Goal: Task Accomplishment & Management: Complete application form

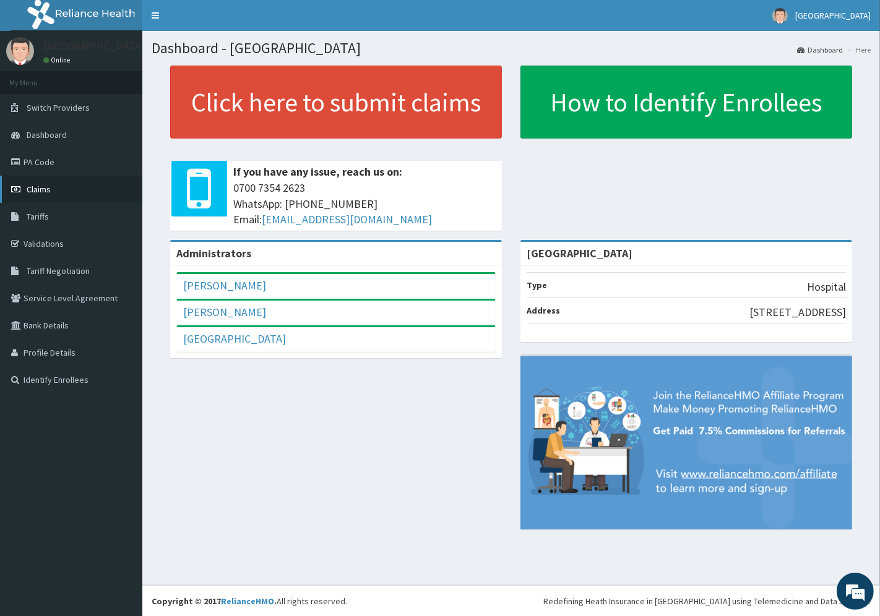
click at [36, 187] on span "Claims" at bounding box center [39, 189] width 24 height 11
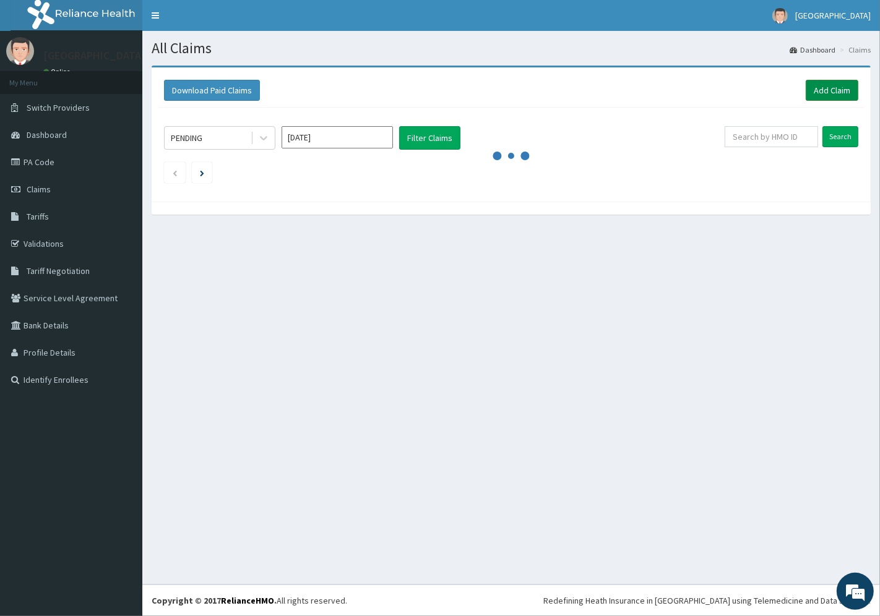
click at [824, 85] on link "Add Claim" at bounding box center [831, 90] width 53 height 21
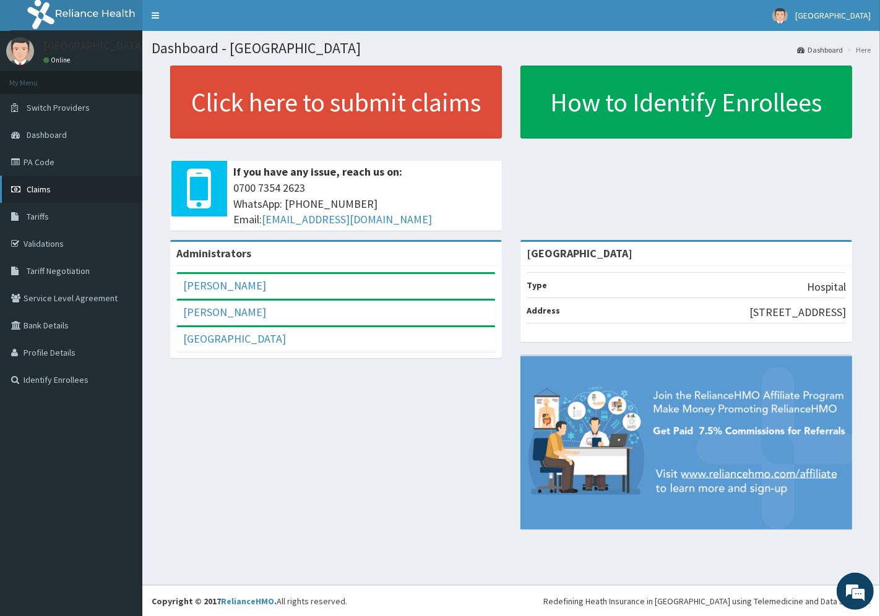
click at [42, 188] on span "Claims" at bounding box center [39, 189] width 24 height 11
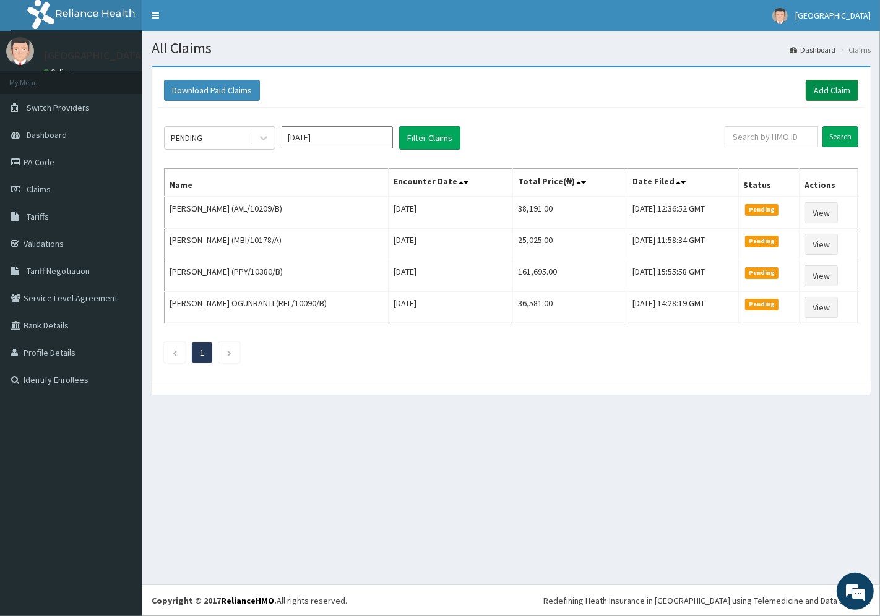
click at [827, 87] on link "Add Claim" at bounding box center [831, 90] width 53 height 21
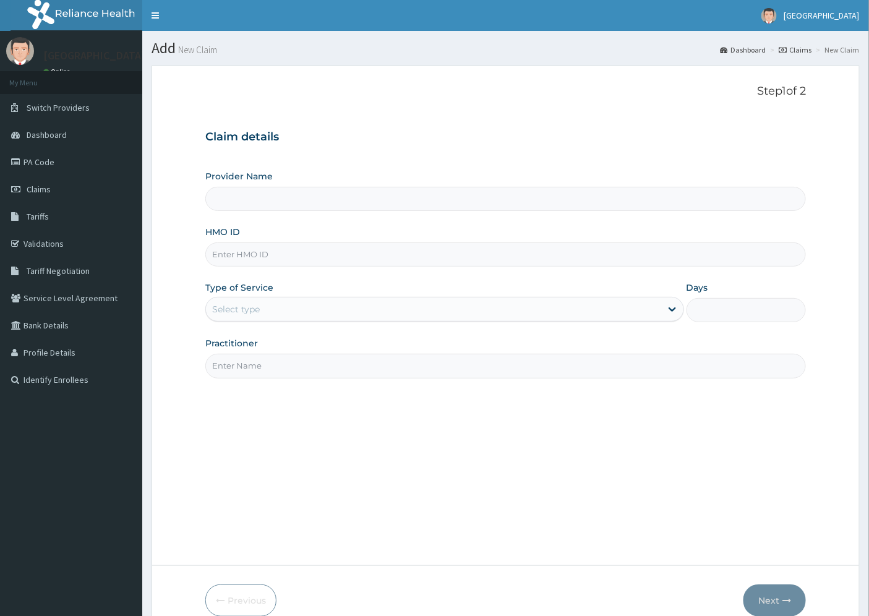
type input "[GEOGRAPHIC_DATA]"
click at [248, 255] on input "HMO ID" at bounding box center [505, 254] width 601 height 24
paste input "FAB/10549/A"
type input "FAB/10549/A"
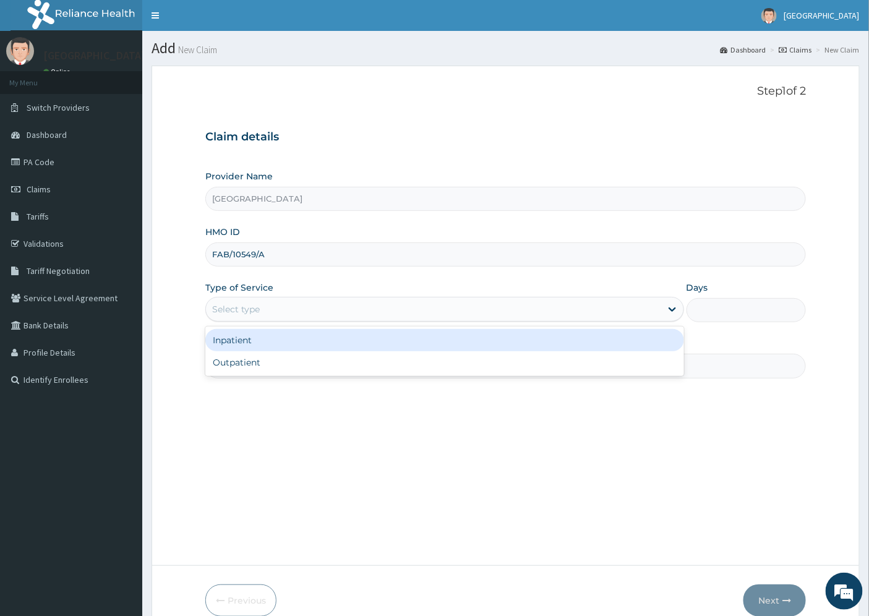
click at [247, 307] on div "Select type" at bounding box center [236, 309] width 48 height 12
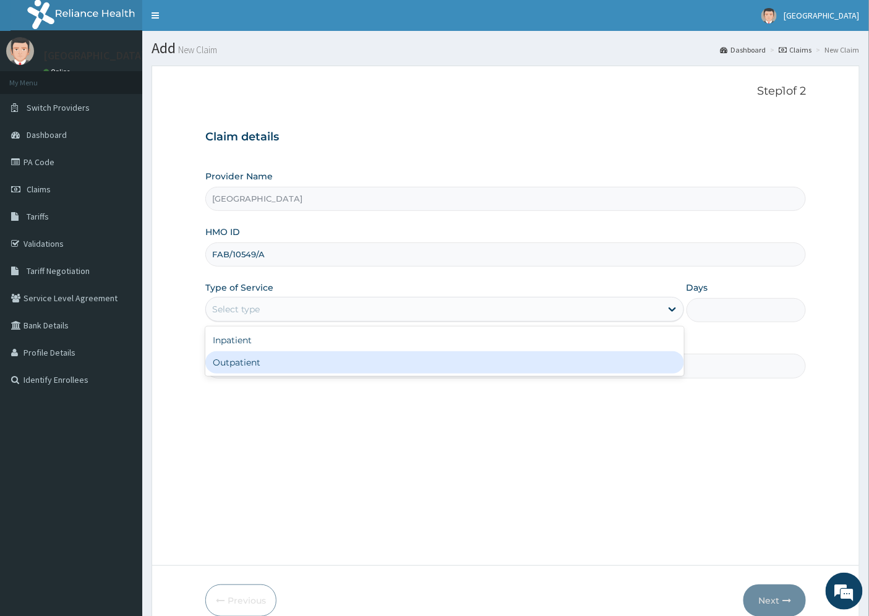
click at [244, 363] on div "Outpatient" at bounding box center [444, 362] width 479 height 22
type input "1"
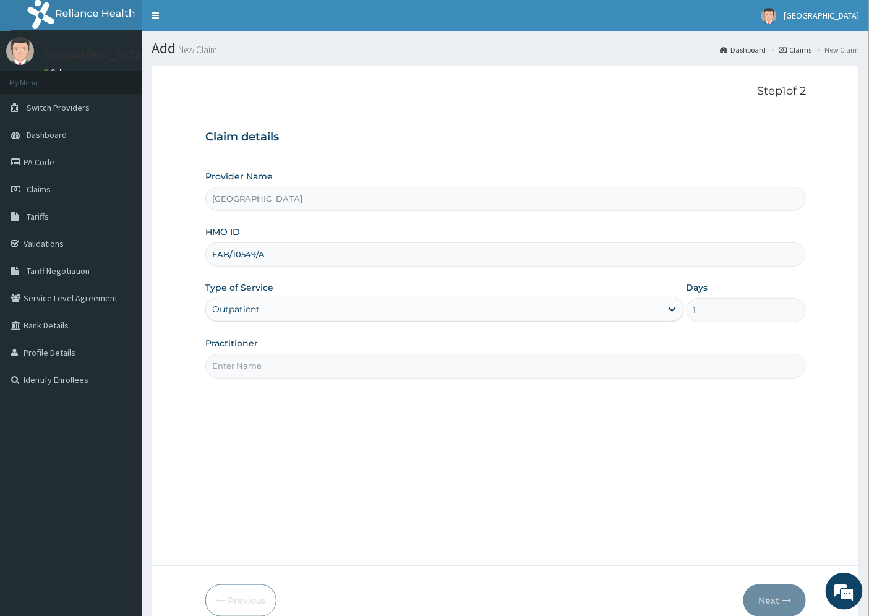
click at [249, 368] on input "Practitioner" at bounding box center [505, 366] width 601 height 24
type input "DR. UZO"
click at [778, 598] on button "Next" at bounding box center [774, 601] width 62 height 32
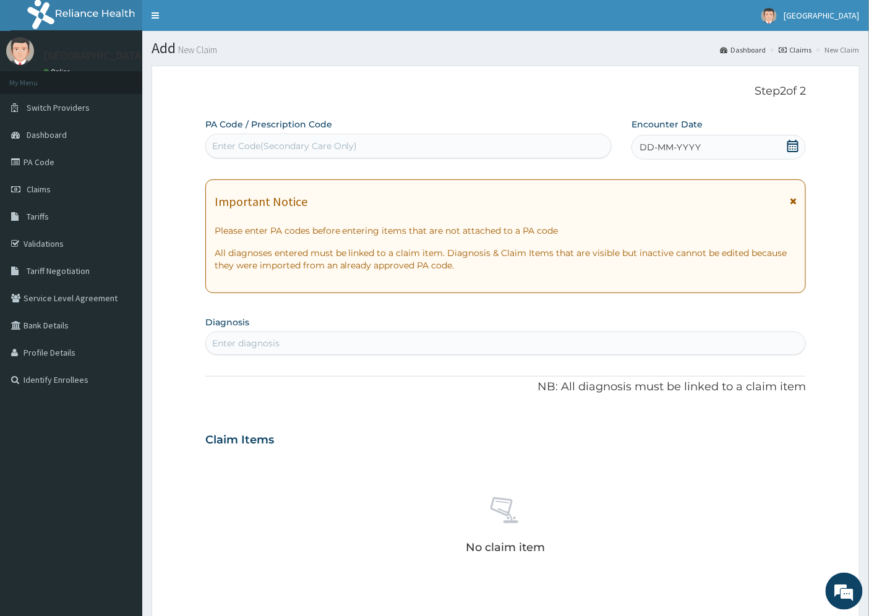
click at [688, 145] on span "DD-MM-YYYY" at bounding box center [670, 147] width 61 height 12
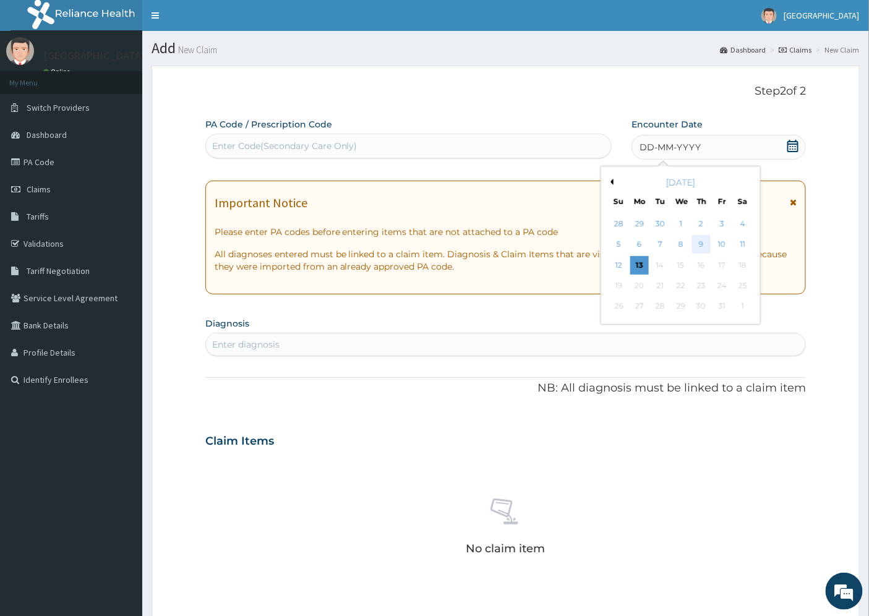
click at [696, 244] on div "9" at bounding box center [701, 245] width 19 height 19
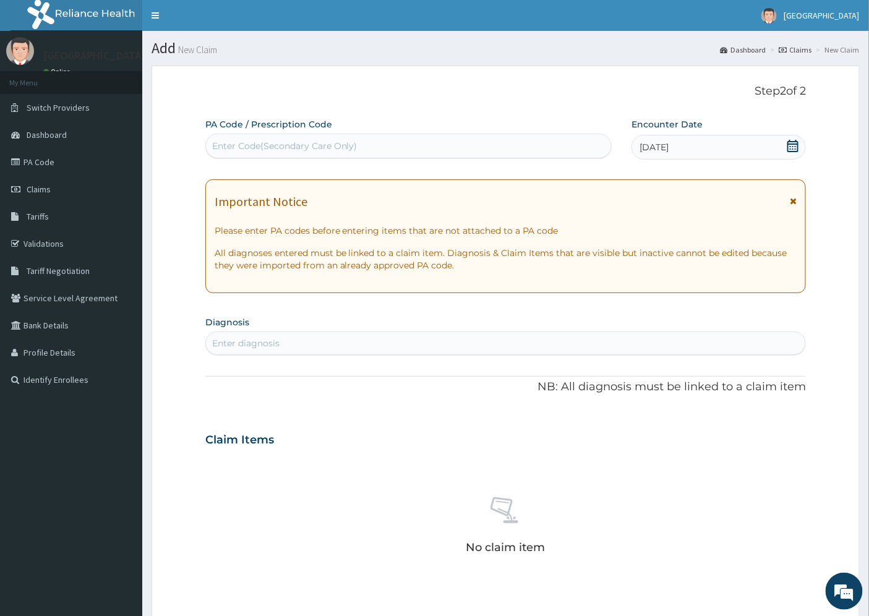
click at [260, 345] on div "Enter diagnosis" at bounding box center [245, 343] width 67 height 12
type input "plasmodia"
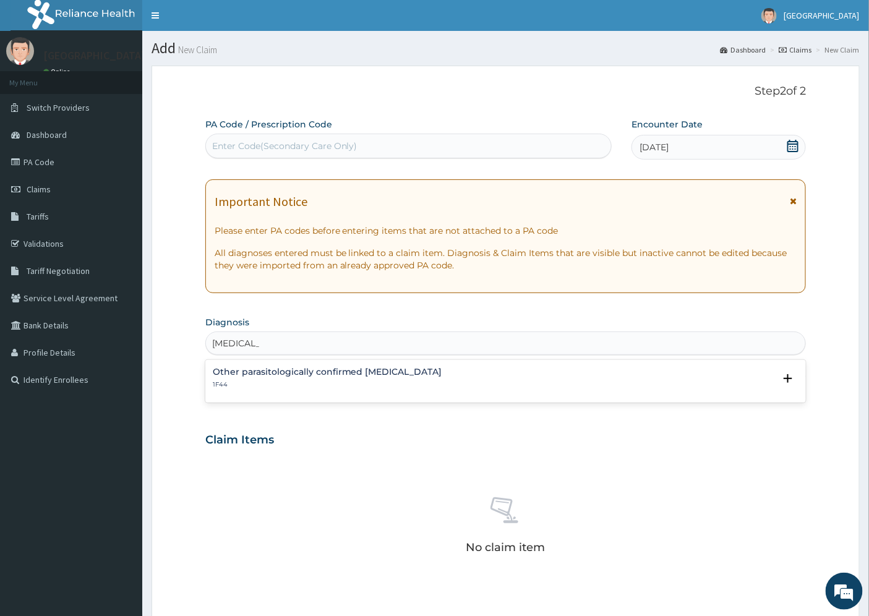
click at [266, 375] on h4 "Other parasitologically confirmed [MEDICAL_DATA]" at bounding box center [327, 371] width 229 height 9
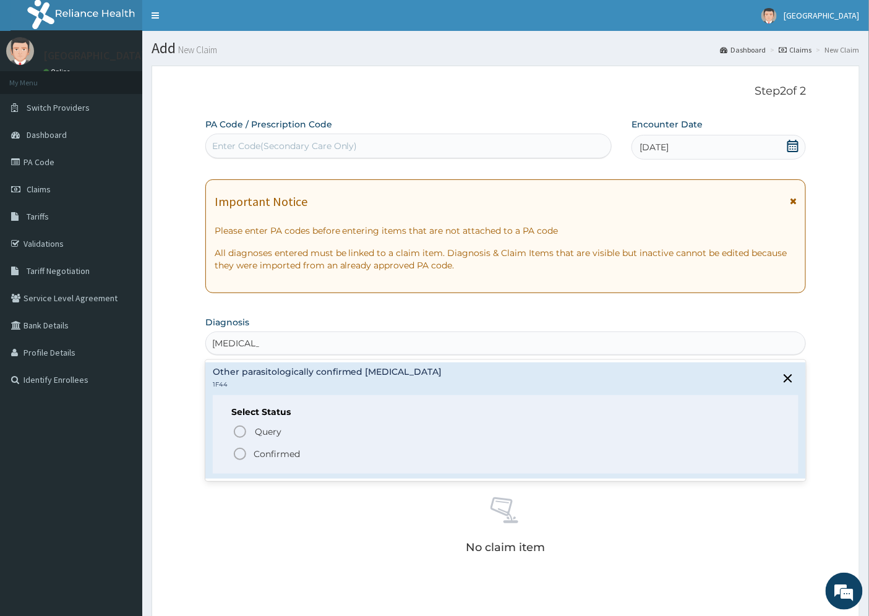
click at [277, 452] on p "Confirmed" at bounding box center [277, 454] width 46 height 12
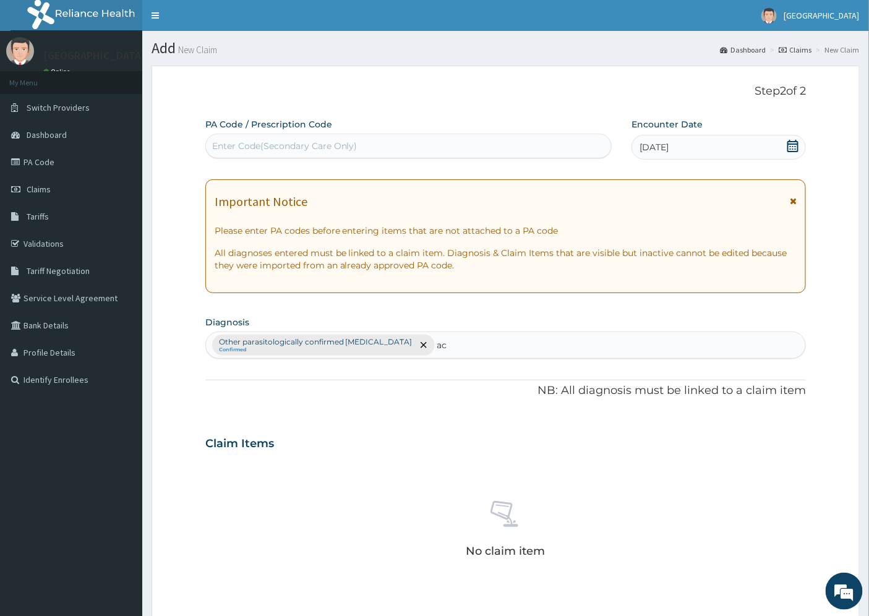
type input "a"
click at [354, 437] on div "Claim Items" at bounding box center [505, 441] width 601 height 32
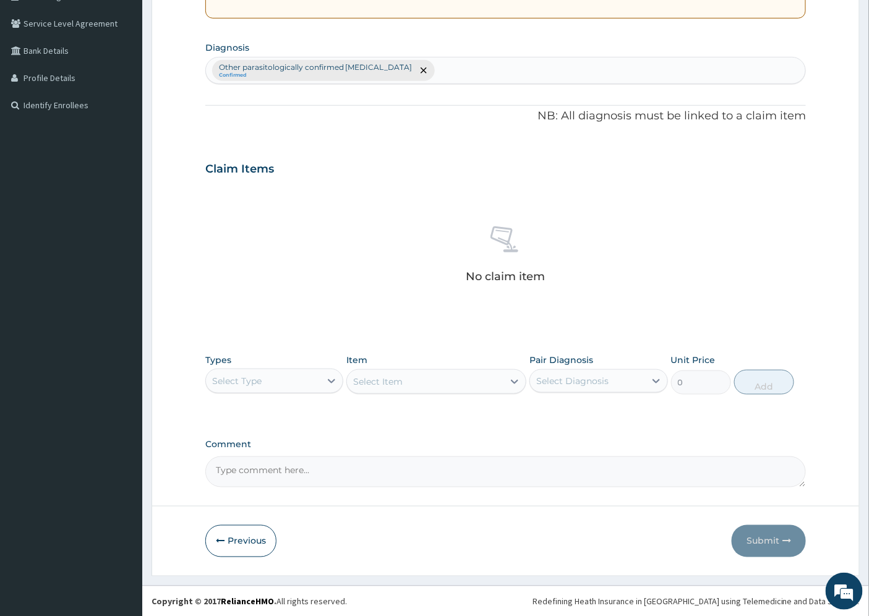
click at [351, 475] on textarea "Comment" at bounding box center [505, 471] width 601 height 31
type textarea "ACUTE PLASMODIASIS"
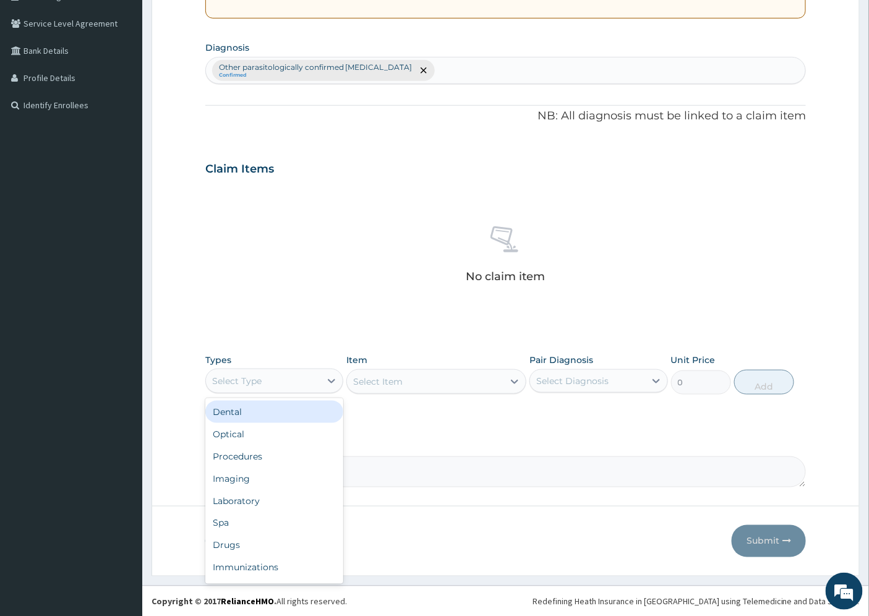
click at [295, 377] on div "Select Type" at bounding box center [263, 381] width 114 height 20
click at [250, 455] on div "Procedures" at bounding box center [274, 456] width 138 height 22
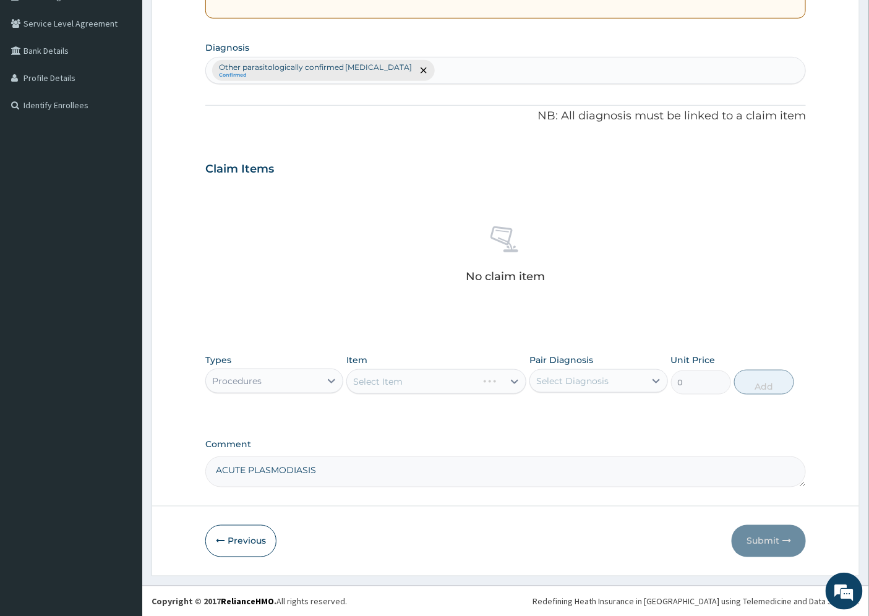
click at [426, 380] on div "Select Item" at bounding box center [436, 381] width 180 height 25
click at [502, 380] on div "Select Item" at bounding box center [436, 381] width 180 height 25
click at [515, 379] on div "Select Item" at bounding box center [436, 381] width 180 height 25
click at [512, 380] on div "Select Item" at bounding box center [436, 381] width 180 height 25
click at [460, 379] on div "Select Item" at bounding box center [436, 381] width 180 height 25
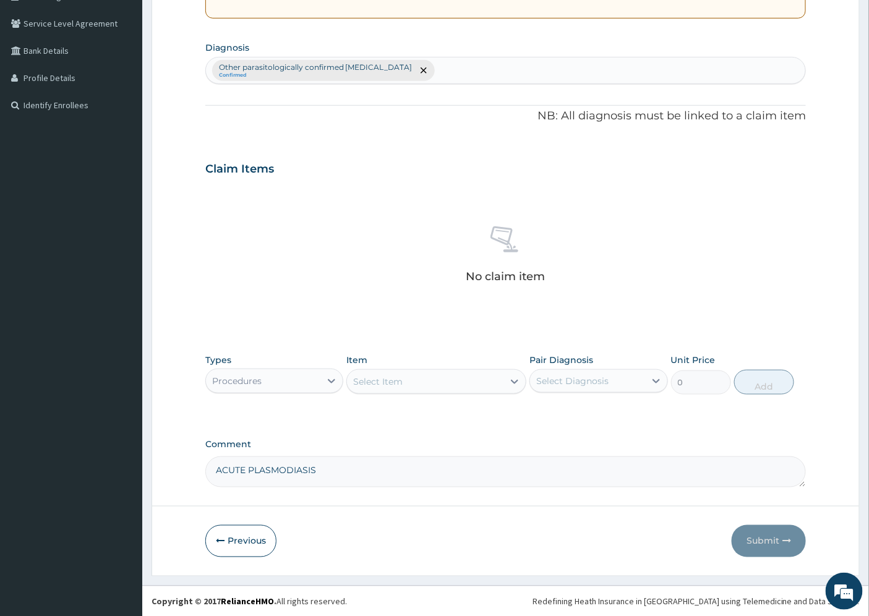
click at [382, 381] on div "Select Item" at bounding box center [377, 381] width 49 height 12
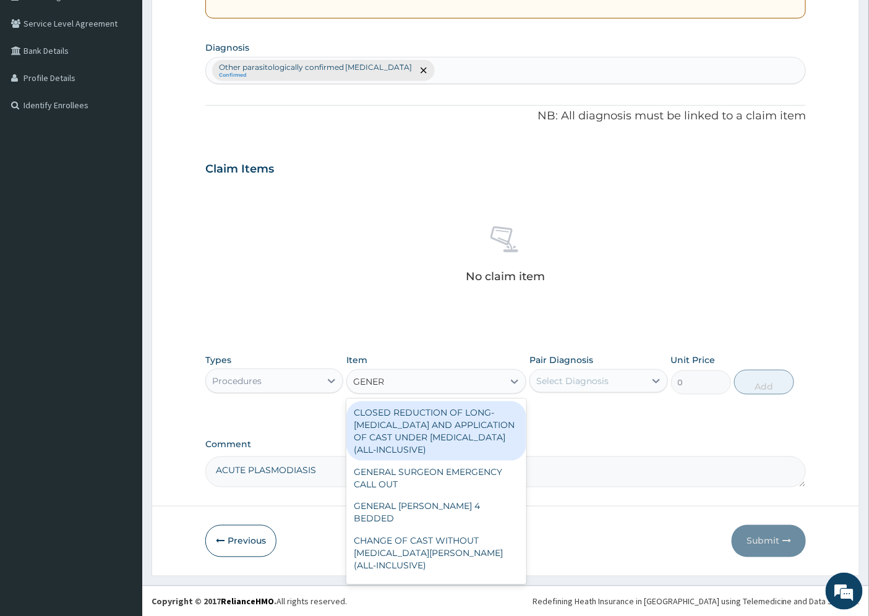
type input "GENERA"
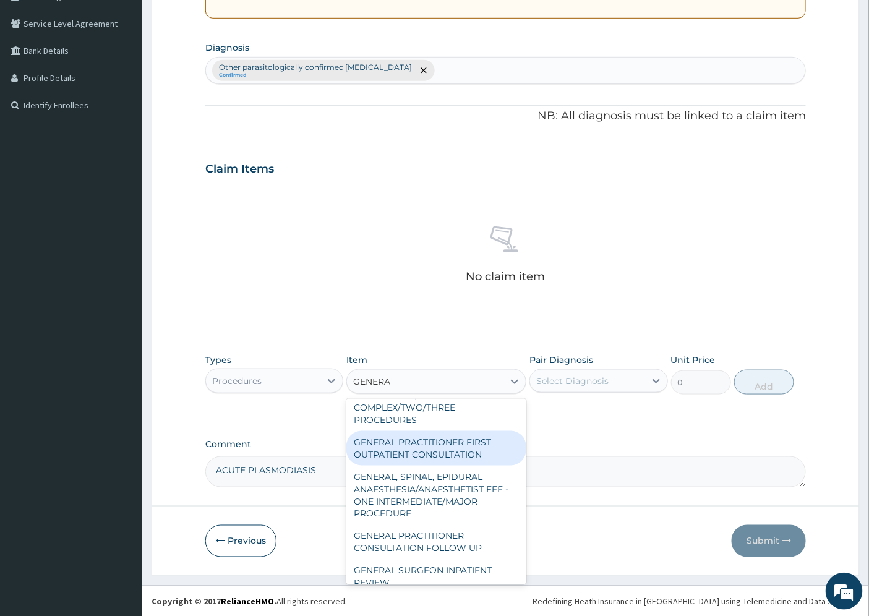
click at [448, 453] on div "GENERAL PRACTITIONER FIRST OUTPATIENT CONSULTATION" at bounding box center [436, 448] width 180 height 35
type input "4500"
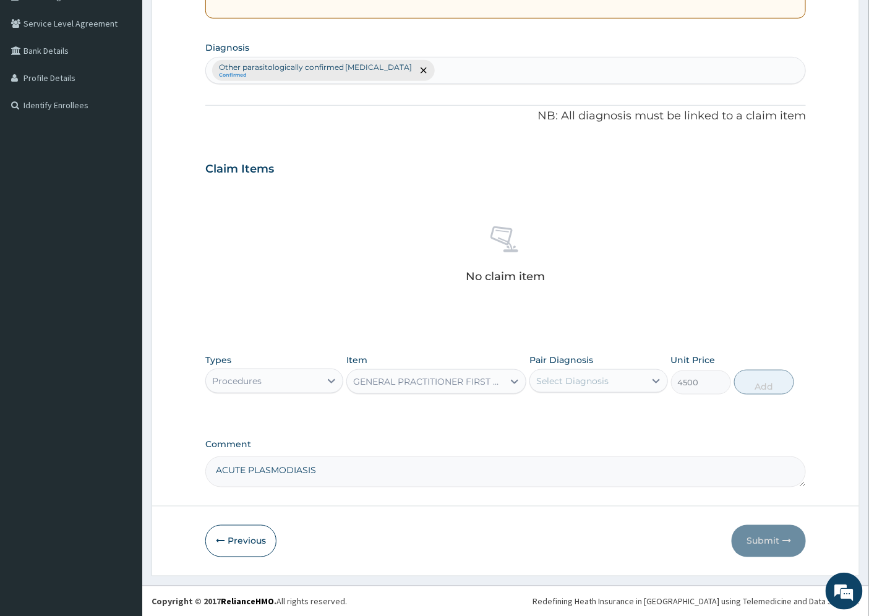
click at [619, 377] on div "Select Diagnosis" at bounding box center [587, 381] width 114 height 20
click at [598, 417] on label "Other parasitologically confirmed malaria" at bounding box center [605, 423] width 110 height 37
checkbox input "true"
click at [765, 378] on button "Add" at bounding box center [764, 382] width 60 height 25
type input "0"
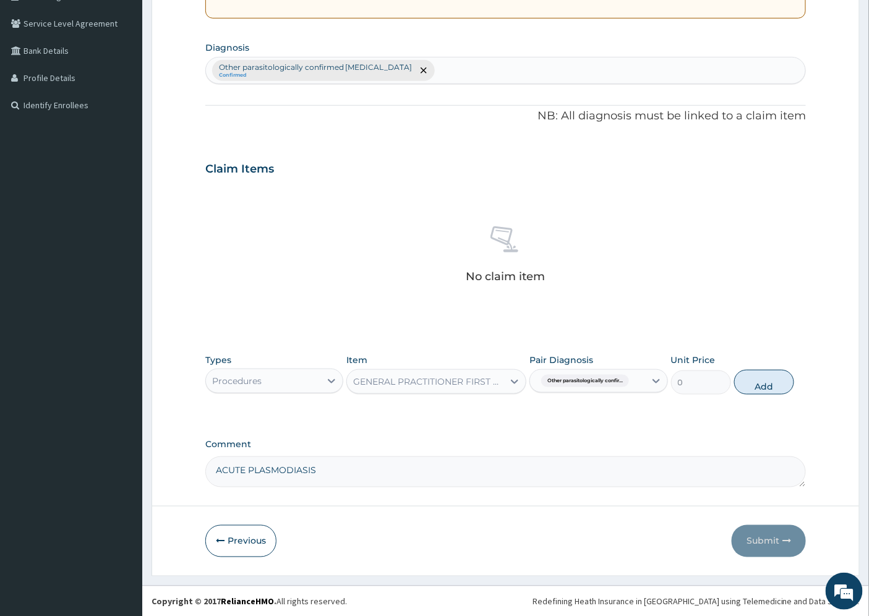
scroll to position [232, 0]
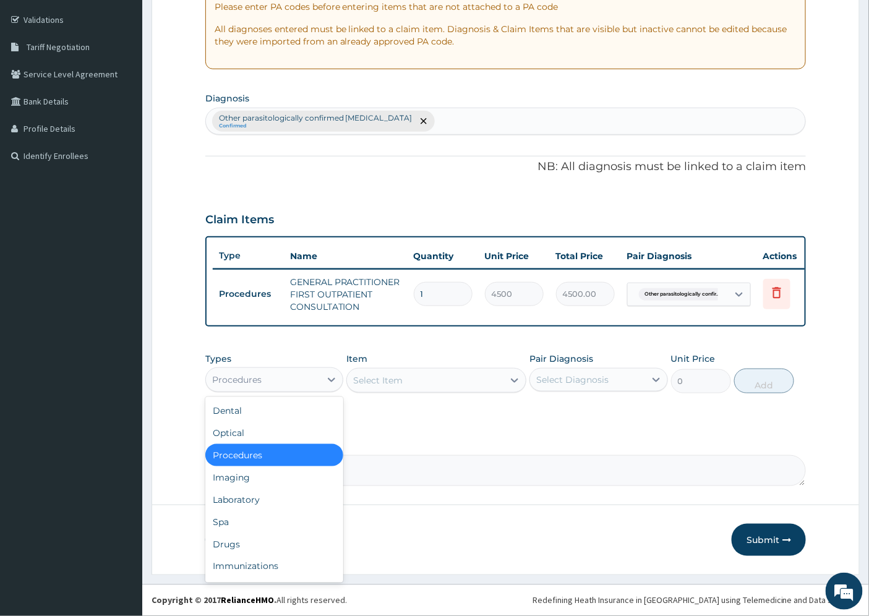
click at [268, 380] on div "Procedures" at bounding box center [263, 380] width 114 height 20
click at [257, 499] on div "Laboratory" at bounding box center [274, 500] width 138 height 22
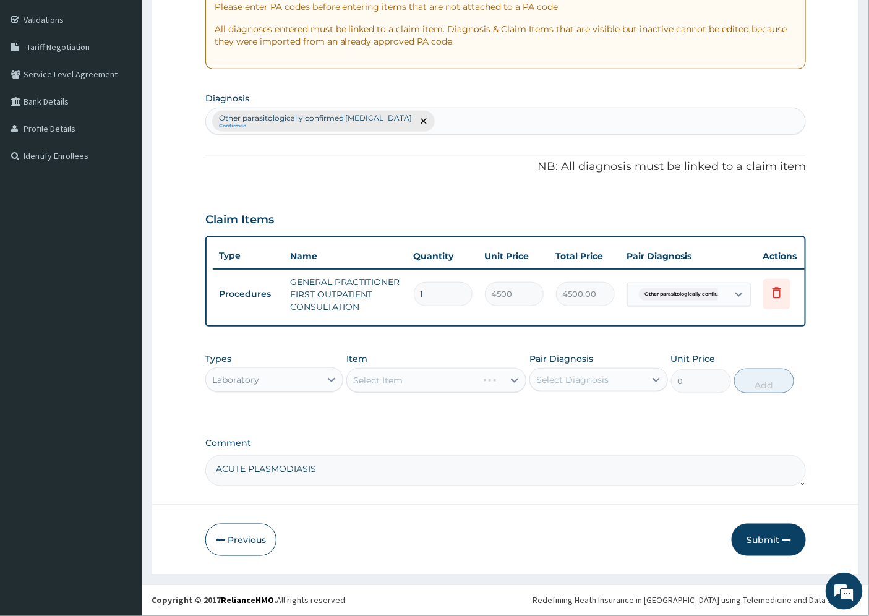
click at [391, 379] on div "Select Item" at bounding box center [436, 380] width 180 height 25
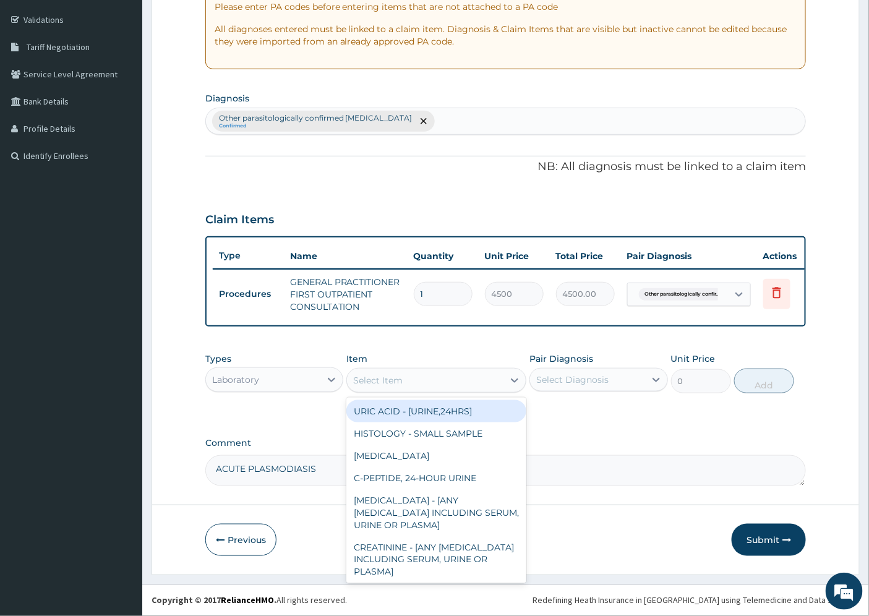
click at [388, 382] on div "Select Item" at bounding box center [377, 380] width 49 height 12
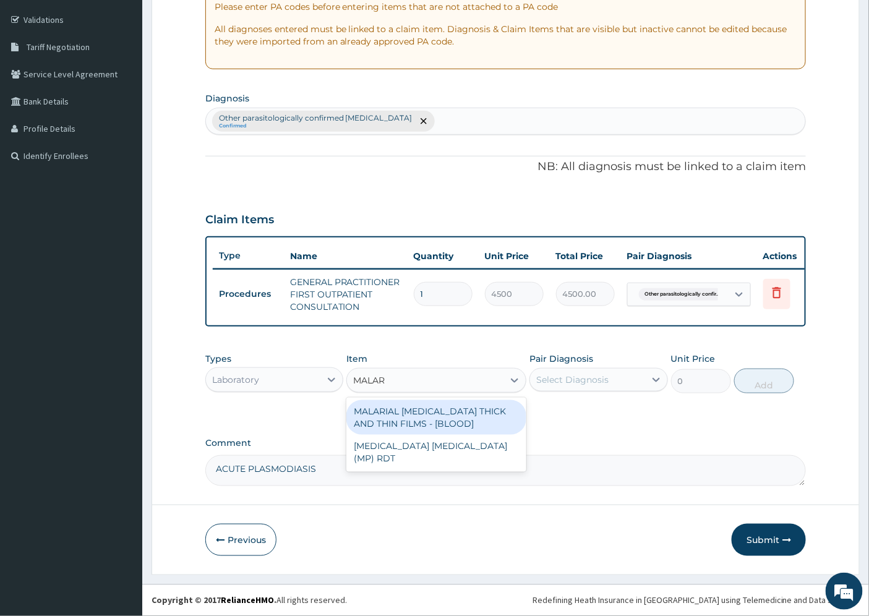
type input "MALARI"
click at [427, 412] on div "MALARIAL PARASITE THICK AND THIN FILMS - [BLOOD]" at bounding box center [436, 417] width 180 height 35
type input "2625"
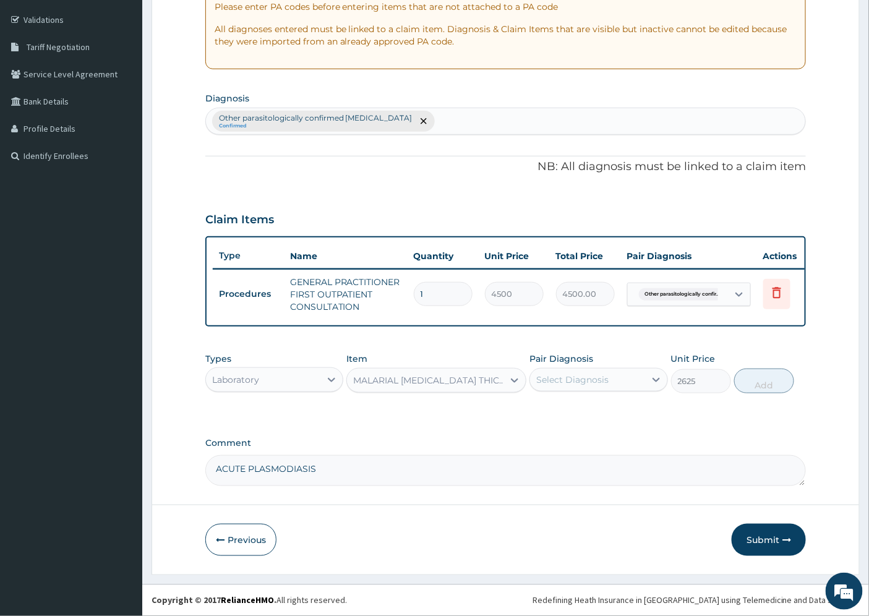
click at [620, 381] on div "Select Diagnosis" at bounding box center [587, 380] width 114 height 20
click at [628, 419] on label "Other parasitologically confirmed malaria" at bounding box center [605, 422] width 110 height 37
checkbox input "true"
click at [764, 382] on button "Add" at bounding box center [764, 381] width 60 height 25
type input "0"
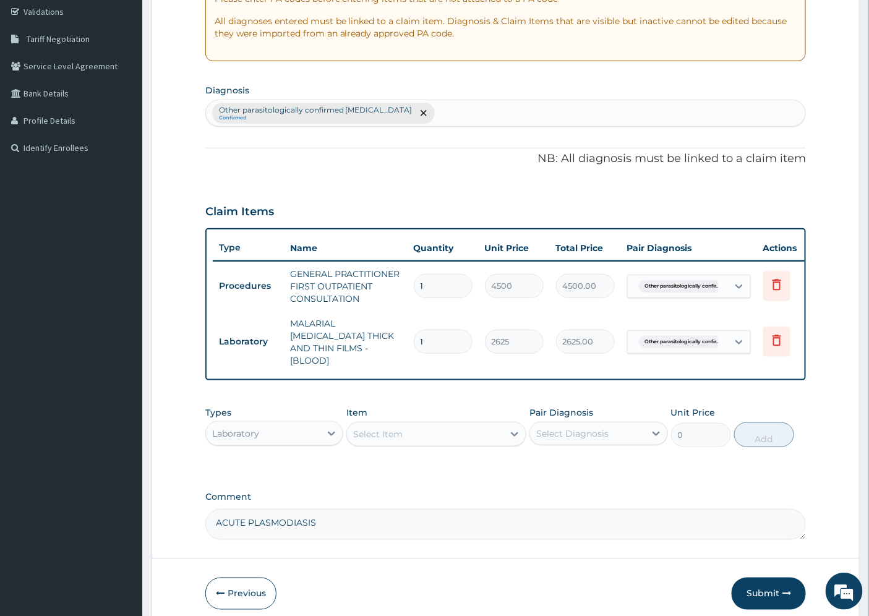
click at [391, 430] on div "Select Item" at bounding box center [377, 434] width 49 height 12
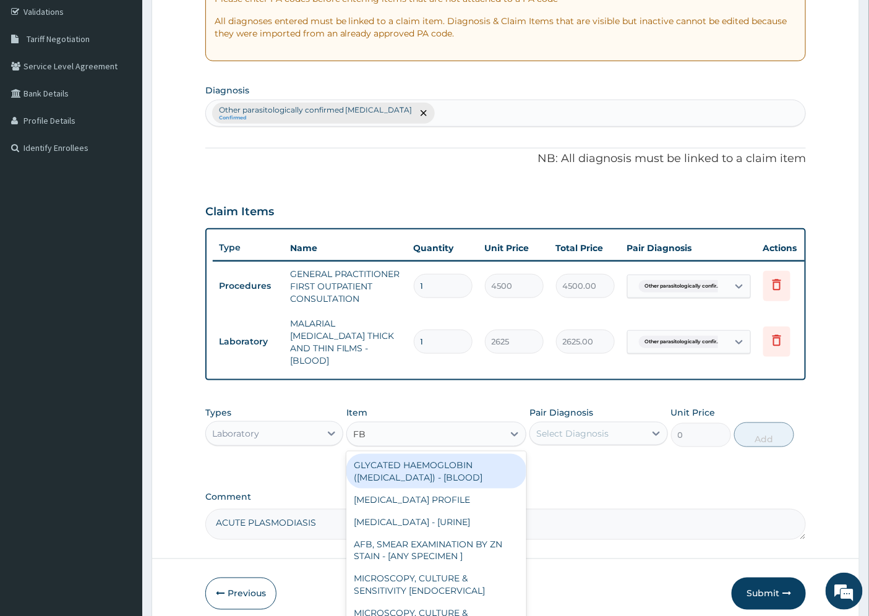
type input "FBC"
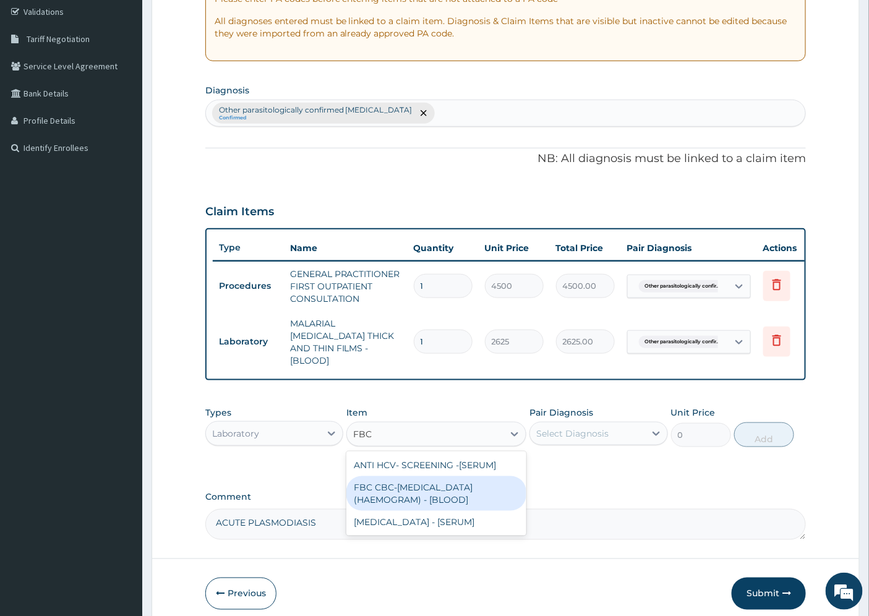
click at [398, 495] on div "FBC CBC-COMPLETE BLOOD COUNT (HAEMOGRAM) - [BLOOD]" at bounding box center [436, 493] width 180 height 35
type input "6000"
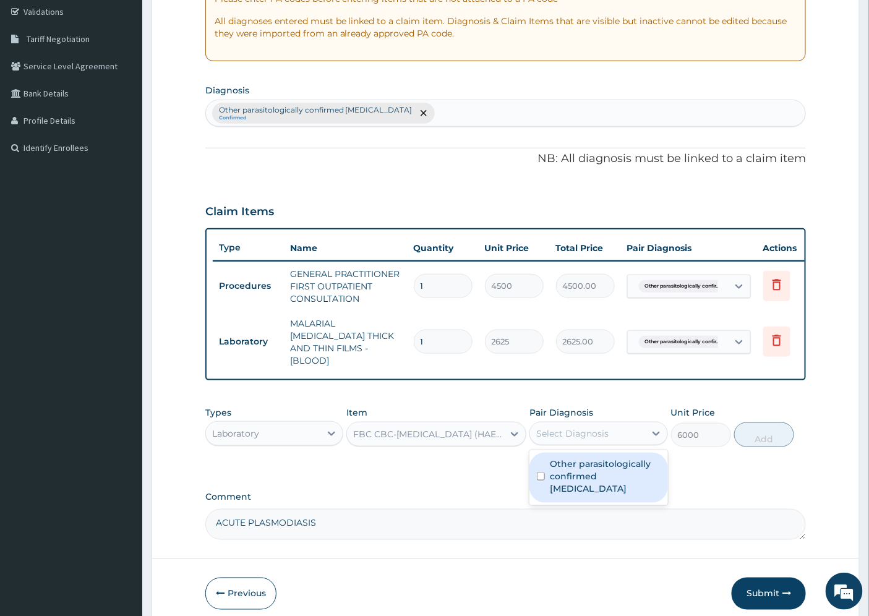
click at [613, 427] on div "Select Diagnosis" at bounding box center [587, 434] width 114 height 20
click at [601, 464] on label "Other parasitologically confirmed malaria" at bounding box center [605, 476] width 110 height 37
checkbox input "true"
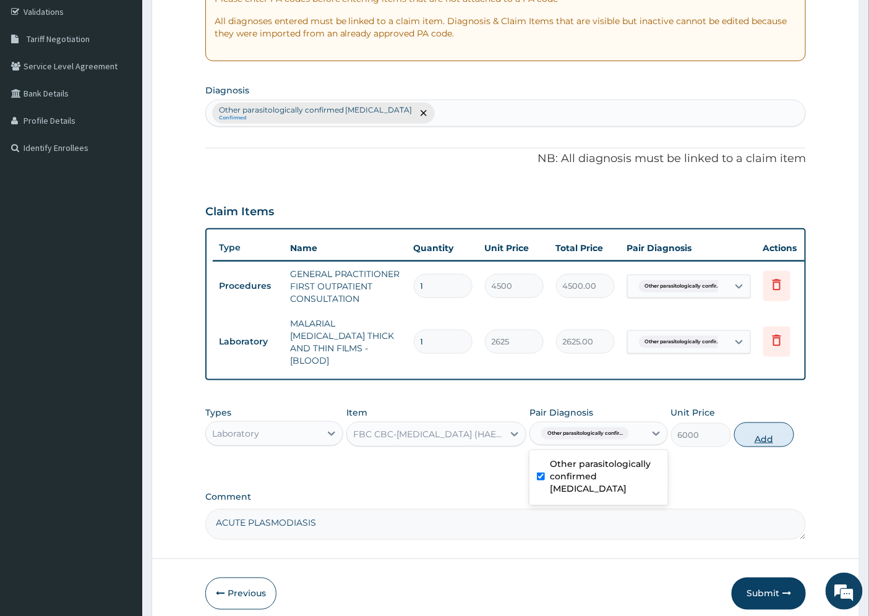
click at [763, 429] on button "Add" at bounding box center [764, 434] width 60 height 25
type input "0"
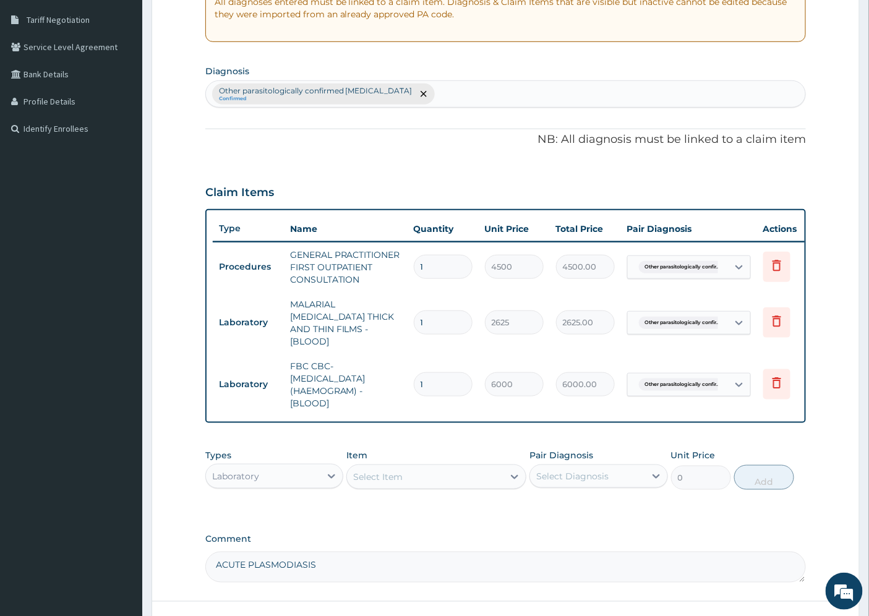
scroll to position [343, 0]
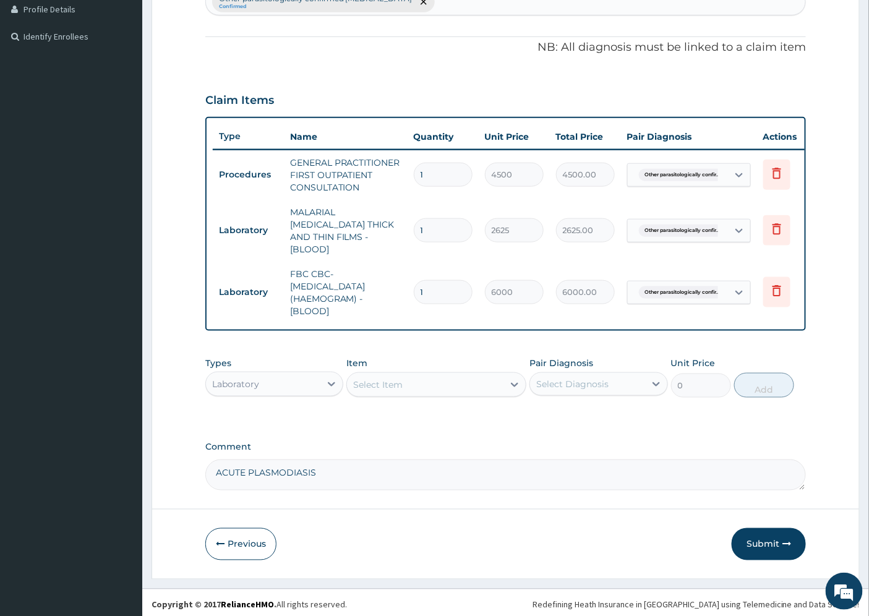
click at [254, 380] on div "Laboratory" at bounding box center [235, 384] width 47 height 12
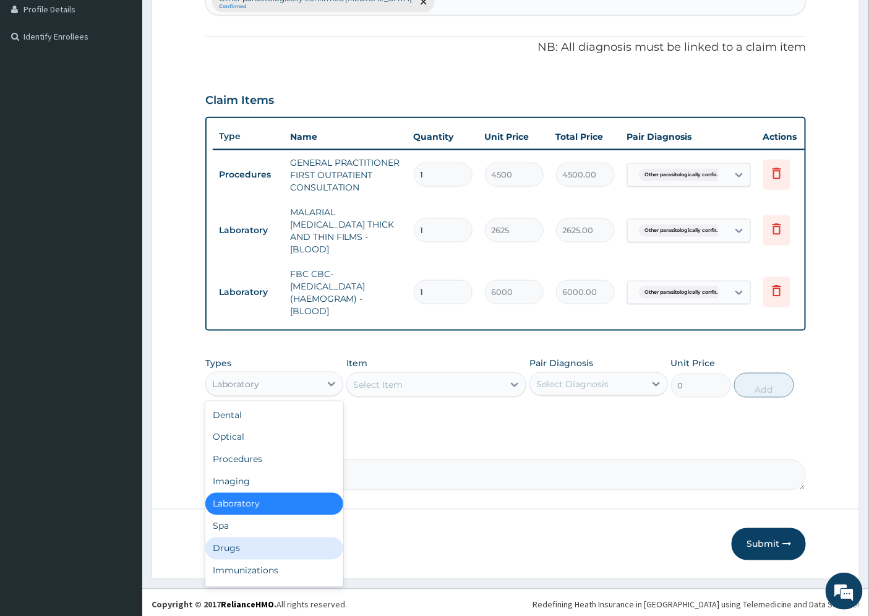
click at [247, 544] on div "Drugs" at bounding box center [274, 549] width 138 height 22
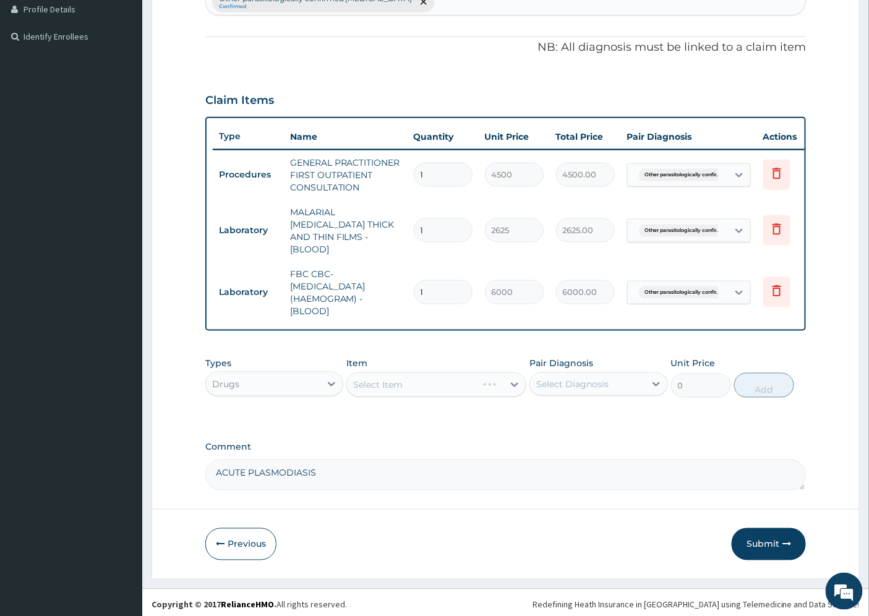
click at [418, 382] on div "Select Item" at bounding box center [436, 384] width 180 height 25
click at [448, 379] on div "Select Item" at bounding box center [436, 384] width 180 height 25
click at [514, 381] on div "Select Item" at bounding box center [436, 384] width 180 height 25
click at [359, 382] on div "Select Item" at bounding box center [436, 384] width 180 height 25
click at [391, 381] on div "Select Item" at bounding box center [436, 384] width 180 height 25
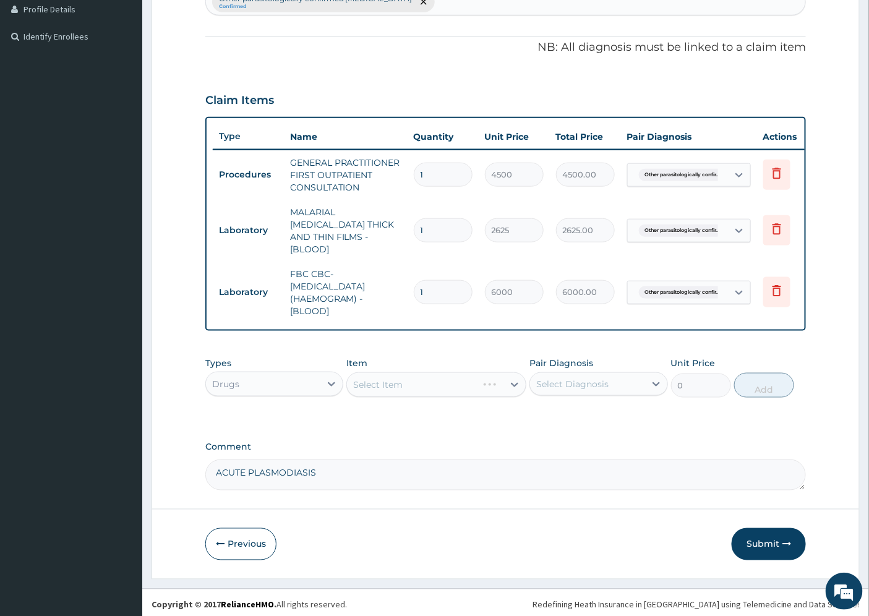
click at [443, 385] on div "Select Item" at bounding box center [436, 384] width 180 height 25
click at [503, 383] on div "Select Item" at bounding box center [436, 384] width 180 height 25
click at [515, 383] on div "Select Item" at bounding box center [436, 384] width 180 height 25
click at [496, 382] on div "Select Item" at bounding box center [436, 384] width 180 height 25
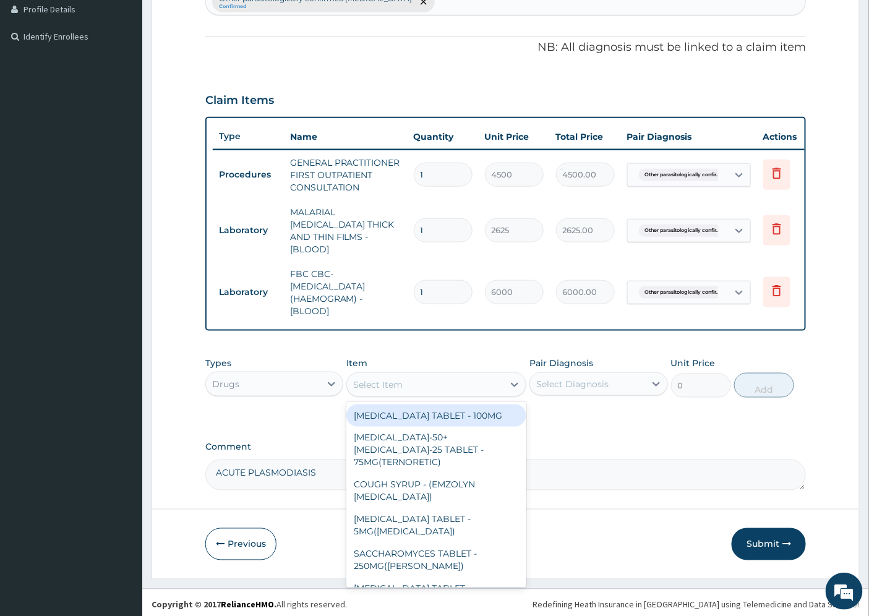
click at [364, 379] on div "Select Item" at bounding box center [377, 385] width 49 height 12
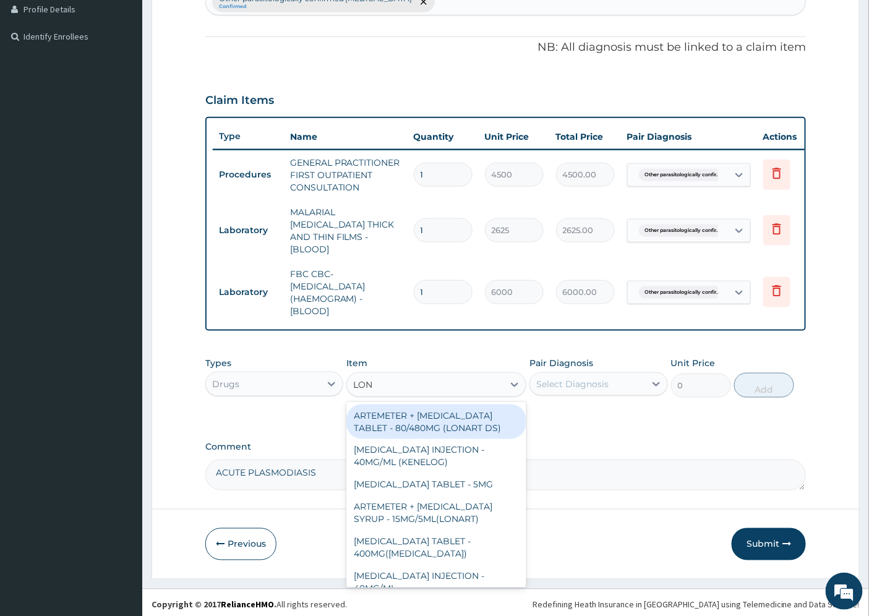
type input "LONA"
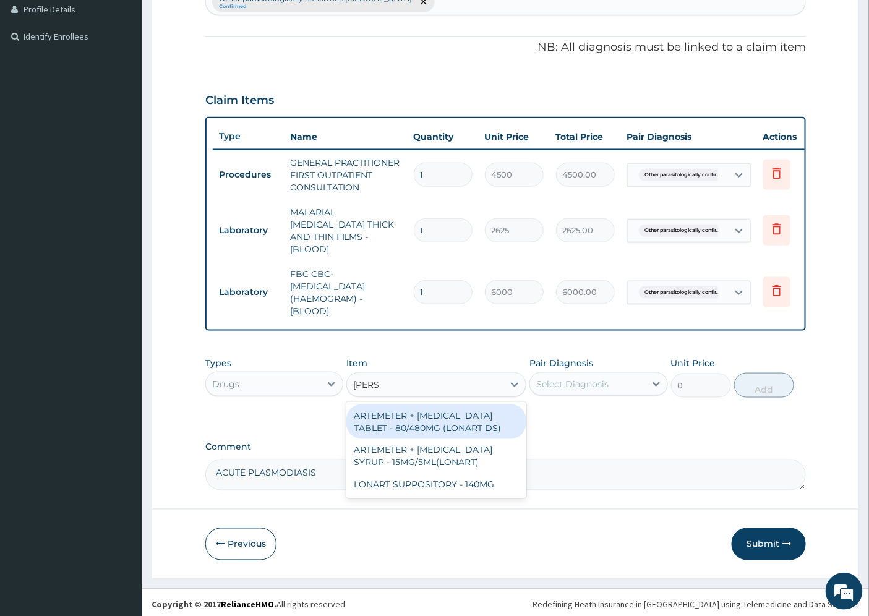
click at [474, 419] on div "ARTEMETER + LUMEFANTRINE TABLET - 80/480MG (LONART DS)" at bounding box center [436, 422] width 180 height 35
type input "672"
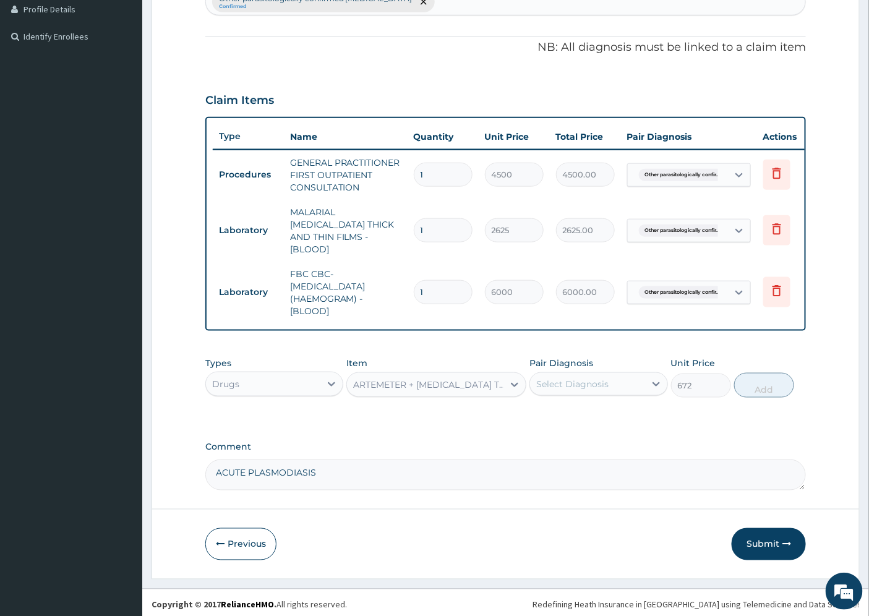
click at [611, 380] on div "Select Diagnosis" at bounding box center [587, 384] width 114 height 20
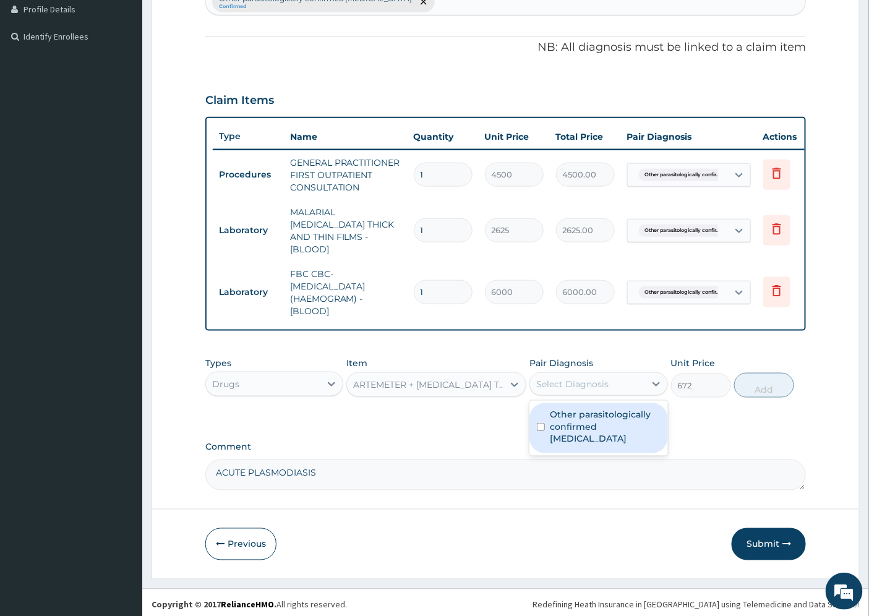
click at [607, 411] on label "Other parasitologically confirmed malaria" at bounding box center [605, 426] width 110 height 37
checkbox input "true"
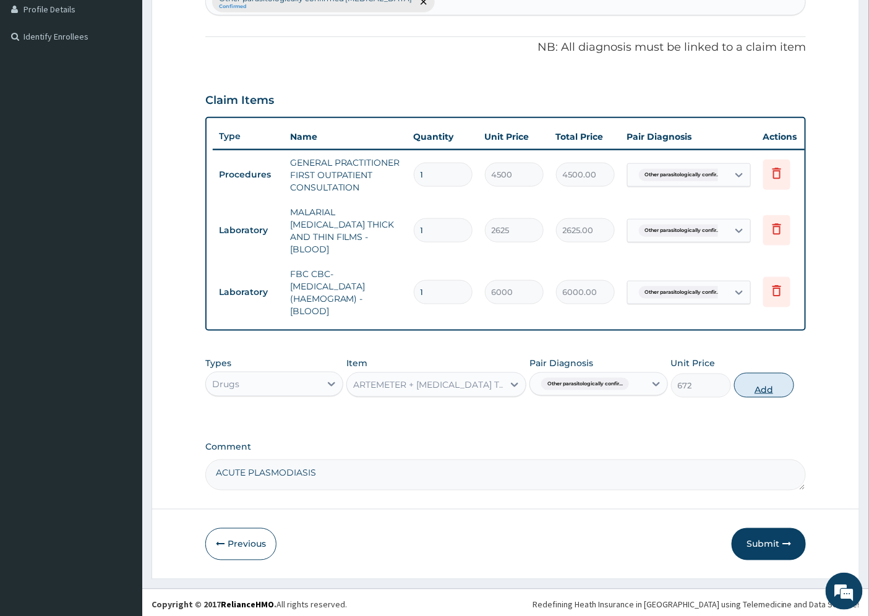
click at [769, 385] on button "Add" at bounding box center [764, 385] width 60 height 25
type input "0"
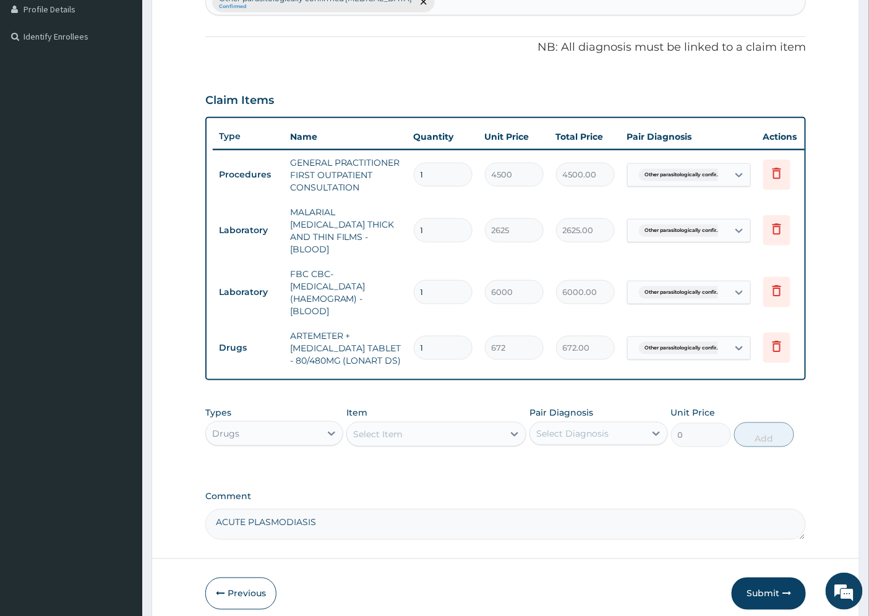
type input "12"
type input "8064.00"
type input "12"
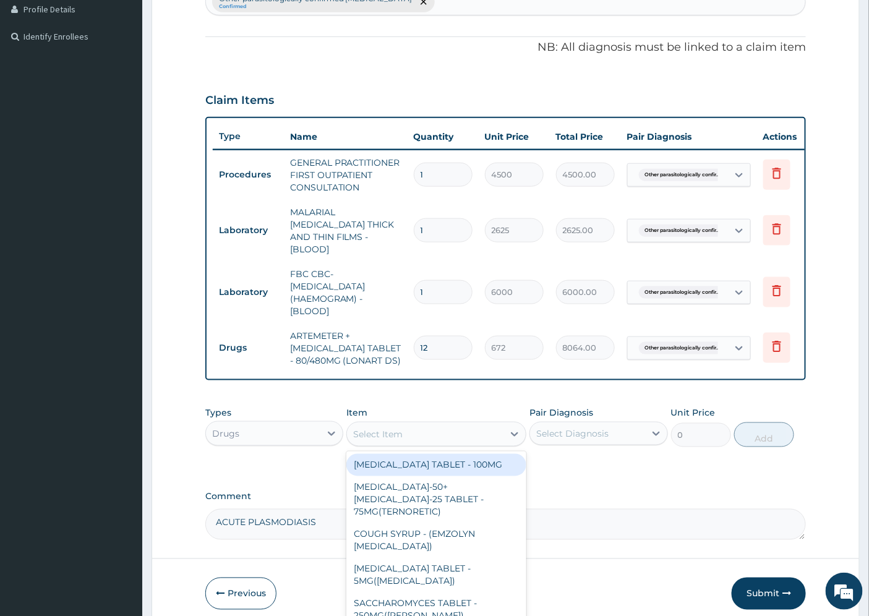
click at [376, 429] on div "Select Item" at bounding box center [377, 434] width 49 height 12
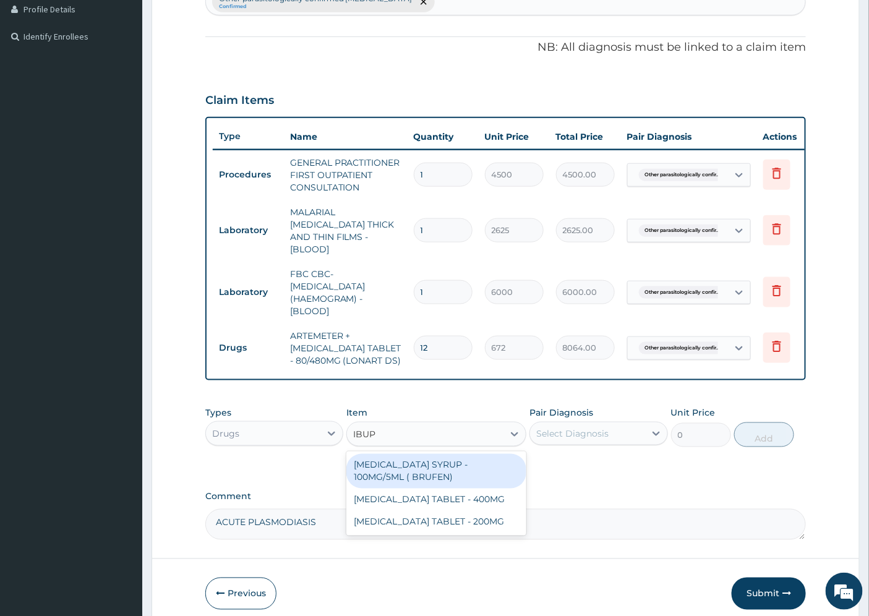
type input "IBUPR"
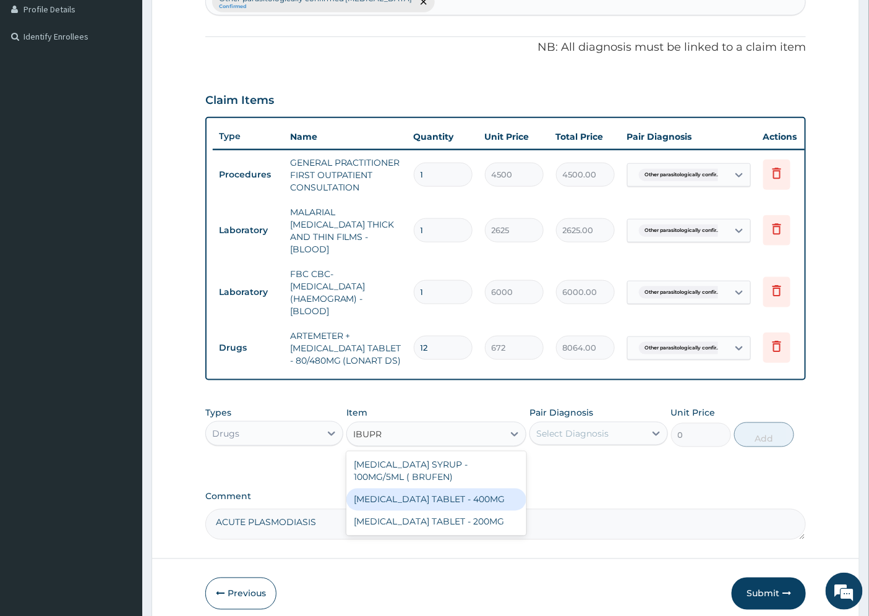
click at [471, 496] on div "[MEDICAL_DATA] TABLET - 400MG" at bounding box center [436, 500] width 180 height 22
type input "640"
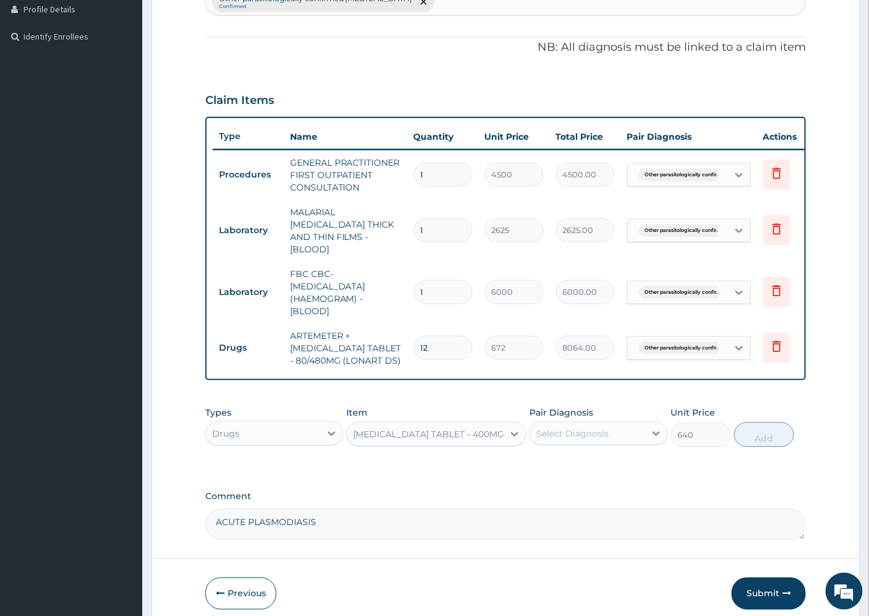
click at [617, 434] on div "Select Diagnosis" at bounding box center [587, 434] width 114 height 20
click at [607, 465] on label "Other parasitologically confirmed malaria" at bounding box center [605, 476] width 110 height 37
checkbox input "true"
click at [768, 435] on button "Add" at bounding box center [764, 434] width 60 height 25
type input "0"
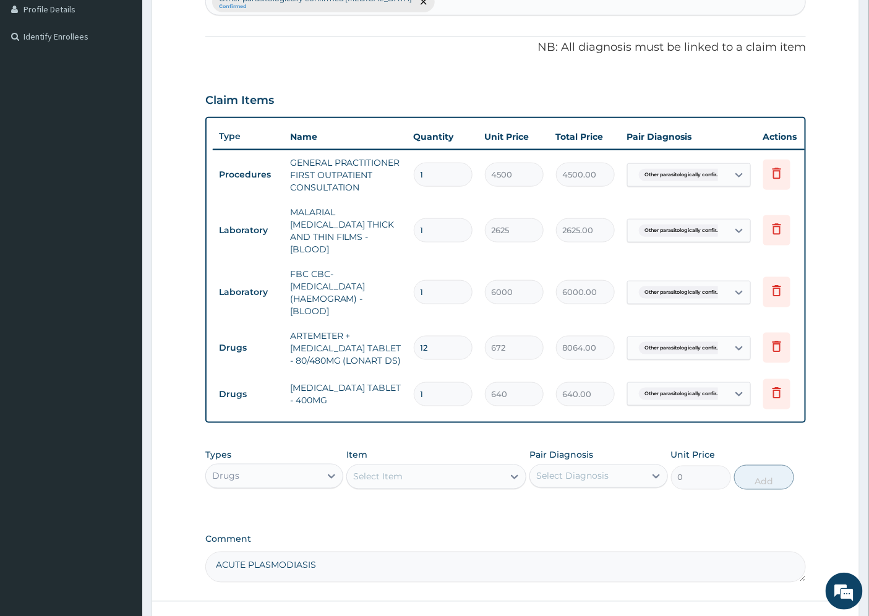
type input "0.00"
type input "6"
type input "3840.00"
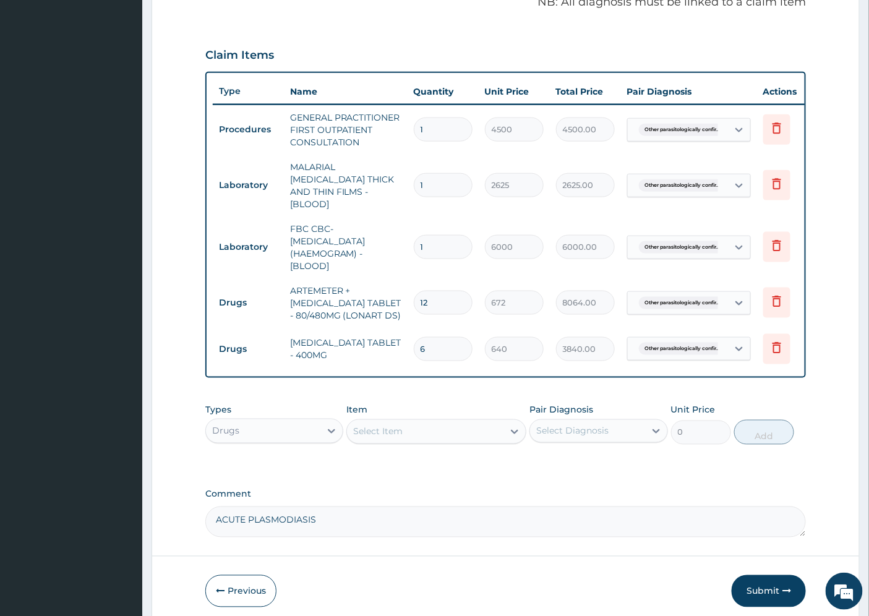
scroll to position [436, 0]
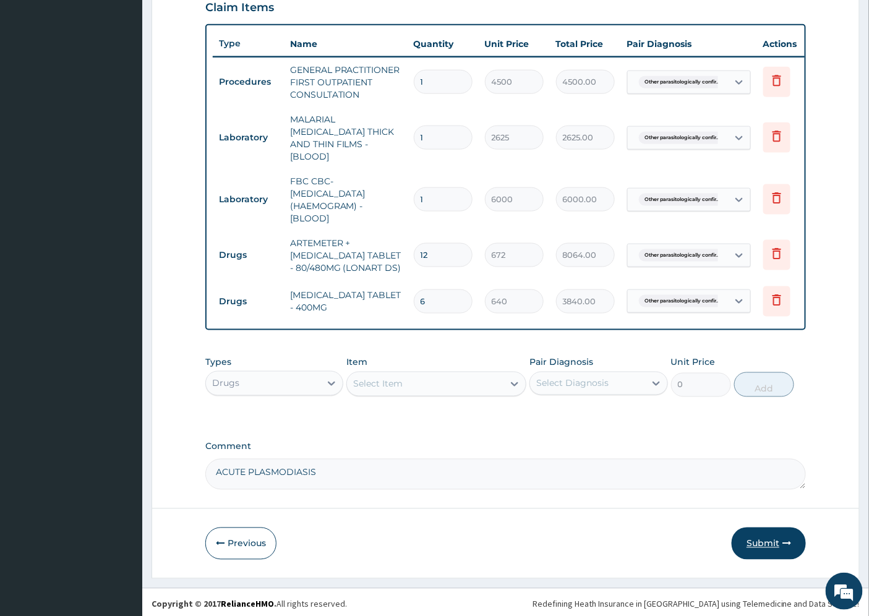
type input "6"
click at [764, 534] on button "Submit" at bounding box center [769, 544] width 74 height 32
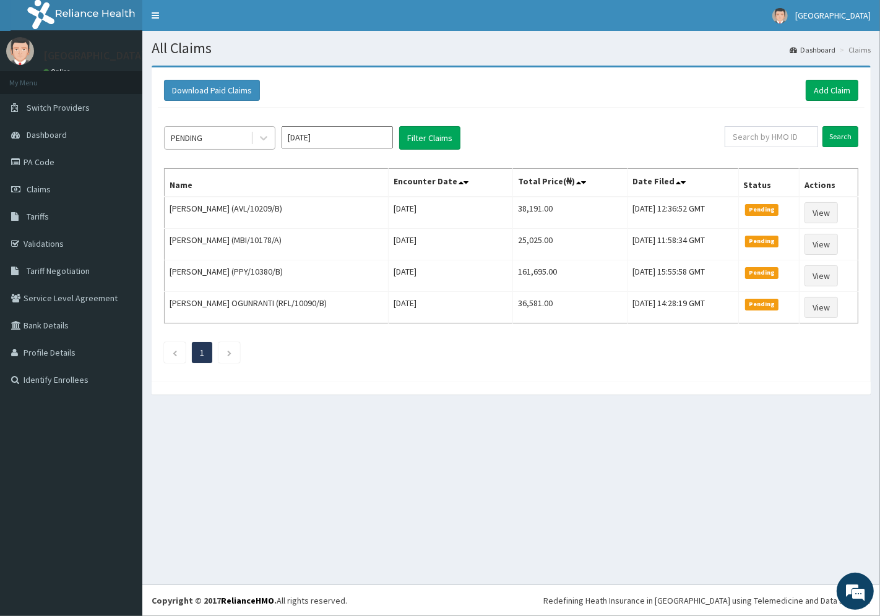
click at [236, 134] on div "PENDING" at bounding box center [208, 138] width 86 height 20
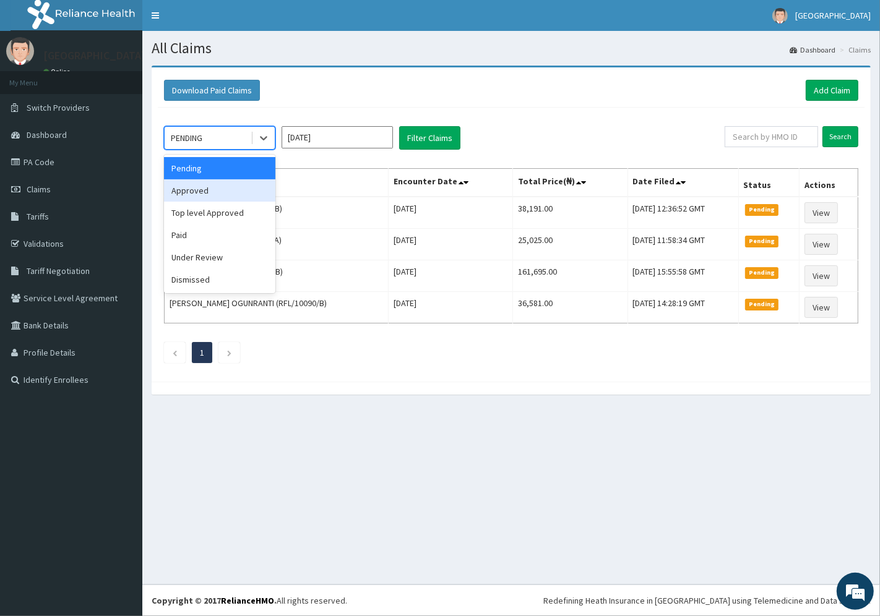
click at [205, 192] on div "Approved" at bounding box center [219, 190] width 111 height 22
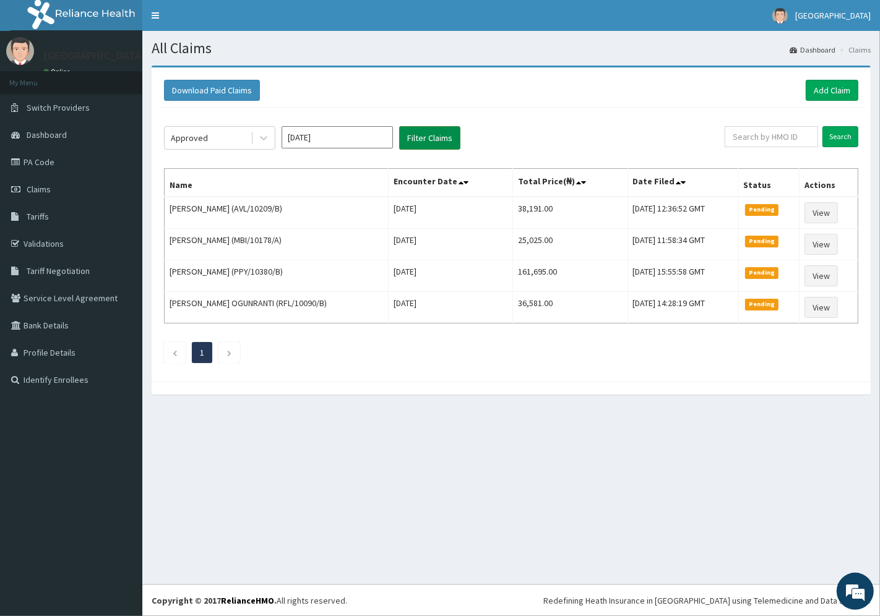
click at [413, 140] on button "Filter Claims" at bounding box center [429, 138] width 61 height 24
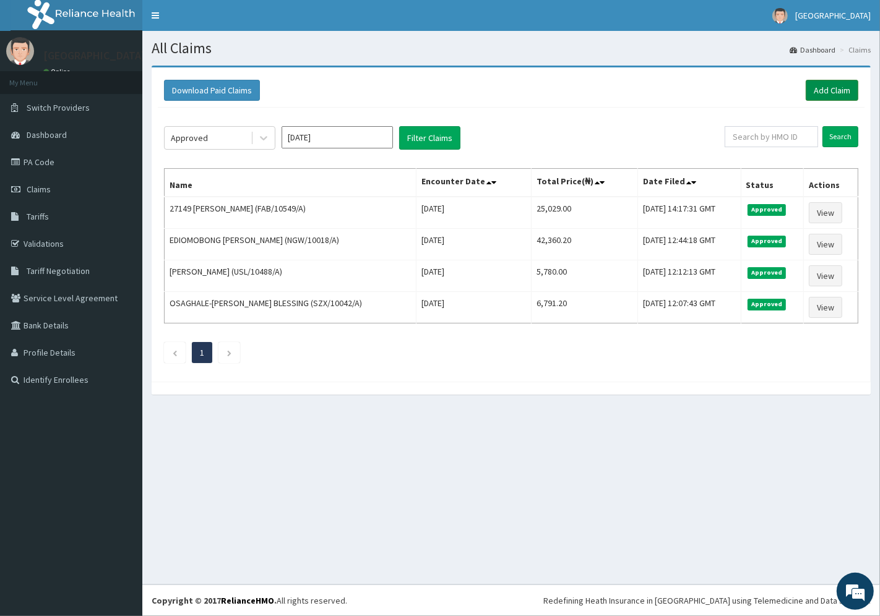
click at [821, 85] on link "Add Claim" at bounding box center [831, 90] width 53 height 21
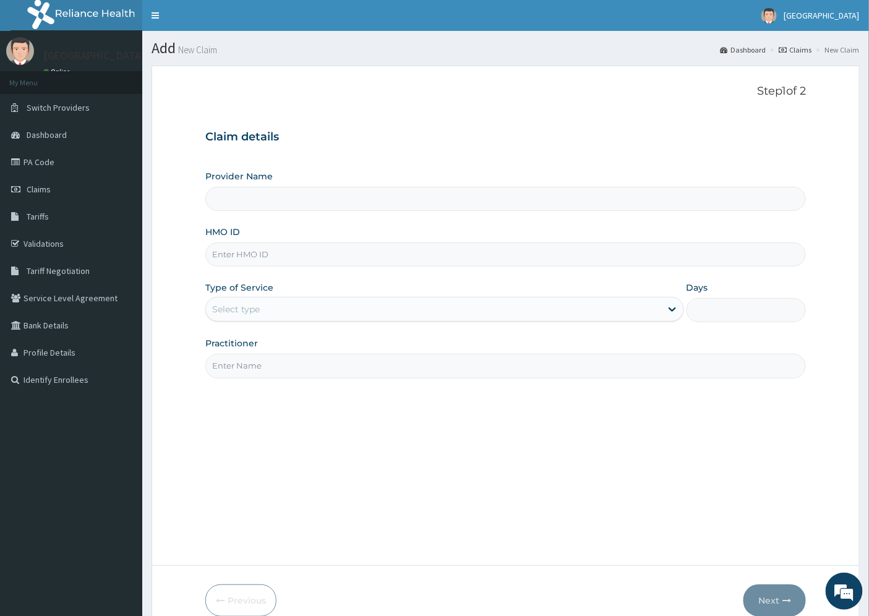
type input "[GEOGRAPHIC_DATA]"
click at [255, 252] on input "HMO ID" at bounding box center [505, 254] width 601 height 24
paste input "MKK/10085/A"
type input "MKK/10085/A"
click at [252, 310] on div "Select type" at bounding box center [236, 309] width 48 height 12
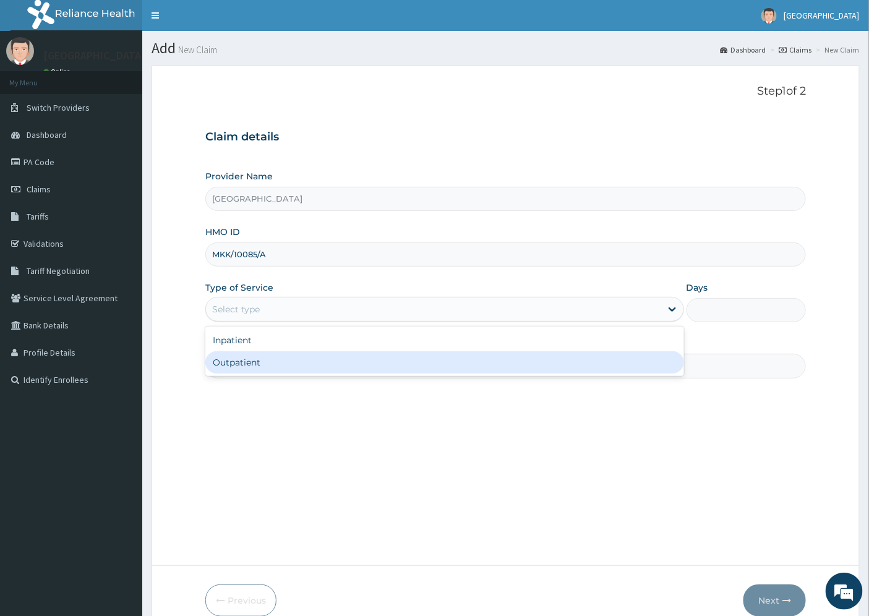
click at [252, 364] on div "Outpatient" at bounding box center [444, 362] width 479 height 22
type input "1"
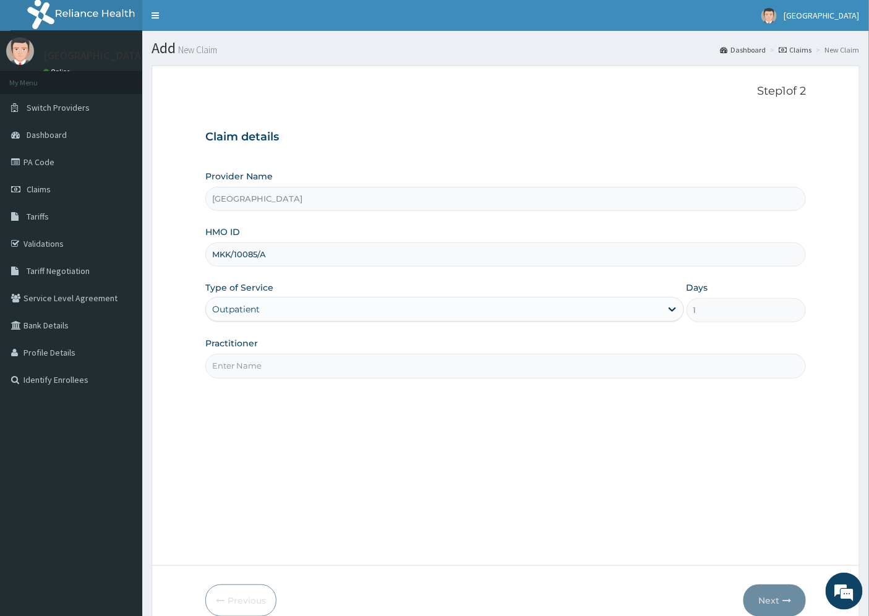
click at [242, 367] on input "Practitioner" at bounding box center [505, 366] width 601 height 24
type input "DR. UZO"
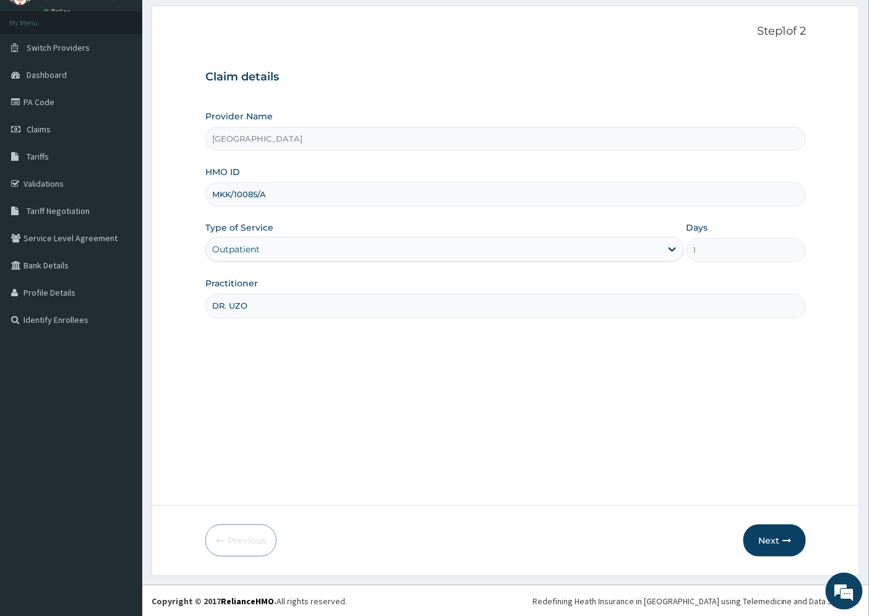
scroll to position [61, 0]
click at [774, 541] on button "Next" at bounding box center [774, 540] width 62 height 32
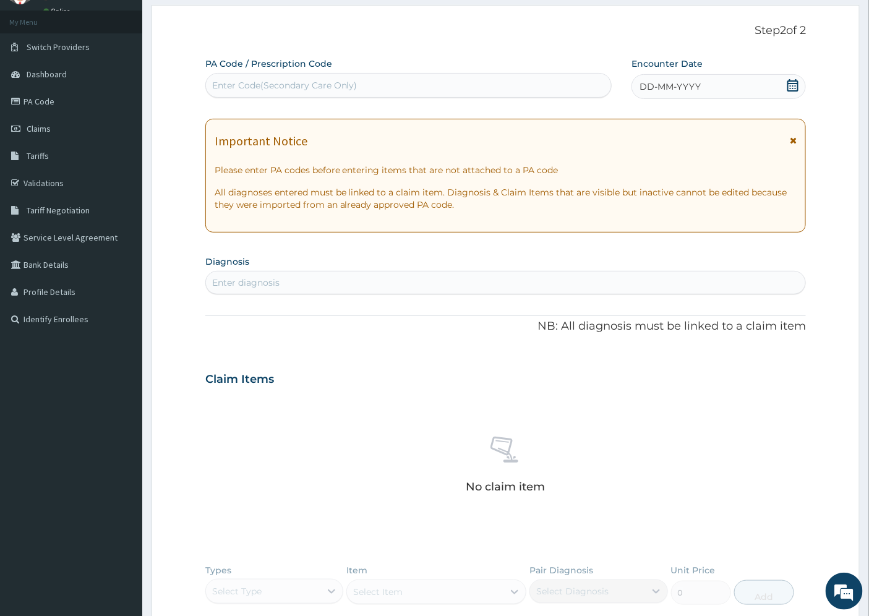
click at [660, 87] on span "DD-MM-YYYY" at bounding box center [670, 86] width 61 height 12
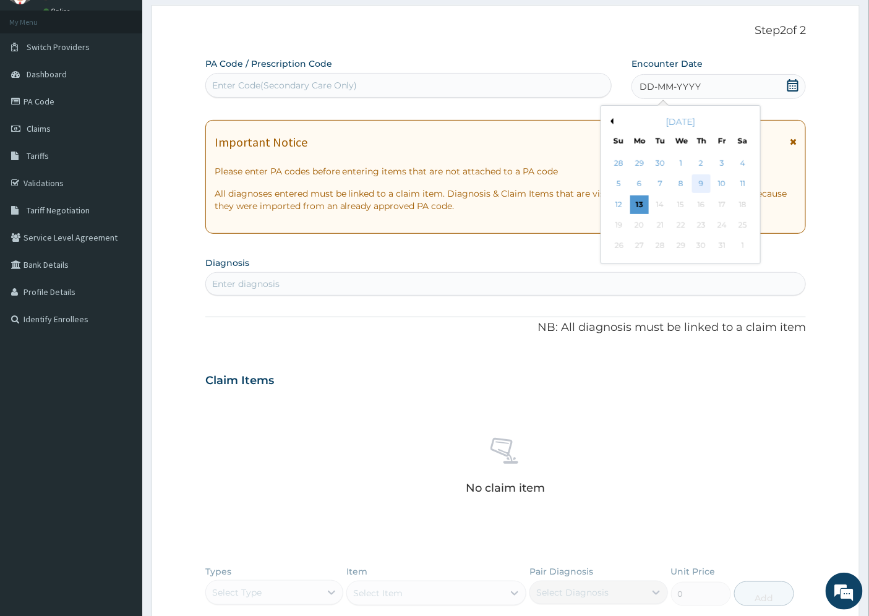
click at [703, 187] on div "9" at bounding box center [701, 184] width 19 height 19
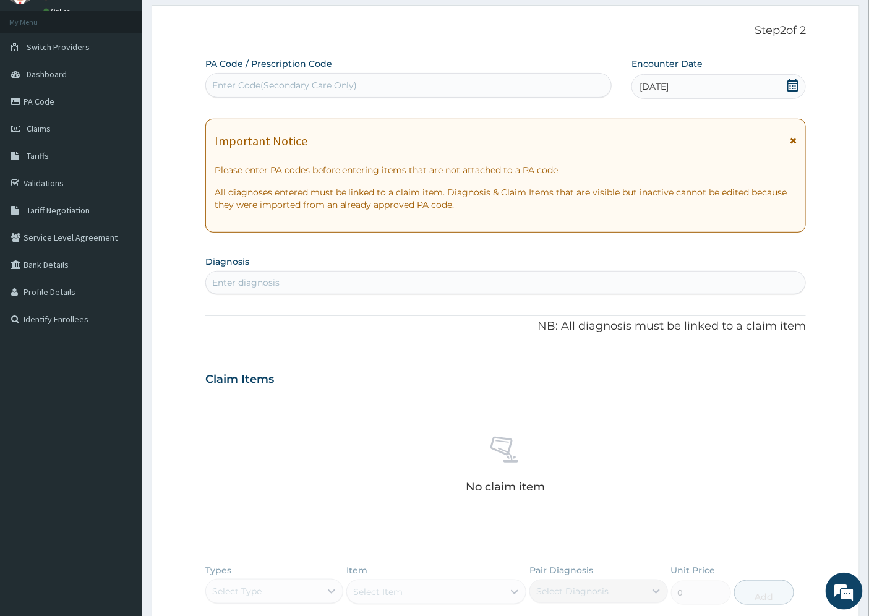
click at [264, 281] on div "Enter diagnosis" at bounding box center [245, 282] width 67 height 12
type input "ACUTE PEPTIC"
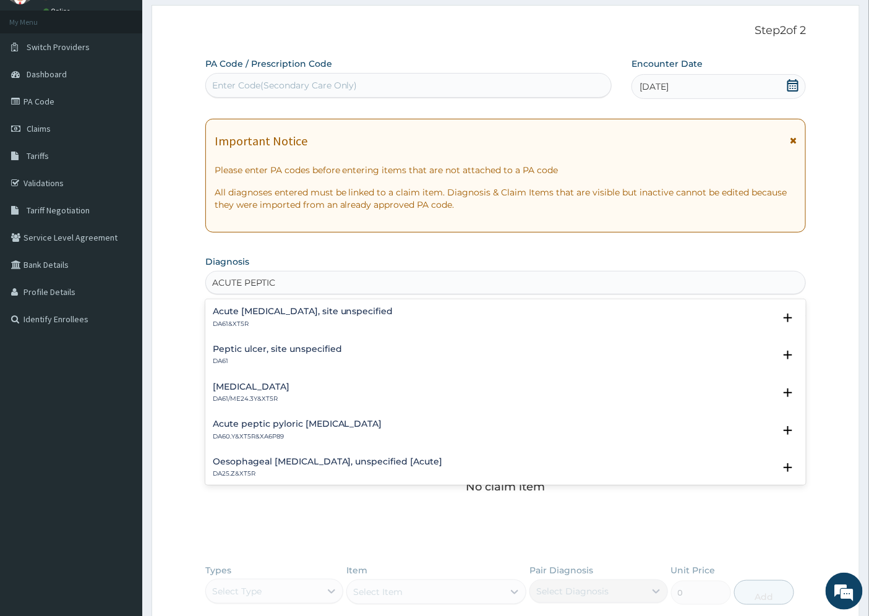
click at [249, 320] on p "DA61&XT5R" at bounding box center [303, 324] width 181 height 9
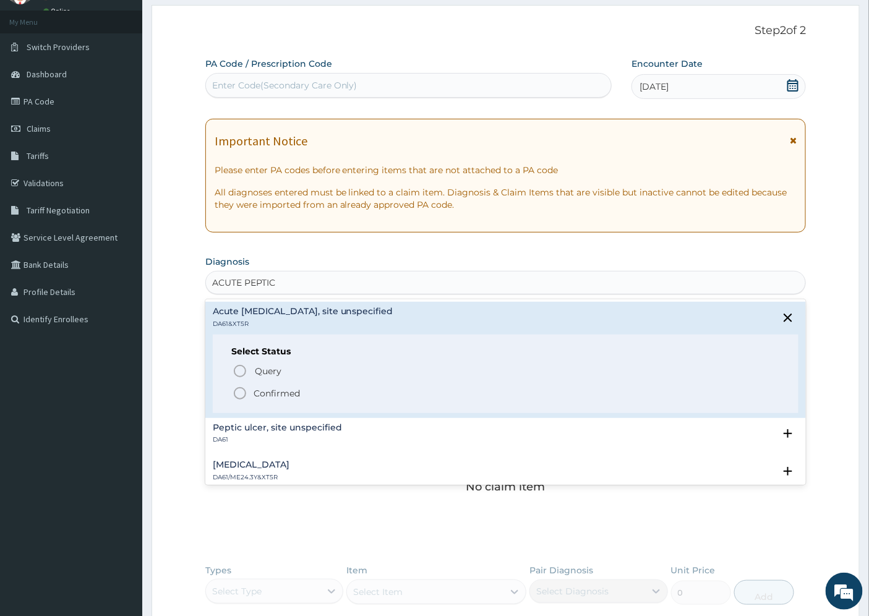
click at [285, 394] on p "Confirmed" at bounding box center [277, 393] width 46 height 12
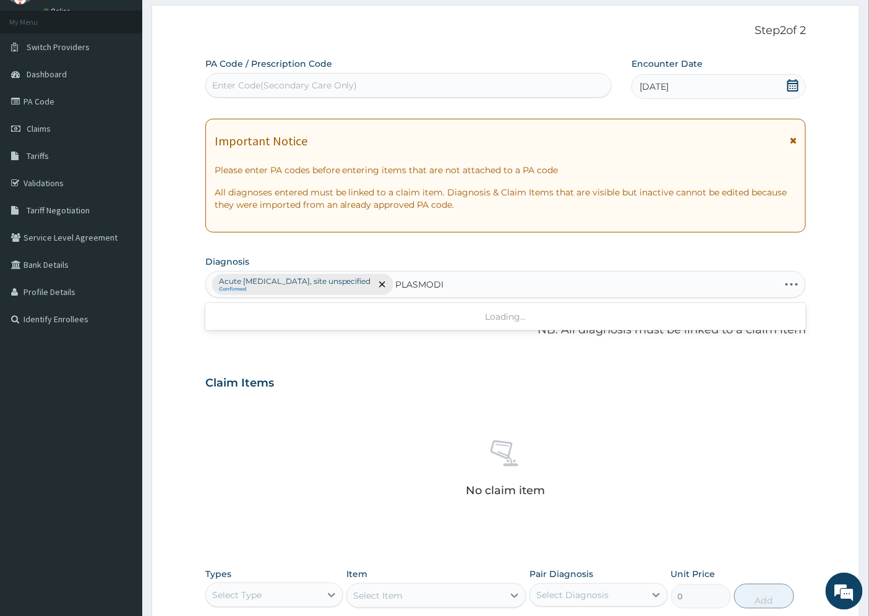
type input "PLASMODIA"
click at [283, 315] on h4 "Other parasitologically confirmed [MEDICAL_DATA]" at bounding box center [327, 315] width 229 height 9
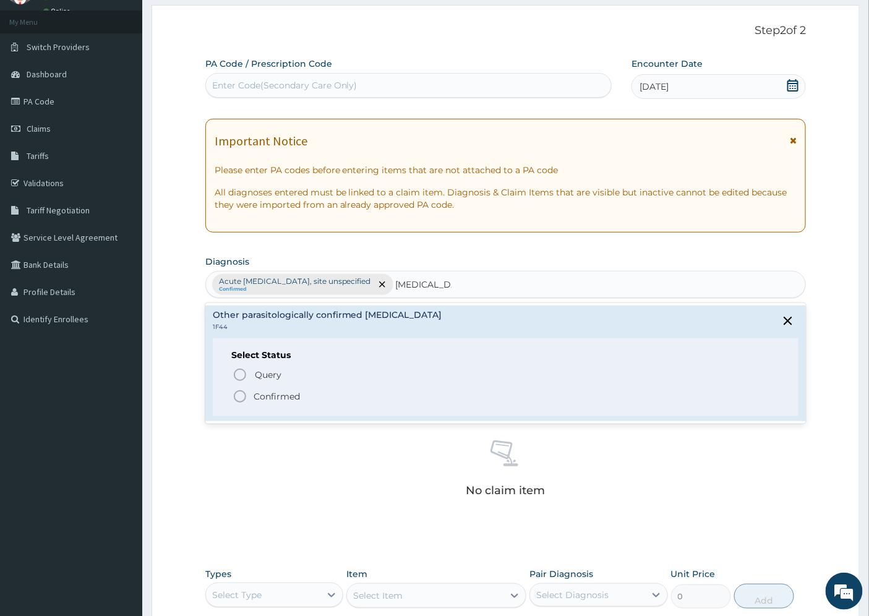
click at [286, 400] on p "Confirmed" at bounding box center [277, 396] width 46 height 12
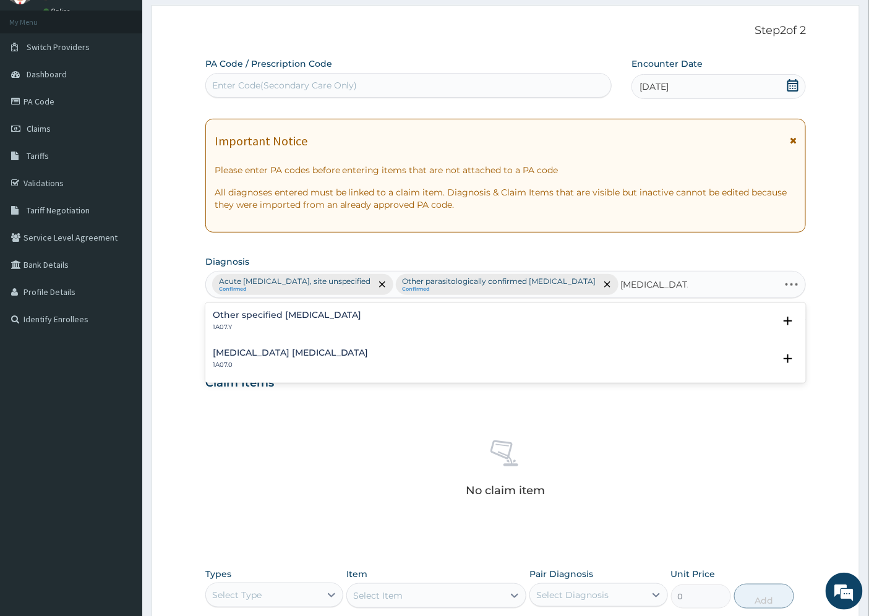
type input "TYPHOID FEVER"
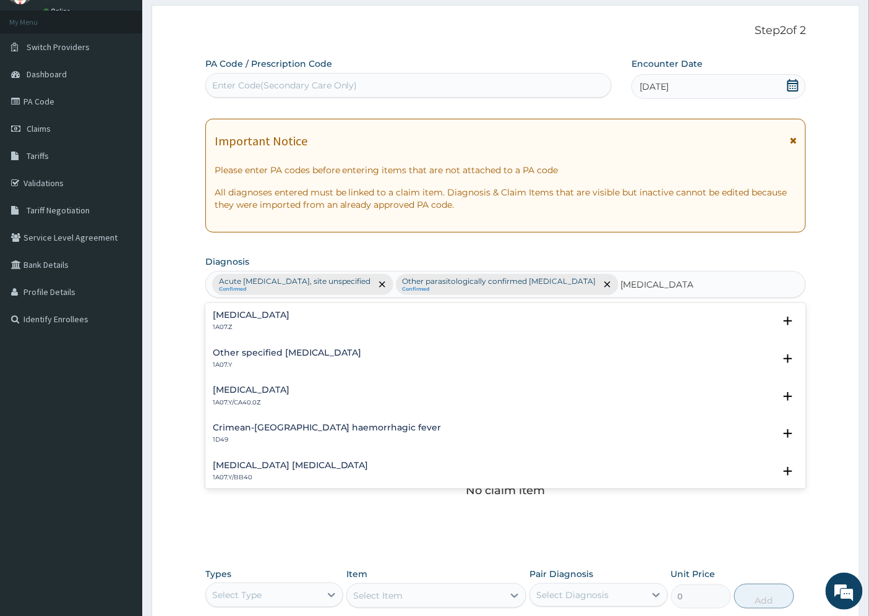
click at [242, 319] on h4 "Typhoid fever, unspecified" at bounding box center [251, 315] width 77 height 9
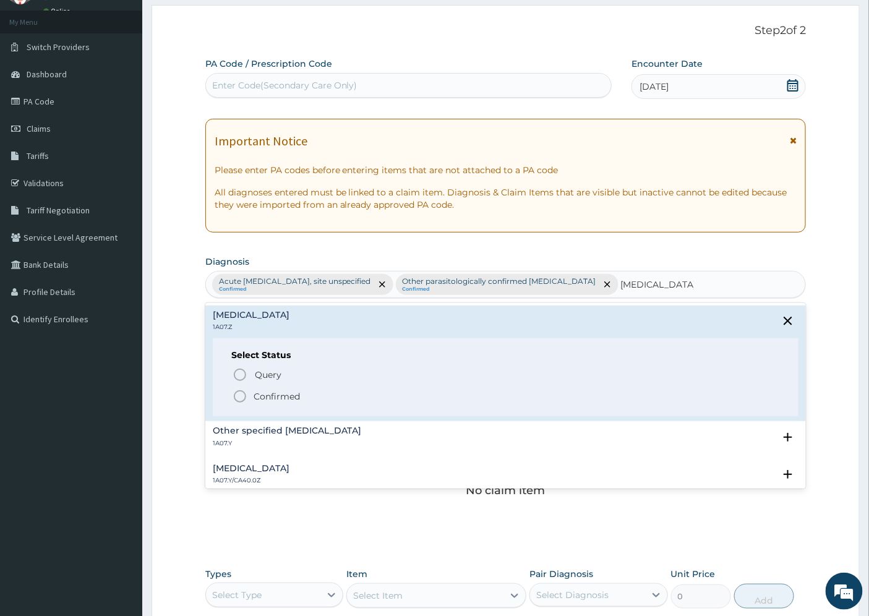
click at [270, 402] on p "Confirmed" at bounding box center [277, 396] width 46 height 12
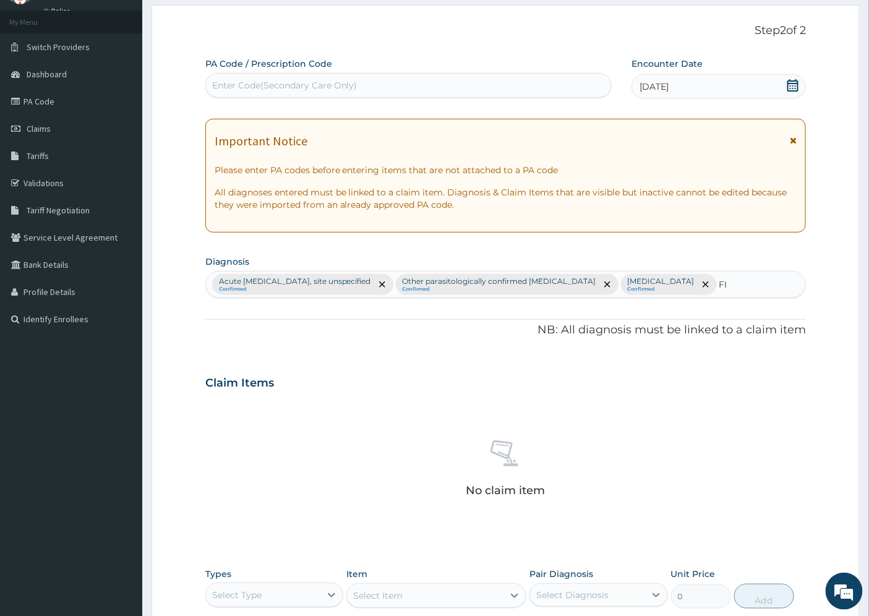
type input "F"
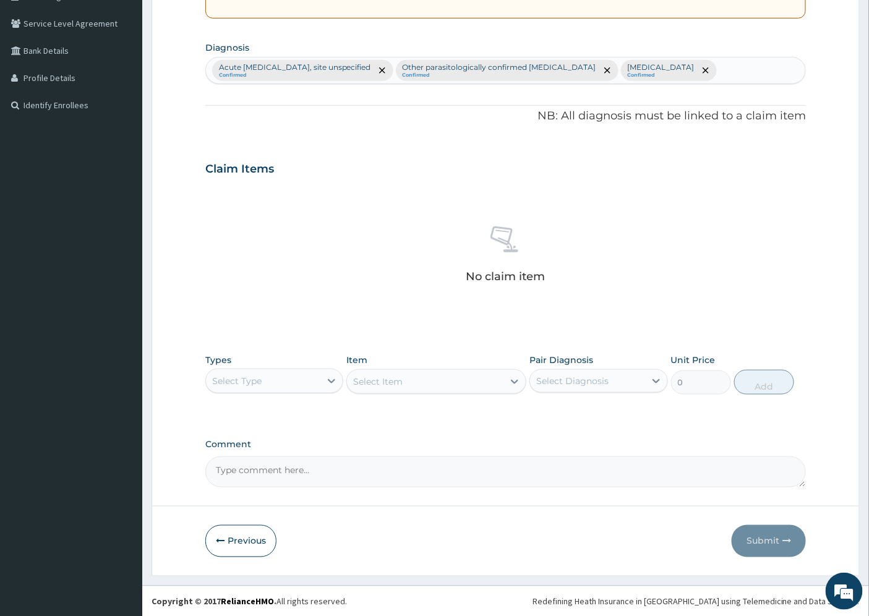
scroll to position [275, 0]
click at [249, 475] on textarea "Comment" at bounding box center [505, 471] width 601 height 31
paste textarea "FIBRONYALGIA"
type textarea "FIBRONYALGIA"
click at [703, 66] on div "Acute peptic ulcer, site unspecified Confirmed Other parasitologically confirme…" at bounding box center [506, 70] width 600 height 26
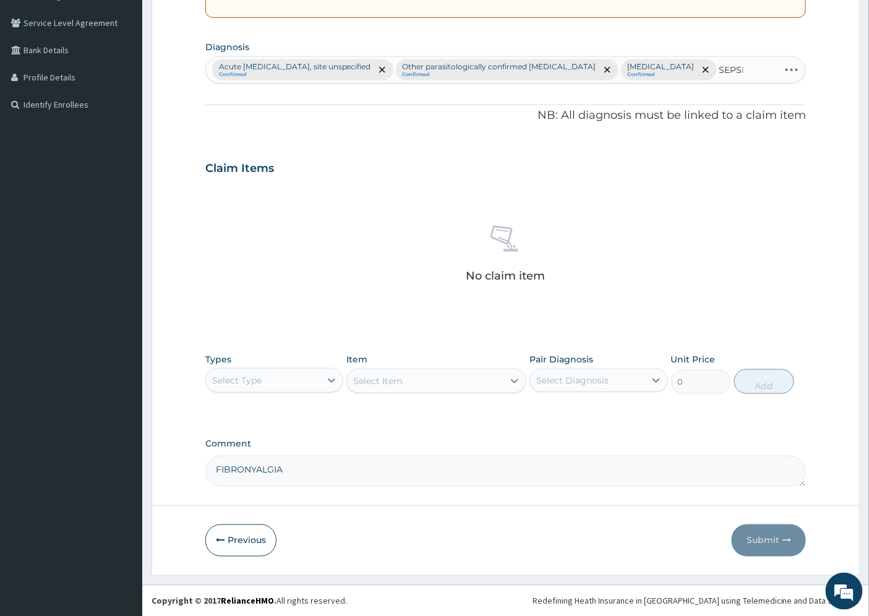
type input "SEPSIS"
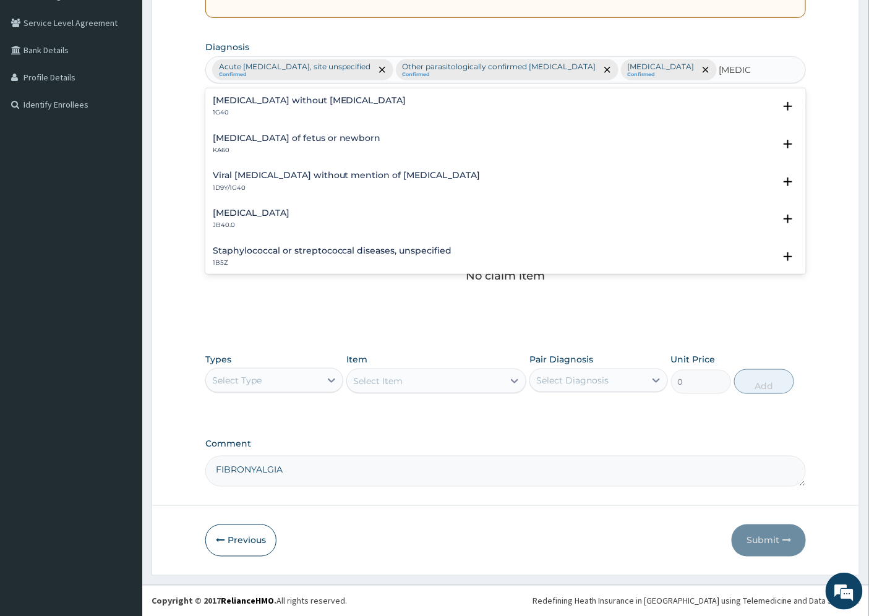
click at [244, 102] on h4 "Sepsis without septic shock" at bounding box center [310, 100] width 194 height 9
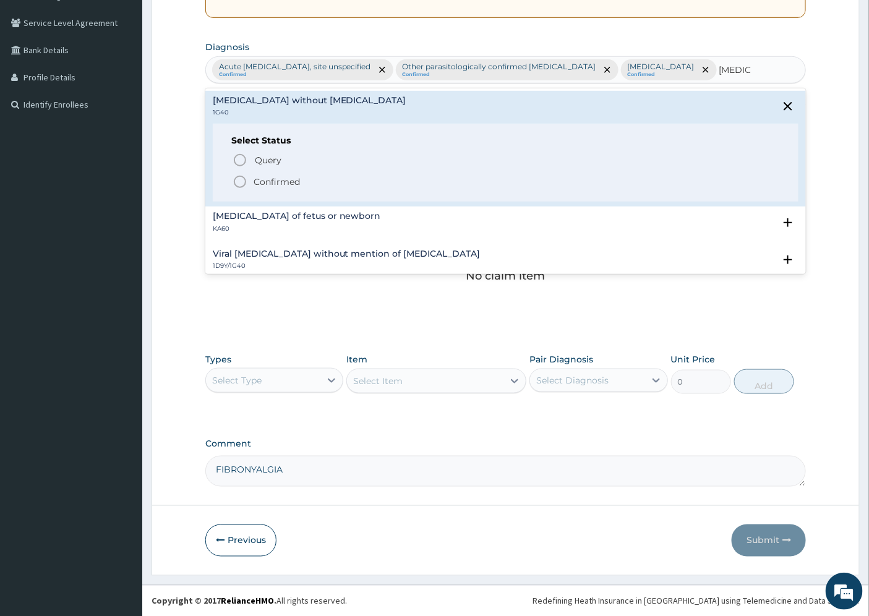
click at [258, 182] on p "Confirmed" at bounding box center [277, 182] width 46 height 12
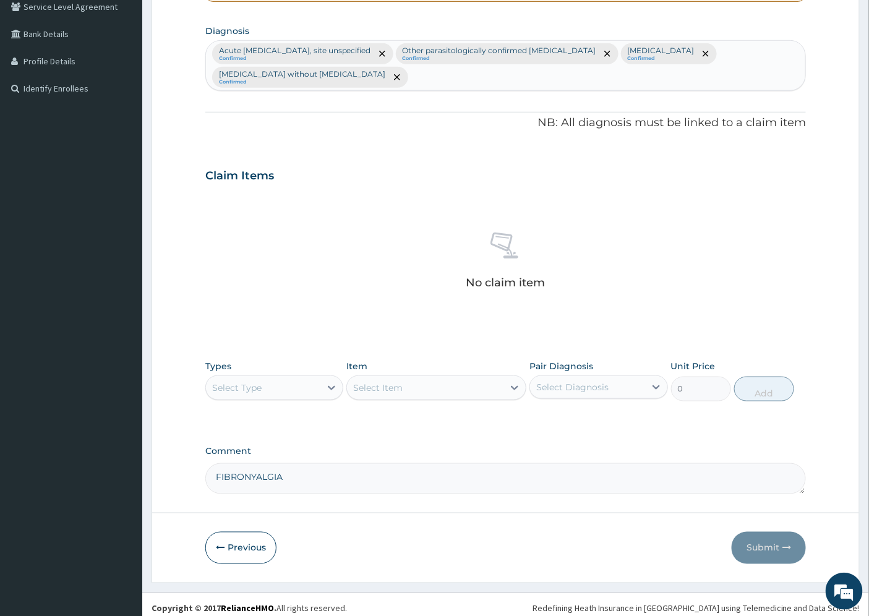
scroll to position [299, 0]
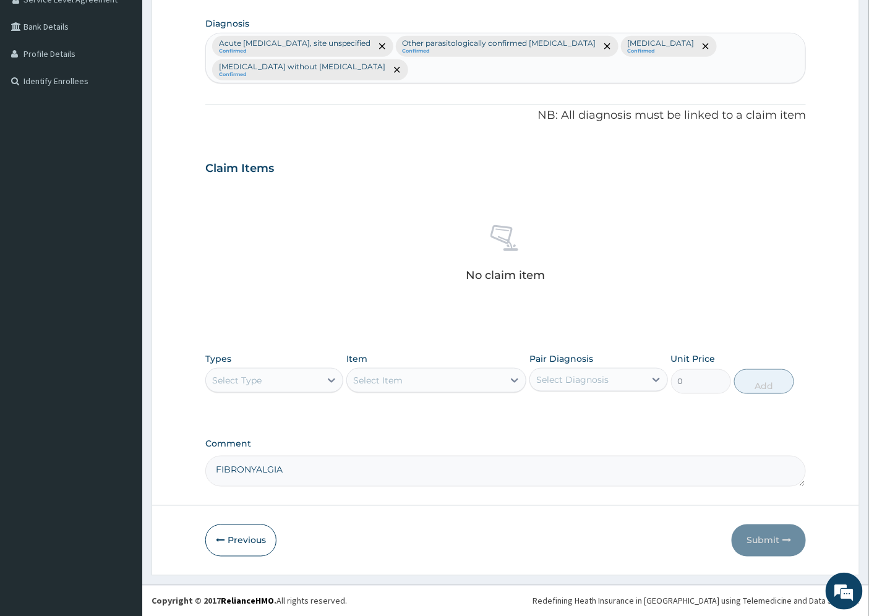
click at [274, 383] on div "Select Type" at bounding box center [263, 381] width 114 height 20
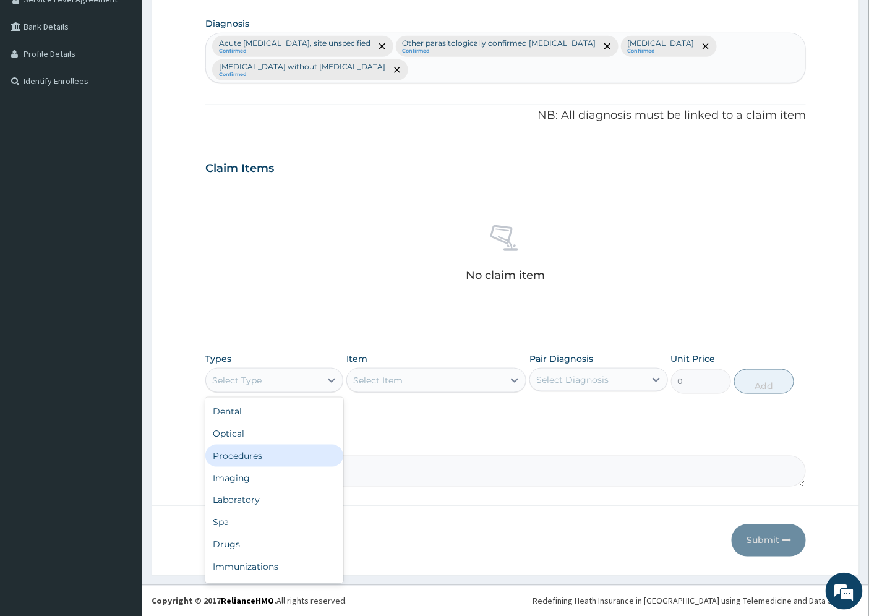
click at [261, 458] on div "Procedures" at bounding box center [274, 456] width 138 height 22
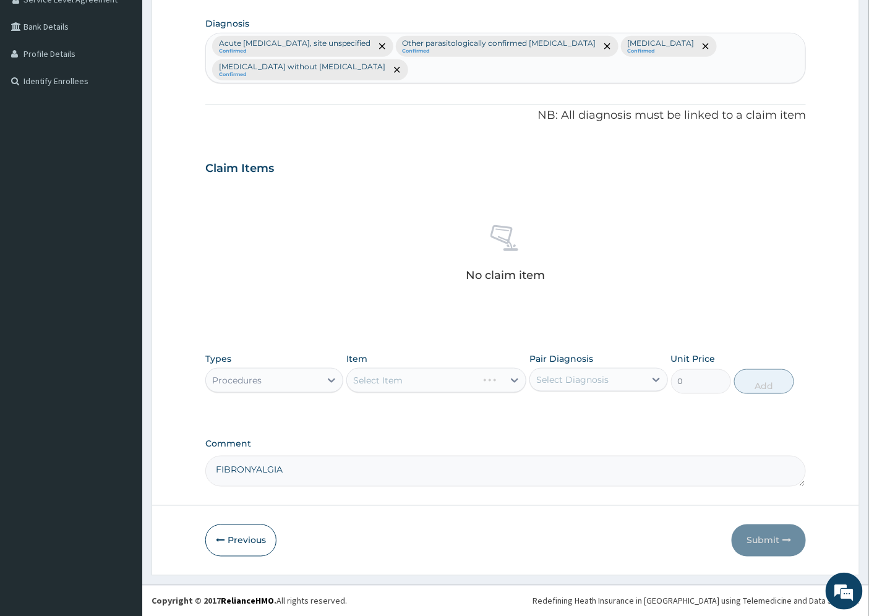
click at [515, 379] on div "Select Item" at bounding box center [436, 380] width 180 height 25
click at [511, 379] on div "Select Item" at bounding box center [436, 380] width 180 height 25
click at [486, 382] on div "Select Item" at bounding box center [436, 380] width 180 height 25
click at [390, 382] on div "Select Item" at bounding box center [436, 380] width 180 height 25
click at [363, 381] on div "Select Item" at bounding box center [436, 380] width 180 height 25
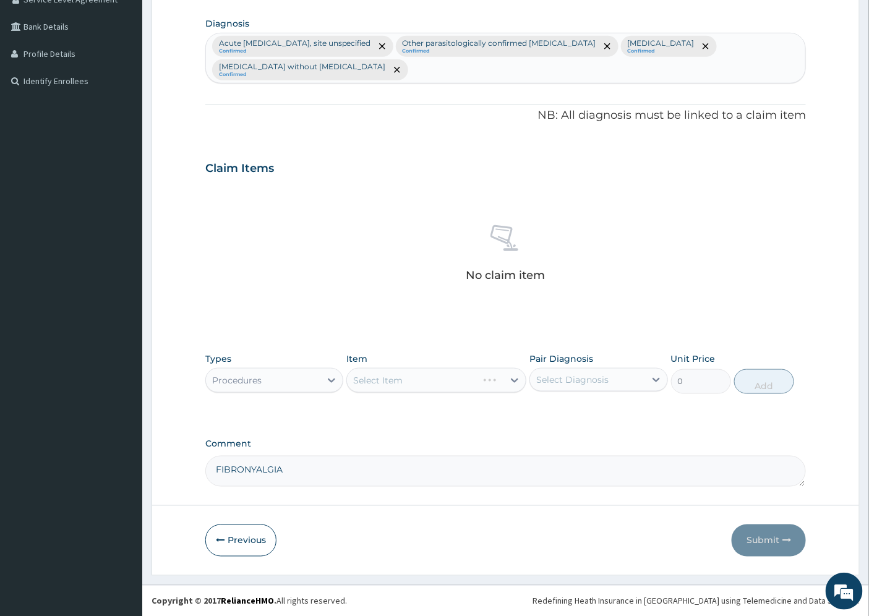
click at [374, 382] on div "Select Item" at bounding box center [436, 380] width 180 height 25
click at [361, 380] on div "Select Item" at bounding box center [436, 380] width 180 height 25
click at [354, 380] on div "Select Item" at bounding box center [436, 380] width 180 height 25
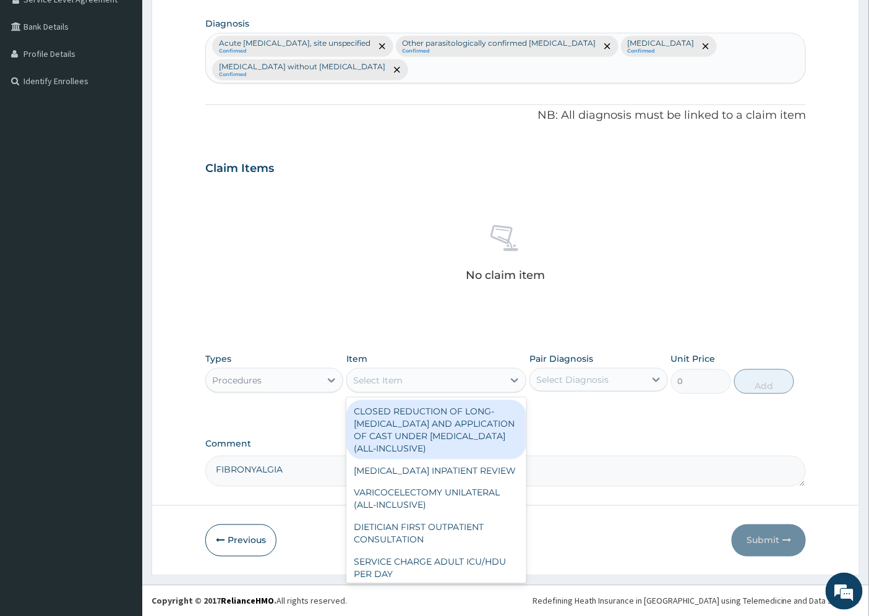
click at [374, 383] on div "Select Item" at bounding box center [377, 380] width 49 height 12
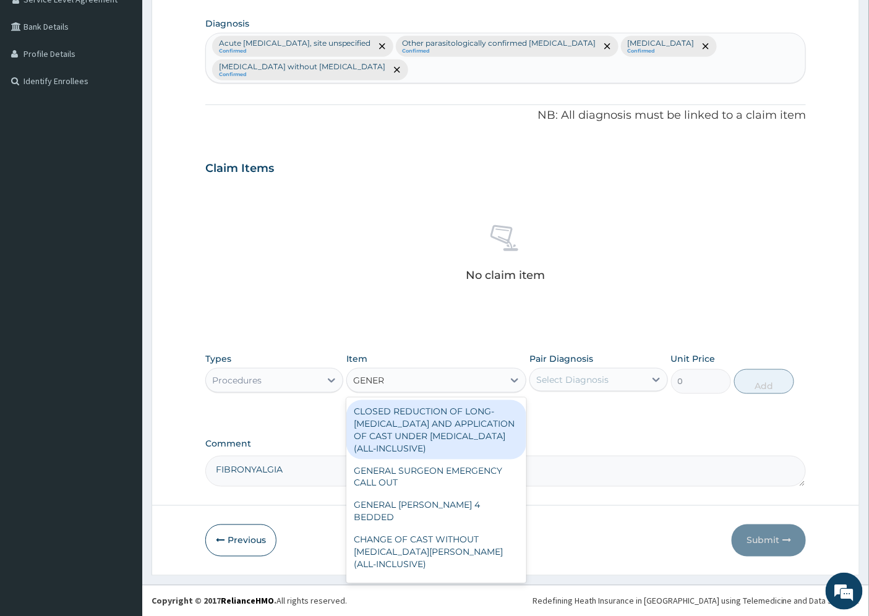
type input "GENERA"
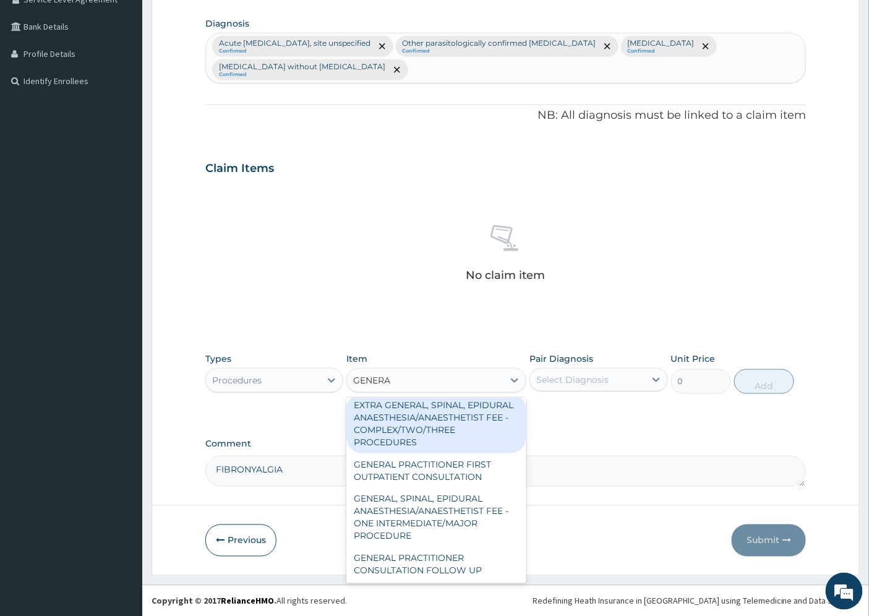
scroll to position [275, 0]
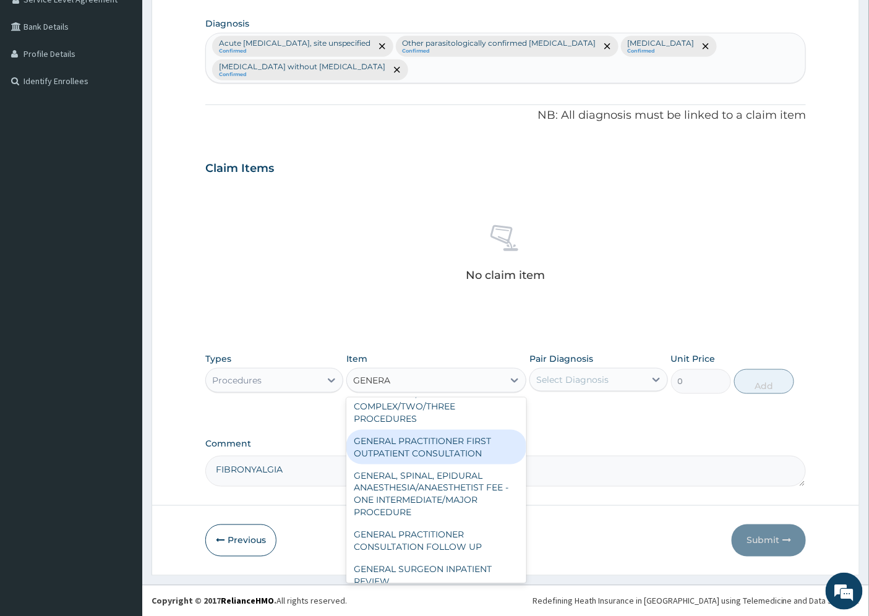
click at [441, 454] on div "GENERAL PRACTITIONER FIRST OUTPATIENT CONSULTATION" at bounding box center [436, 447] width 180 height 35
type input "4500"
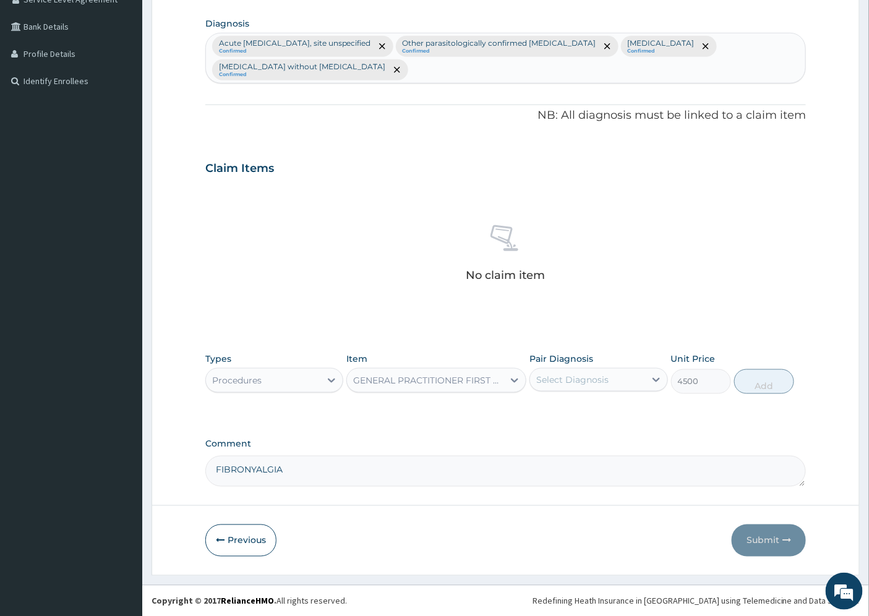
click at [619, 375] on div "Select Diagnosis" at bounding box center [587, 380] width 114 height 20
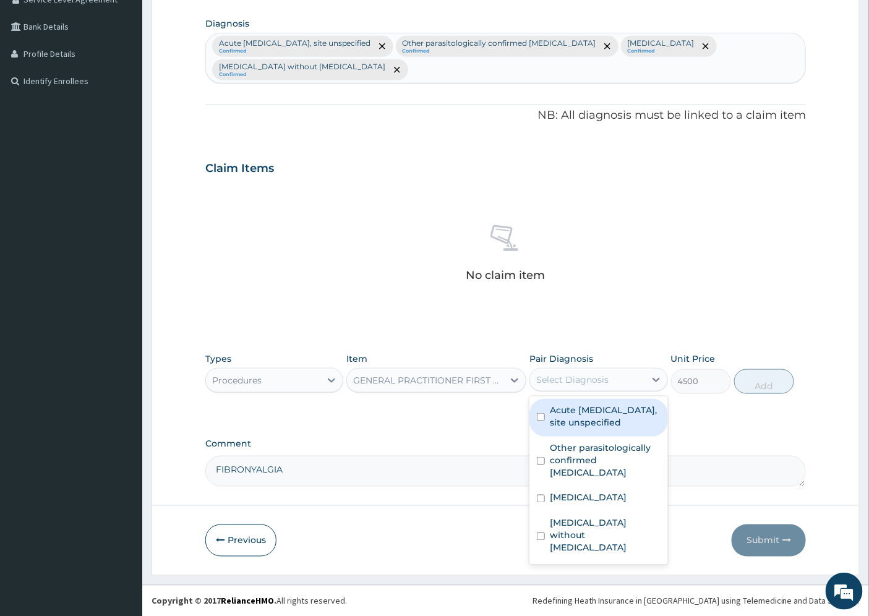
click at [601, 409] on label "Acute peptic ulcer, site unspecified" at bounding box center [605, 416] width 110 height 25
checkbox input "true"
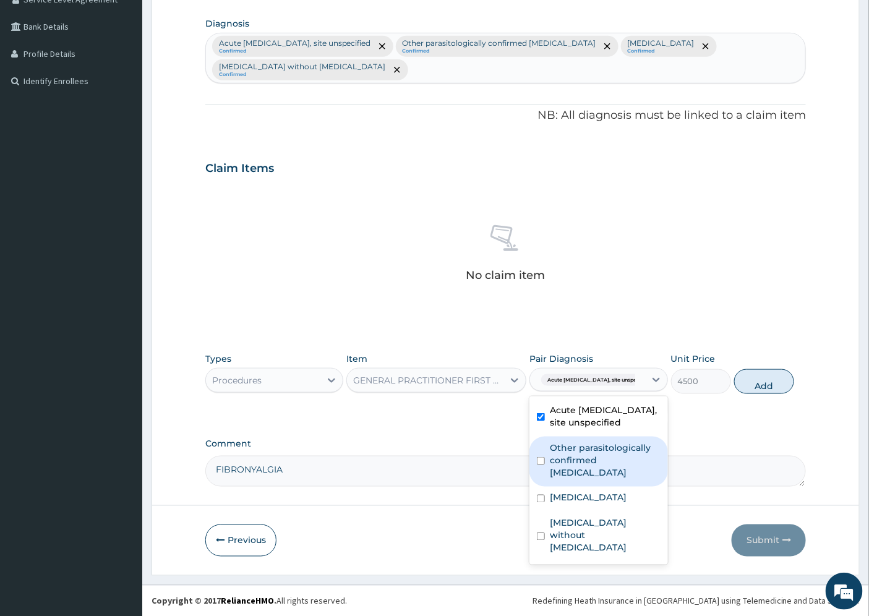
click at [580, 445] on label "Other parasitologically confirmed malaria" at bounding box center [605, 460] width 110 height 37
checkbox input "true"
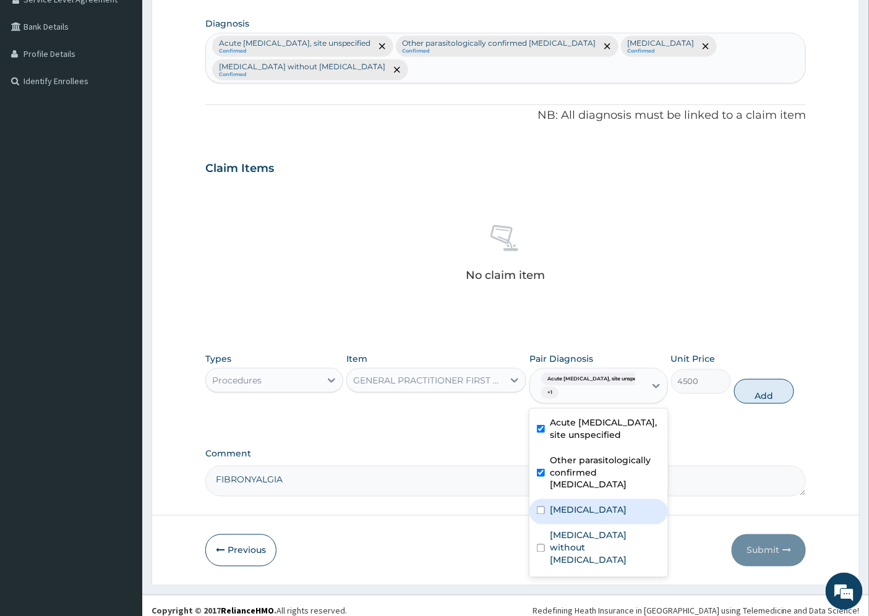
click at [557, 505] on label "Typhoid fever, unspecified" at bounding box center [588, 510] width 77 height 12
checkbox input "true"
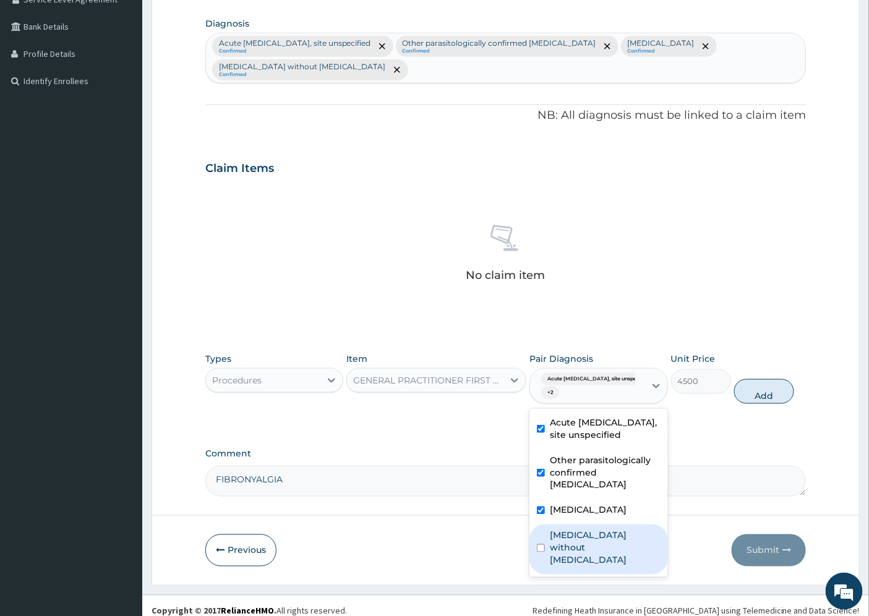
click at [565, 547] on label "Sepsis without septic shock" at bounding box center [605, 547] width 110 height 37
checkbox input "true"
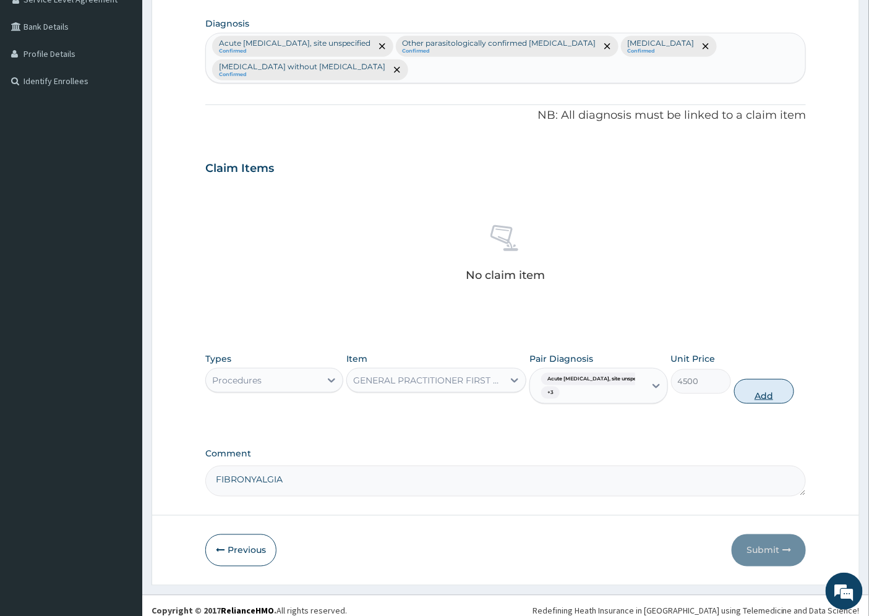
click at [758, 396] on button "Add" at bounding box center [764, 391] width 60 height 25
type input "0"
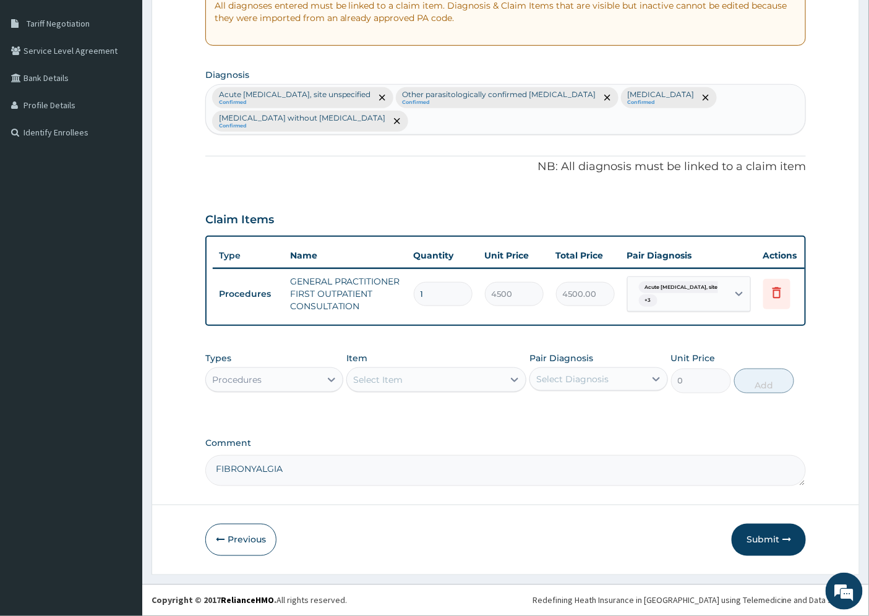
scroll to position [255, 0]
click at [254, 388] on div "Procedures" at bounding box center [263, 380] width 114 height 20
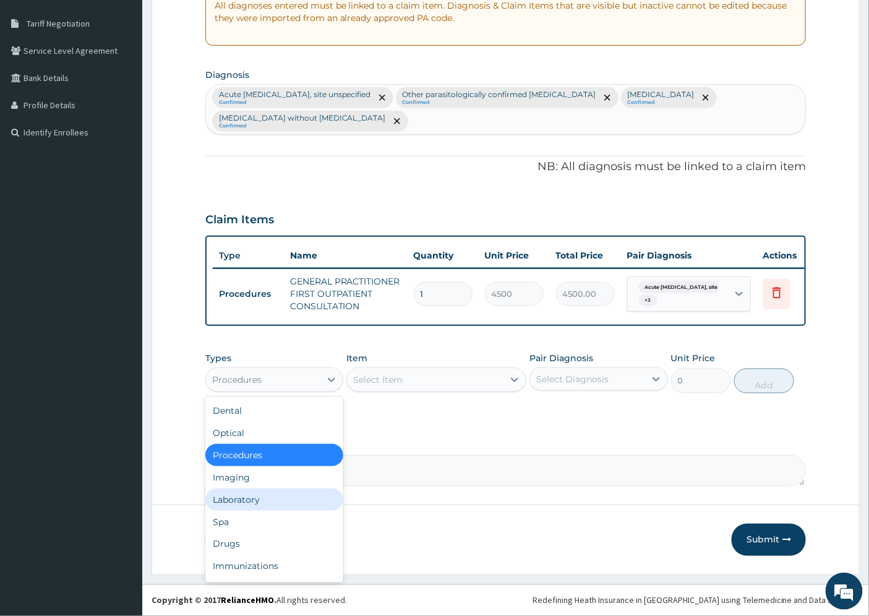
click at [247, 497] on div "Laboratory" at bounding box center [274, 500] width 138 height 22
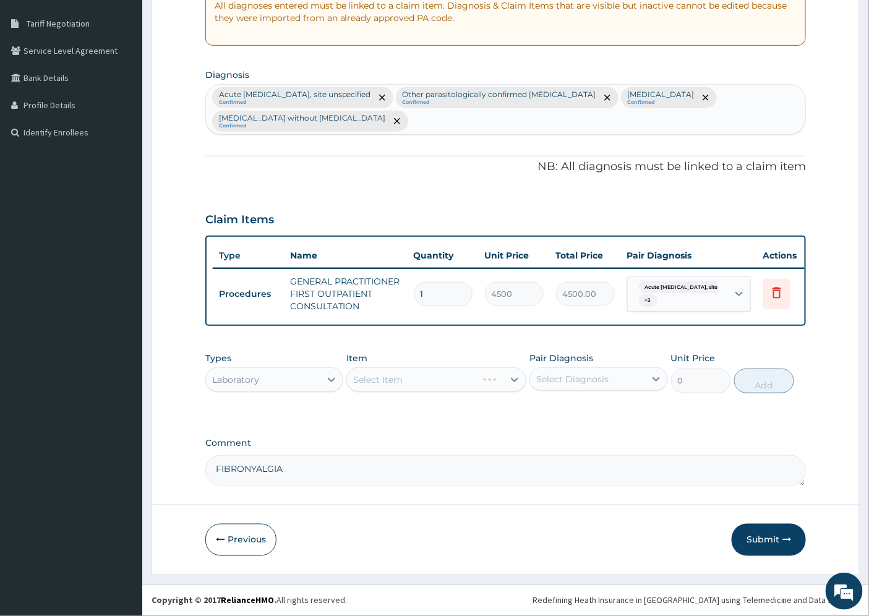
click at [382, 382] on div "Select Item" at bounding box center [436, 379] width 180 height 25
click at [383, 380] on div "Select Item" at bounding box center [436, 379] width 180 height 25
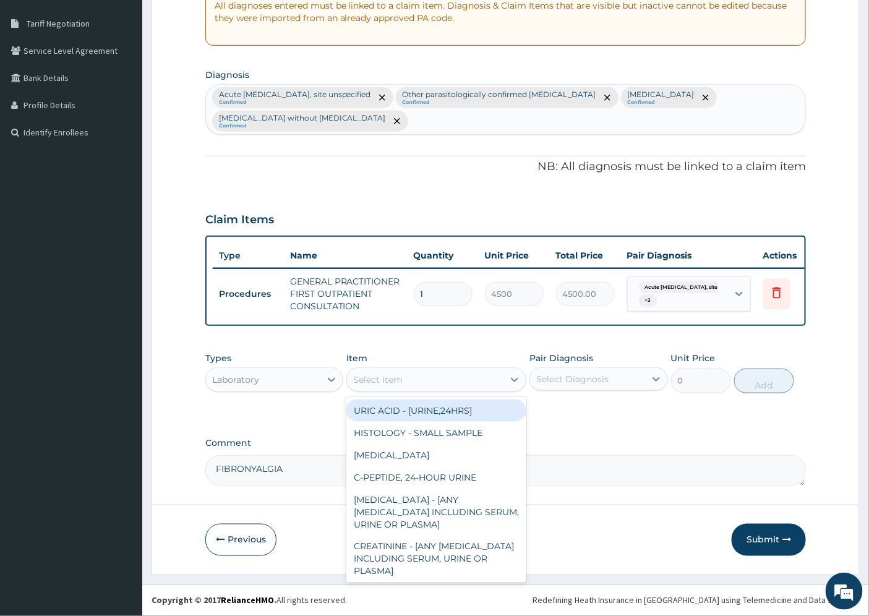
click at [418, 381] on div "Select Item" at bounding box center [425, 380] width 156 height 20
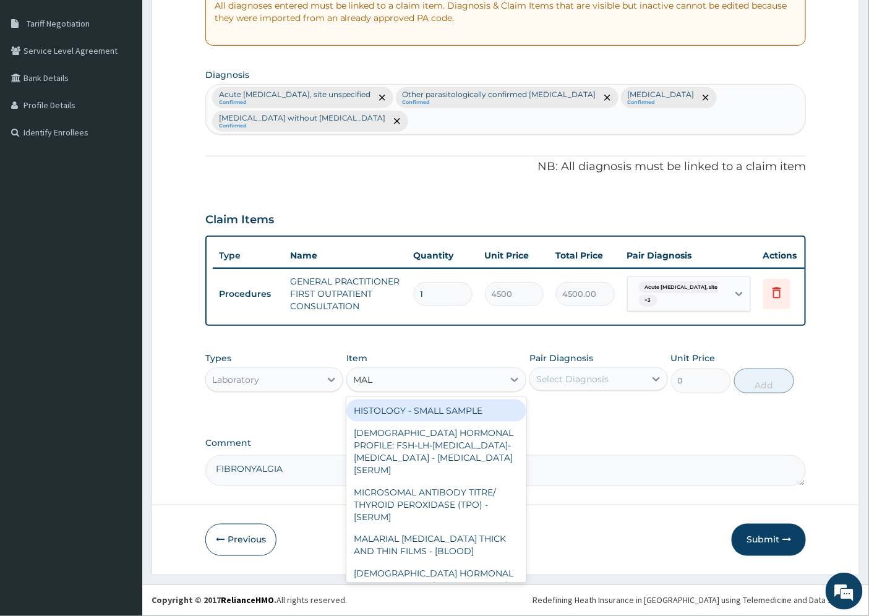
type input "MALA"
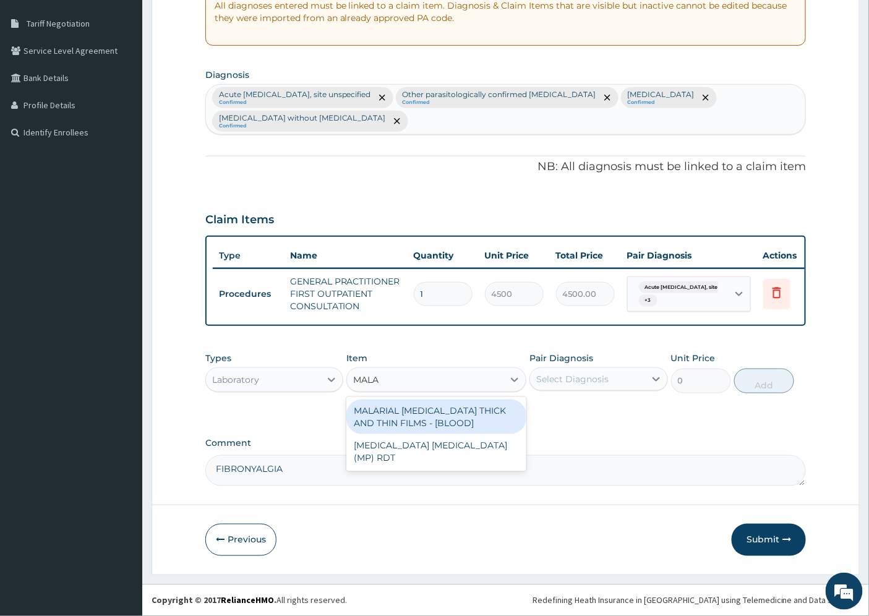
click at [440, 415] on div "MALARIAL PARASITE THICK AND THIN FILMS - [BLOOD]" at bounding box center [436, 417] width 180 height 35
type input "2625"
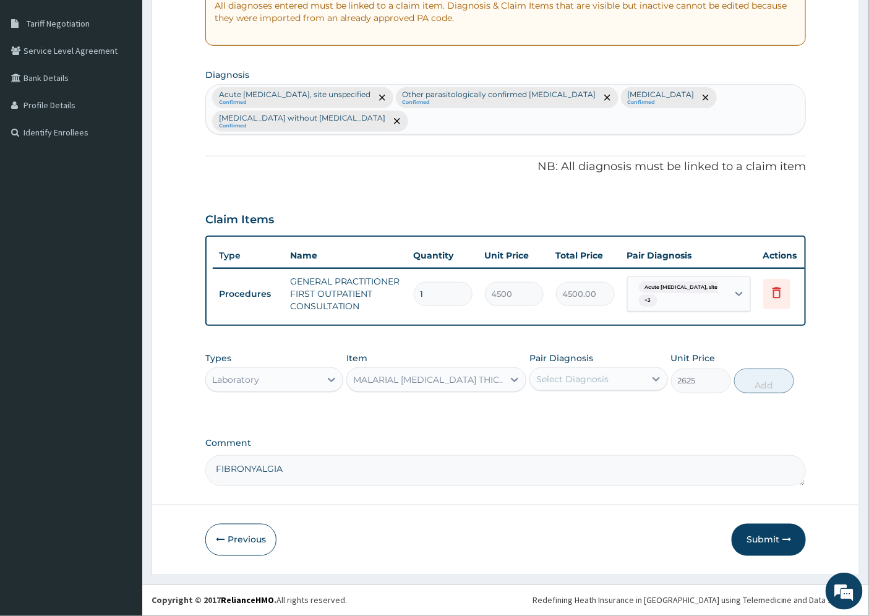
click at [614, 380] on div "Select Diagnosis" at bounding box center [587, 379] width 114 height 20
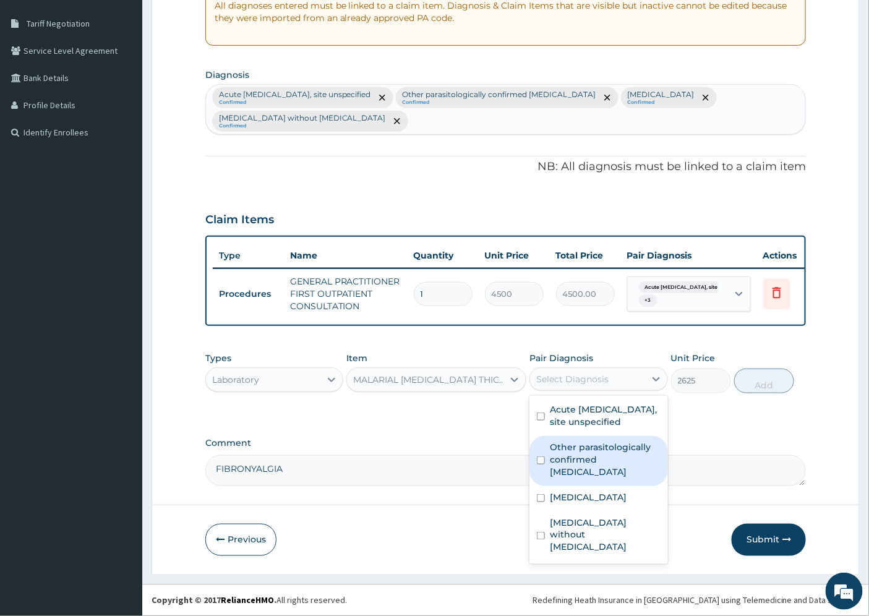
click at [628, 455] on label "Other parasitologically confirmed malaria" at bounding box center [605, 459] width 110 height 37
checkbox input "true"
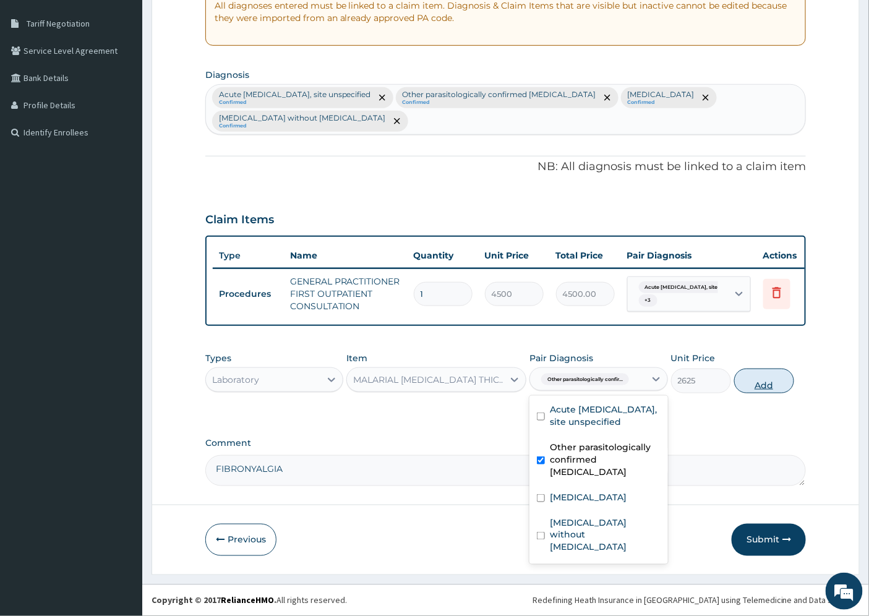
click at [763, 380] on button "Add" at bounding box center [764, 381] width 60 height 25
type input "0"
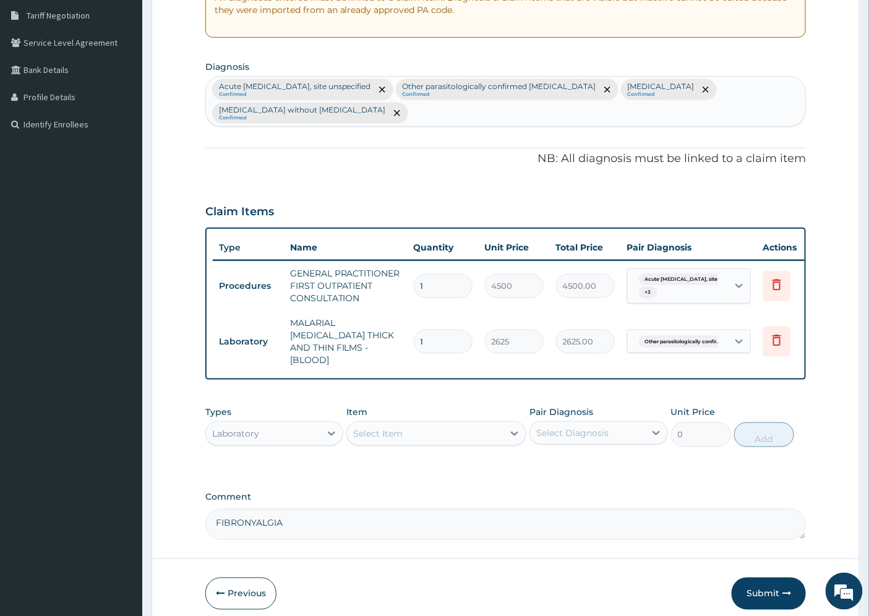
click at [379, 429] on div "Select Item" at bounding box center [377, 433] width 49 height 12
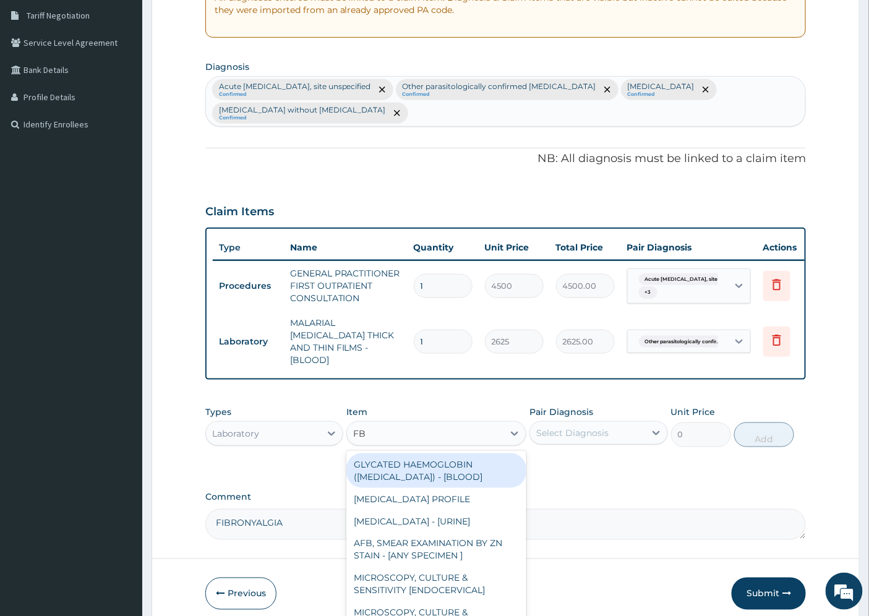
type input "FBC"
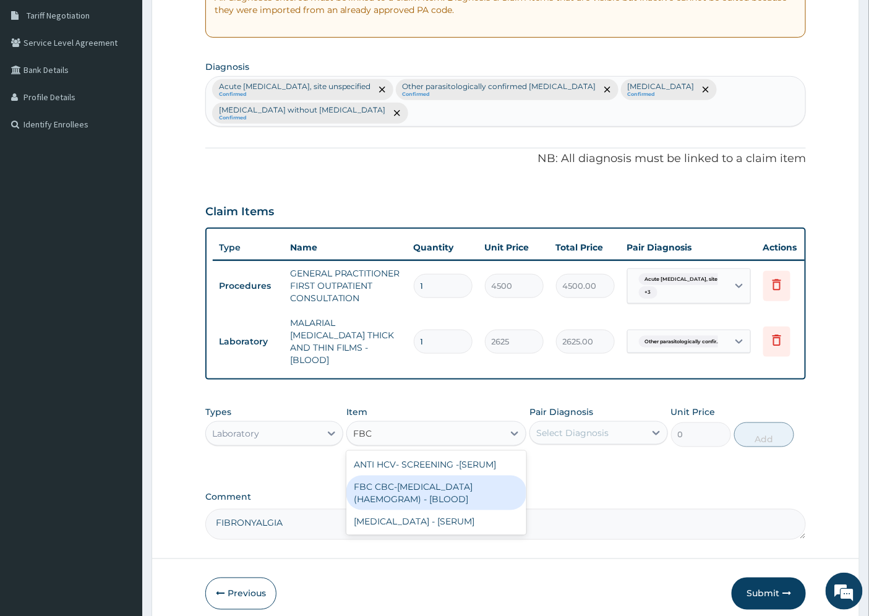
click at [443, 482] on div "FBC CBC-COMPLETE BLOOD COUNT (HAEMOGRAM) - [BLOOD]" at bounding box center [436, 493] width 180 height 35
type input "6000"
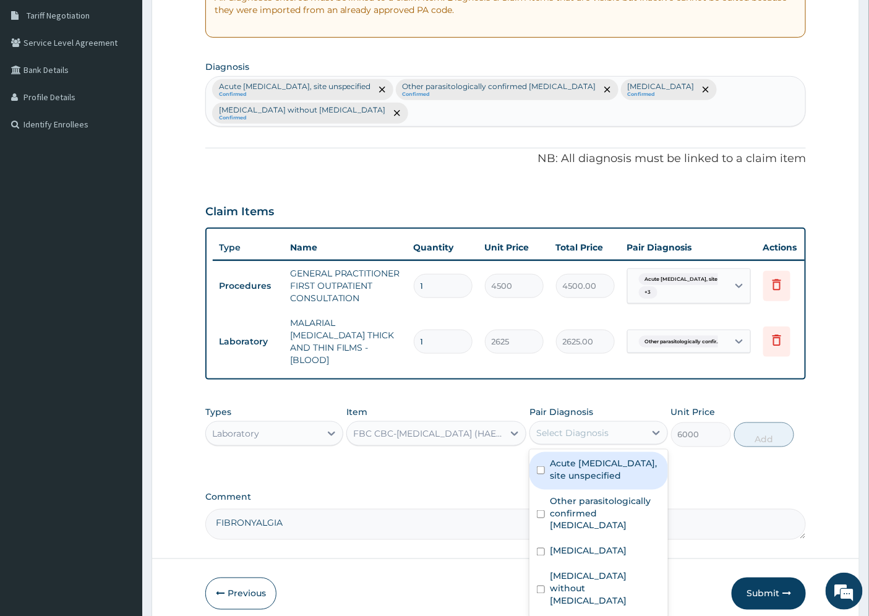
click at [598, 423] on div "Select Diagnosis" at bounding box center [587, 433] width 114 height 20
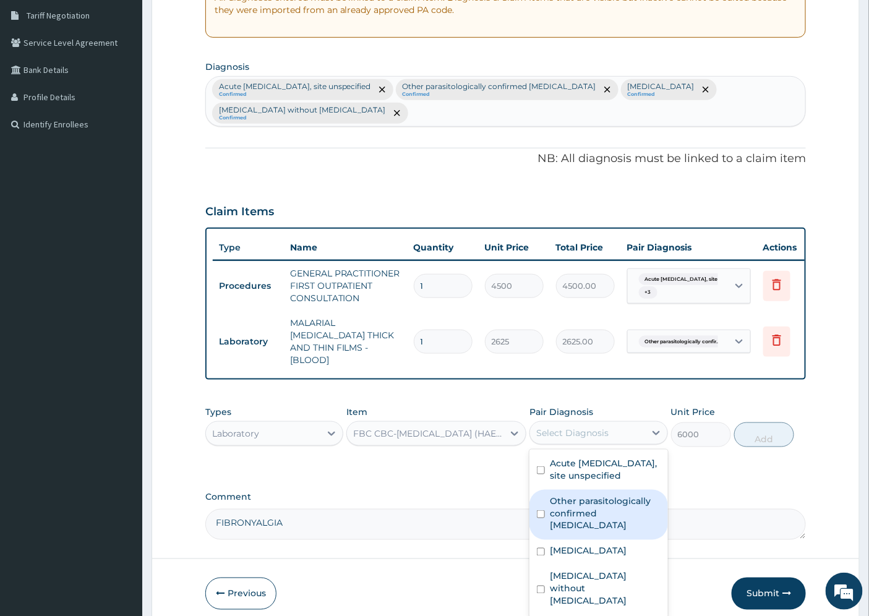
click at [597, 502] on label "Other parasitologically confirmed malaria" at bounding box center [605, 513] width 110 height 37
checkbox input "true"
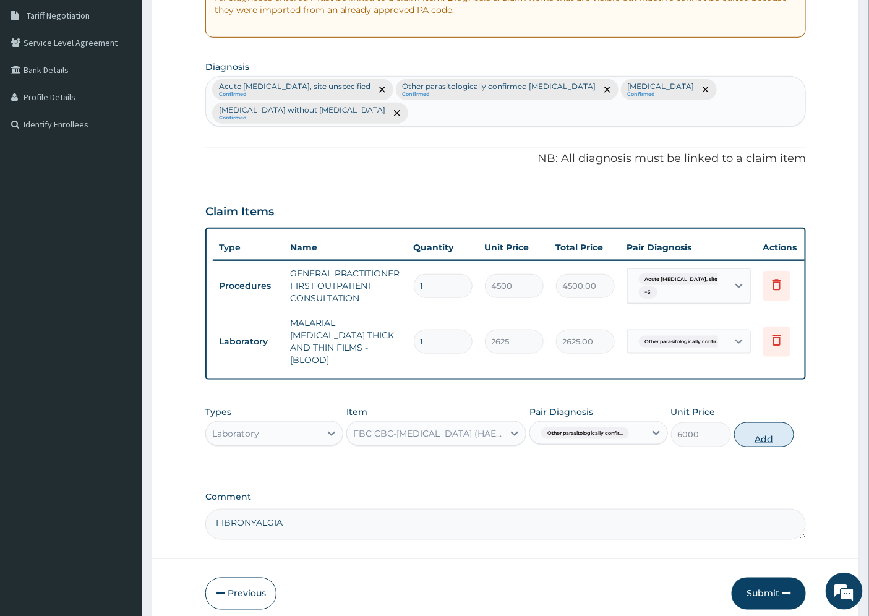
click at [746, 437] on button "Add" at bounding box center [764, 434] width 60 height 25
type input "0"
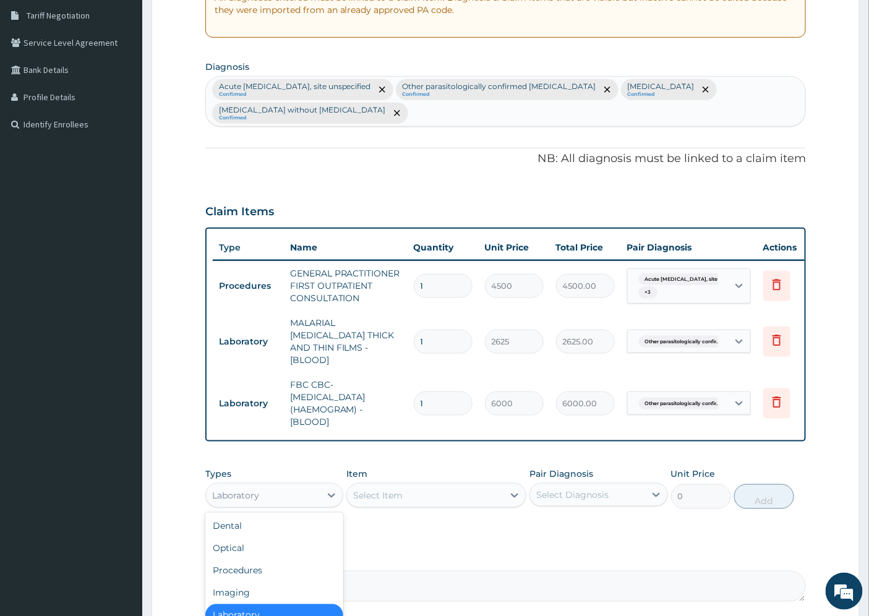
click at [245, 494] on div "Laboratory" at bounding box center [235, 495] width 47 height 12
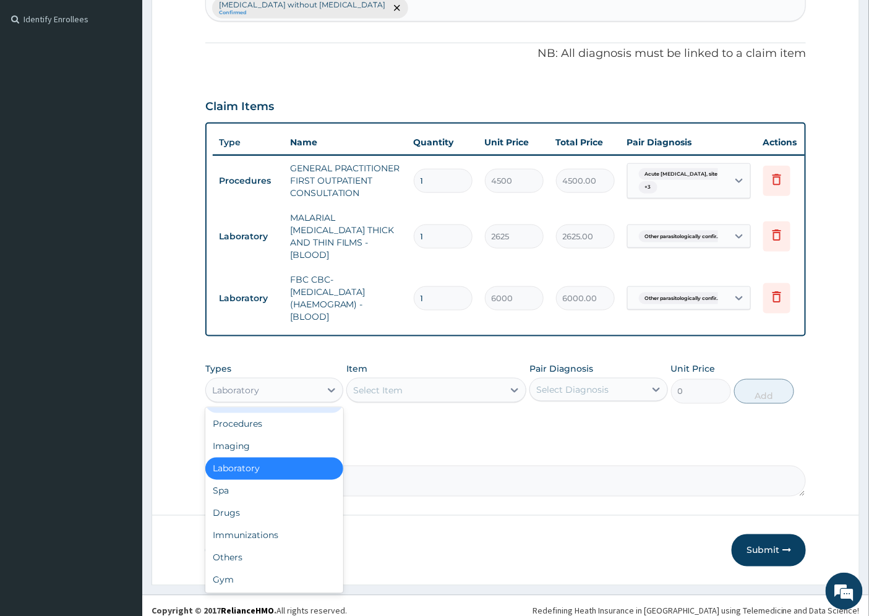
scroll to position [367, 0]
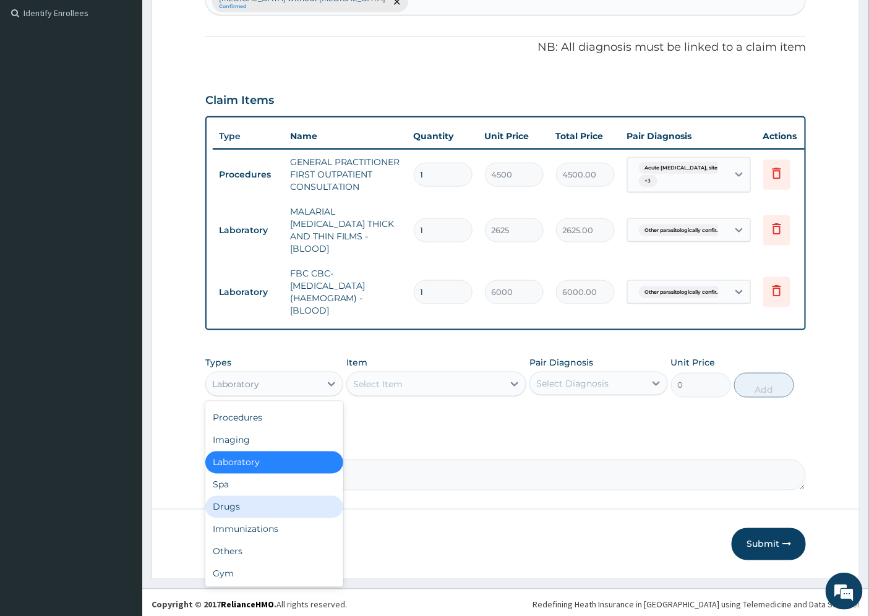
click at [234, 504] on div "Drugs" at bounding box center [274, 507] width 138 height 22
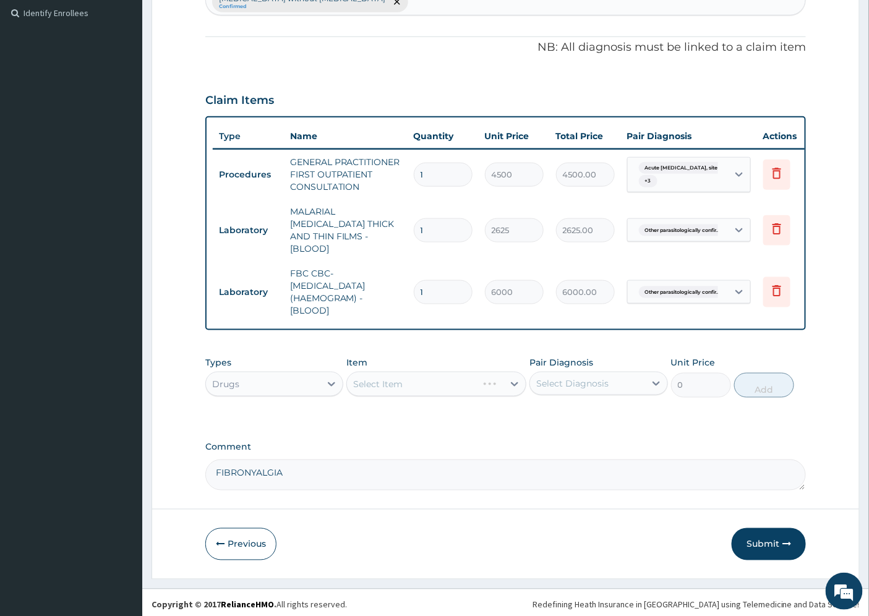
click at [383, 387] on div "Select Item" at bounding box center [436, 384] width 180 height 25
click at [387, 382] on div "Select Item" at bounding box center [436, 384] width 180 height 25
click at [424, 383] on div "Select Item" at bounding box center [436, 384] width 180 height 25
click at [498, 385] on div "Select Item" at bounding box center [436, 384] width 180 height 25
click at [474, 384] on div "Select Item" at bounding box center [436, 384] width 180 height 25
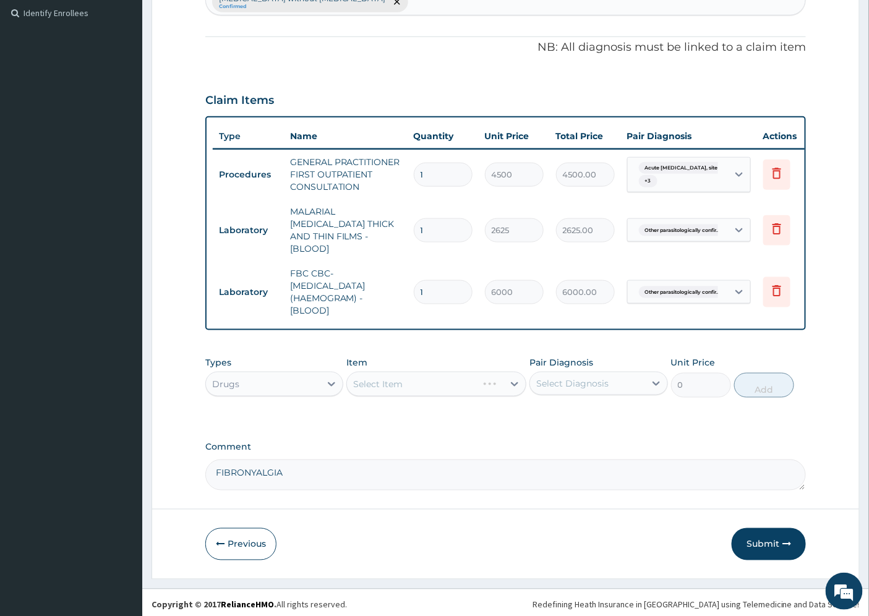
click at [374, 380] on div "Select Item" at bounding box center [436, 384] width 180 height 25
click at [440, 385] on div "Select Item" at bounding box center [436, 384] width 180 height 25
click at [505, 385] on div "Select Item" at bounding box center [436, 384] width 180 height 25
click at [513, 382] on div "Select Item" at bounding box center [436, 384] width 180 height 25
click at [439, 373] on div "Select Item" at bounding box center [436, 384] width 180 height 25
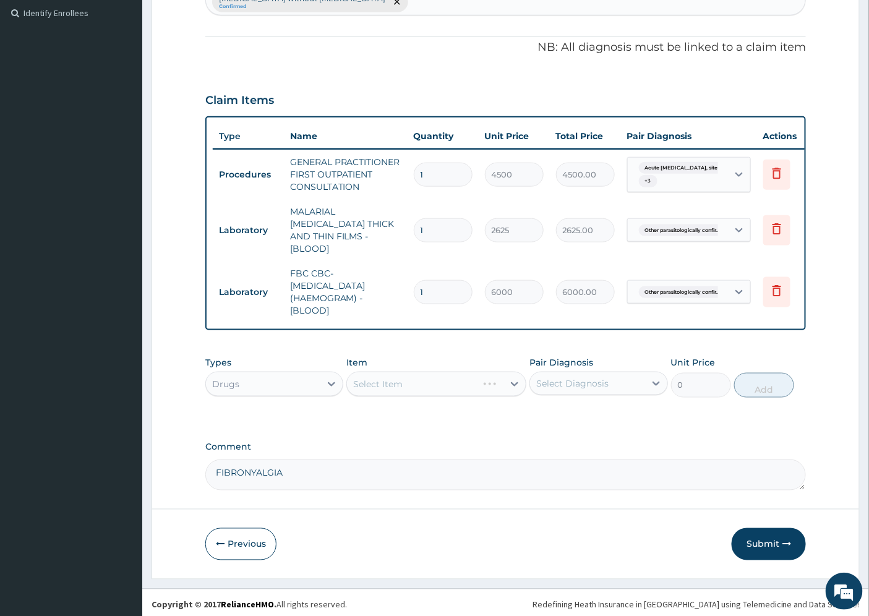
click at [372, 379] on div "Select Item" at bounding box center [436, 384] width 180 height 25
click at [361, 382] on div "Select Item" at bounding box center [436, 384] width 180 height 25
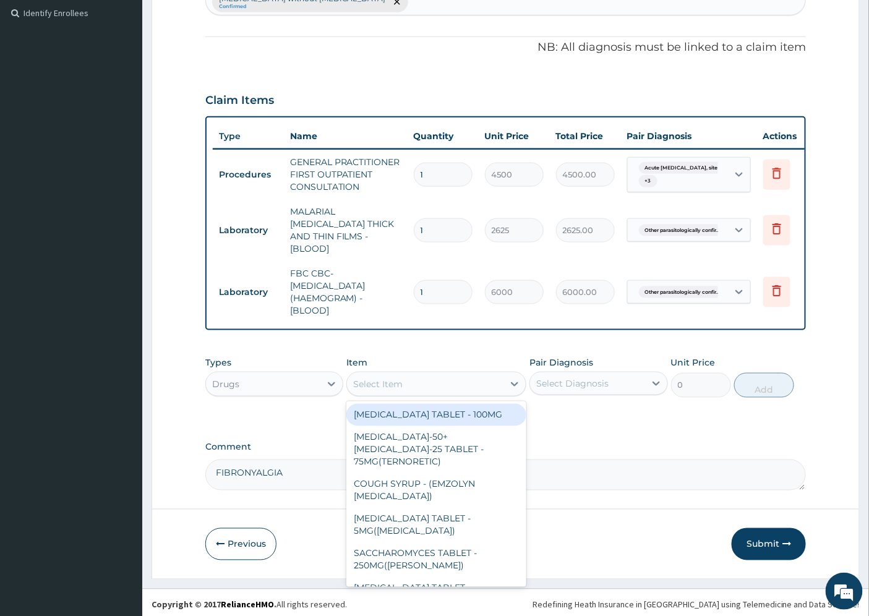
click at [361, 382] on div "Select Item" at bounding box center [377, 384] width 49 height 12
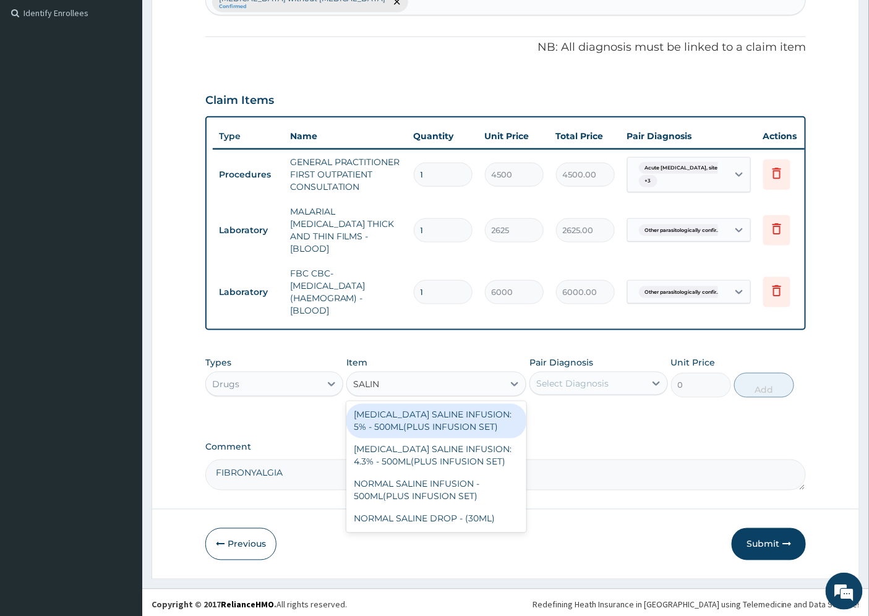
type input "SALINE"
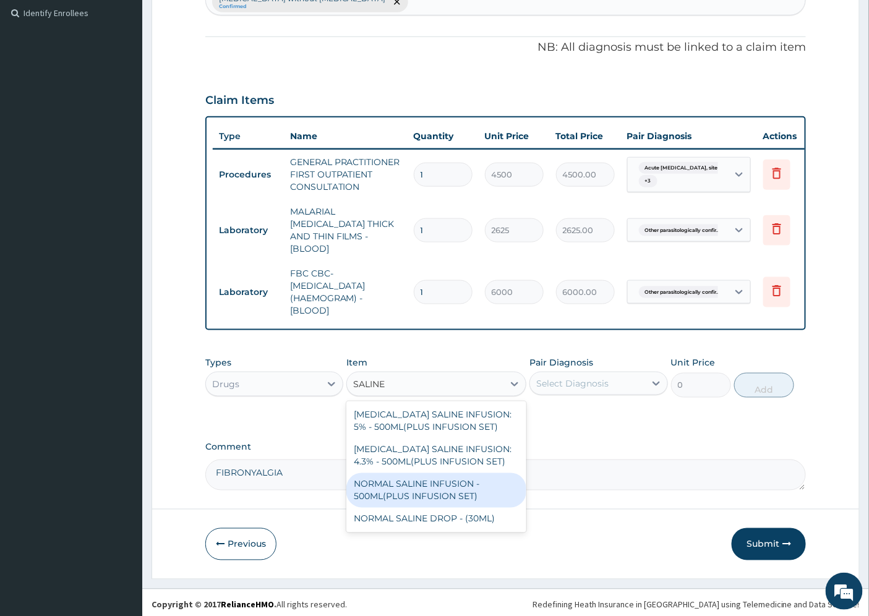
click at [418, 489] on div "NORMAL SALINE INFUSION - 500ML(PLUS INFUSION SET)" at bounding box center [436, 490] width 180 height 35
type input "1248"
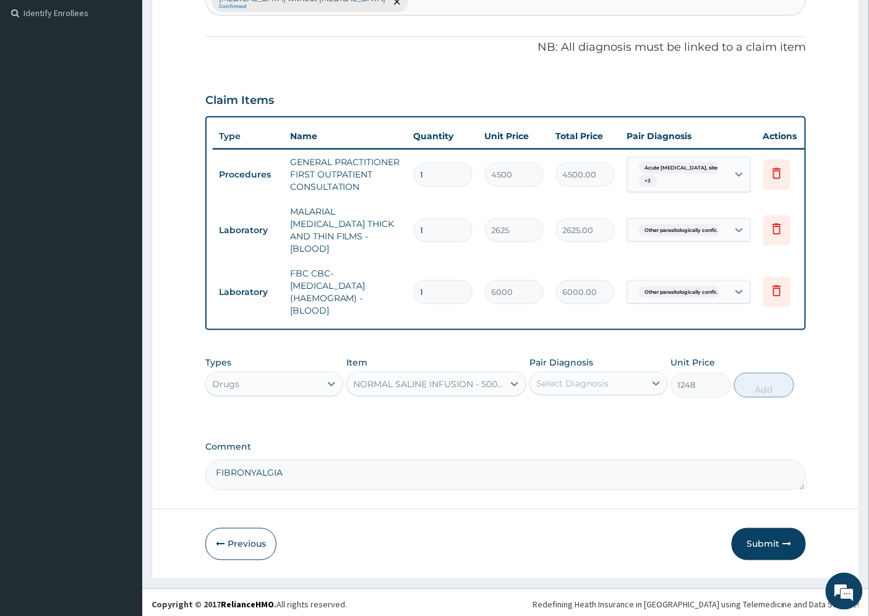
click at [586, 382] on div "Select Diagnosis" at bounding box center [572, 383] width 72 height 12
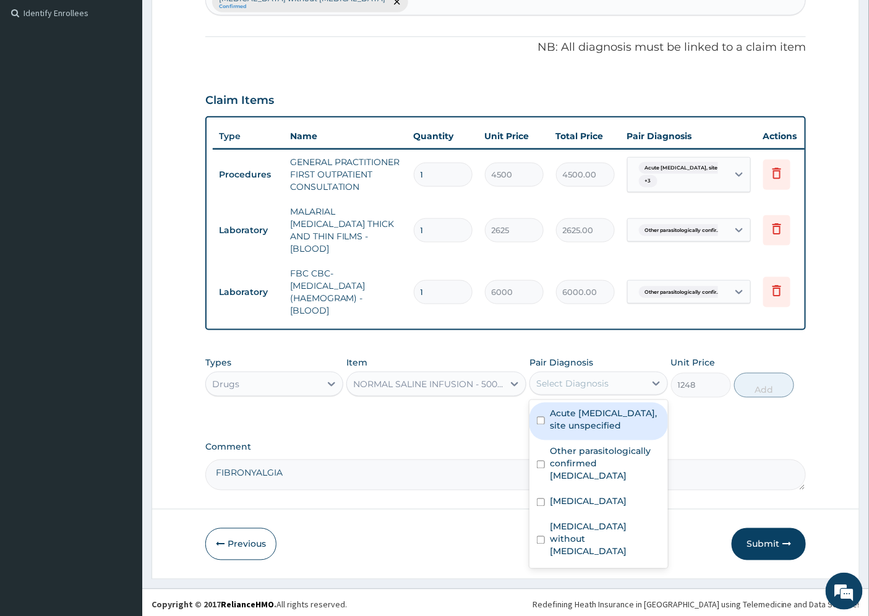
drag, startPoint x: 595, startPoint y: 414, endPoint x: 596, endPoint y: 422, distance: 8.1
click at [595, 416] on label "Acute peptic ulcer, site unspecified" at bounding box center [605, 420] width 110 height 25
checkbox input "true"
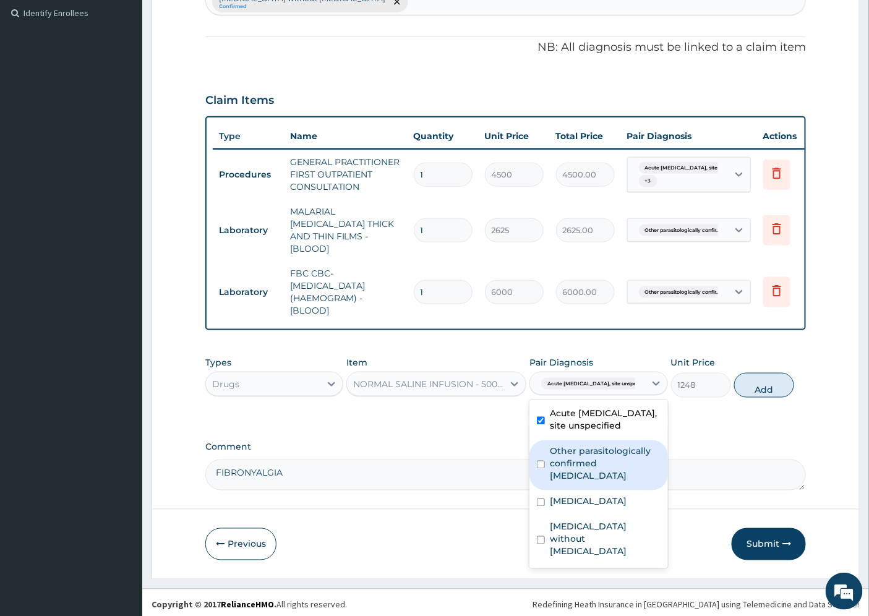
click at [586, 447] on label "Other parasitologically confirmed malaria" at bounding box center [605, 463] width 110 height 37
checkbox input "true"
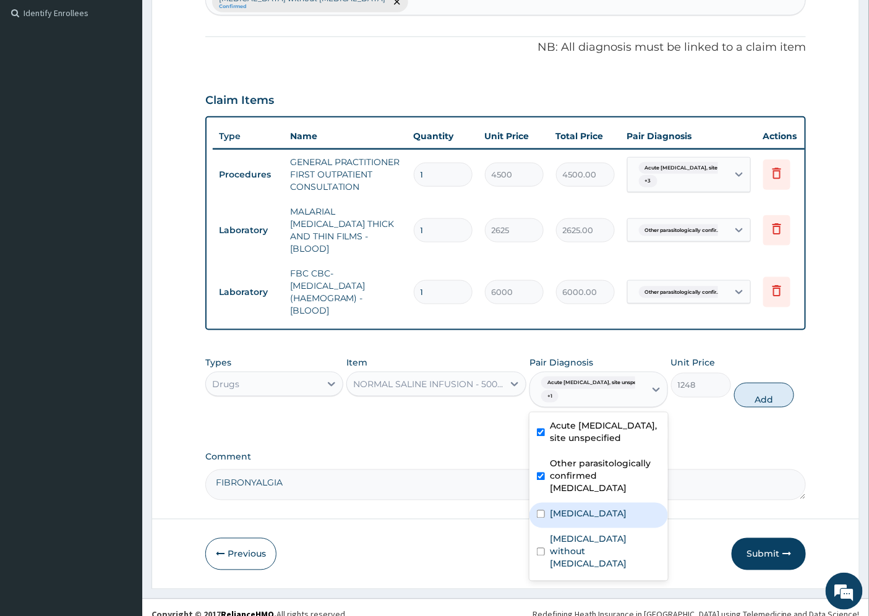
click at [581, 509] on label "Typhoid fever, unspecified" at bounding box center [588, 514] width 77 height 12
checkbox input "true"
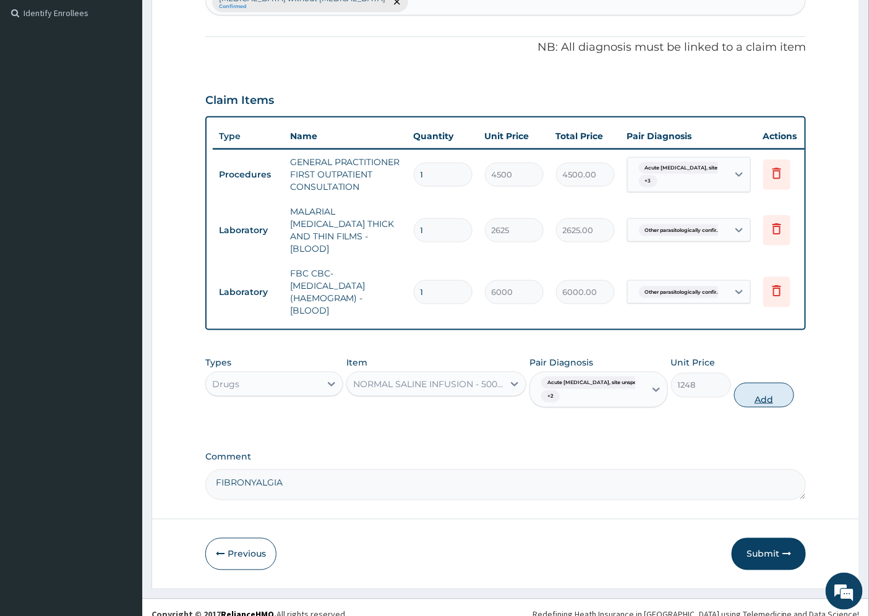
click at [765, 393] on button "Add" at bounding box center [764, 395] width 60 height 25
type input "0"
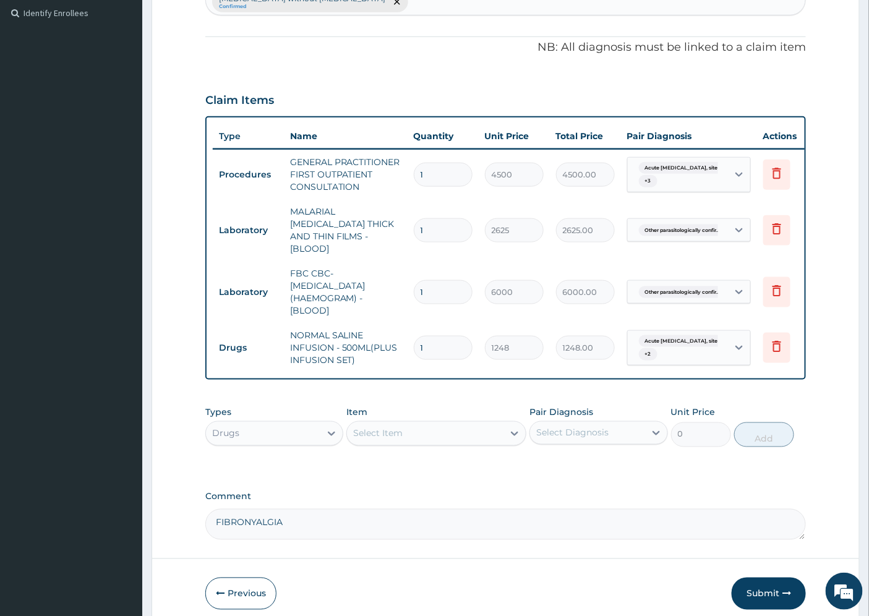
type input "0.00"
type input "2"
type input "2496.00"
type input "2"
click at [375, 430] on div "Select Item" at bounding box center [377, 433] width 49 height 12
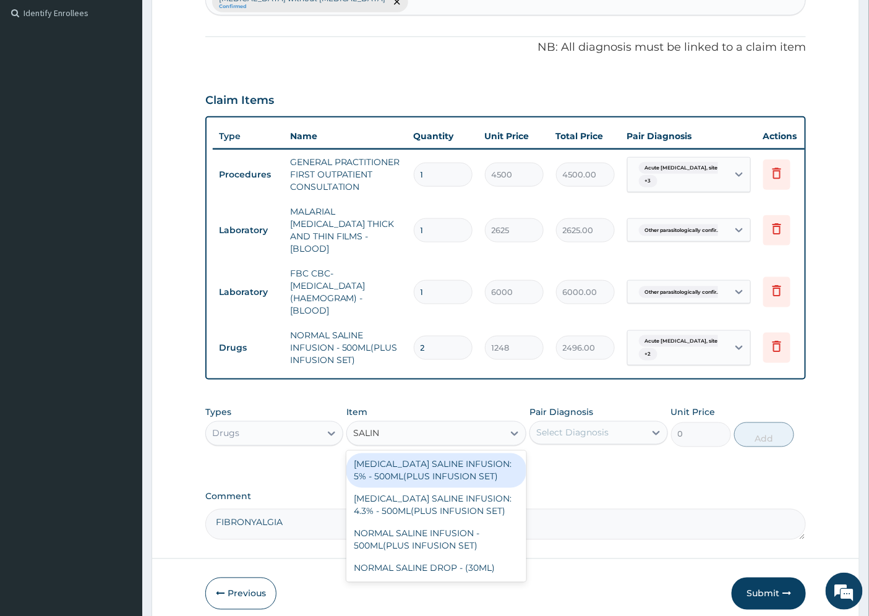
type input "SALINE"
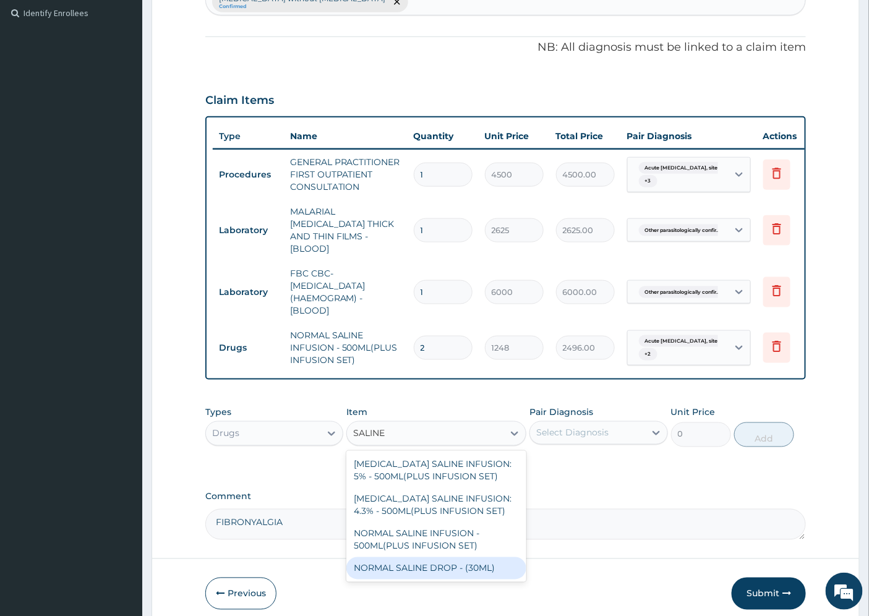
click at [459, 565] on div "NORMAL SALINE DROP - (30ML)" at bounding box center [436, 568] width 180 height 22
type input "1280"
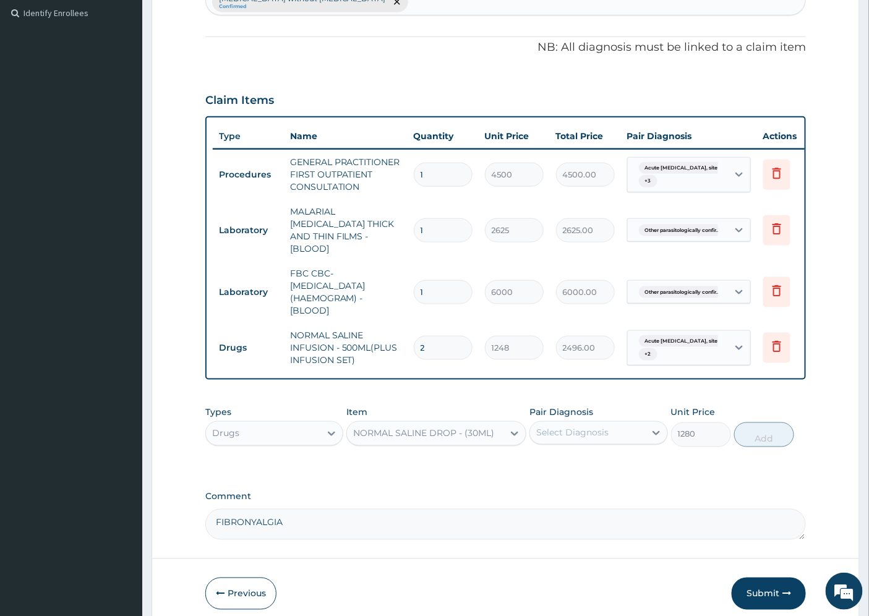
click at [559, 482] on div "PA Code / Prescription Code Enter Code(Secondary Care Only) Encounter Date 09-1…" at bounding box center [505, 145] width 601 height 788
click at [379, 430] on div "NORMAL SALINE DROP - (30ML)" at bounding box center [423, 433] width 141 height 12
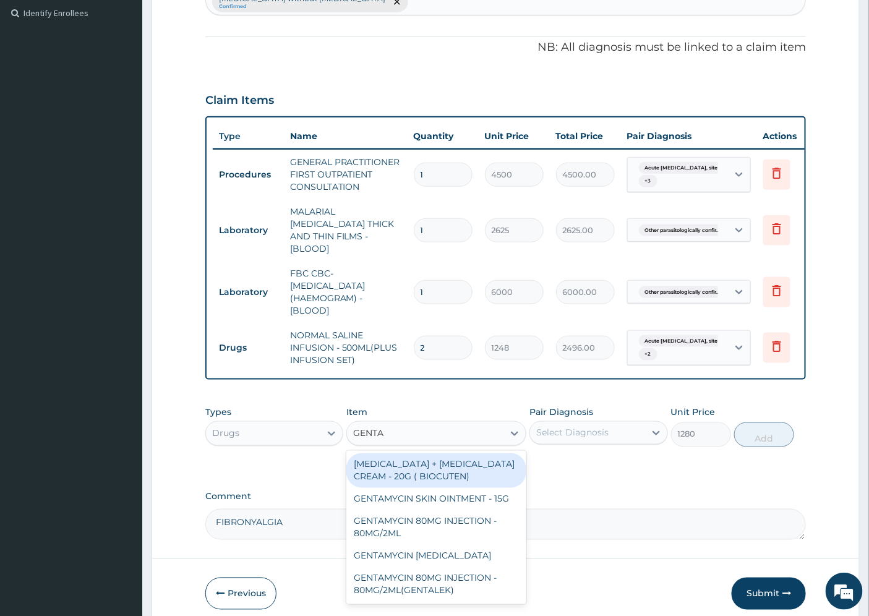
scroll to position [0, 0]
type input "GENTAM"
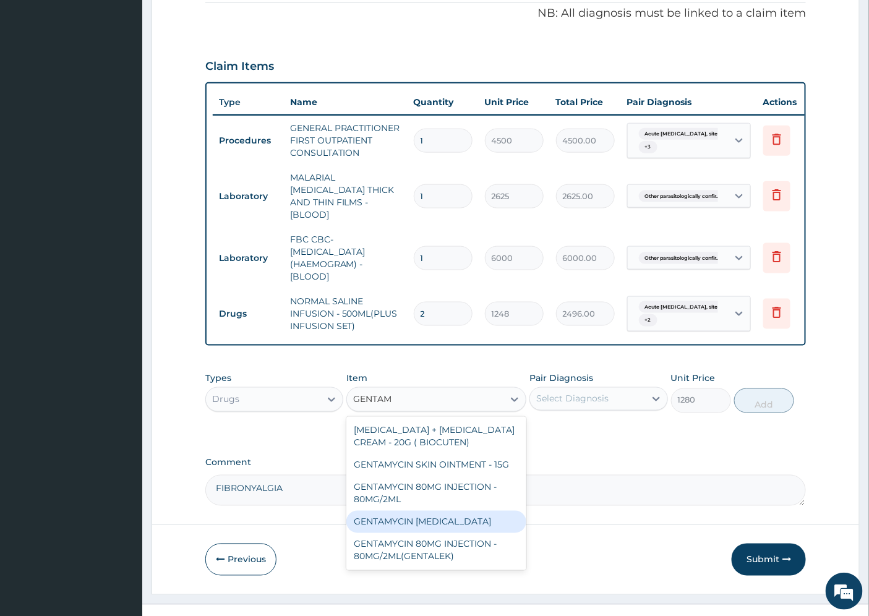
scroll to position [416, 0]
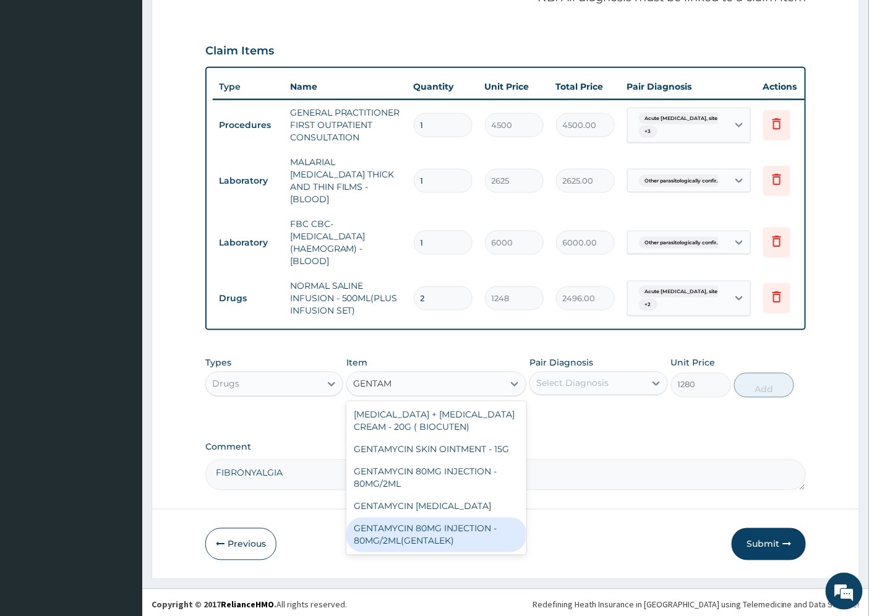
click at [431, 534] on div "GENTAMYCIN 80MG INJECTION - 80MG/2ML(GENTALEK)" at bounding box center [436, 535] width 180 height 35
type input "1600"
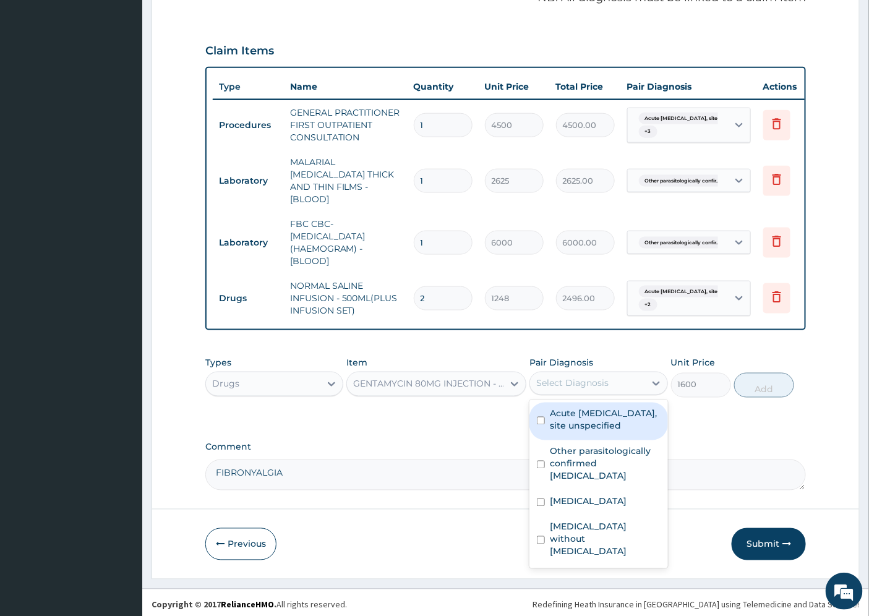
click at [614, 380] on div "Select Diagnosis" at bounding box center [587, 384] width 114 height 20
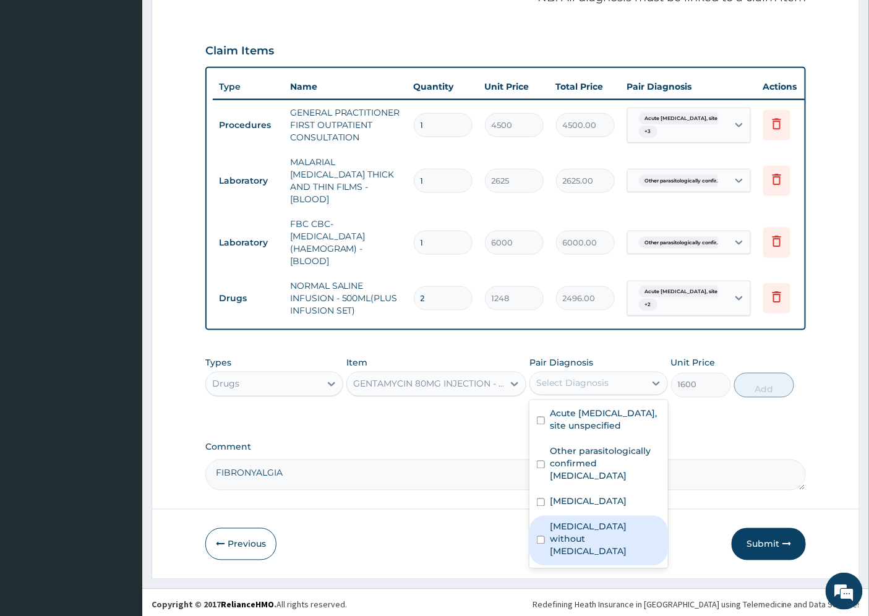
click at [596, 529] on label "Sepsis without septic shock" at bounding box center [605, 539] width 110 height 37
checkbox input "true"
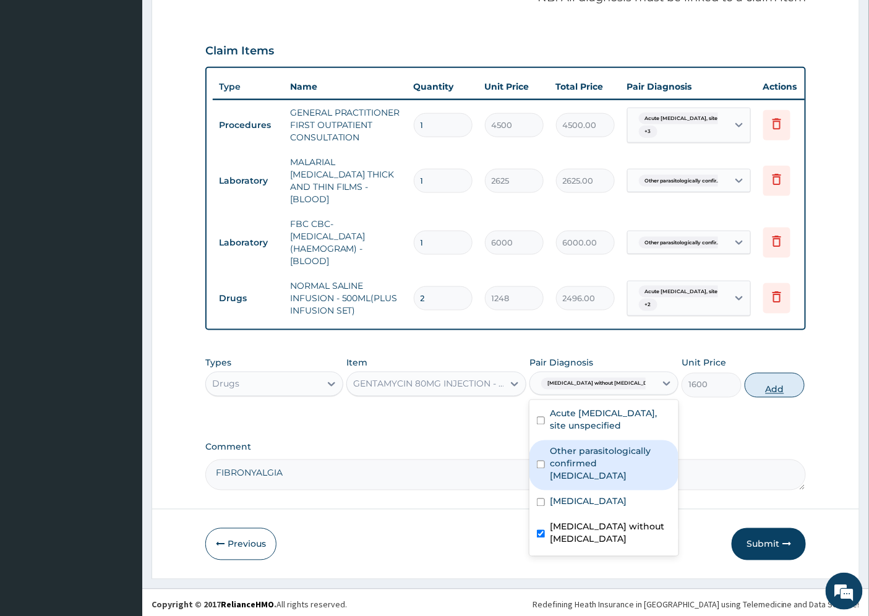
drag, startPoint x: 620, startPoint y: 453, endPoint x: 767, endPoint y: 390, distance: 159.4
click at [621, 453] on label "Other parasitologically confirmed malaria" at bounding box center [610, 463] width 121 height 37
checkbox input "true"
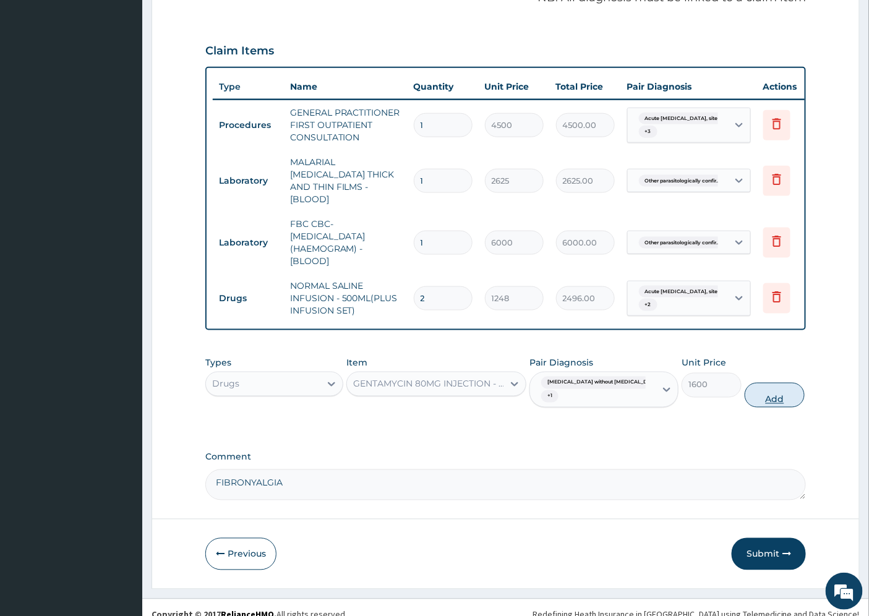
click at [773, 395] on button "Add" at bounding box center [775, 395] width 60 height 25
type input "0"
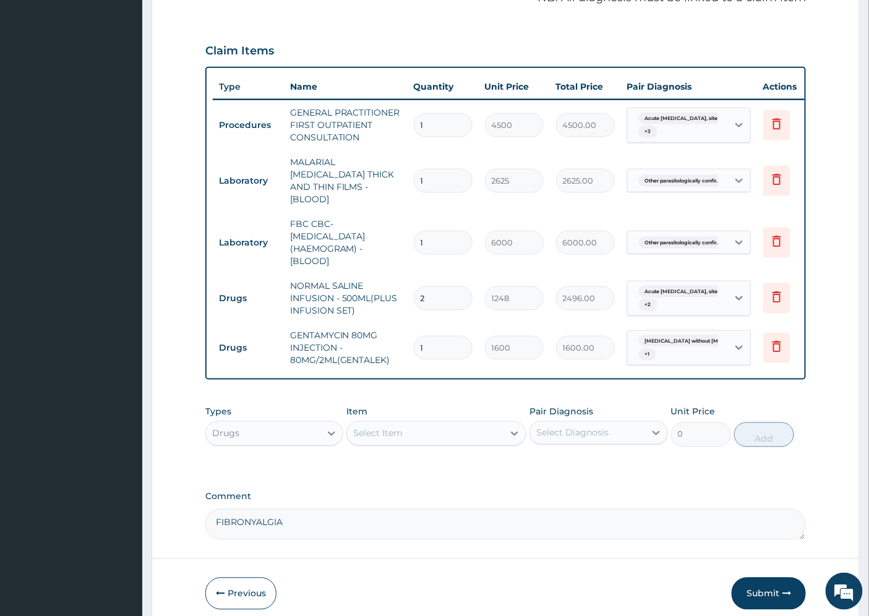
type input "0.00"
type input "3"
type input "4800.00"
type input "0.00"
type input "4"
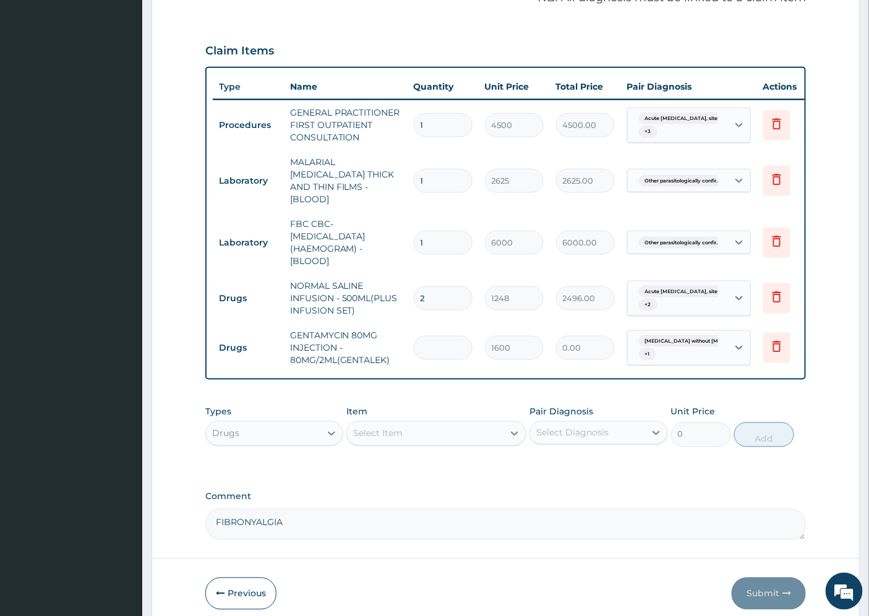
type input "6400.00"
type input "4"
click at [392, 432] on div "Select Item" at bounding box center [377, 433] width 49 height 12
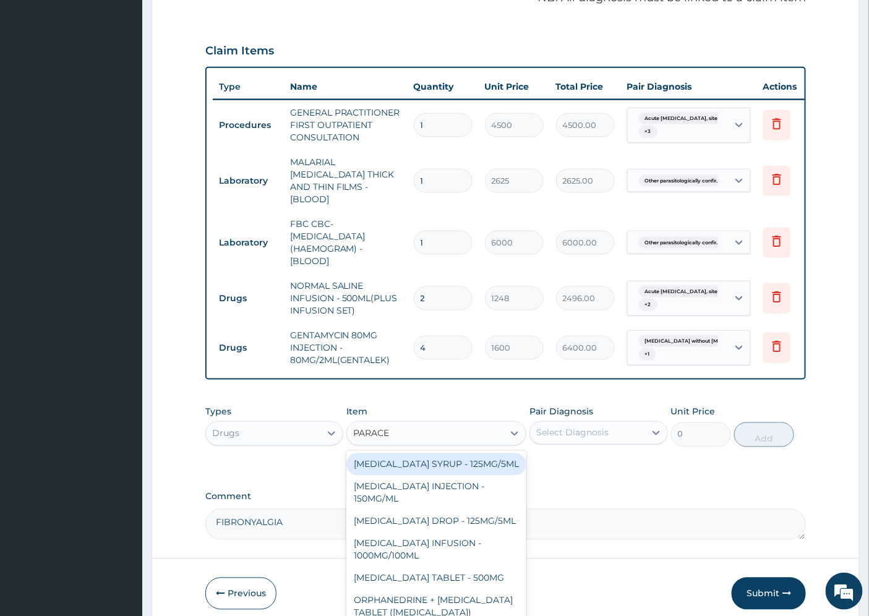
type input "PARACET"
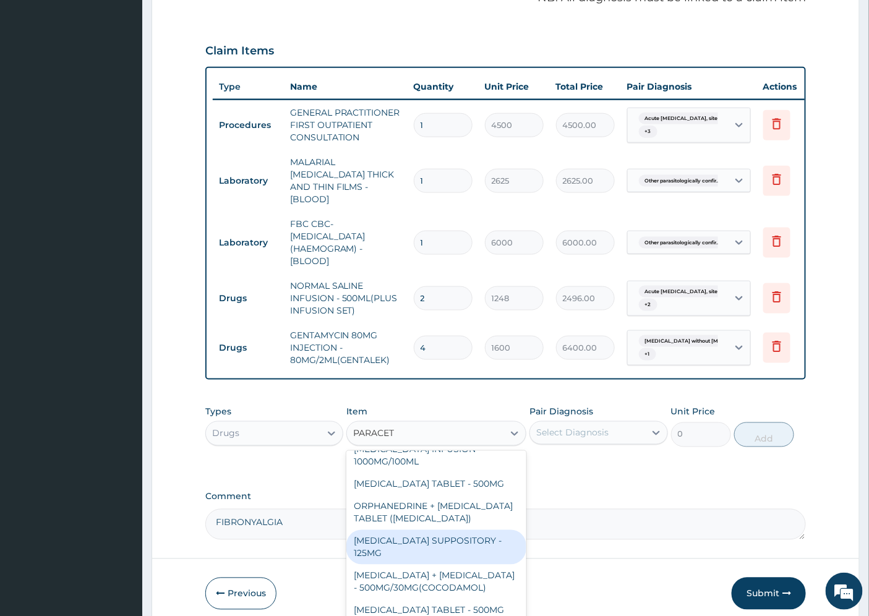
scroll to position [0, 0]
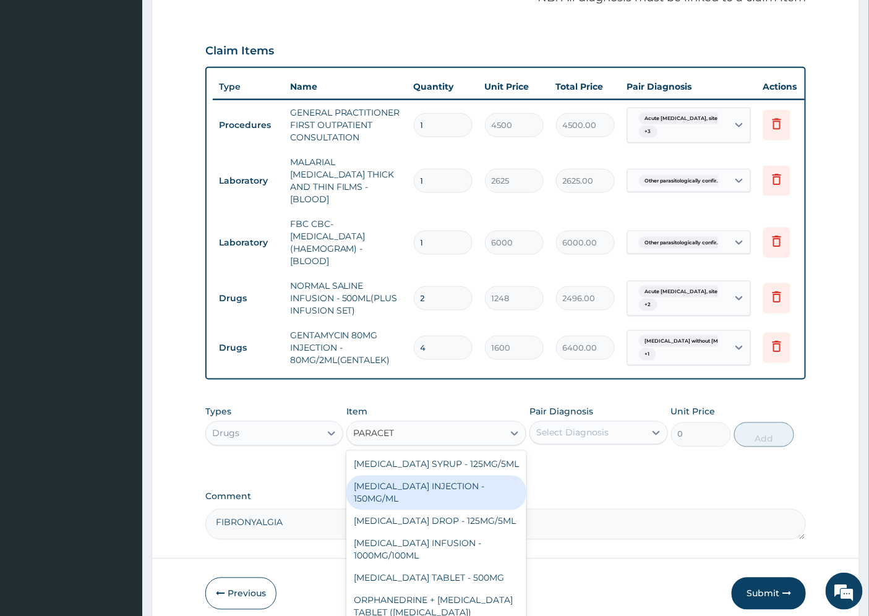
click at [413, 502] on div "PARACETAMOL INJECTION - 150MG/ML" at bounding box center [436, 493] width 180 height 35
type input "640"
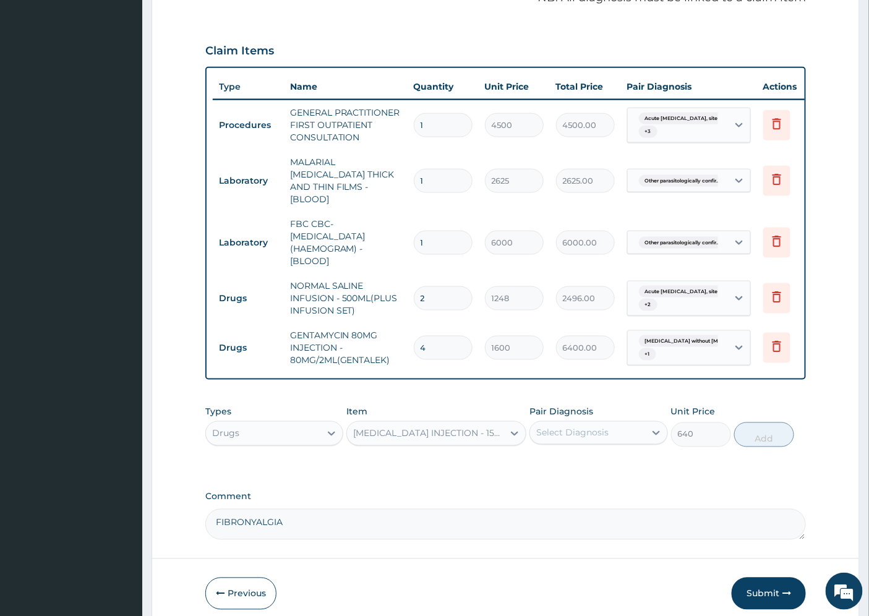
click at [591, 434] on div "Select Diagnosis" at bounding box center [572, 433] width 72 height 12
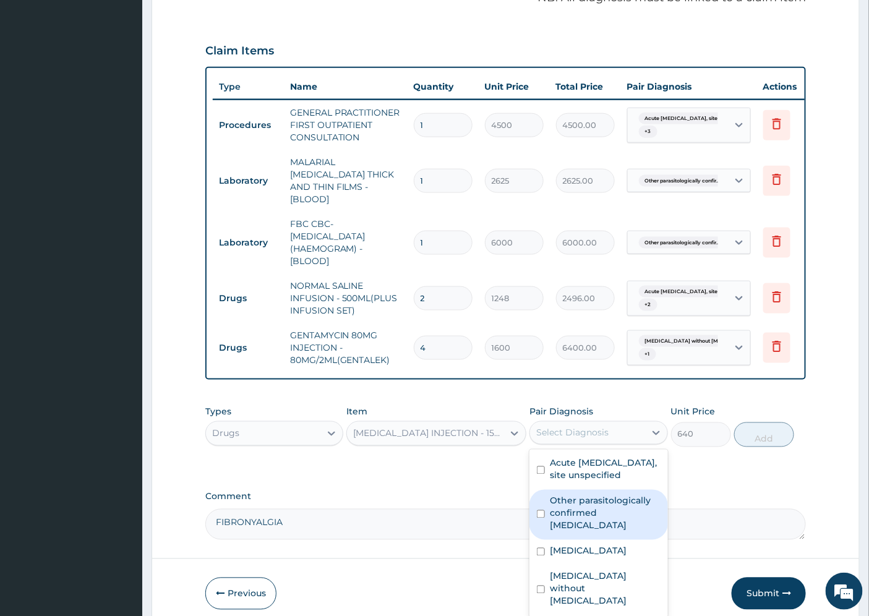
click at [606, 503] on label "Other parasitologically confirmed malaria" at bounding box center [605, 513] width 110 height 37
checkbox input "true"
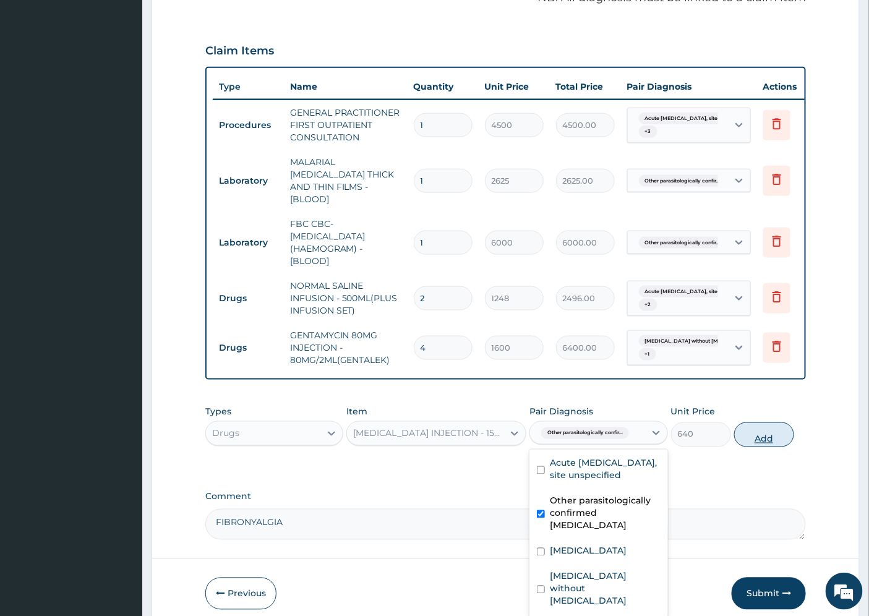
click at [753, 432] on button "Add" at bounding box center [764, 434] width 60 height 25
type input "0"
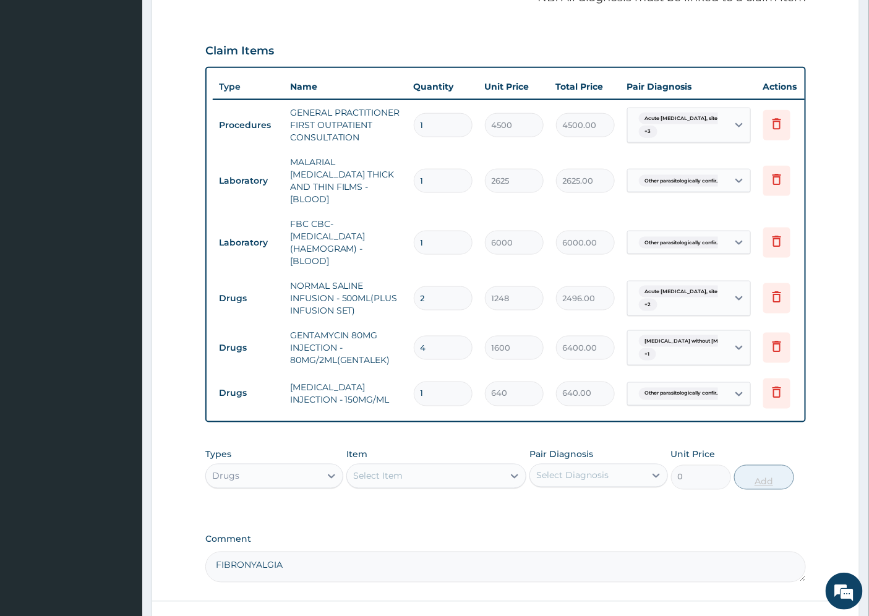
type input "12"
type input "7680.00"
type input "12"
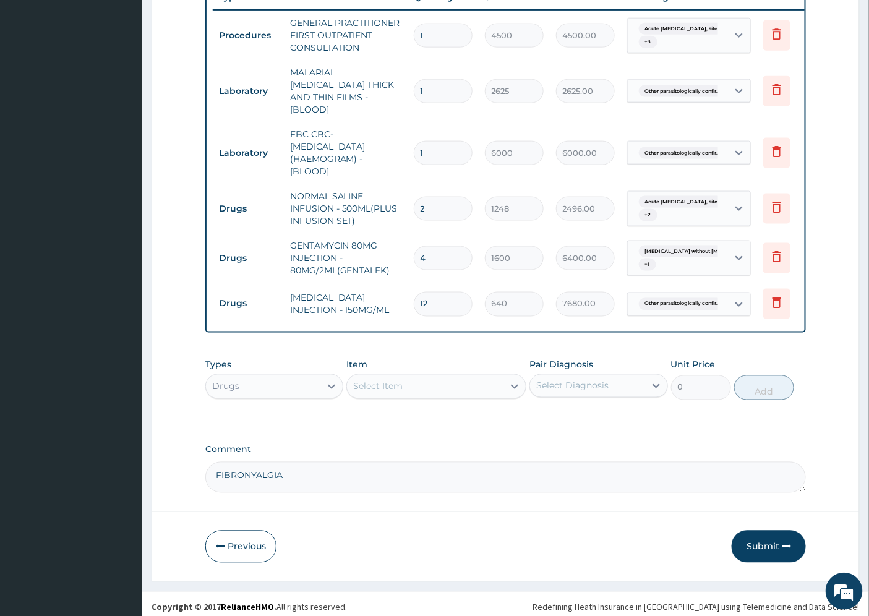
scroll to position [509, 0]
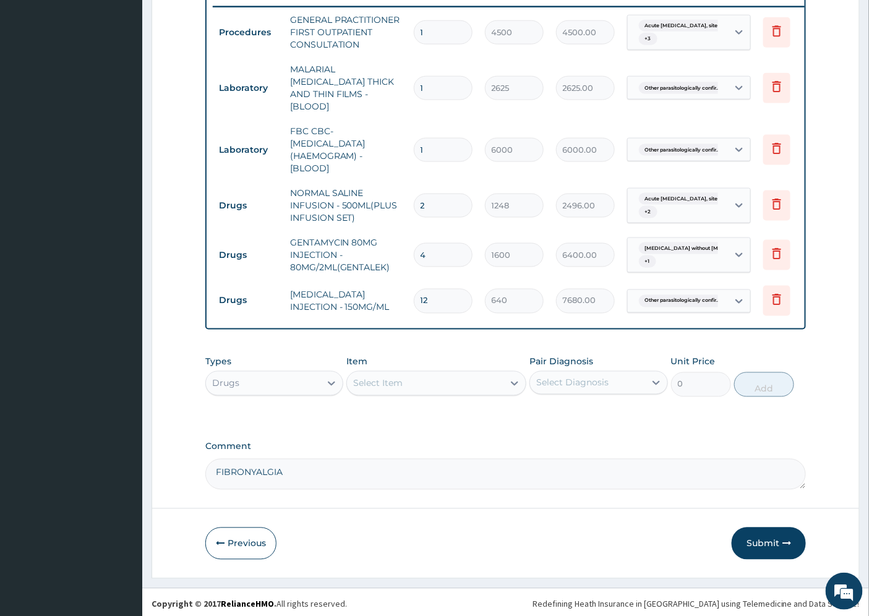
click at [376, 377] on div "Select Item" at bounding box center [377, 383] width 49 height 12
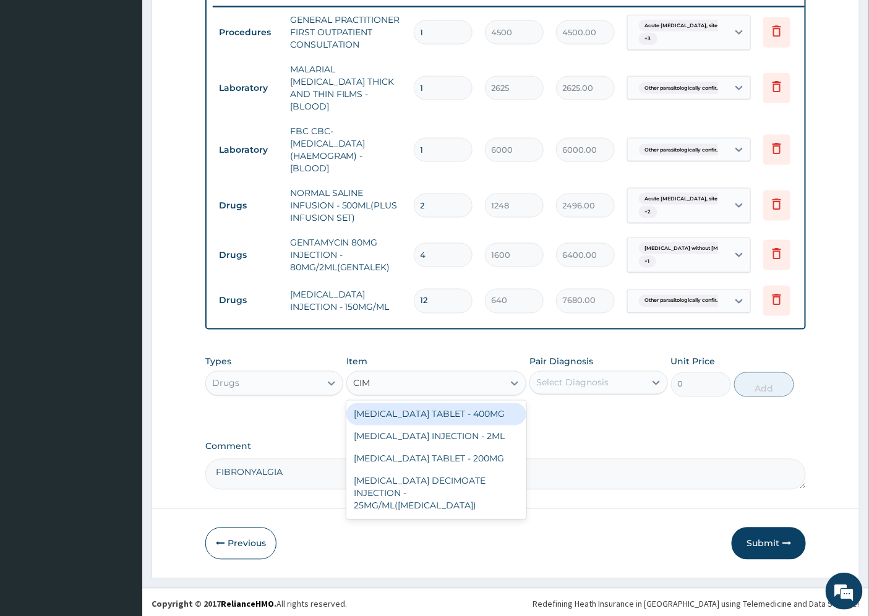
type input "CIME"
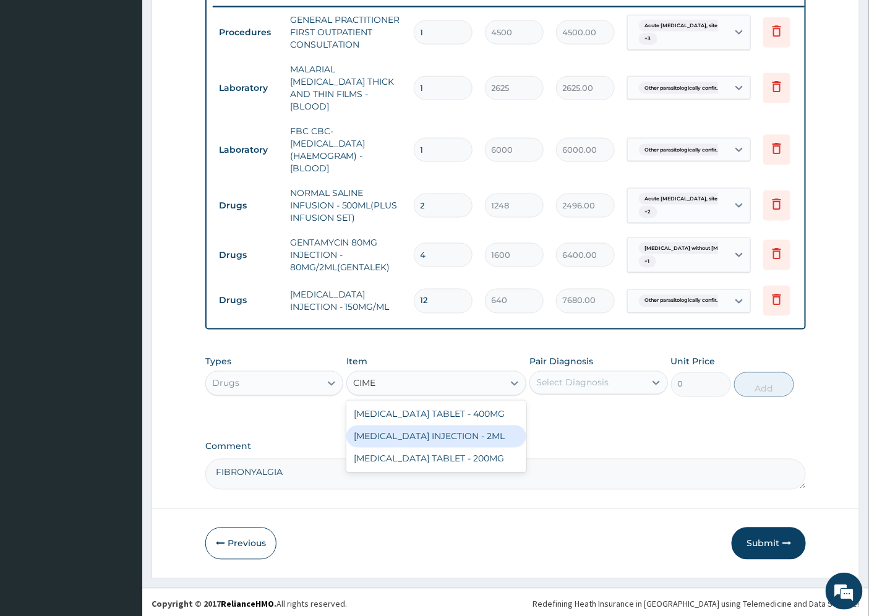
click at [445, 435] on div "CIMETIDINE INJECTION - 2ML" at bounding box center [436, 437] width 180 height 22
type input "768"
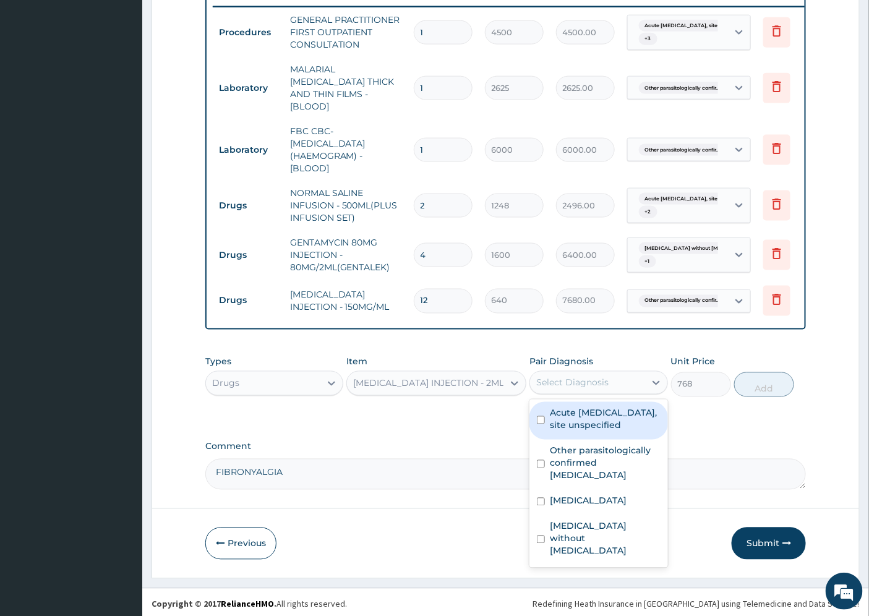
click at [566, 382] on div "Select Diagnosis" at bounding box center [572, 383] width 72 height 12
click at [625, 416] on label "Acute peptic ulcer, site unspecified" at bounding box center [605, 419] width 110 height 25
checkbox input "true"
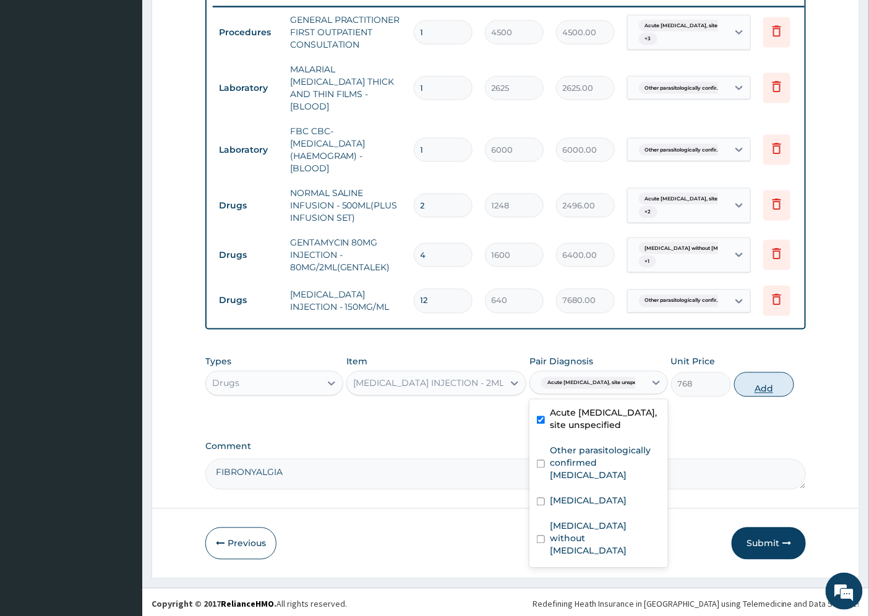
click at [762, 375] on button "Add" at bounding box center [764, 384] width 60 height 25
type input "0"
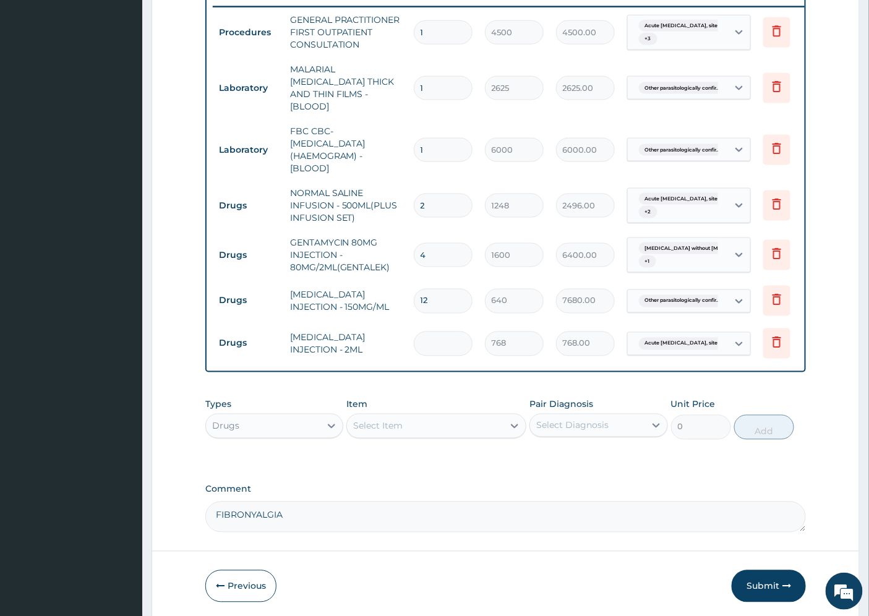
type input "0.00"
type input "3"
type input "2304.00"
type input "3"
click at [378, 427] on div "Select Item" at bounding box center [377, 426] width 49 height 12
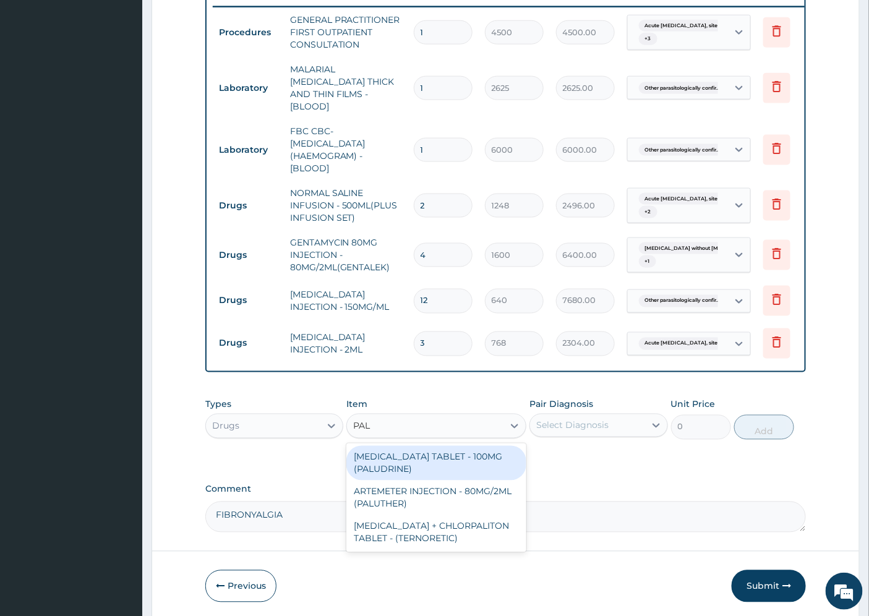
type input "PALU"
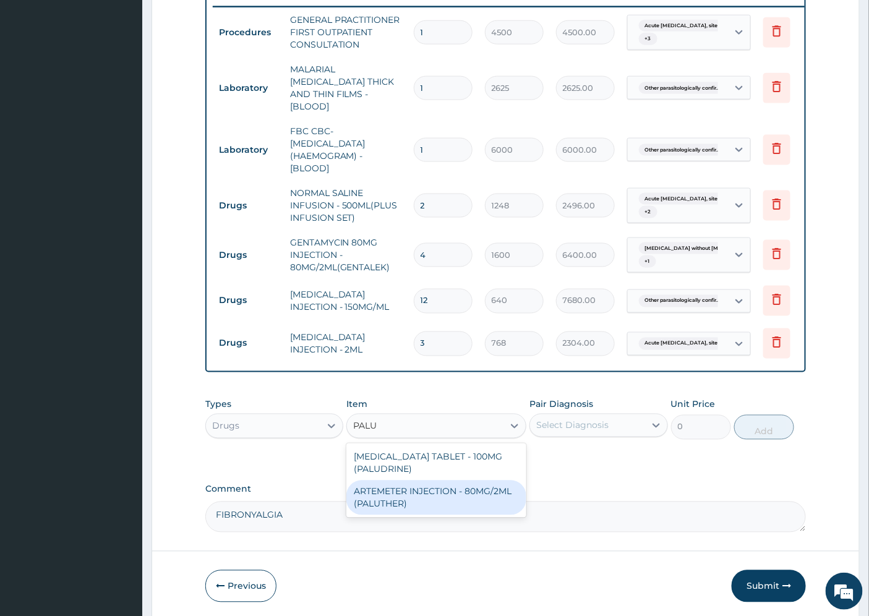
click at [406, 508] on div "ARTEMETER INJECTION - 80MG/2ML (PALUTHER)" at bounding box center [436, 498] width 180 height 35
type input "800"
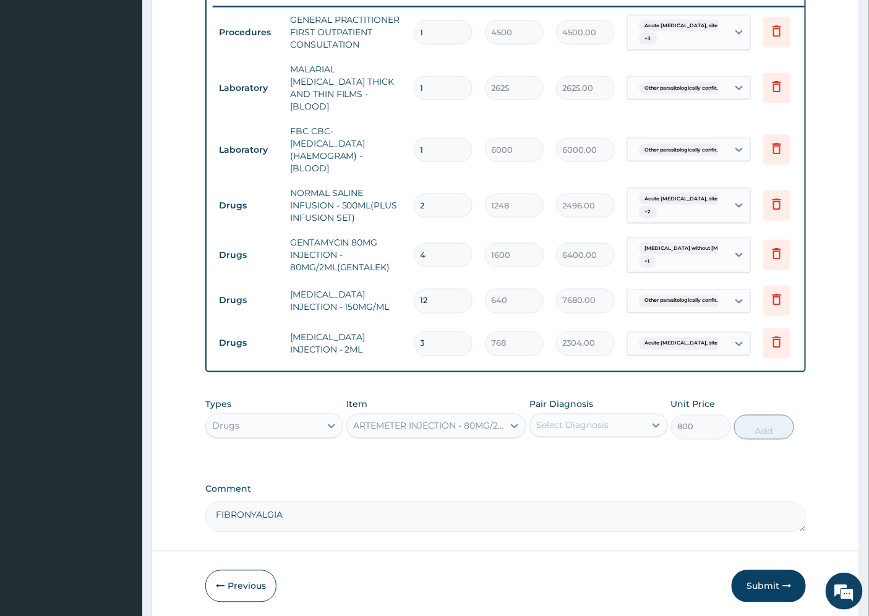
click at [547, 428] on div "Select Diagnosis" at bounding box center [572, 425] width 72 height 12
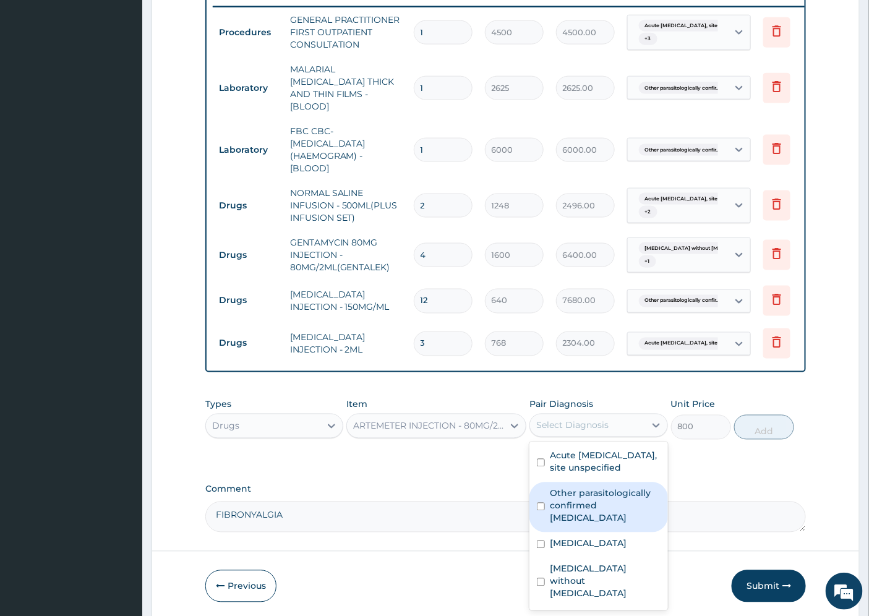
click at [601, 497] on label "Other parasitologically confirmed malaria" at bounding box center [605, 505] width 110 height 37
checkbox input "true"
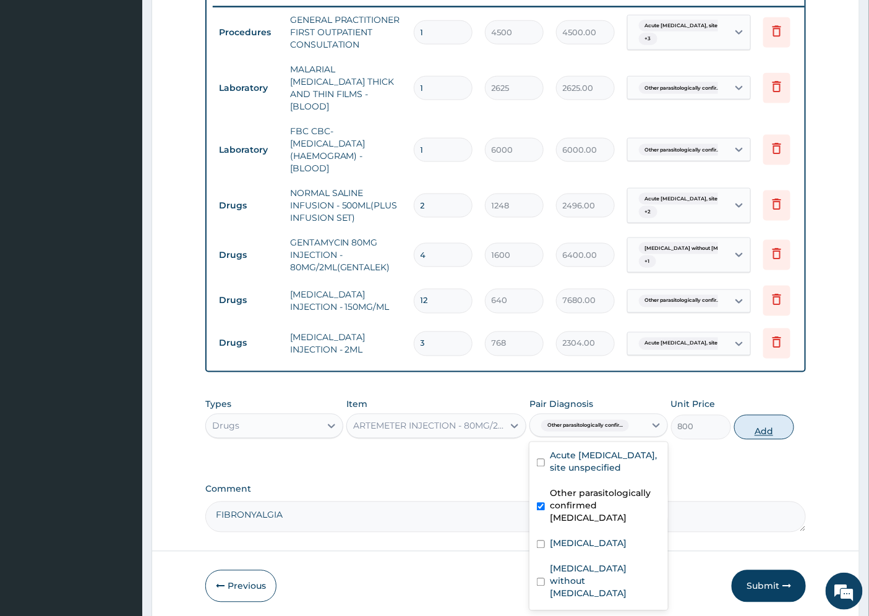
click at [764, 422] on button "Add" at bounding box center [764, 427] width 60 height 25
type input "0"
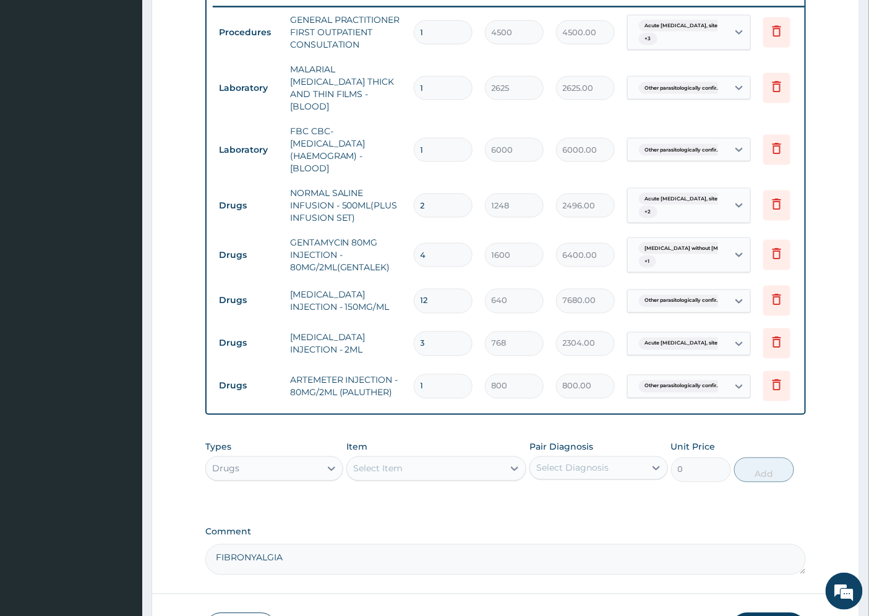
type input "0.00"
type input "6"
type input "4800.00"
type input "6"
click at [387, 467] on div "Select Item" at bounding box center [377, 469] width 49 height 12
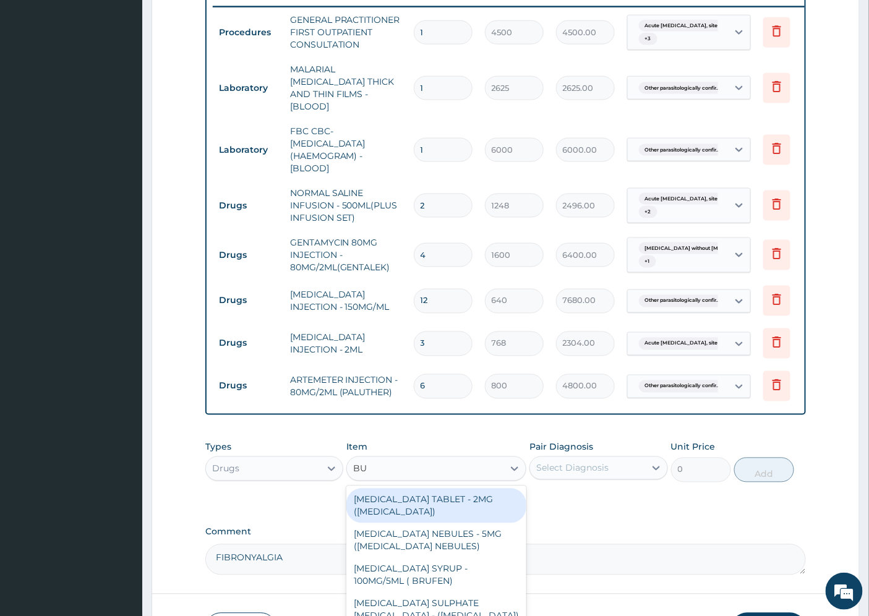
type input "BUS"
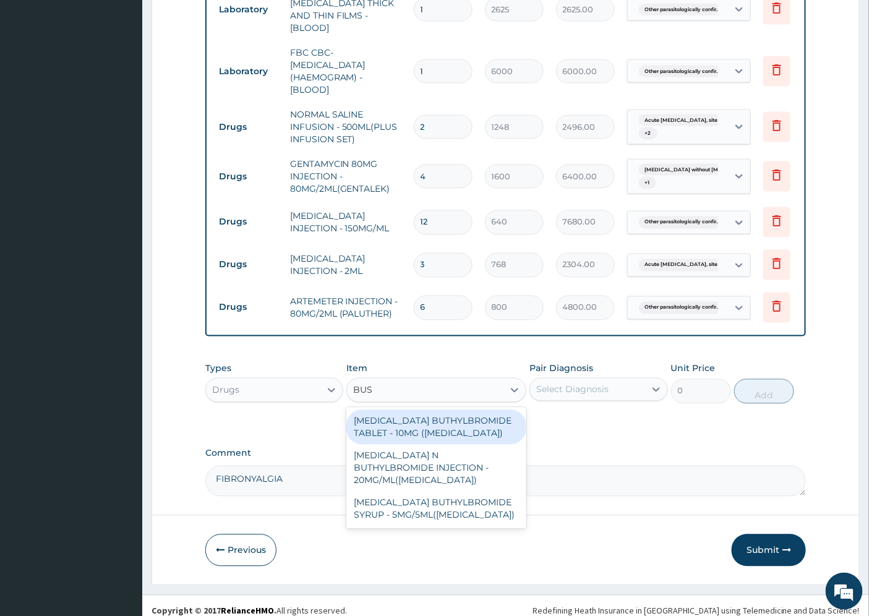
scroll to position [595, 0]
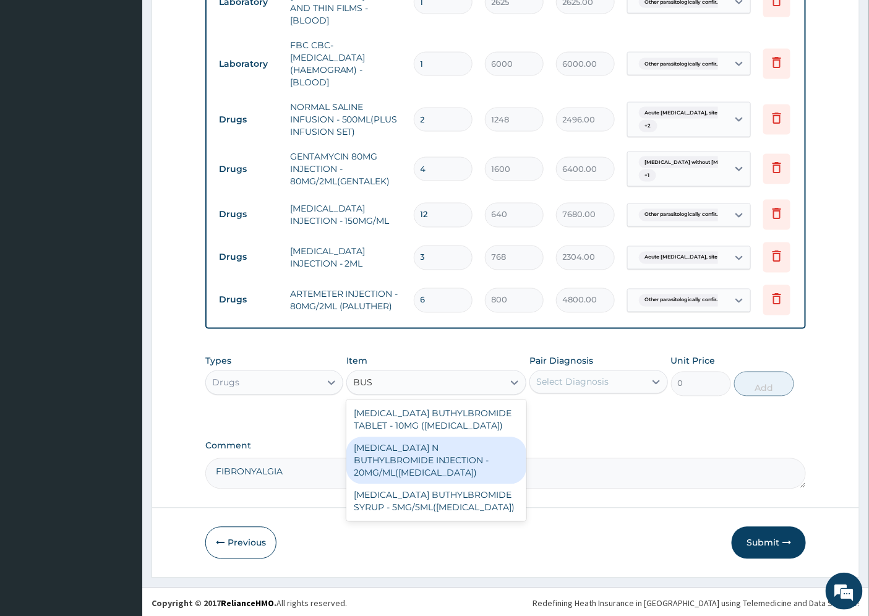
click at [439, 450] on div "HYOSCINE N BUTHYLBROMIDE INJECTION - 20MG/ML(BUSCOPAN)" at bounding box center [436, 460] width 180 height 47
type input "352"
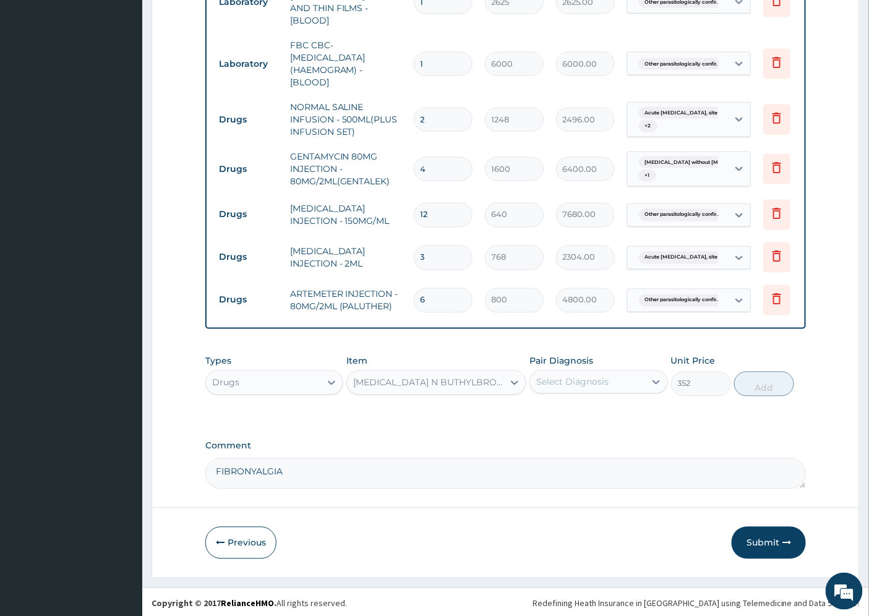
click at [589, 381] on div "Select Diagnosis" at bounding box center [572, 382] width 72 height 12
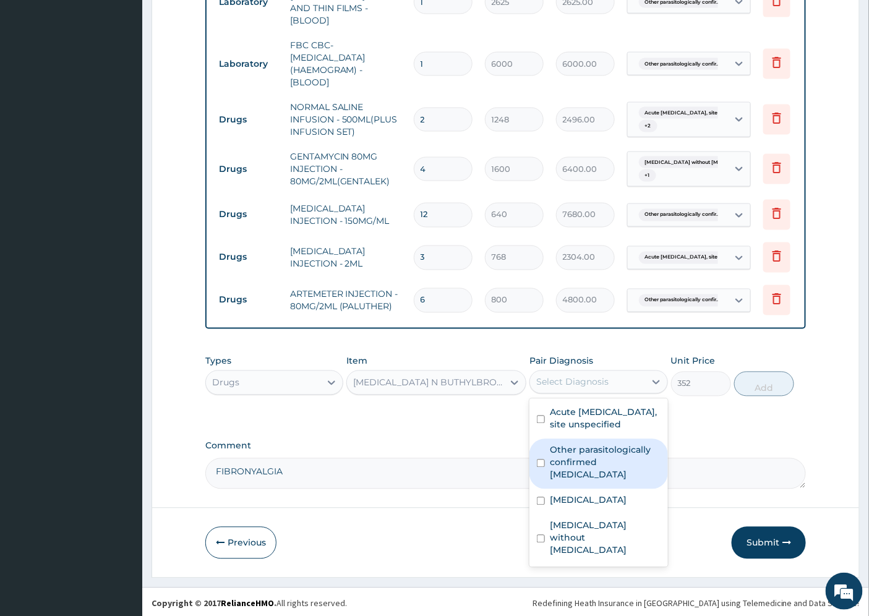
click at [592, 452] on label "Other parasitologically confirmed malaria" at bounding box center [605, 462] width 110 height 37
checkbox input "true"
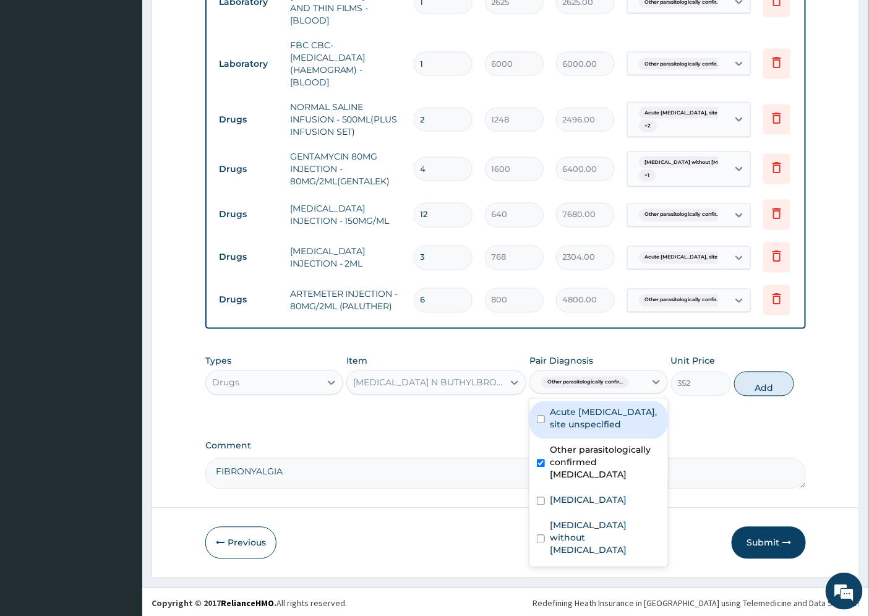
click at [597, 419] on label "Acute peptic ulcer, site unspecified" at bounding box center [605, 418] width 110 height 25
checkbox input "true"
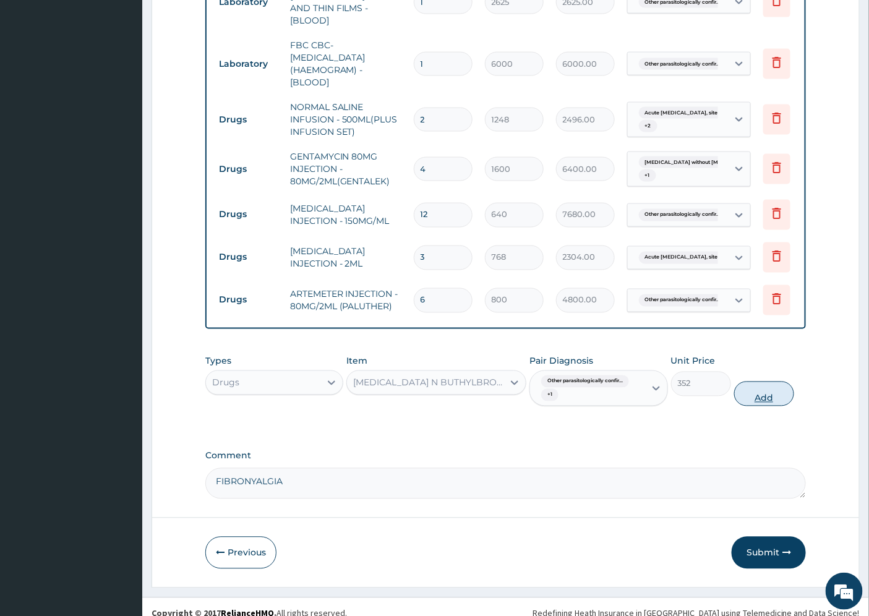
click at [755, 385] on button "Add" at bounding box center [764, 394] width 60 height 25
type input "0"
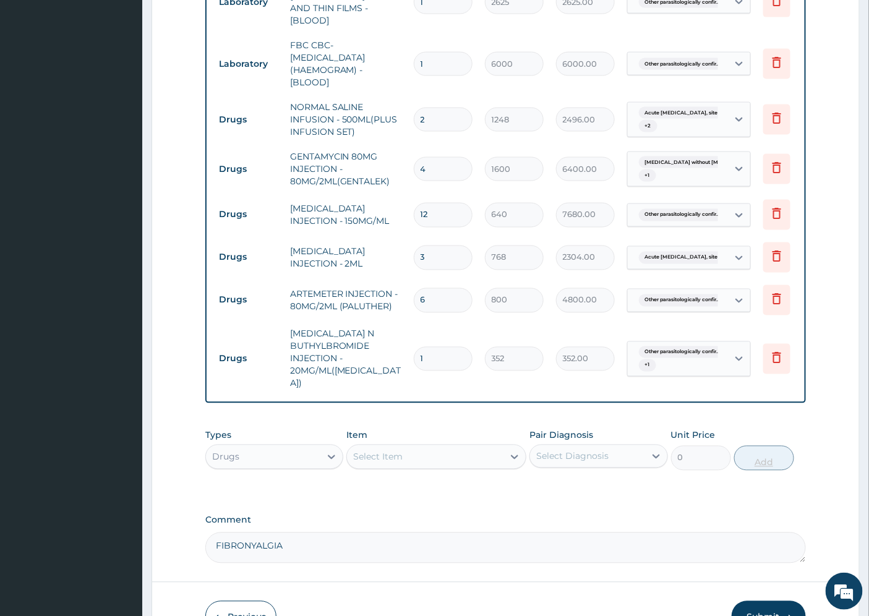
type input "0.00"
type input "2"
type input "704.00"
type input "2"
click at [394, 451] on div "Select Item" at bounding box center [377, 457] width 49 height 12
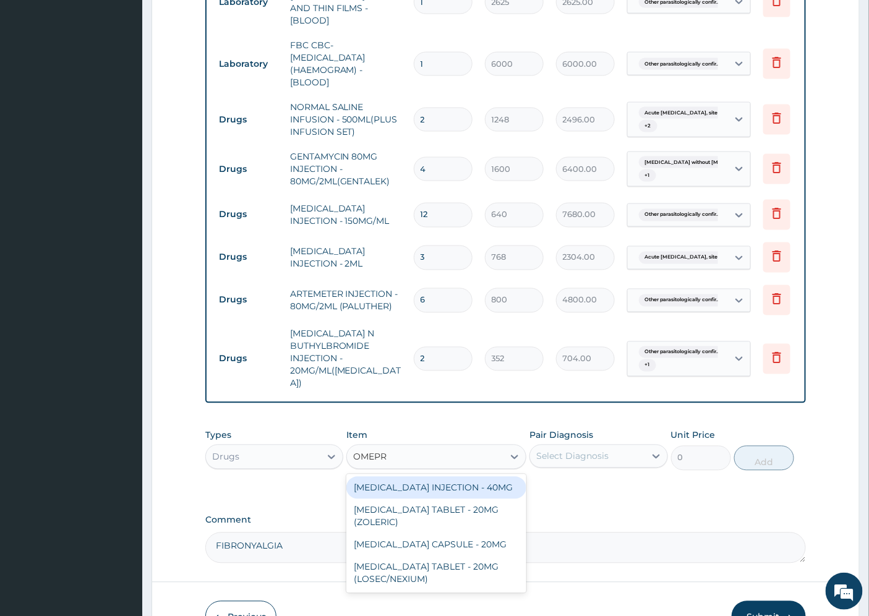
type input "OMEPRA"
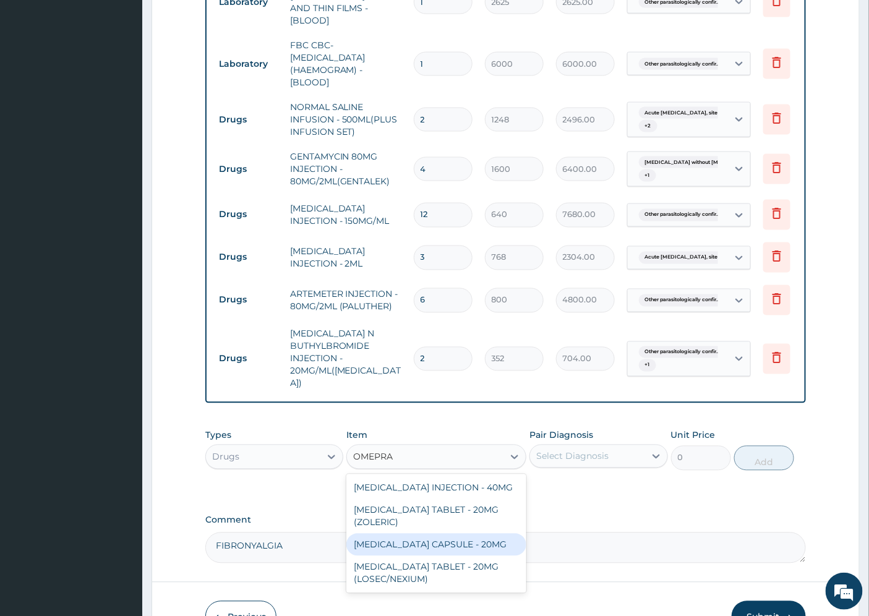
click at [448, 534] on div "OMEPRAZOLE CAPSULE - 20MG" at bounding box center [436, 545] width 180 height 22
type input "160"
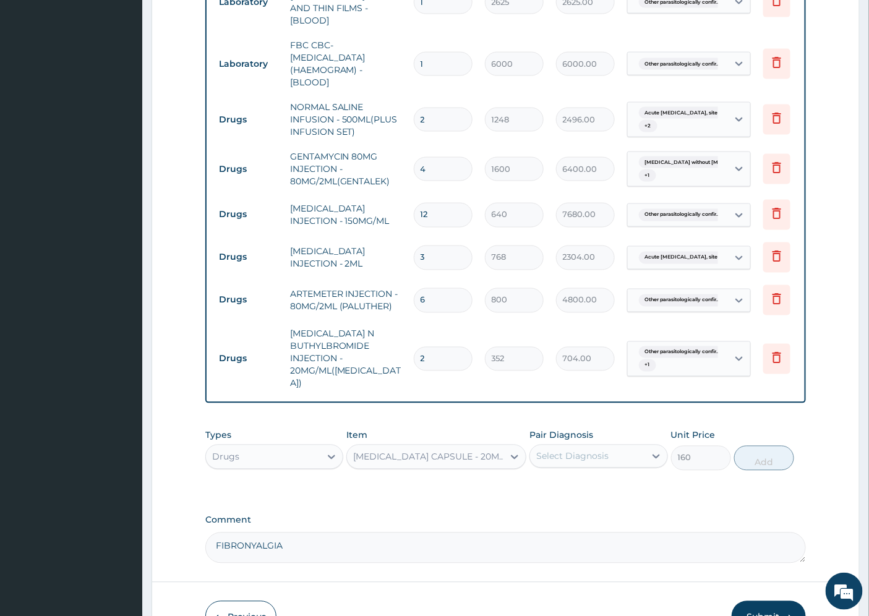
click at [577, 450] on div "Select Diagnosis" at bounding box center [572, 456] width 72 height 12
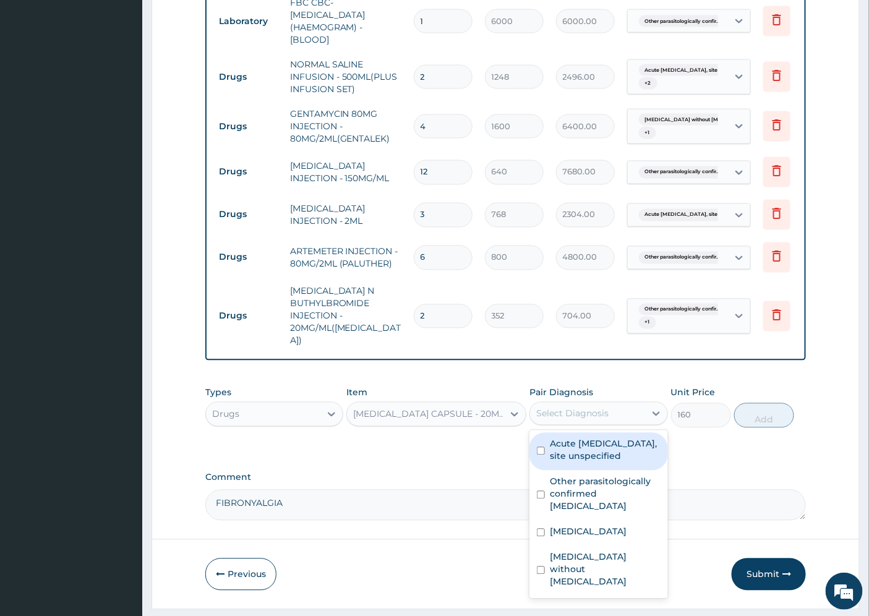
scroll to position [657, 0]
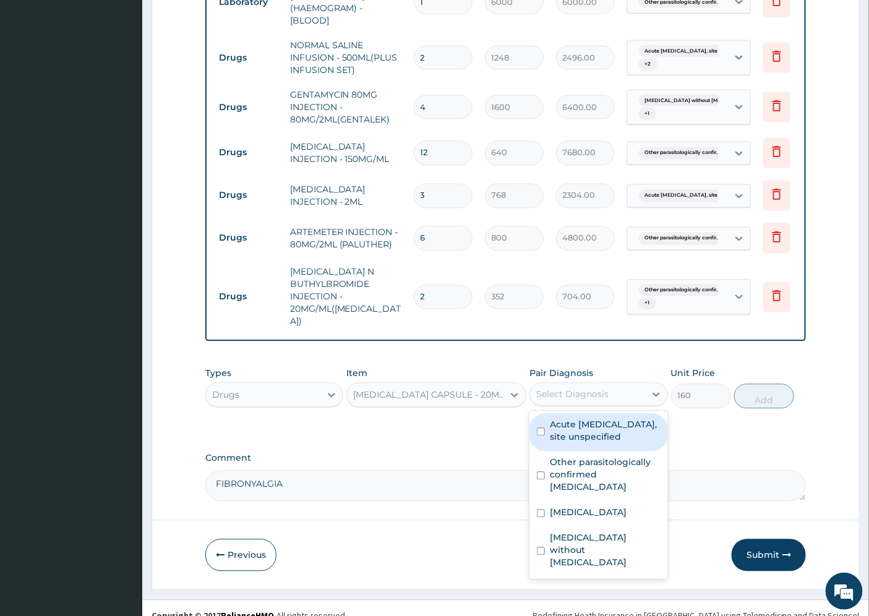
click at [603, 419] on label "Acute peptic ulcer, site unspecified" at bounding box center [605, 431] width 110 height 25
checkbox input "true"
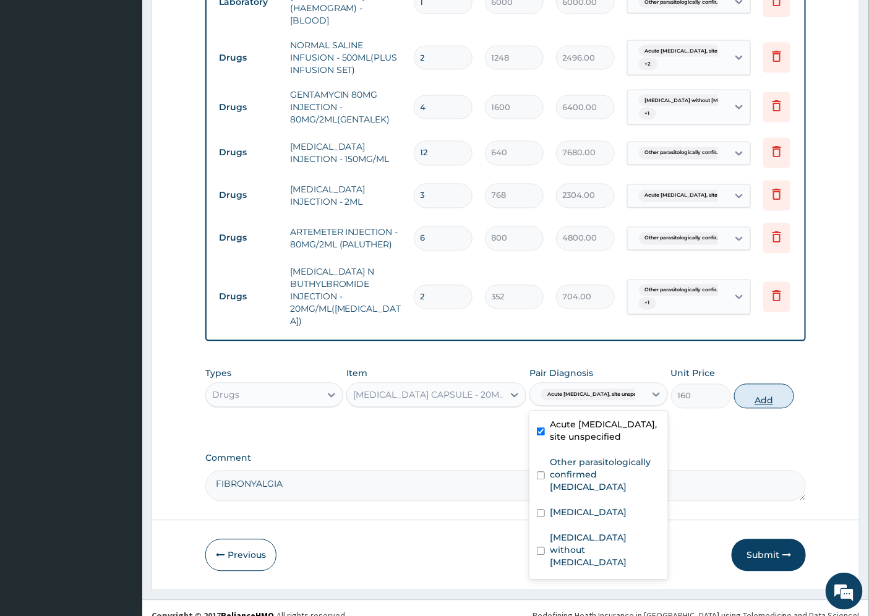
click at [759, 384] on button "Add" at bounding box center [764, 396] width 60 height 25
type input "0"
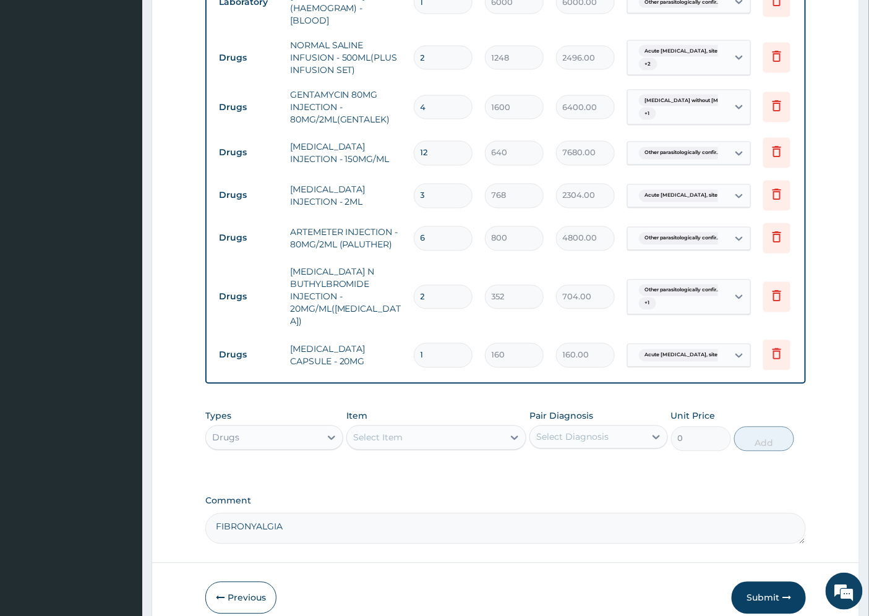
type input "0.00"
type input "3"
type input "480.00"
type input "0.00"
type input "4"
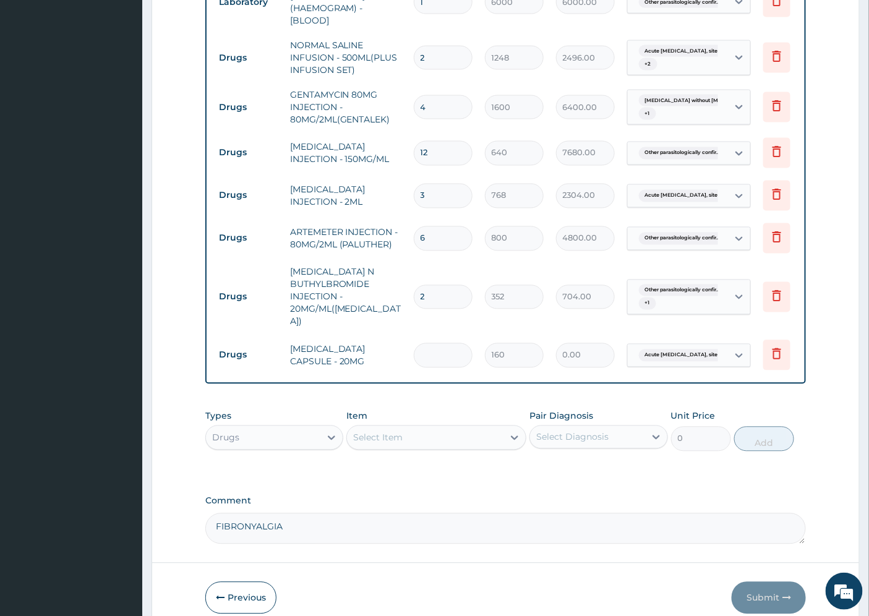
type input "640.00"
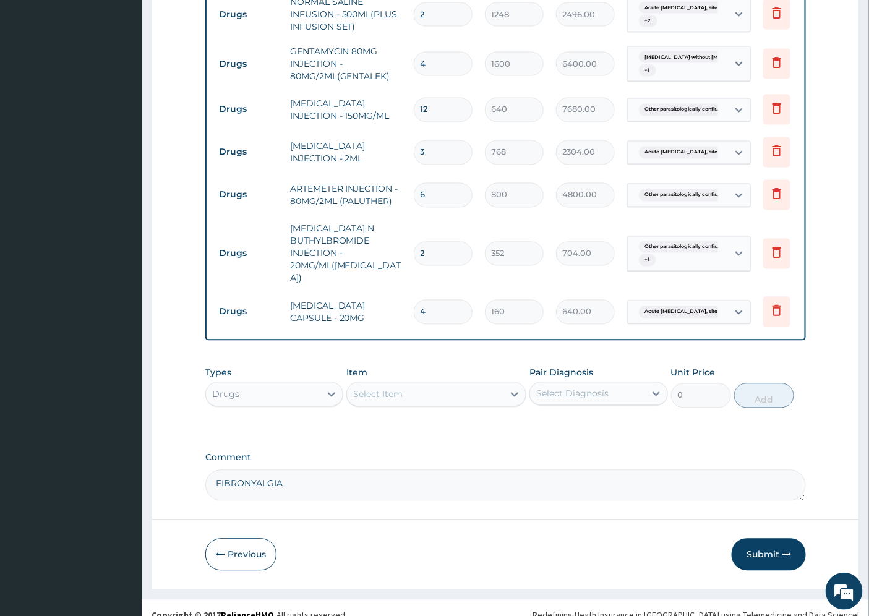
type input "4"
click at [772, 539] on button "Submit" at bounding box center [769, 555] width 74 height 32
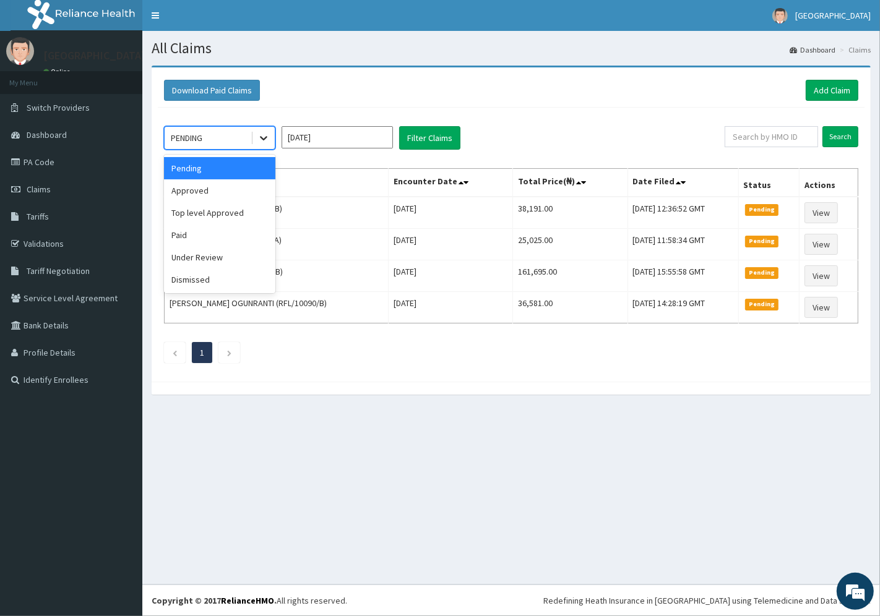
click at [257, 139] on icon at bounding box center [263, 138] width 12 height 12
click at [225, 192] on div "Approved" at bounding box center [219, 190] width 111 height 22
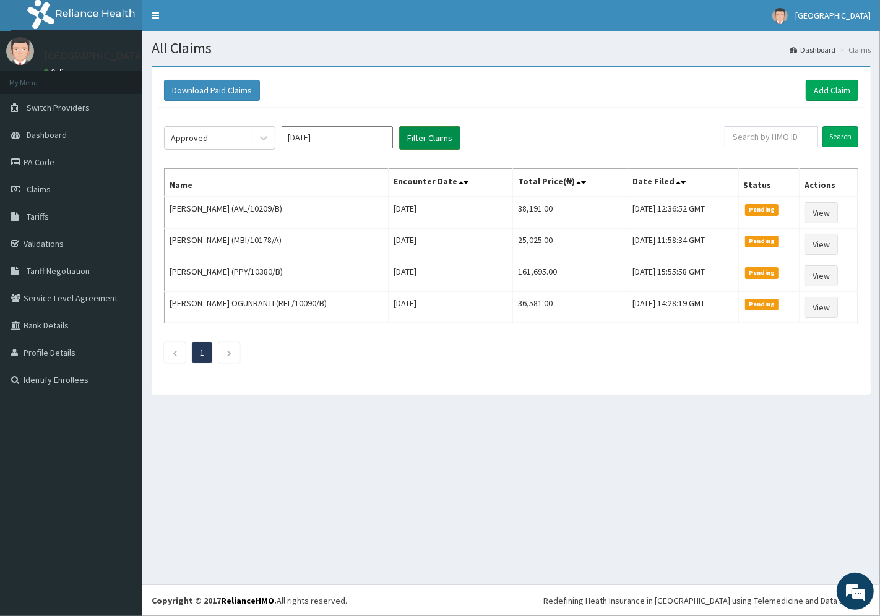
click at [427, 133] on button "Filter Claims" at bounding box center [429, 138] width 61 height 24
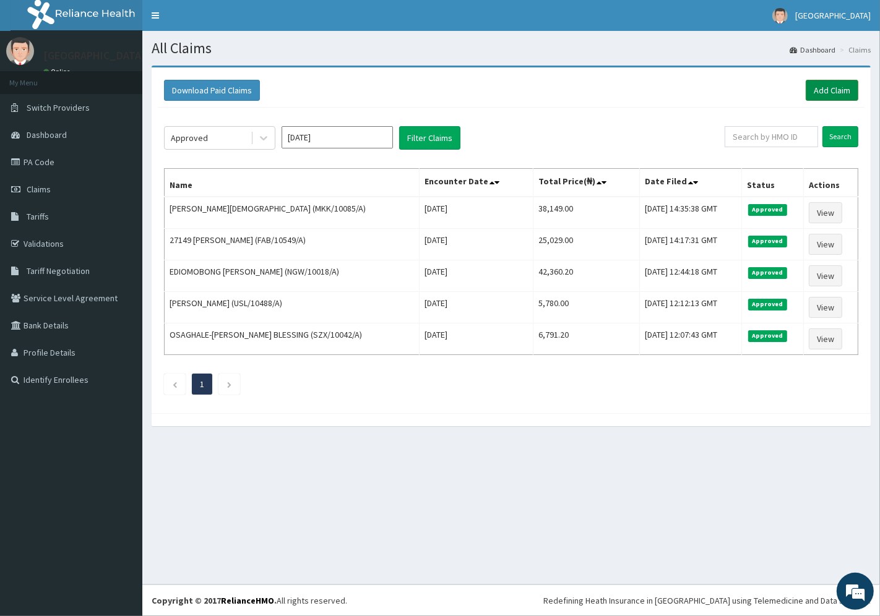
click at [832, 89] on link "Add Claim" at bounding box center [831, 90] width 53 height 21
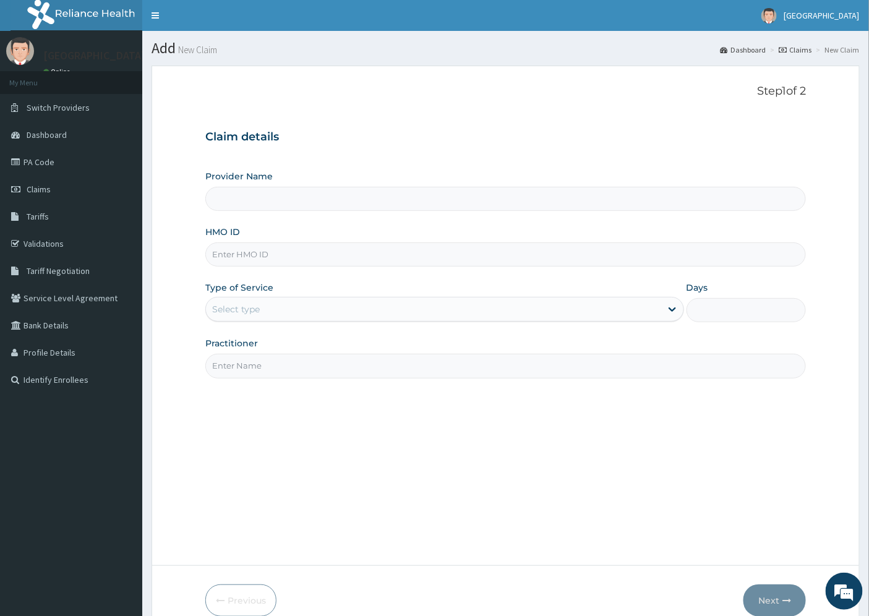
type input "[GEOGRAPHIC_DATA]"
click at [267, 251] on input "HMO ID" at bounding box center [505, 254] width 601 height 24
paste input "KER/10089/A"
type input "KER/10089/A"
click at [255, 312] on div "Select type" at bounding box center [236, 309] width 48 height 12
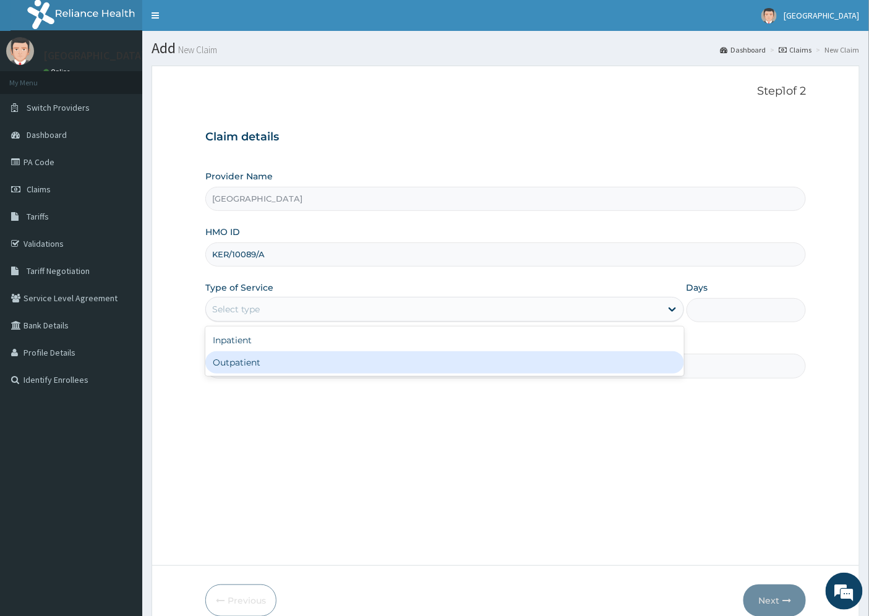
click at [268, 360] on div "Outpatient" at bounding box center [444, 362] width 479 height 22
type input "1"
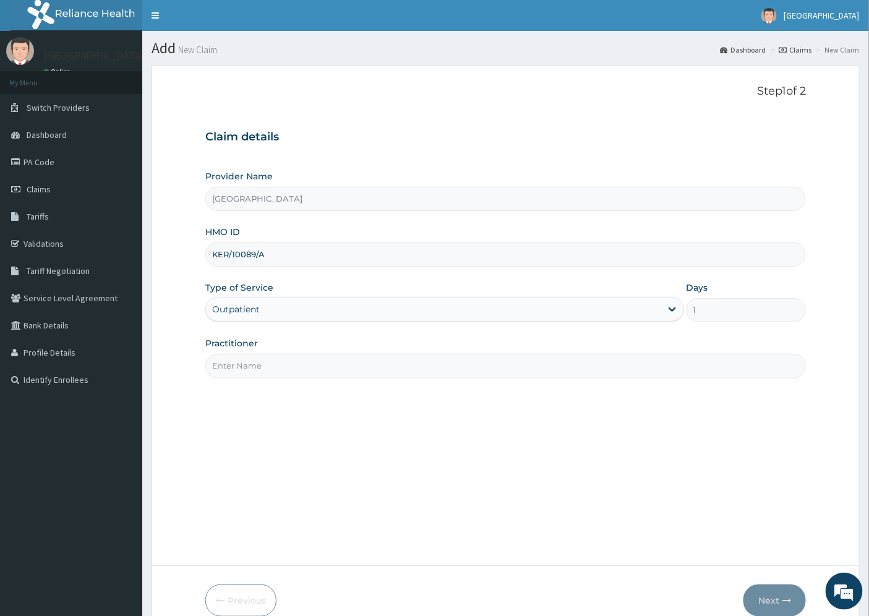
click at [254, 364] on input "Practitioner" at bounding box center [505, 366] width 601 height 24
type input "[PERSON_NAME][GEOGRAPHIC_DATA]"
click at [778, 602] on button "Next" at bounding box center [774, 601] width 62 height 32
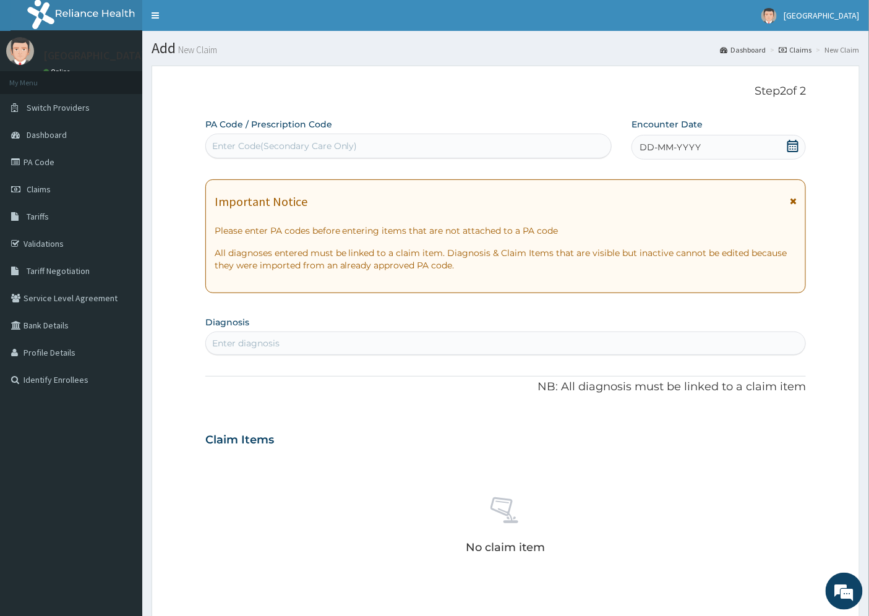
click at [669, 145] on span "DD-MM-YYYY" at bounding box center [670, 147] width 61 height 12
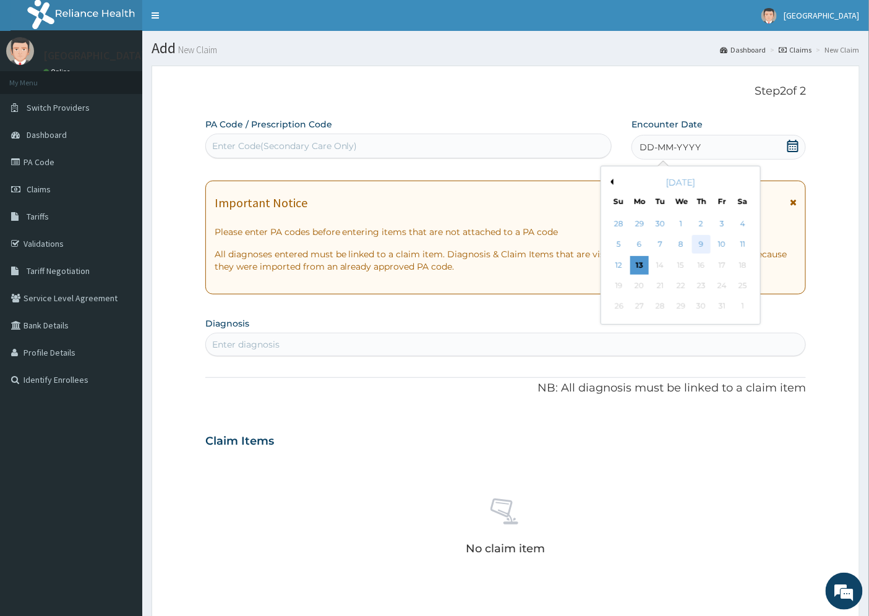
click at [703, 244] on div "9" at bounding box center [701, 245] width 19 height 19
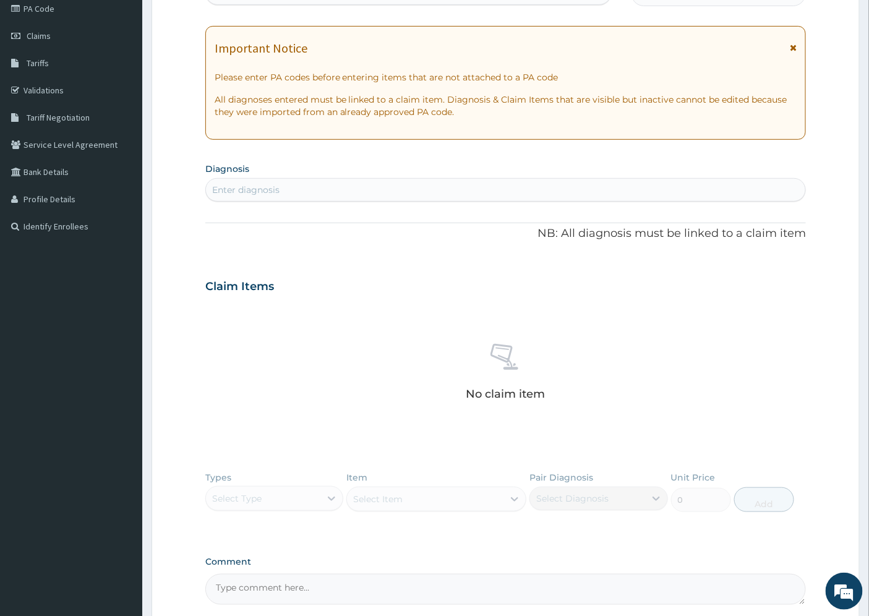
scroll to position [206, 0]
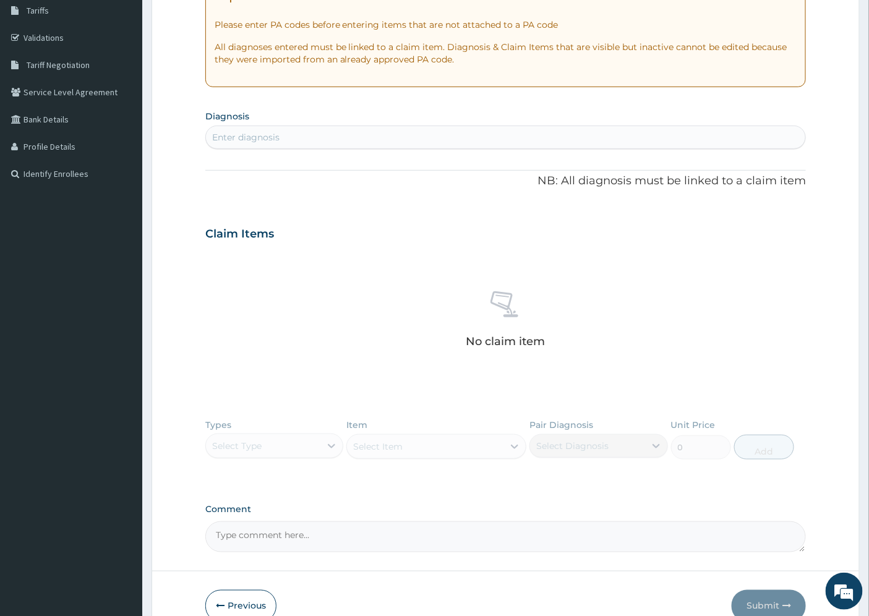
click at [249, 131] on div "Enter diagnosis" at bounding box center [245, 137] width 67 height 12
type input "URETHRITIS"
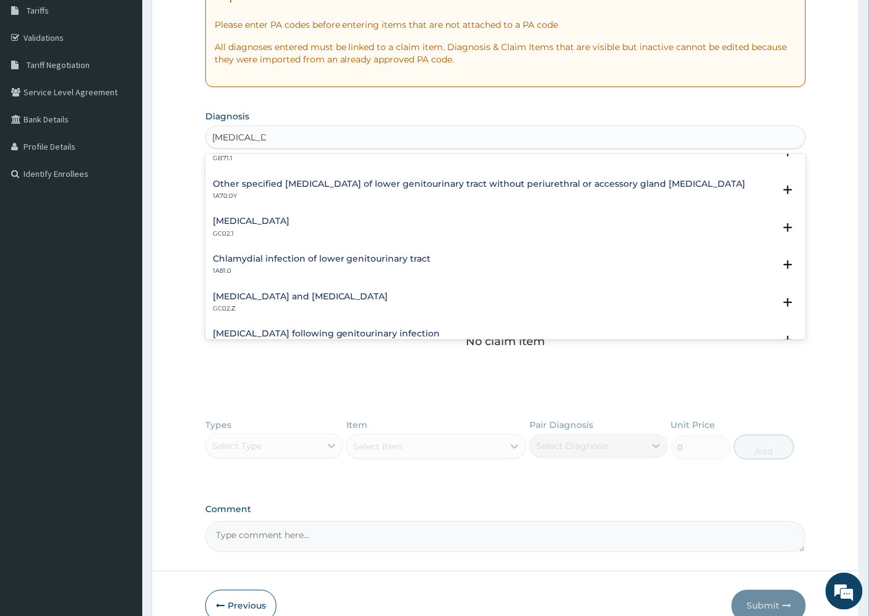
scroll to position [57, 0]
click at [258, 220] on h4 "Nonspecific urethritis" at bounding box center [251, 221] width 77 height 9
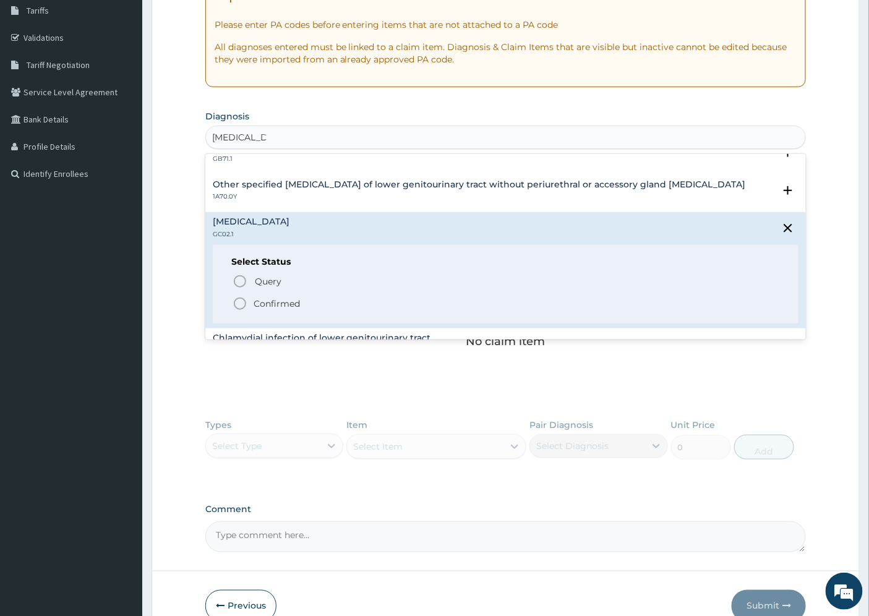
click at [262, 301] on p "Confirmed" at bounding box center [277, 304] width 46 height 12
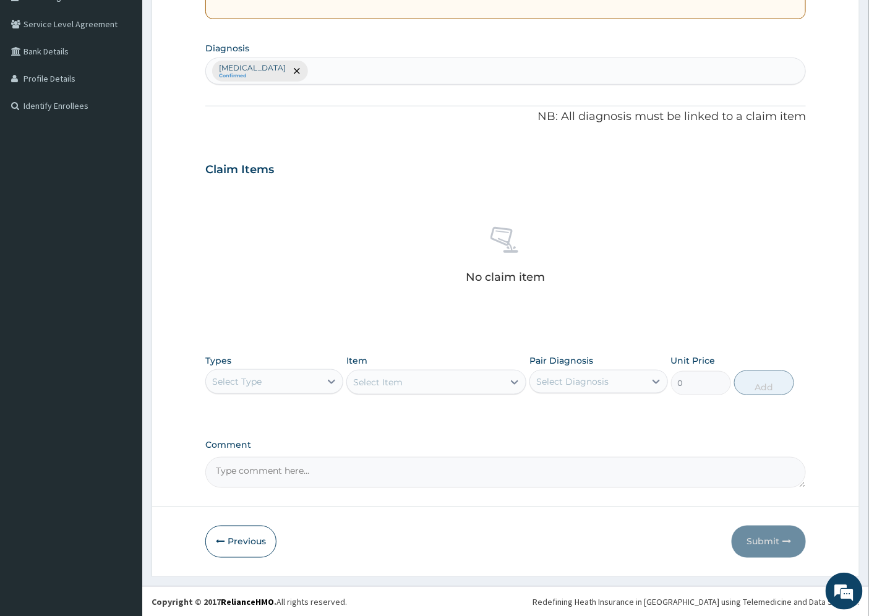
scroll to position [275, 0]
click at [305, 379] on div "Select Type" at bounding box center [263, 381] width 114 height 20
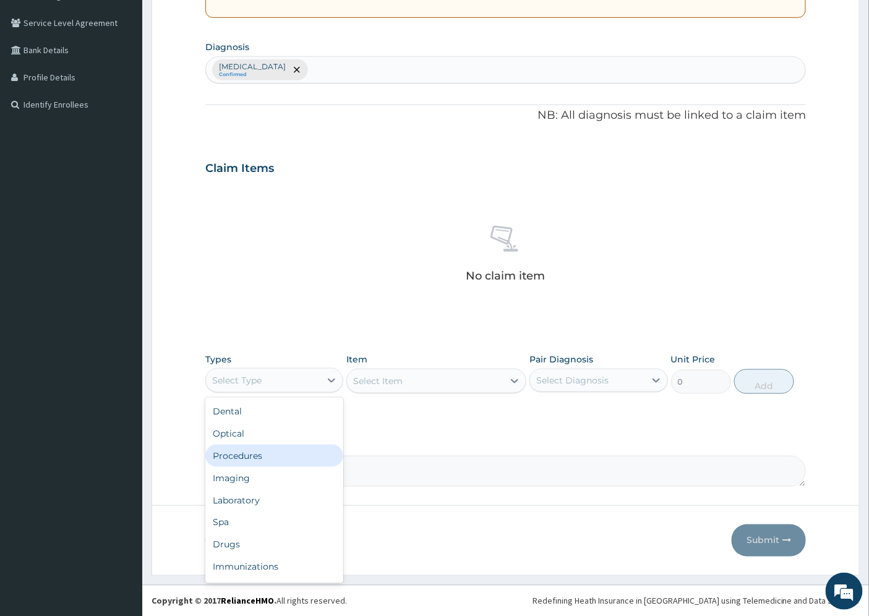
click at [260, 458] on div "Procedures" at bounding box center [274, 456] width 138 height 22
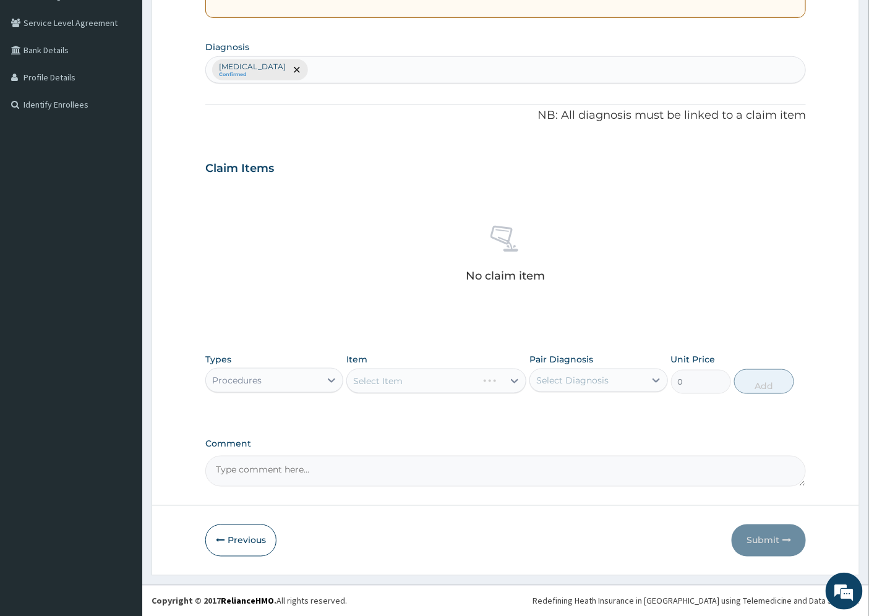
click at [373, 380] on div "Select Item" at bounding box center [436, 381] width 180 height 25
click at [375, 380] on div "Select Item" at bounding box center [436, 381] width 180 height 25
click at [398, 379] on div "Select Item" at bounding box center [436, 381] width 180 height 25
click at [435, 382] on div "Select Item" at bounding box center [436, 381] width 180 height 25
click at [461, 385] on div "Select Item" at bounding box center [436, 381] width 180 height 25
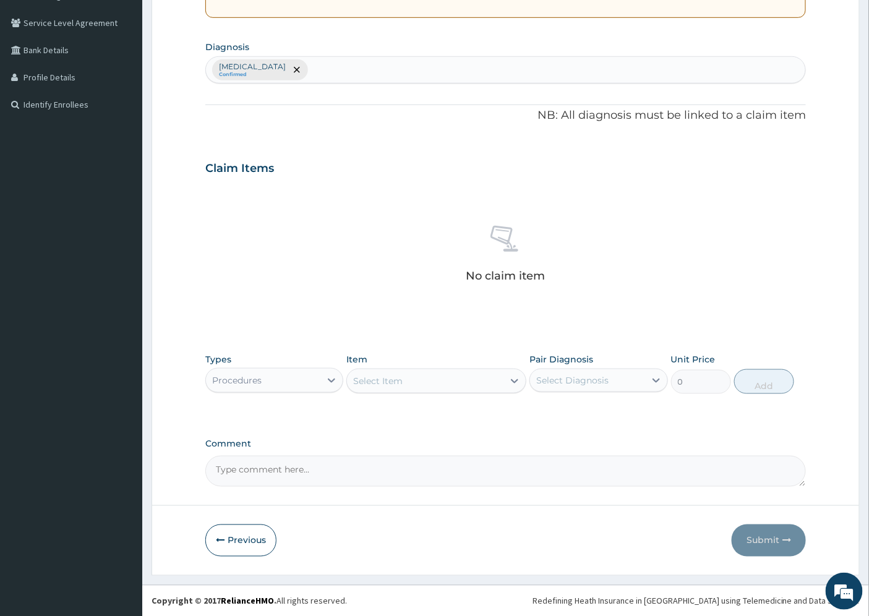
click at [461, 385] on div "Select Item" at bounding box center [425, 381] width 156 height 20
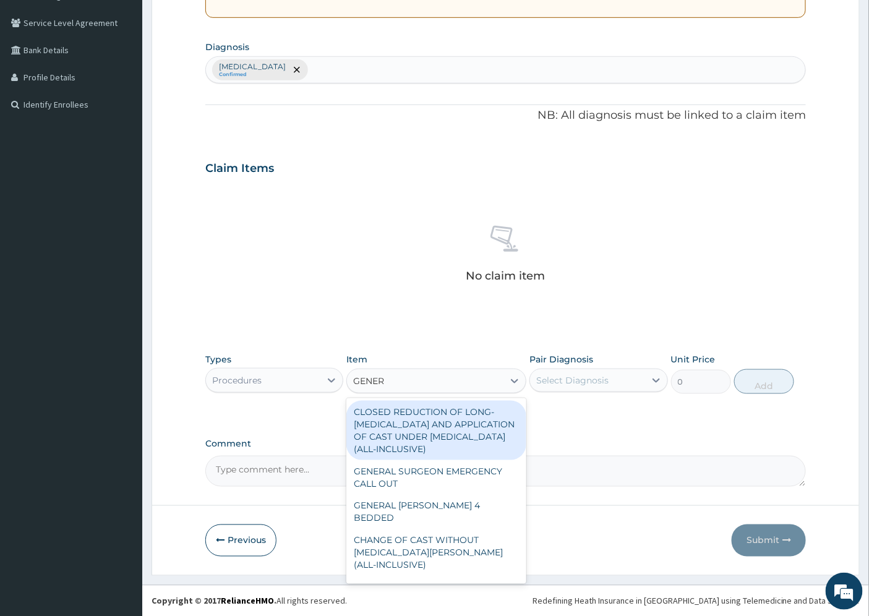
type input "GENERA"
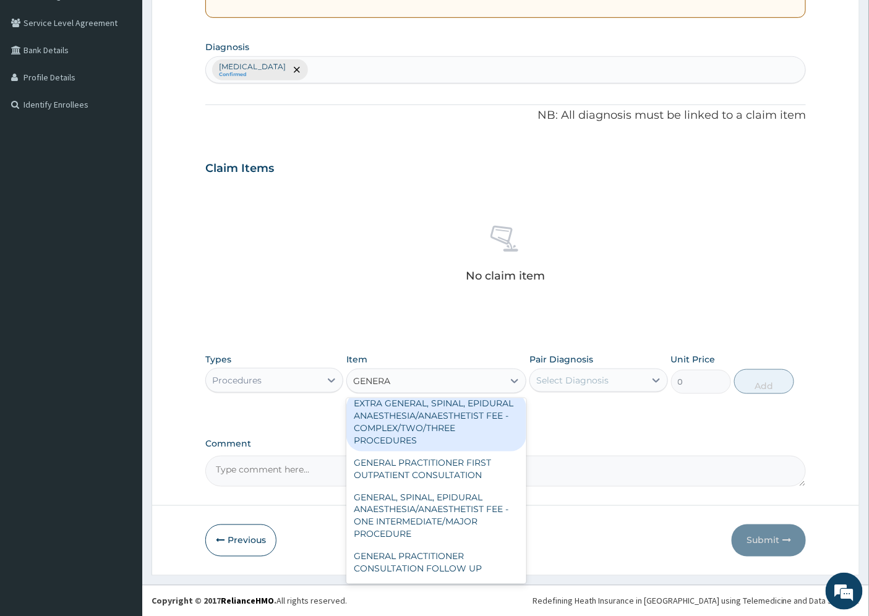
scroll to position [275, 0]
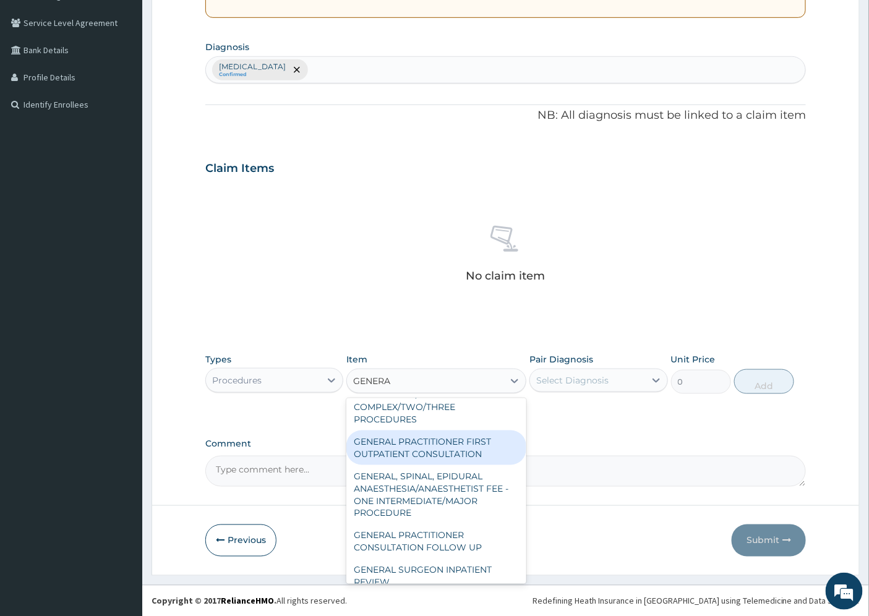
click at [453, 459] on div "GENERAL PRACTITIONER FIRST OUTPATIENT CONSULTATION" at bounding box center [436, 448] width 180 height 35
type input "4500"
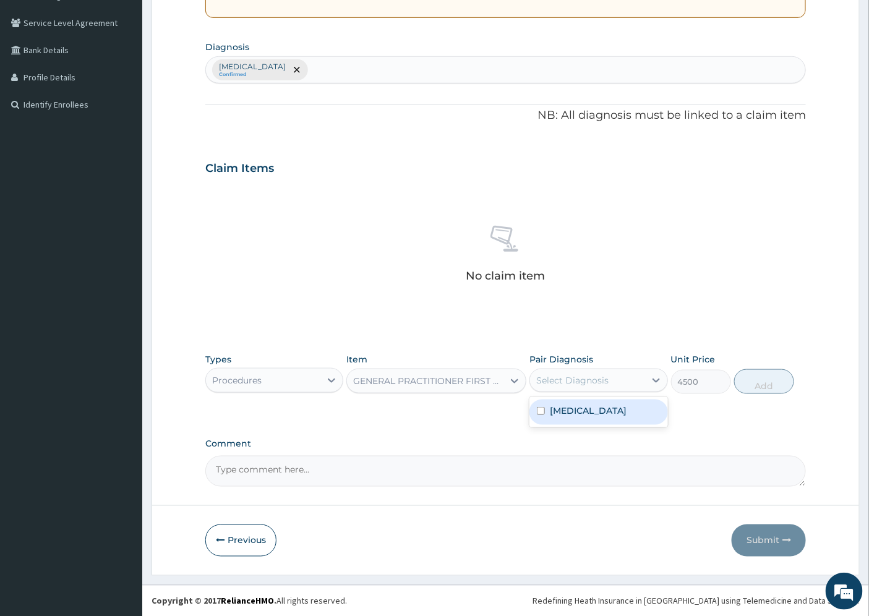
click at [594, 381] on div "Select Diagnosis" at bounding box center [572, 380] width 72 height 12
click at [594, 409] on label "Nonspecific urethritis" at bounding box center [588, 411] width 77 height 12
checkbox input "true"
click at [750, 380] on button "Add" at bounding box center [764, 381] width 60 height 25
type input "0"
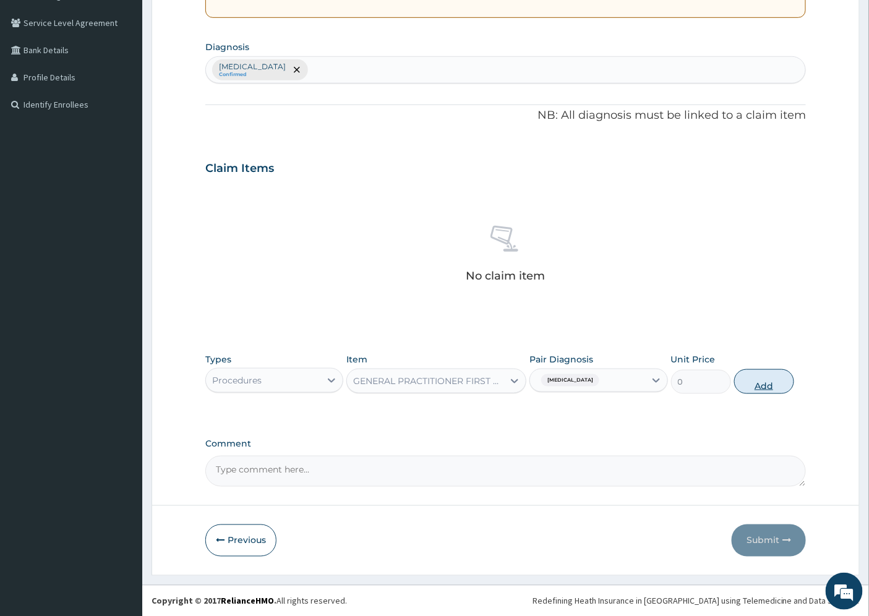
scroll to position [232, 0]
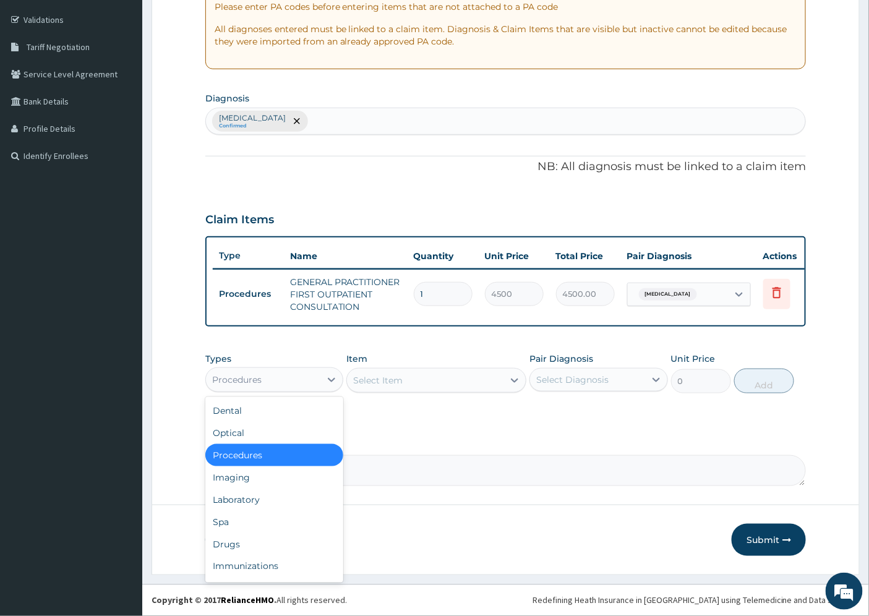
click at [289, 379] on div "Procedures" at bounding box center [263, 380] width 114 height 20
click at [242, 541] on div "Drugs" at bounding box center [274, 544] width 138 height 22
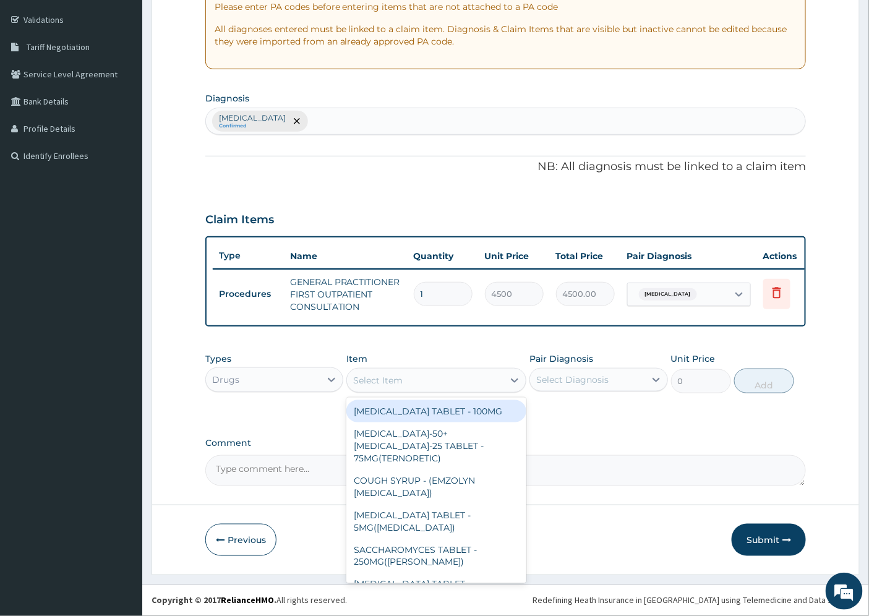
click at [385, 382] on div "Select Item" at bounding box center [377, 380] width 49 height 12
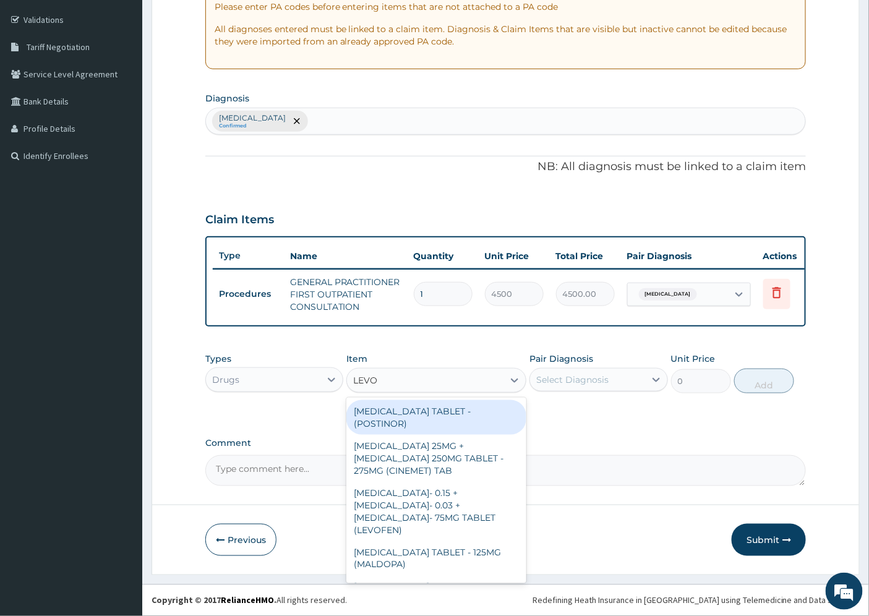
type input "LEVOF"
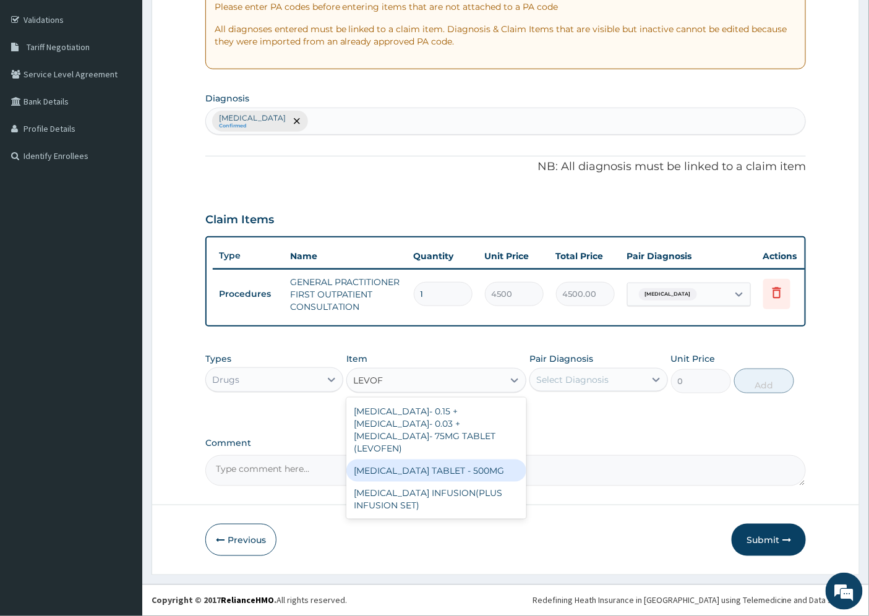
click at [464, 466] on div "LEVOFLOXACIN TABLET - 500MG" at bounding box center [436, 471] width 180 height 22
type input "224"
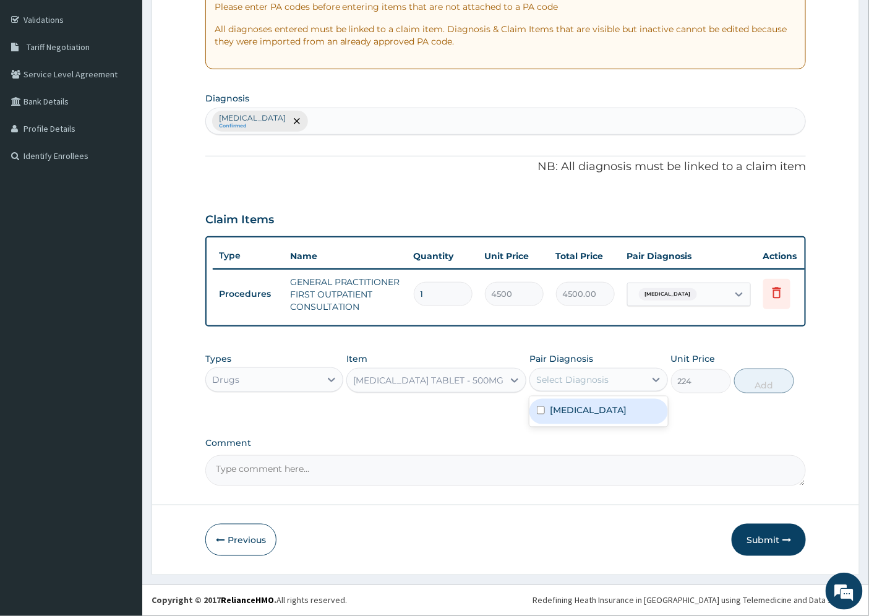
click at [597, 376] on div "Select Diagnosis" at bounding box center [572, 380] width 72 height 12
click at [601, 404] on label "Nonspecific urethritis" at bounding box center [588, 410] width 77 height 12
checkbox input "true"
click at [759, 384] on button "Add" at bounding box center [764, 381] width 60 height 25
type input "0"
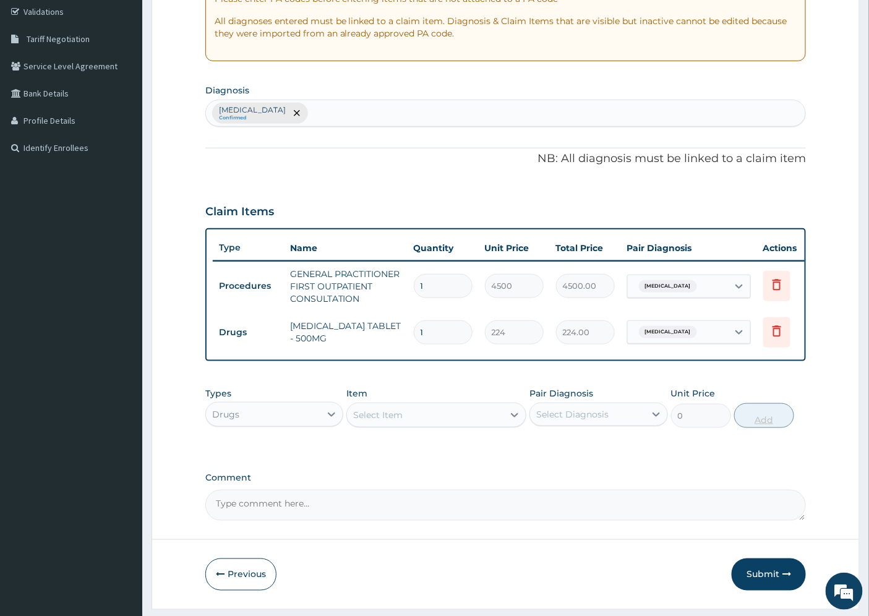
type input "0.00"
type input "5"
type input "1120.00"
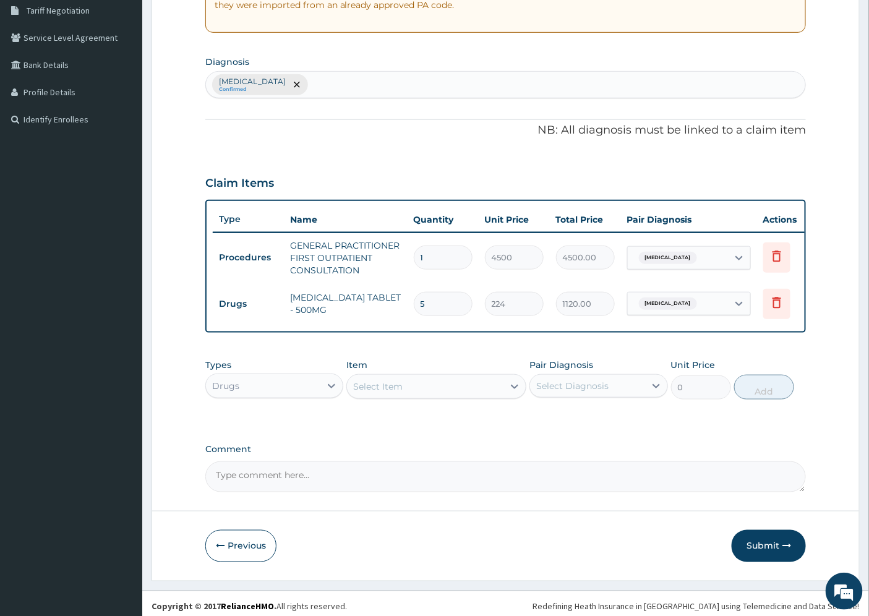
scroll to position [275, 0]
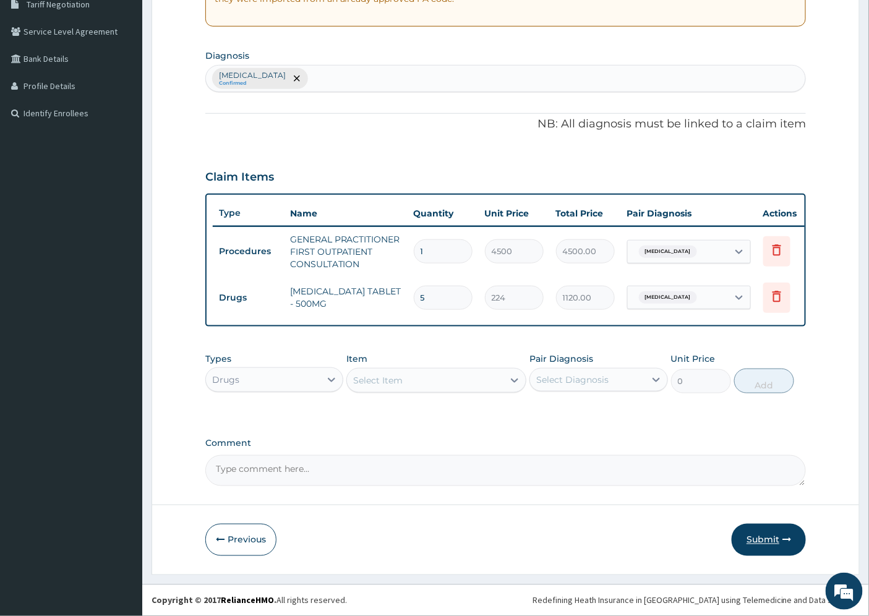
type input "5"
click at [769, 536] on button "Submit" at bounding box center [769, 540] width 74 height 32
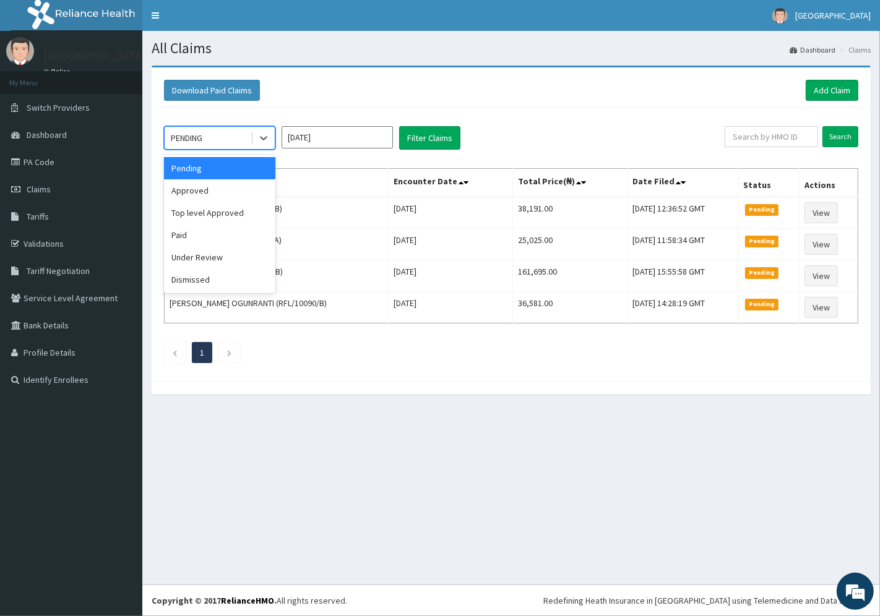
click at [238, 134] on div "PENDING" at bounding box center [208, 138] width 86 height 20
click at [231, 193] on div "Approved" at bounding box center [219, 190] width 111 height 22
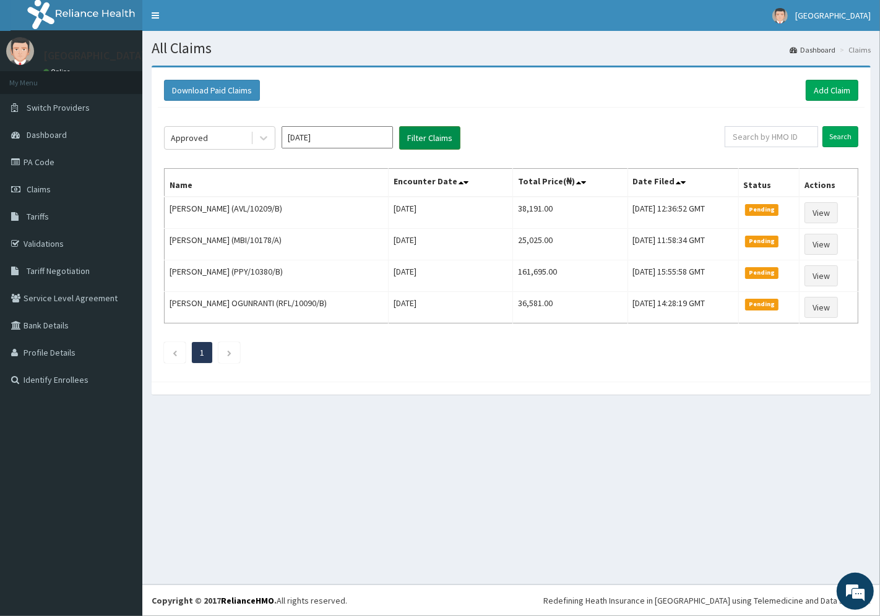
click at [419, 137] on button "Filter Claims" at bounding box center [429, 138] width 61 height 24
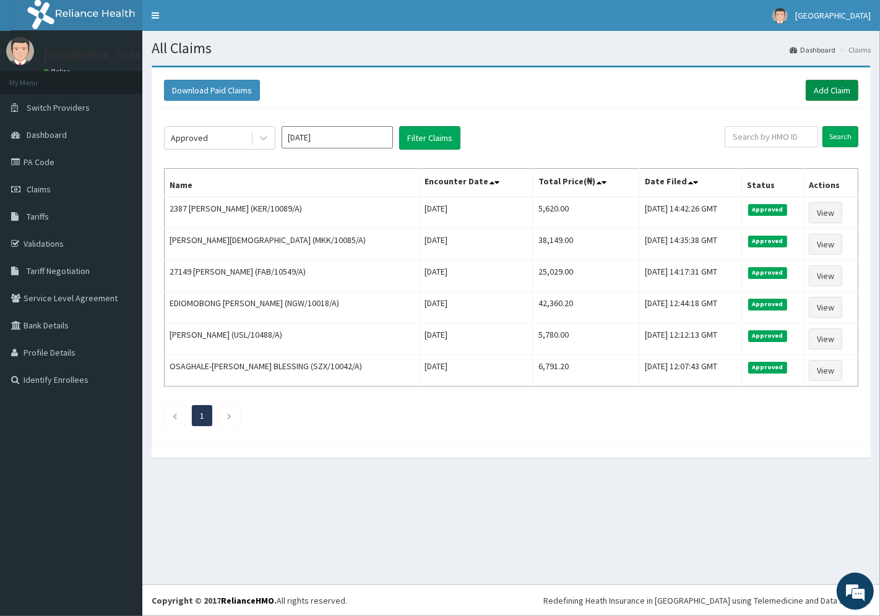
click at [831, 85] on link "Add Claim" at bounding box center [831, 90] width 53 height 21
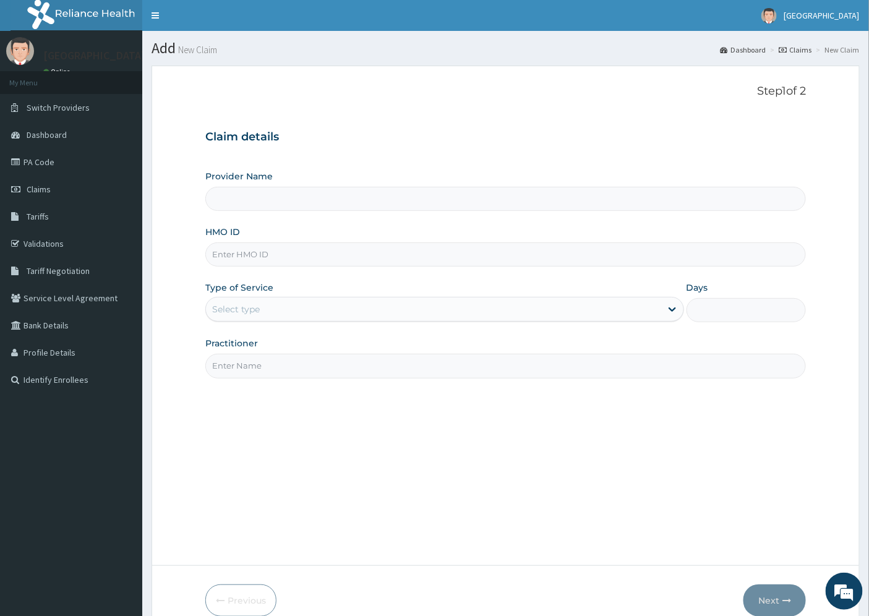
type input "[GEOGRAPHIC_DATA]"
click at [264, 254] on input "HMO ID" at bounding box center [505, 254] width 601 height 24
paste input "BPN/10111/A"
type input "BPN/10111/A"
click at [246, 311] on div "Select type" at bounding box center [236, 309] width 48 height 12
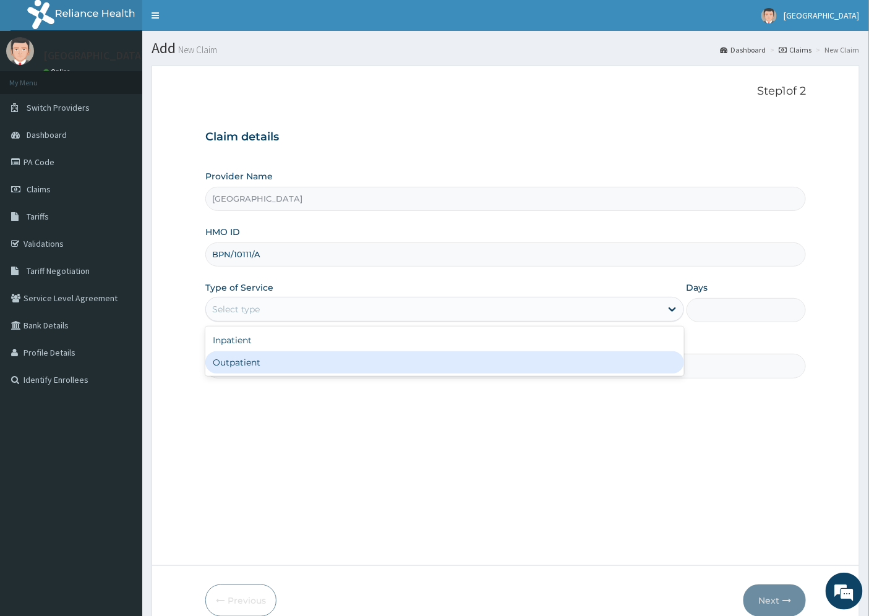
click at [257, 363] on div "Outpatient" at bounding box center [444, 362] width 479 height 22
type input "1"
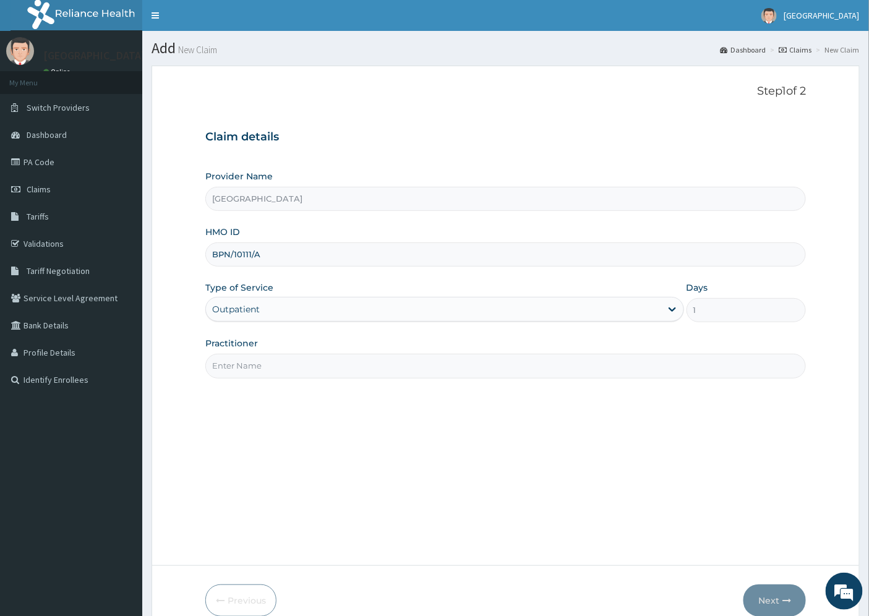
click at [251, 367] on input "Practitioner" at bounding box center [505, 366] width 601 height 24
type input "DR. DOSUMU"
click at [775, 596] on button "Next" at bounding box center [774, 601] width 62 height 32
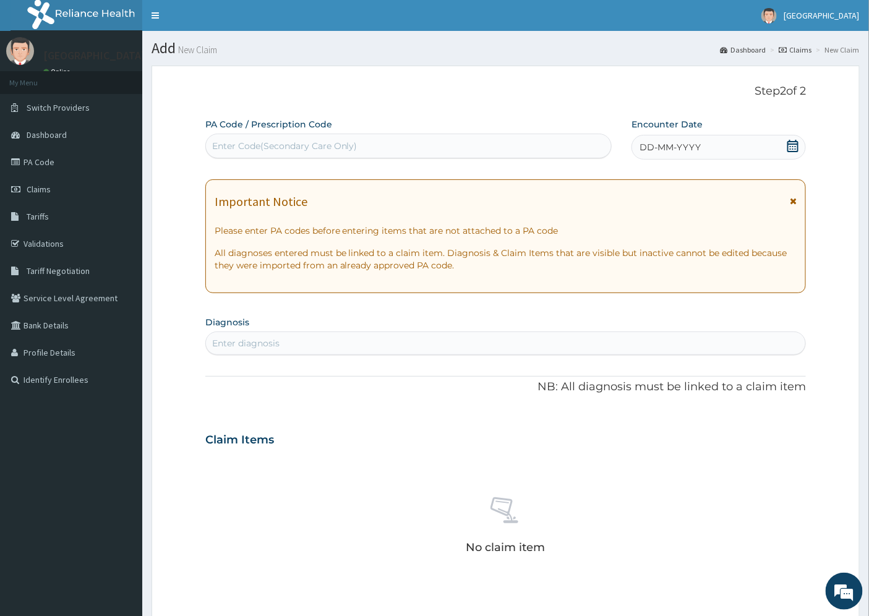
click at [669, 149] on span "DD-MM-YYYY" at bounding box center [670, 147] width 61 height 12
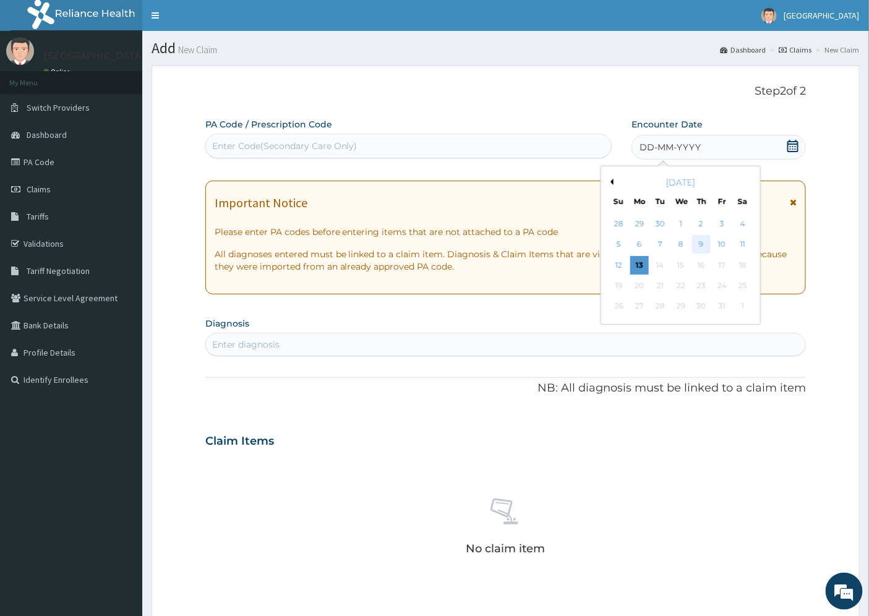
click at [703, 246] on div "9" at bounding box center [701, 245] width 19 height 19
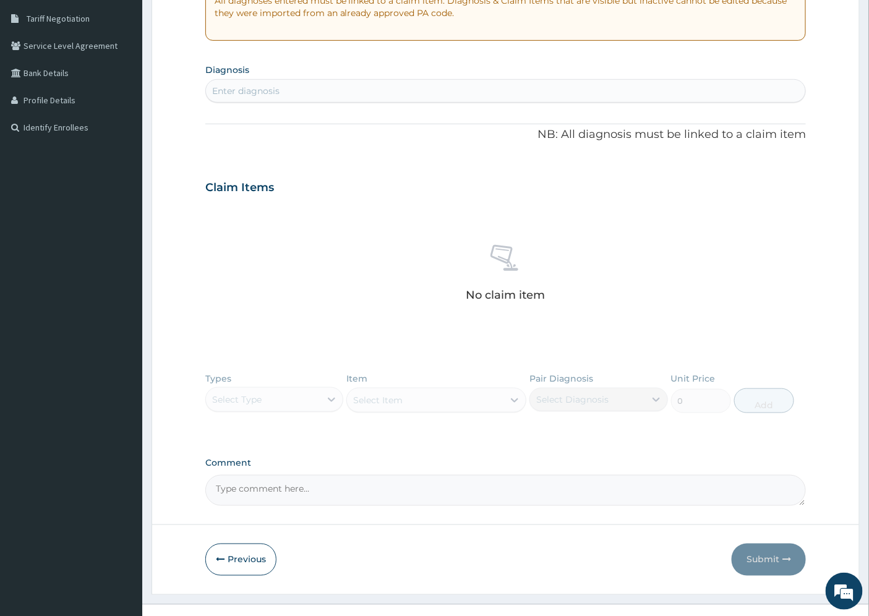
scroll to position [272, 0]
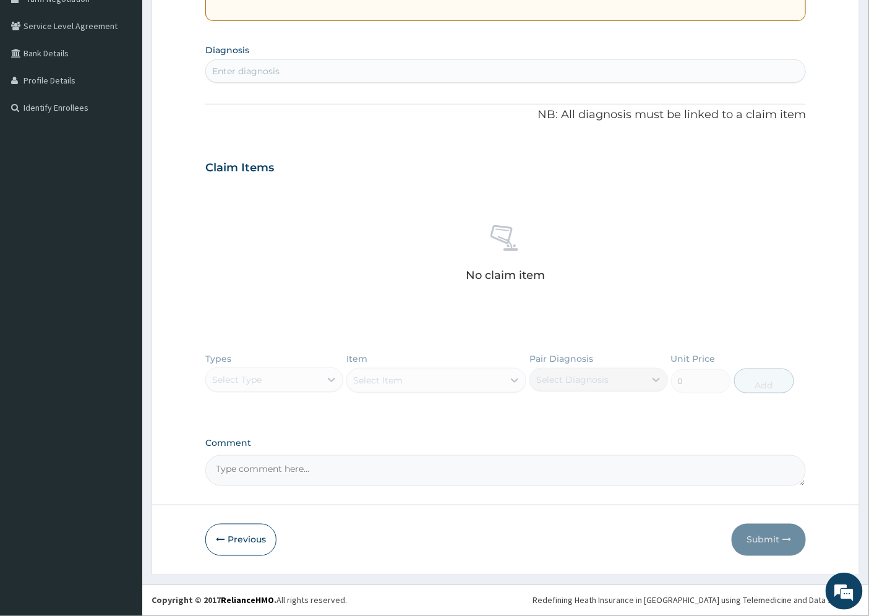
click at [278, 69] on div "Enter diagnosis" at bounding box center [245, 71] width 67 height 12
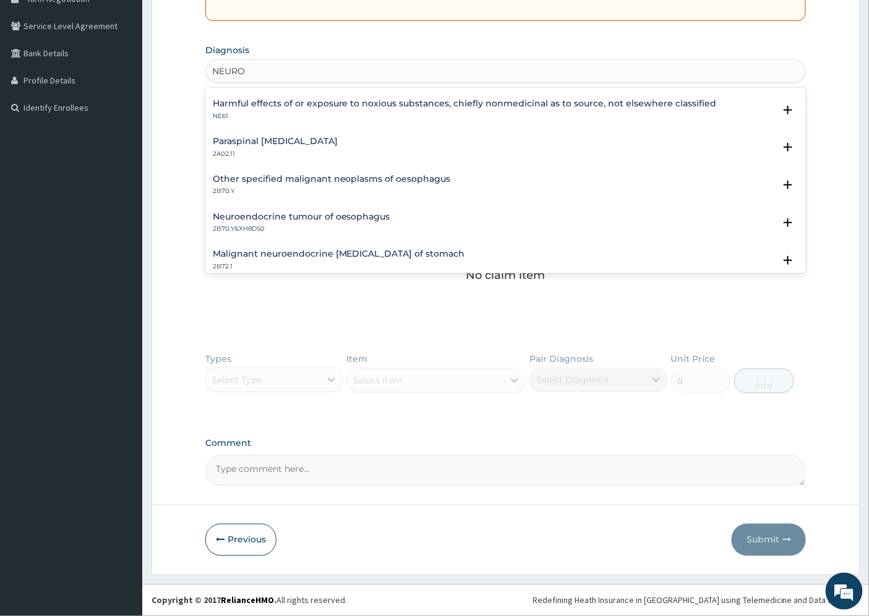
scroll to position [1127, 0]
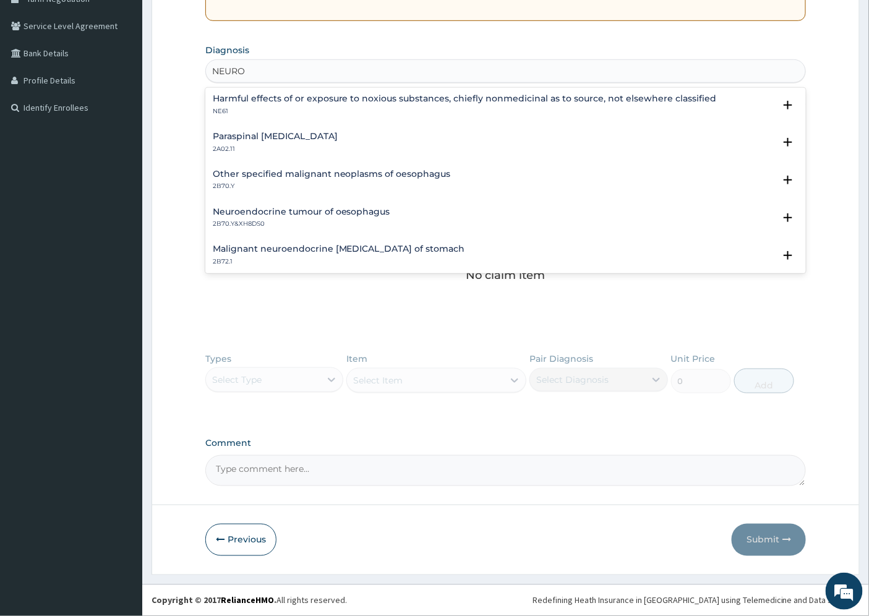
type input "NEURO"
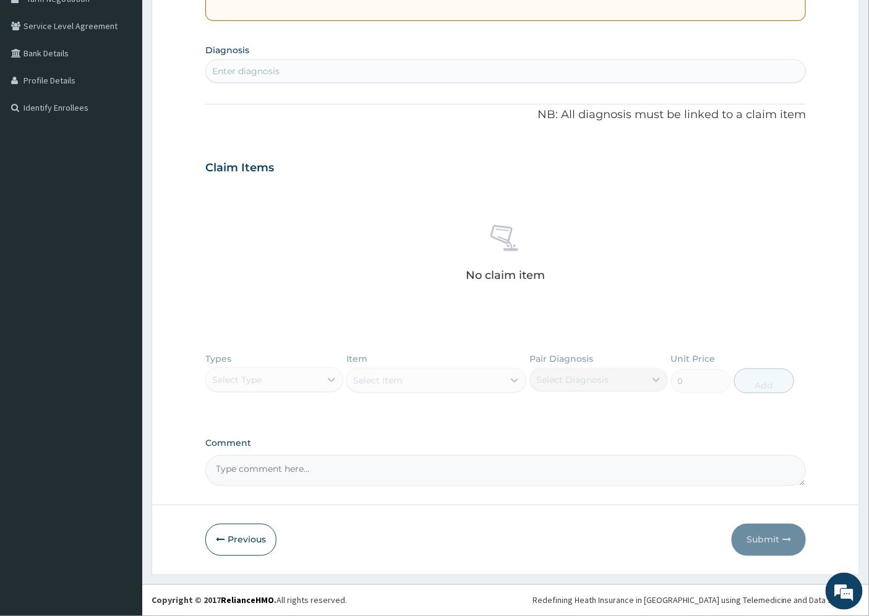
click at [257, 471] on textarea "Comment" at bounding box center [505, 470] width 601 height 31
paste textarea "NEUROGENIC ALLERGIC REACTION"
type textarea "NEUROGENIC ALLERGIC REACTION"
click at [231, 72] on div "Enter diagnosis" at bounding box center [245, 71] width 67 height 12
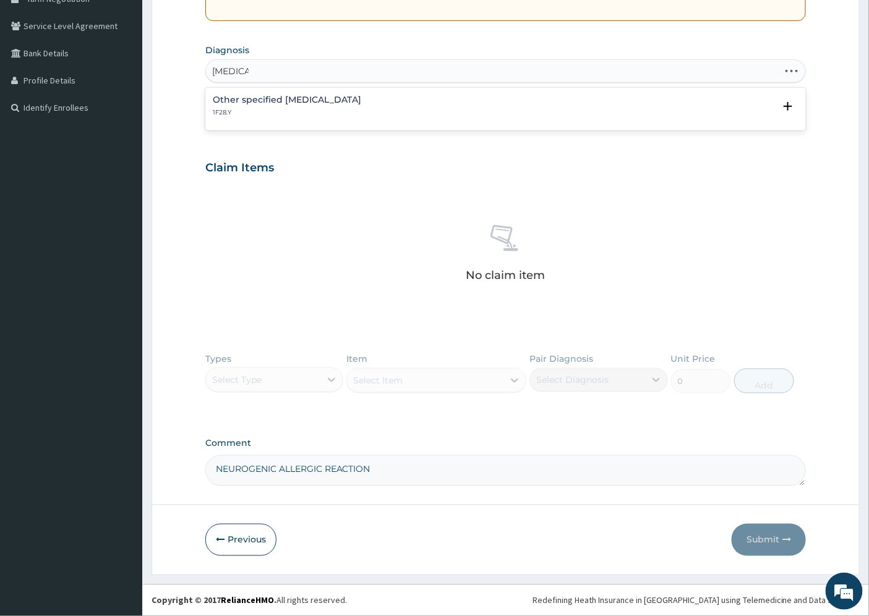
type input "TINEA"
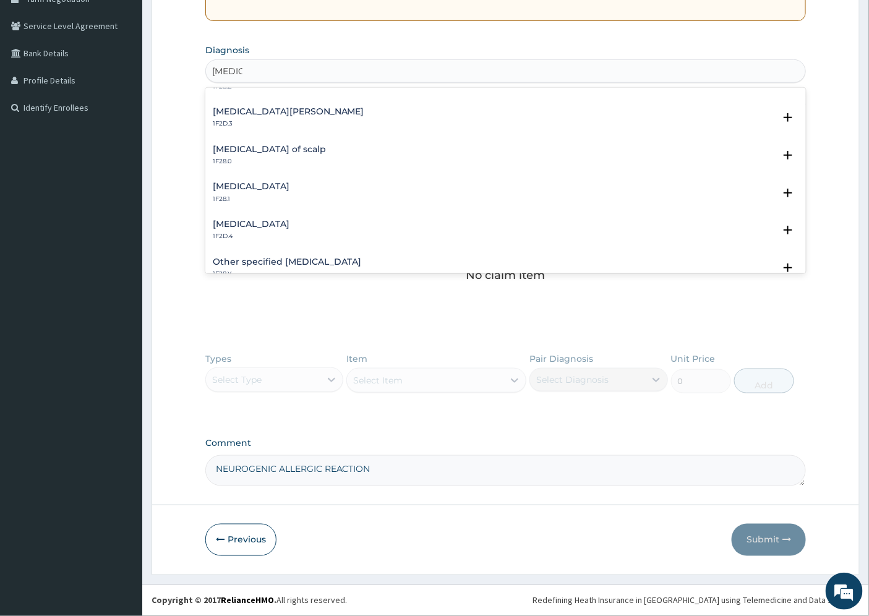
scroll to position [0, 0]
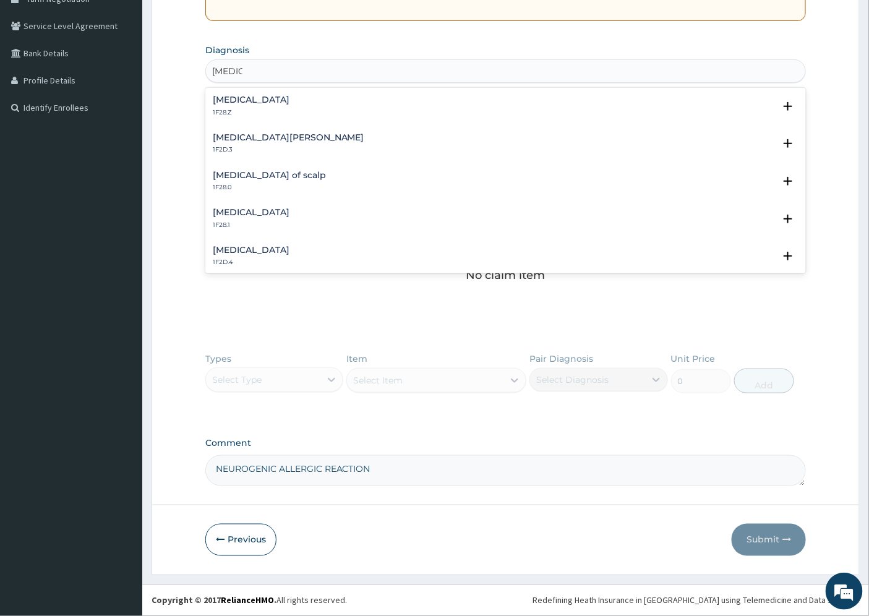
click at [237, 251] on h4 "Tinea nigra" at bounding box center [251, 250] width 77 height 9
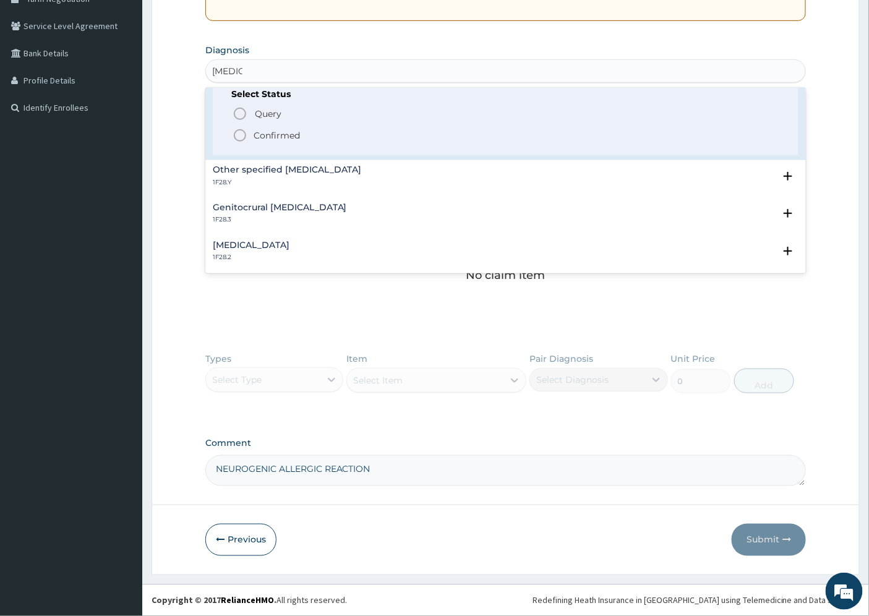
scroll to position [172, 0]
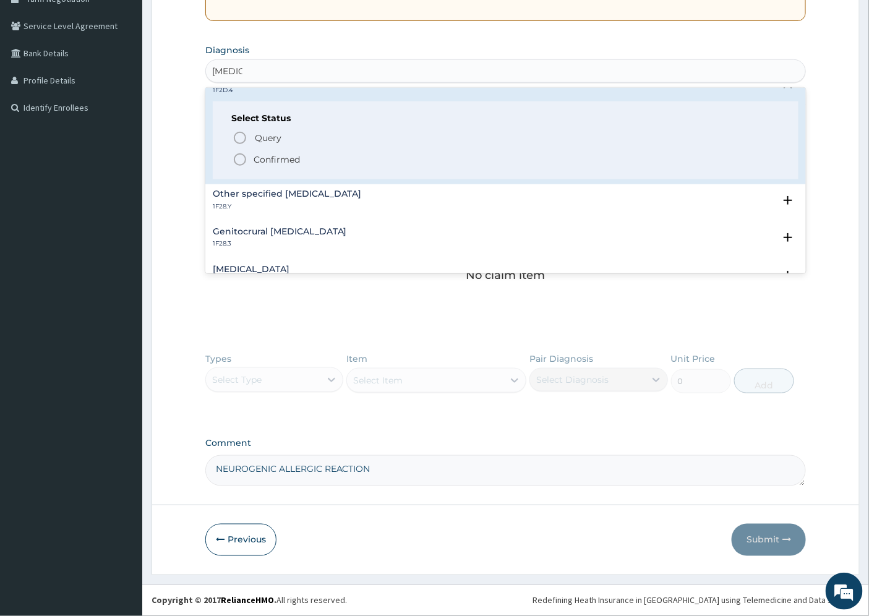
click at [291, 159] on p "Confirmed" at bounding box center [277, 159] width 46 height 12
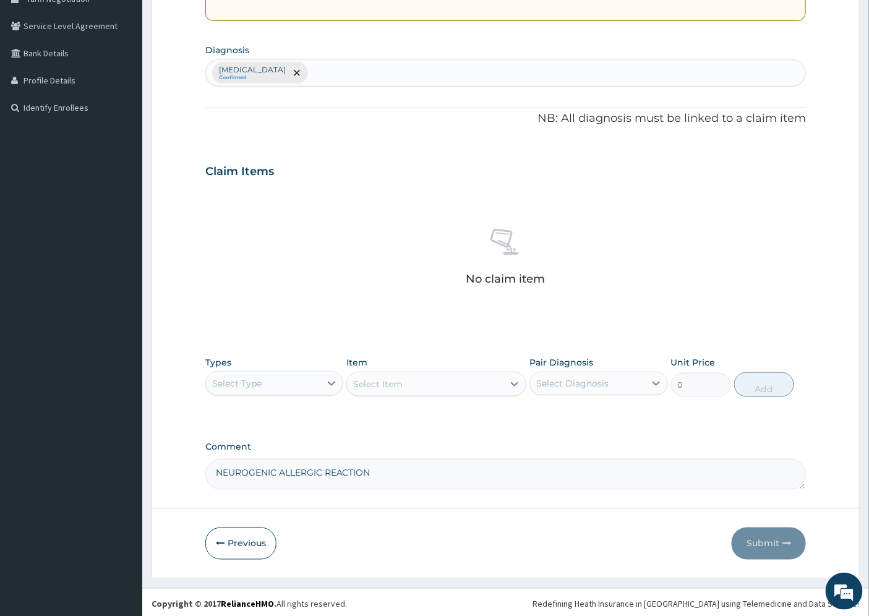
click at [388, 466] on textarea "NEUROGENIC ALLERGIC REACTION" at bounding box center [505, 474] width 601 height 31
type textarea "NEUROGENIC ALLERGIC REACTION, PRE-DIABETES"
click at [309, 75] on div "Tinea nigra Confirmed" at bounding box center [506, 73] width 600 height 26
type input "P"
type input "DIABETES"
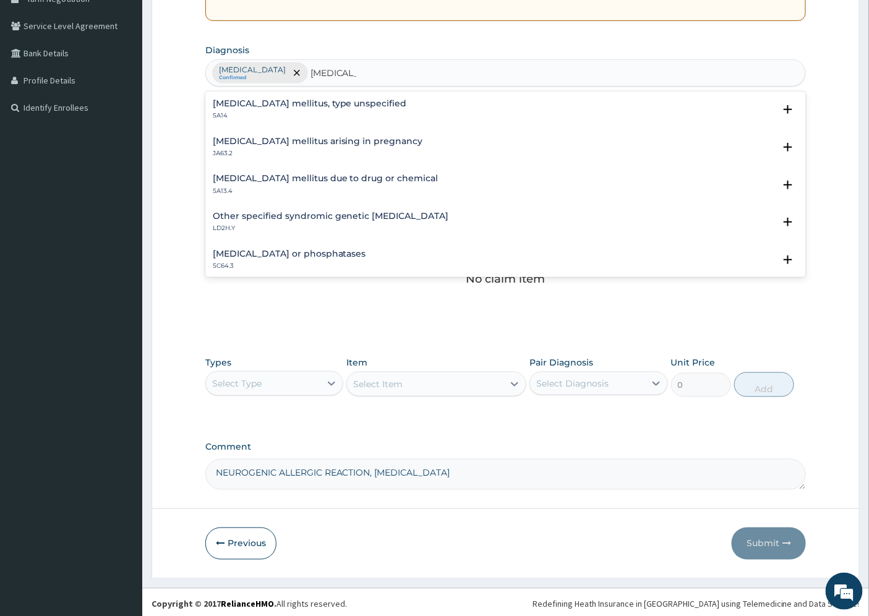
click at [292, 102] on h4 "Diabetes mellitus, type unspecified" at bounding box center [310, 103] width 194 height 9
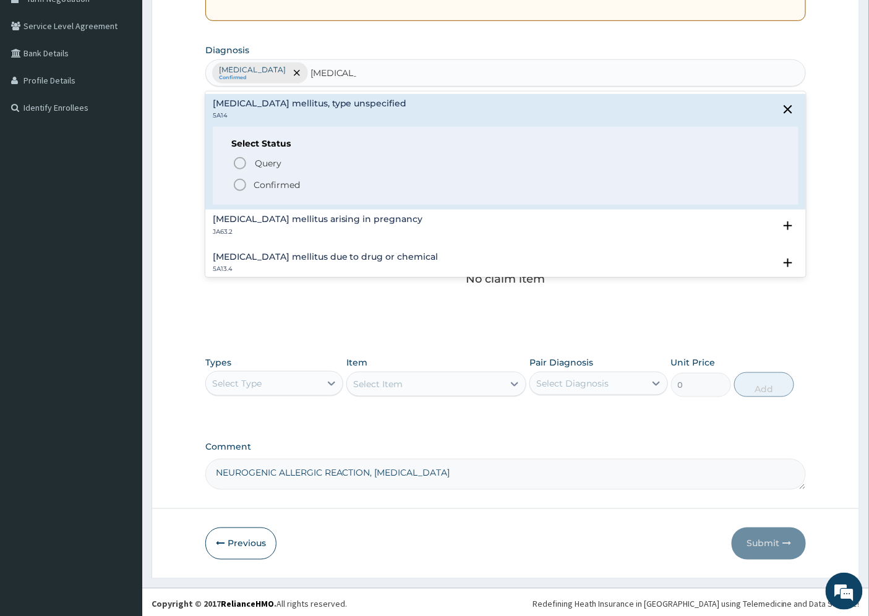
click at [277, 182] on p "Confirmed" at bounding box center [277, 185] width 46 height 12
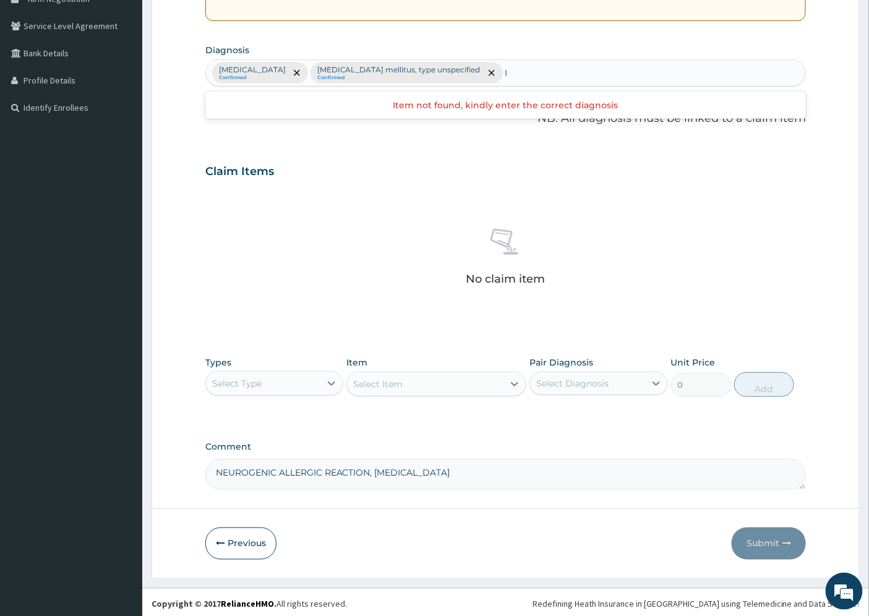
type input "I"
click at [458, 468] on textarea "NEUROGENIC ALLERGIC REACTION, PRE-DIABETES" at bounding box center [505, 474] width 601 height 31
paste textarea "IMMUNOSUPPRESSION"
type textarea "NEUROGENIC ALLERGIC REACTION, PRE-DIABETES, IMMUNOSUPPRESSION"
click at [452, 67] on div "Tinea nigra Confirmed Diabetes mellitus, type unspecified Confirmed" at bounding box center [506, 73] width 600 height 26
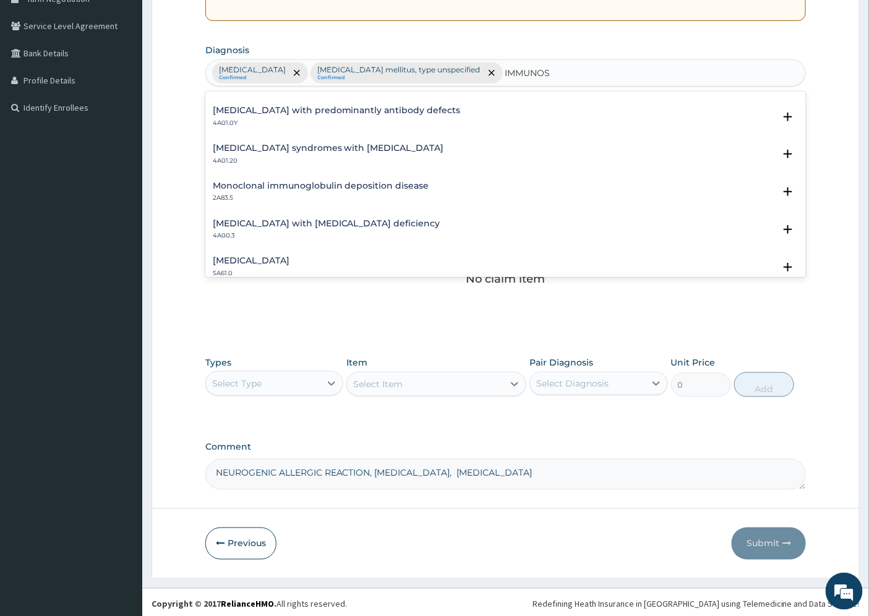
scroll to position [522, 0]
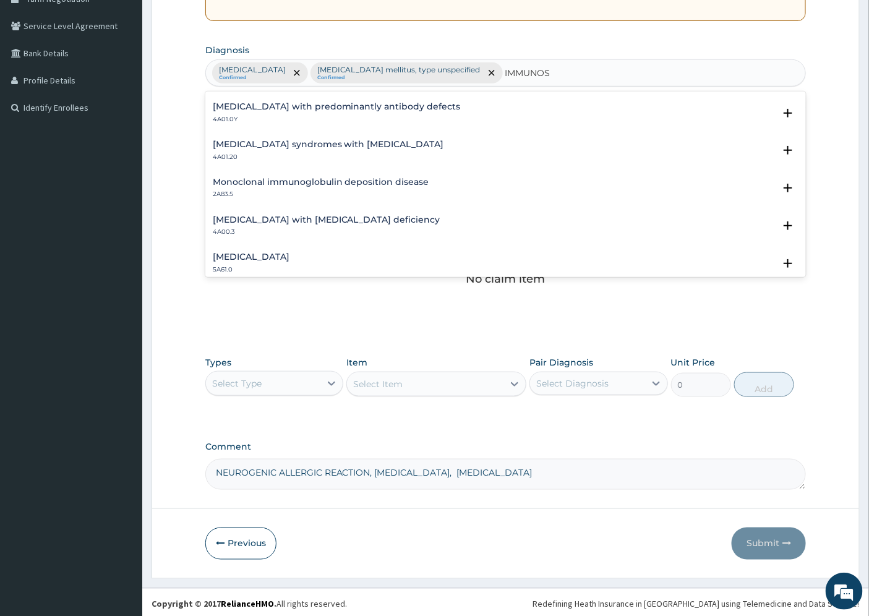
click at [653, 240] on div "Immunodeficiency with natural-killer cell deficiency 4A00.3 Select Status Query…" at bounding box center [506, 229] width 586 height 28
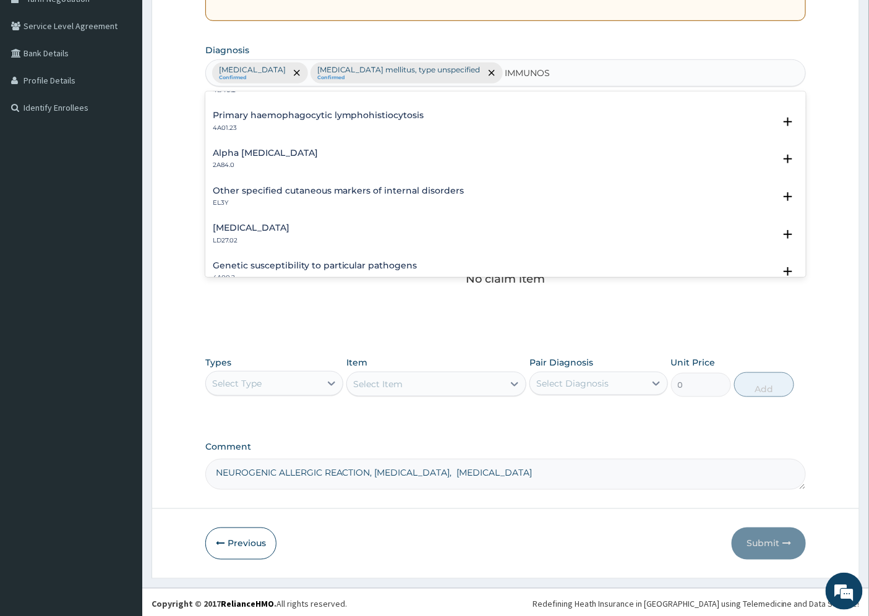
scroll to position [1694, 0]
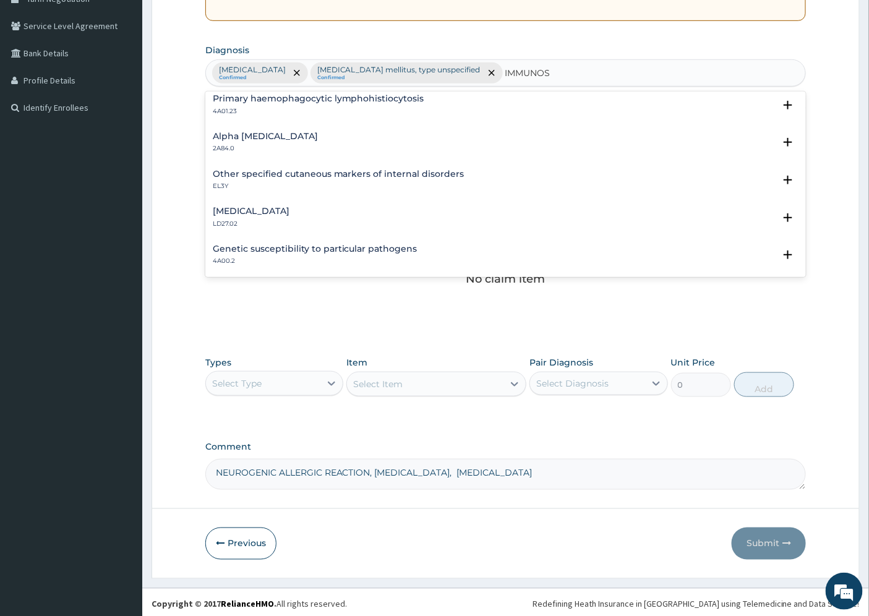
type input "IMMUNOS"
click at [649, 294] on div "No claim item" at bounding box center [505, 259] width 601 height 142
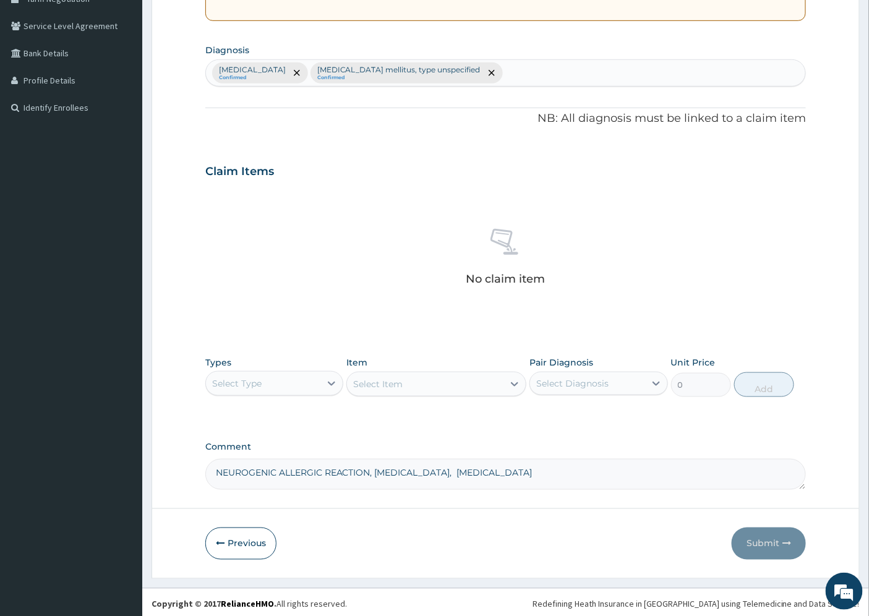
scroll to position [275, 0]
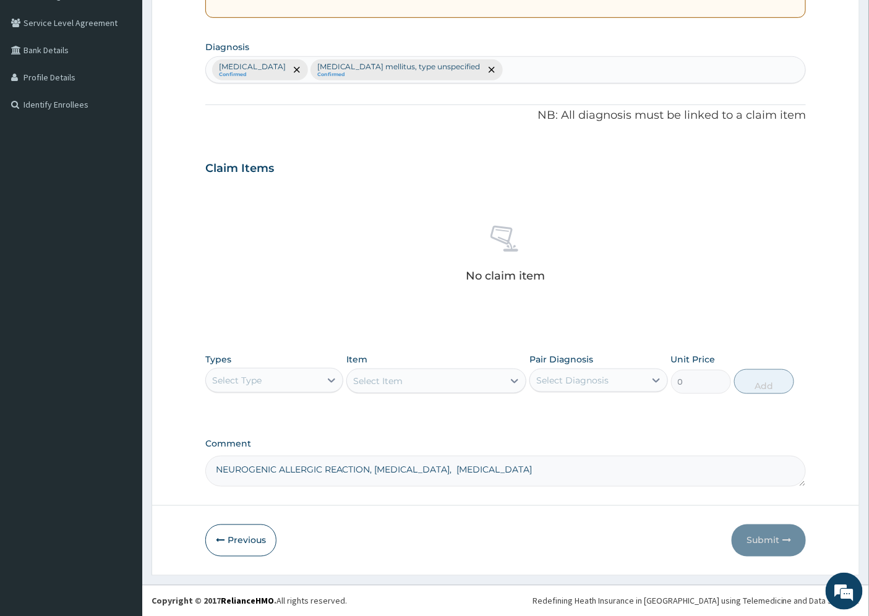
click at [486, 69] on div "Tinea nigra Confirmed Diabetes mellitus, type unspecified Confirmed" at bounding box center [506, 70] width 600 height 26
type input "P"
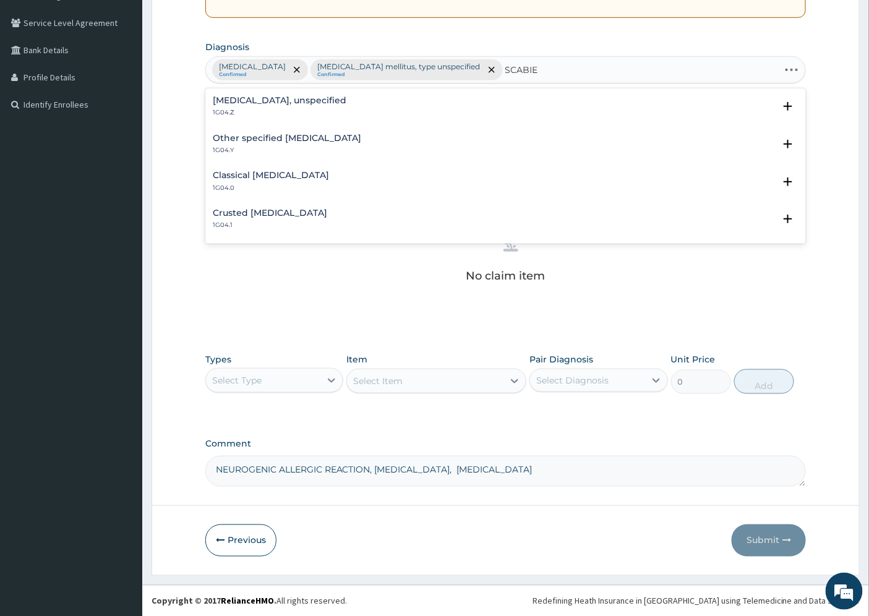
type input "SCABIES"
click at [246, 137] on h4 "Other specified scabies" at bounding box center [287, 138] width 149 height 9
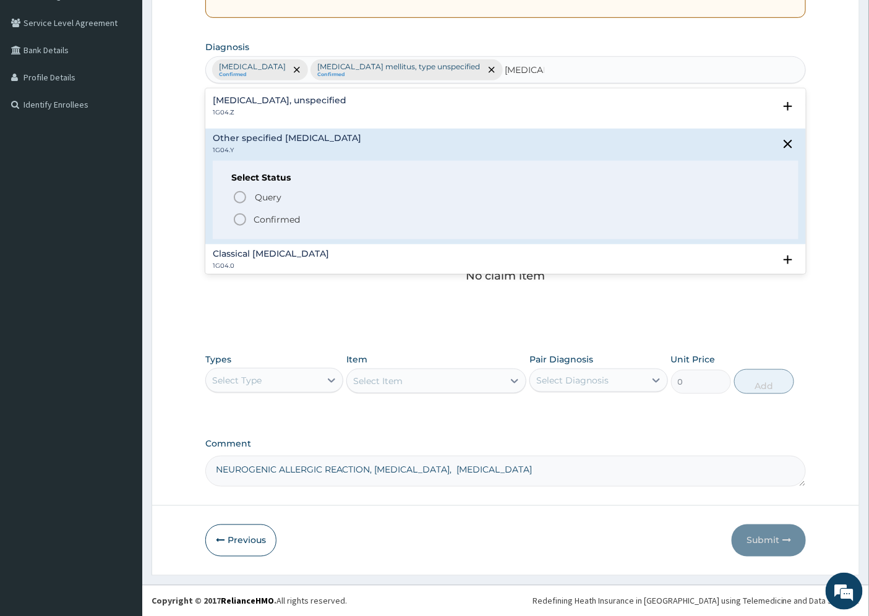
click at [270, 221] on p "Confirmed" at bounding box center [277, 219] width 46 height 12
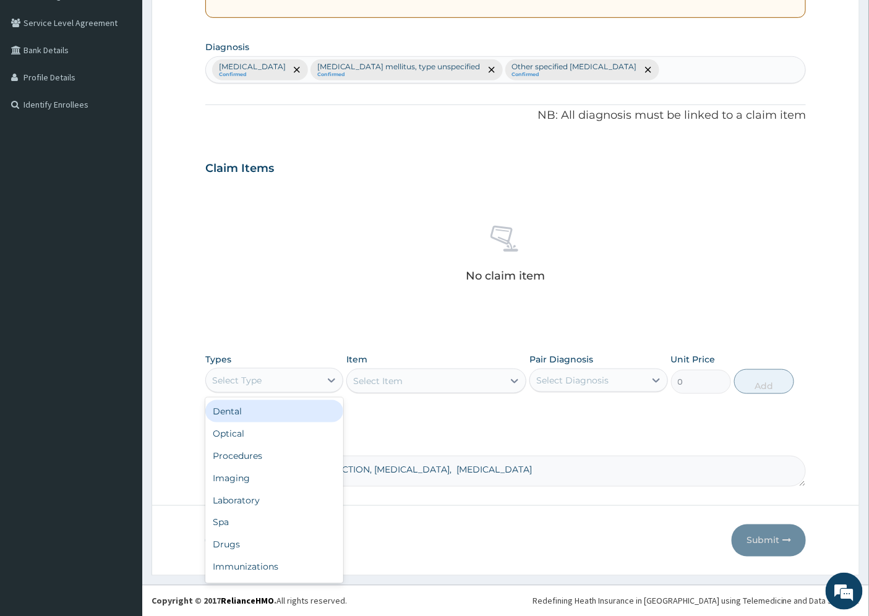
click at [285, 375] on div "Select Type" at bounding box center [263, 381] width 114 height 20
click at [268, 453] on div "Procedures" at bounding box center [274, 456] width 138 height 22
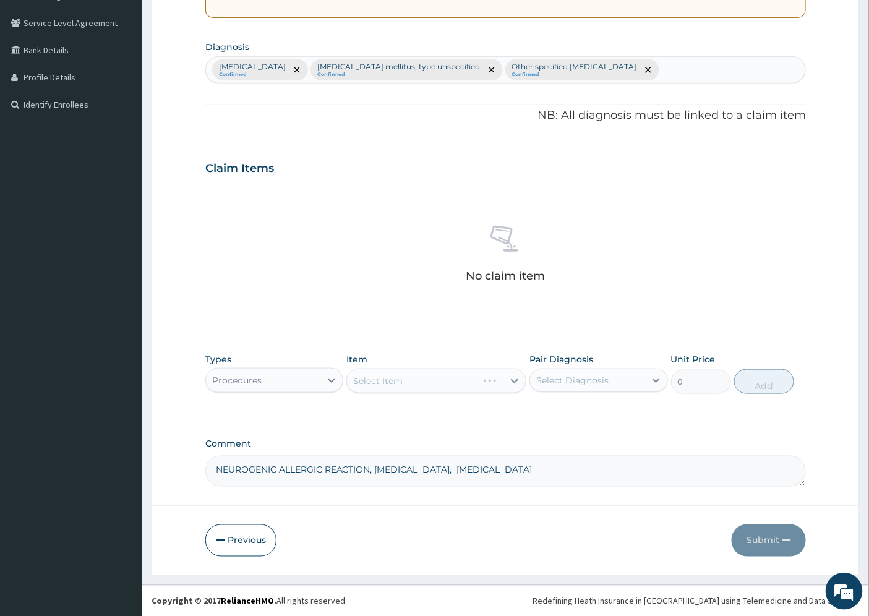
click at [429, 382] on div "Select Item" at bounding box center [436, 381] width 180 height 25
click at [515, 387] on div "Select Item" at bounding box center [436, 381] width 180 height 25
click at [398, 380] on div "Select Item" at bounding box center [377, 381] width 49 height 12
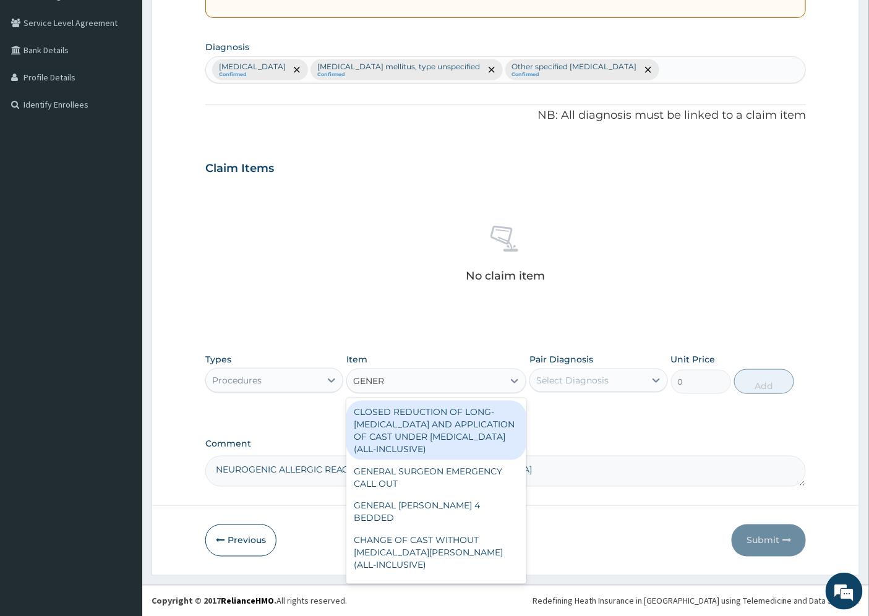
type input "GENERA"
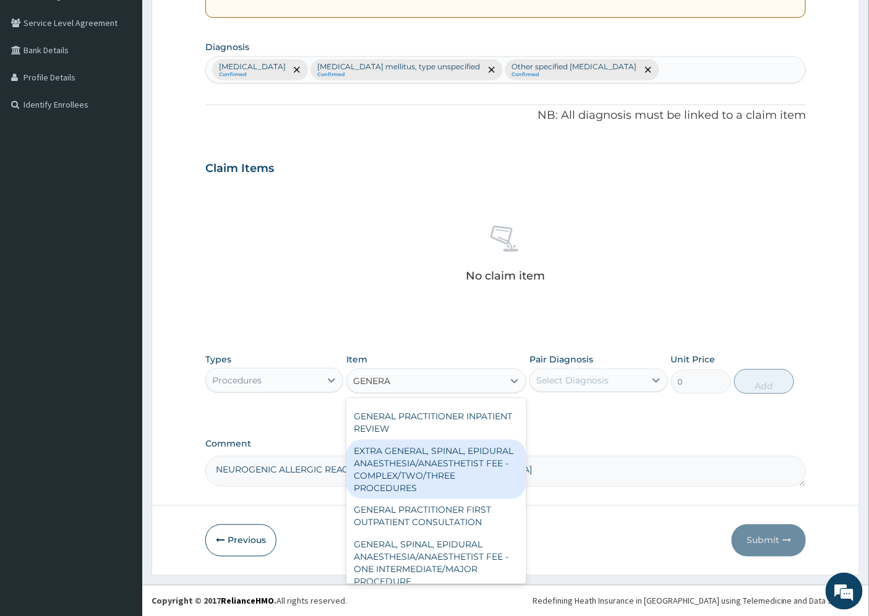
scroll to position [275, 0]
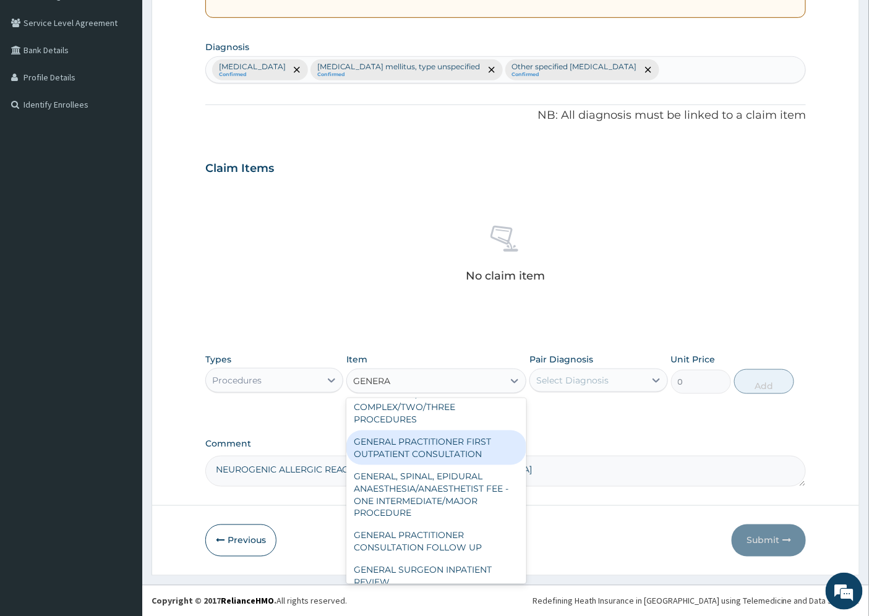
click at [483, 465] on div "GENERAL PRACTITIONER FIRST OUTPATIENT CONSULTATION" at bounding box center [436, 448] width 180 height 35
type input "4500"
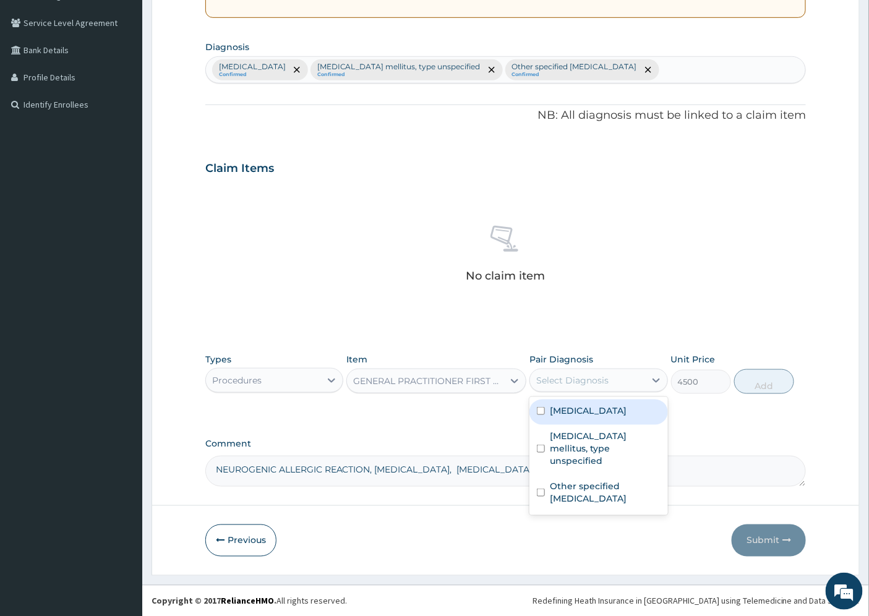
click at [617, 387] on div "Select Diagnosis" at bounding box center [587, 381] width 114 height 20
click at [606, 411] on div "Tinea nigra" at bounding box center [598, 412] width 138 height 25
checkbox input "true"
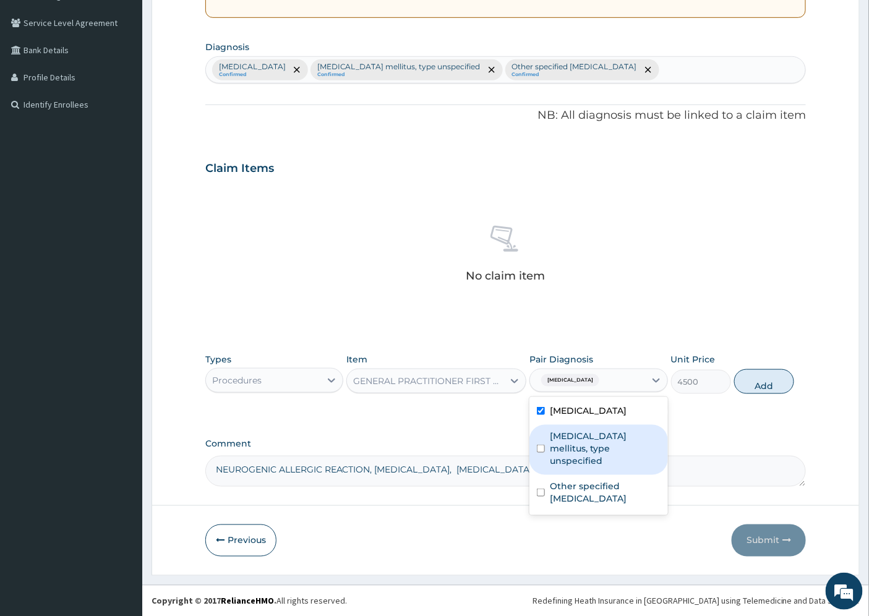
click at [600, 434] on label "Diabetes mellitus, type unspecified" at bounding box center [605, 448] width 110 height 37
checkbox input "true"
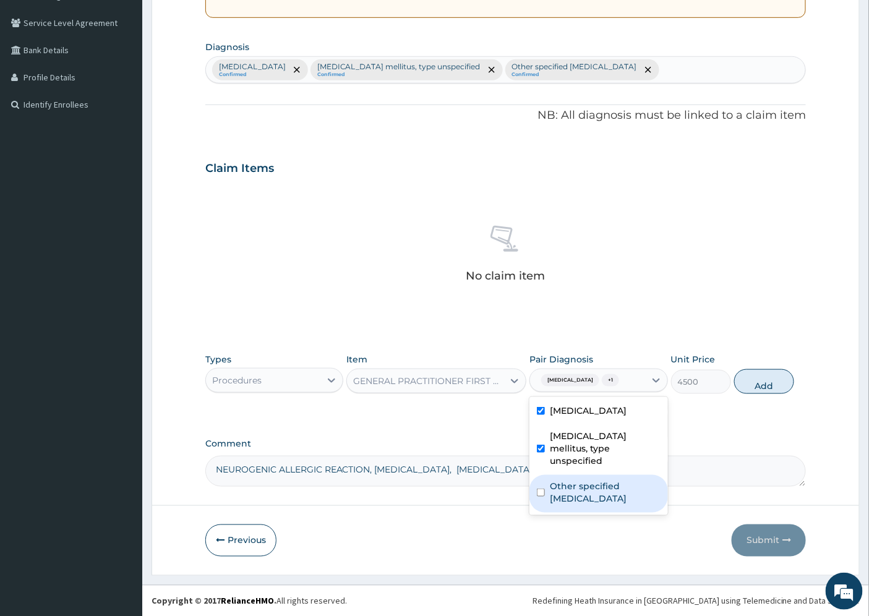
click at [596, 480] on label "Other specified scabies" at bounding box center [605, 492] width 110 height 25
checkbox input "true"
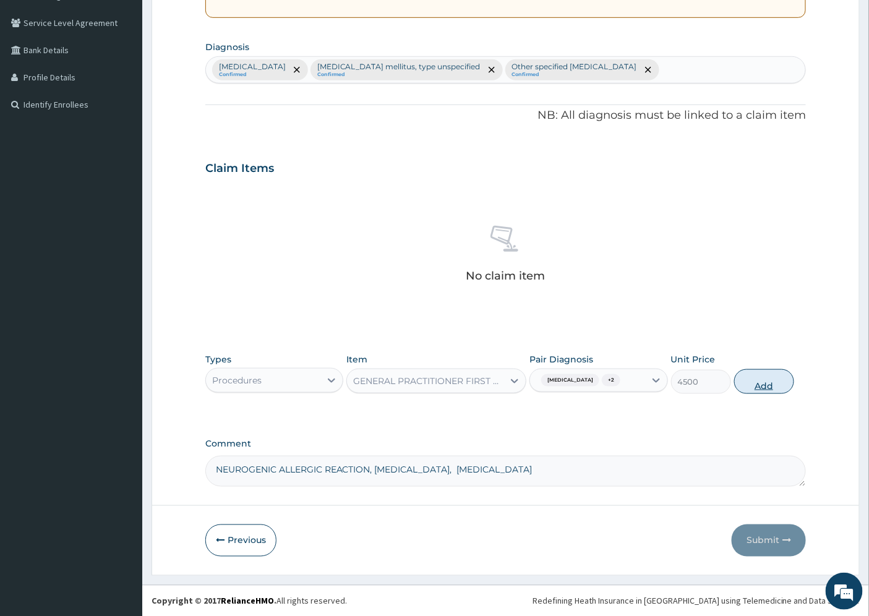
click at [768, 383] on button "Add" at bounding box center [764, 381] width 60 height 25
type input "0"
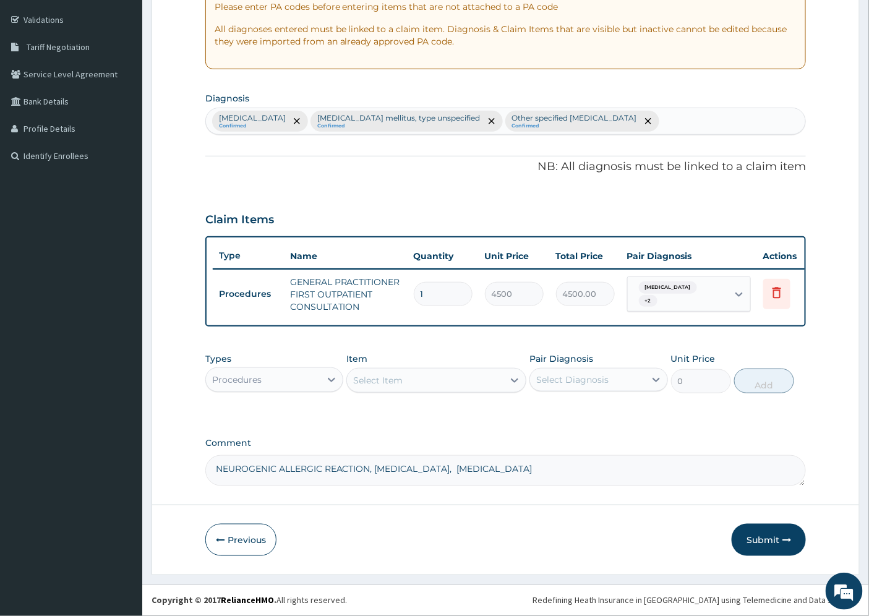
click at [268, 382] on div "Procedures" at bounding box center [263, 380] width 114 height 20
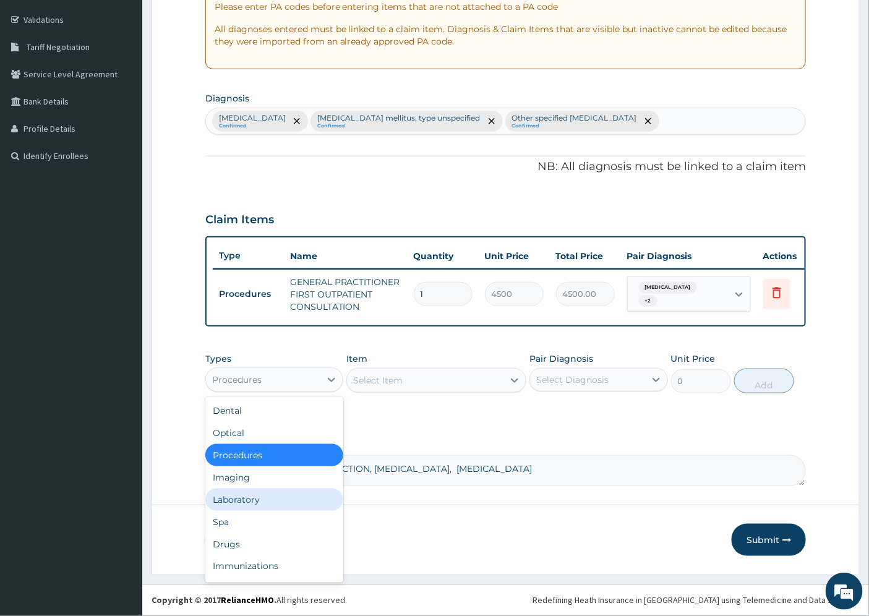
click at [256, 497] on div "Laboratory" at bounding box center [274, 500] width 138 height 22
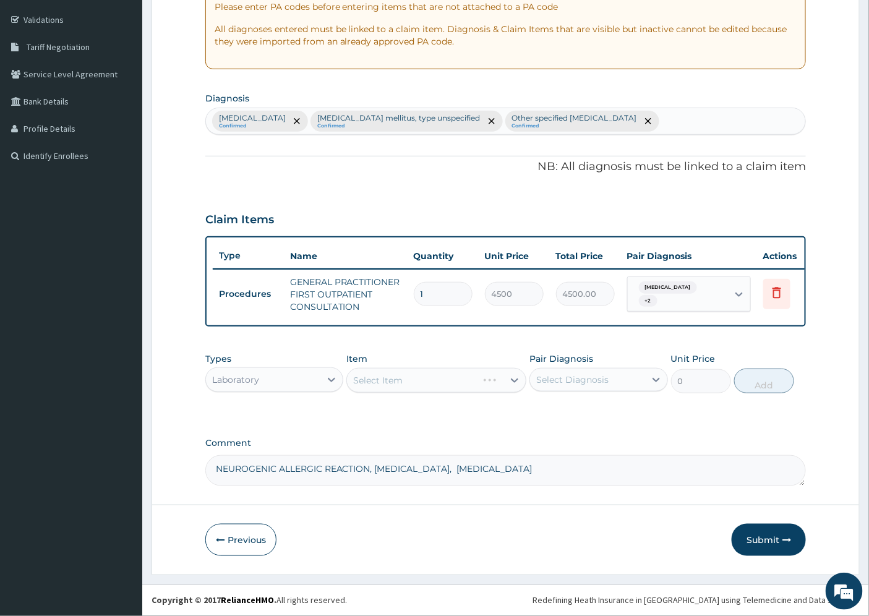
click at [401, 384] on div "Select Item" at bounding box center [436, 380] width 180 height 25
click at [407, 380] on div "Select Item" at bounding box center [436, 380] width 180 height 25
click at [505, 379] on div "Select Item" at bounding box center [436, 380] width 180 height 25
click at [515, 381] on div "Select Item" at bounding box center [436, 380] width 180 height 25
click at [405, 383] on div "Select Item" at bounding box center [425, 381] width 156 height 20
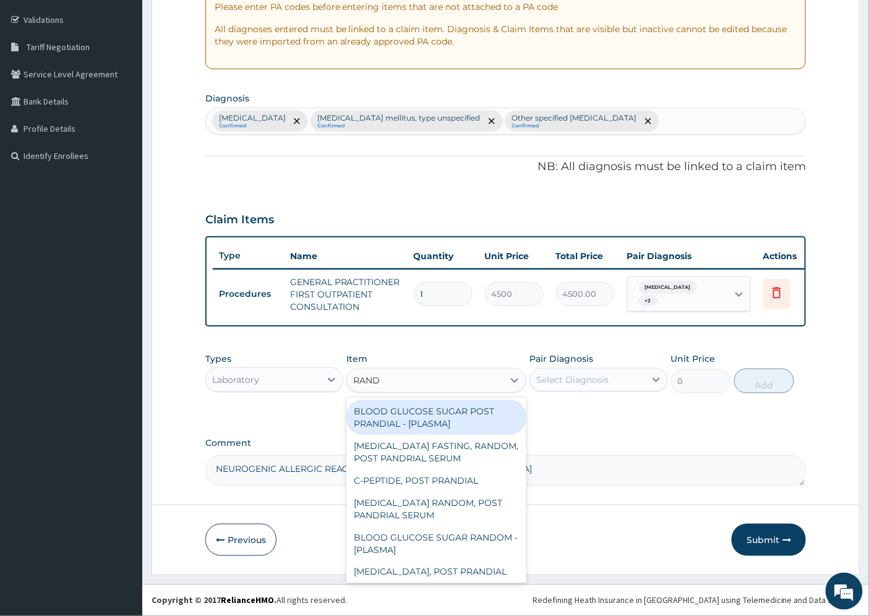
type input "RANDO"
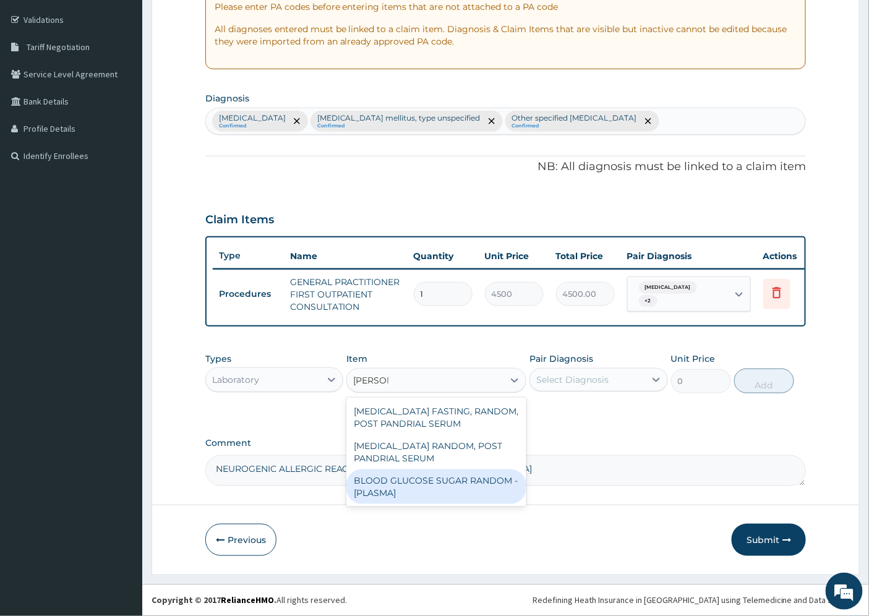
click at [434, 473] on div "BLOOD GLUCOSE SUGAR RANDOM - [PLASMA]" at bounding box center [436, 486] width 180 height 35
type input "2250"
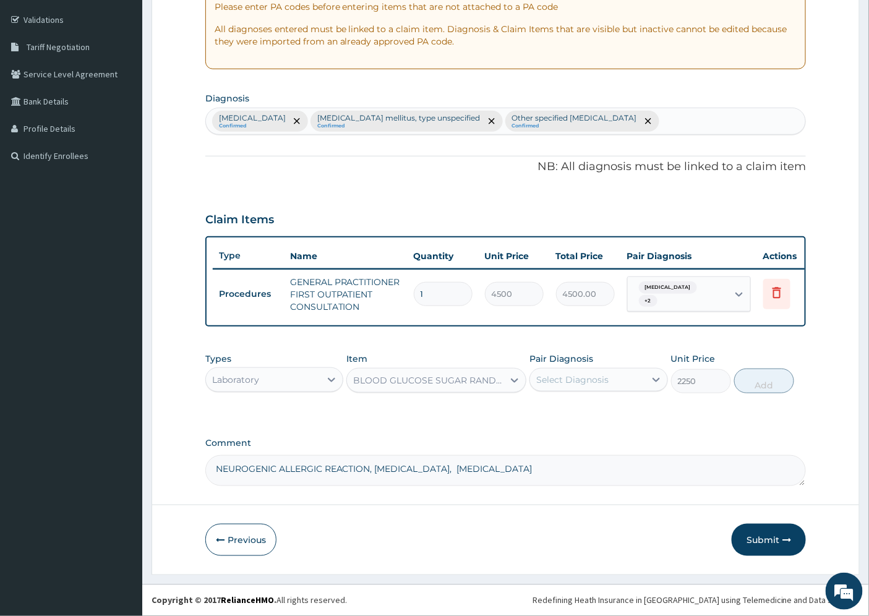
click at [560, 390] on div "Select Diagnosis" at bounding box center [598, 380] width 138 height 24
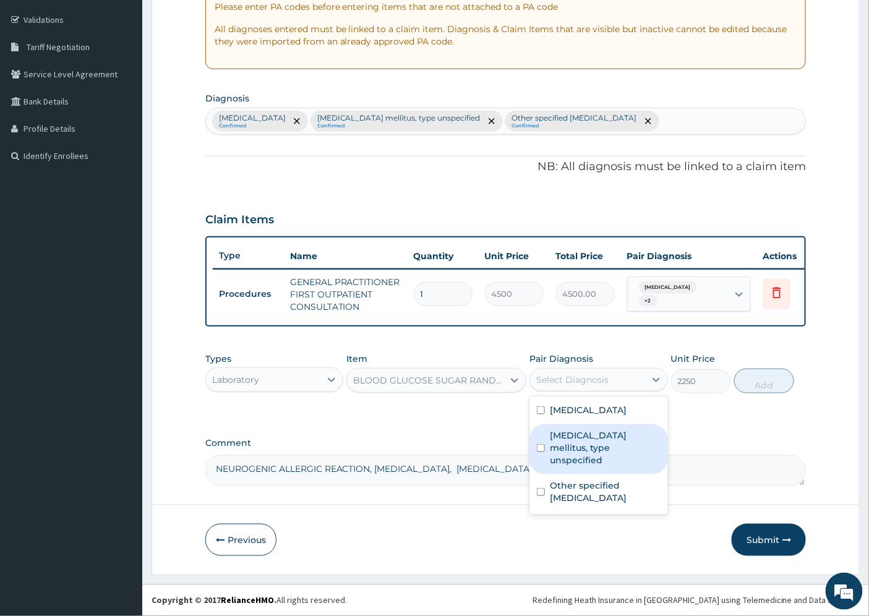
click at [594, 442] on label "Diabetes mellitus, type unspecified" at bounding box center [605, 447] width 110 height 37
checkbox input "true"
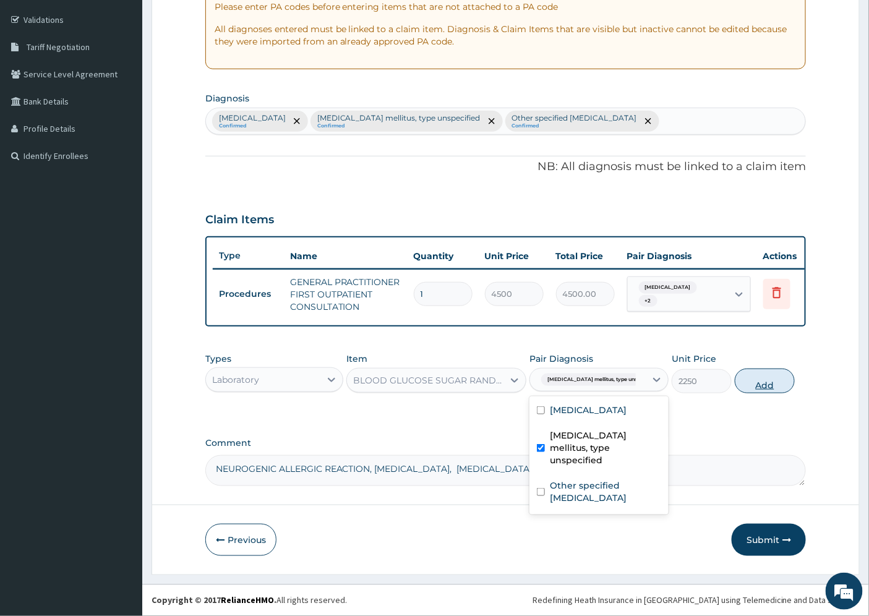
click at [753, 380] on button "Add" at bounding box center [765, 381] width 60 height 25
type input "0"
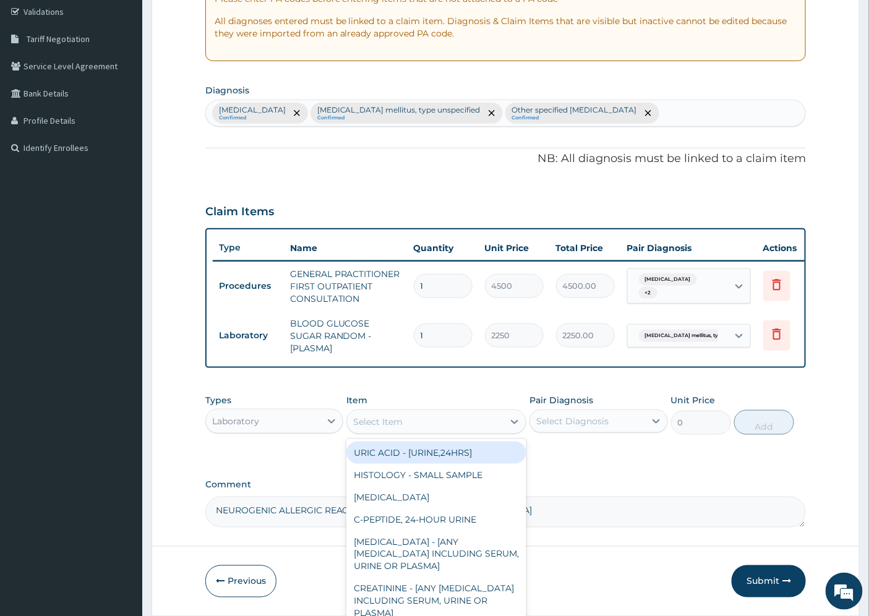
click at [388, 425] on div "Select Item" at bounding box center [377, 422] width 49 height 12
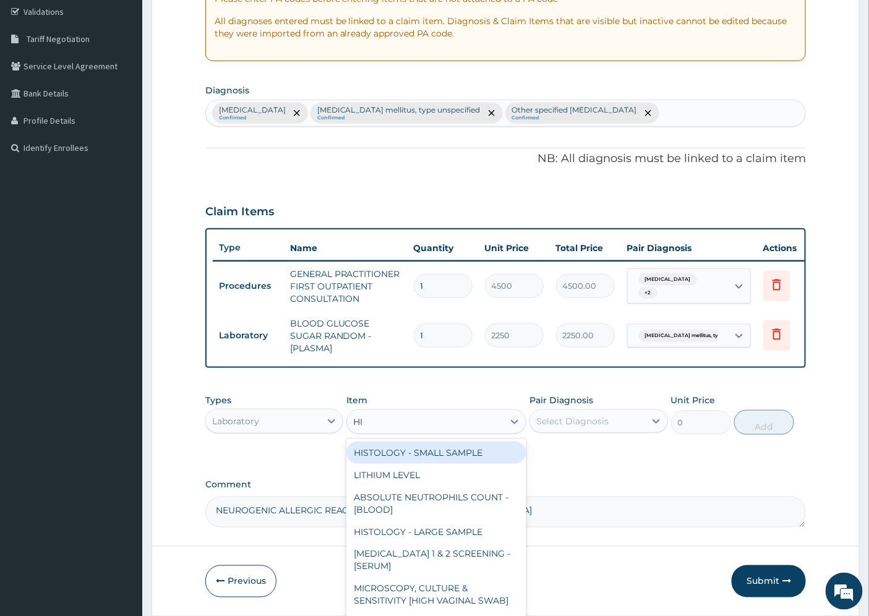
type input "HIV"
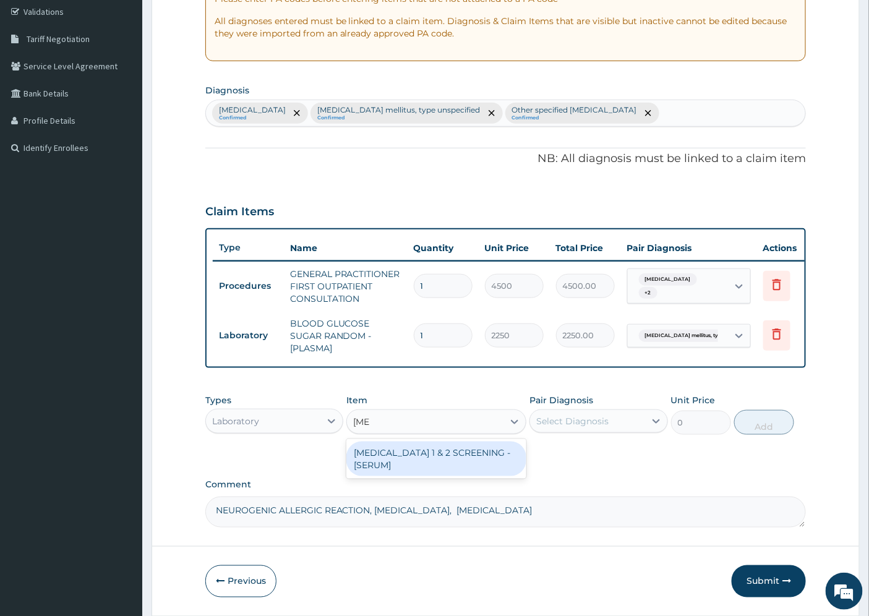
click at [430, 459] on div "HIV 1 & 2 SCREENING - [SERUM]" at bounding box center [436, 459] width 180 height 35
type input "3375"
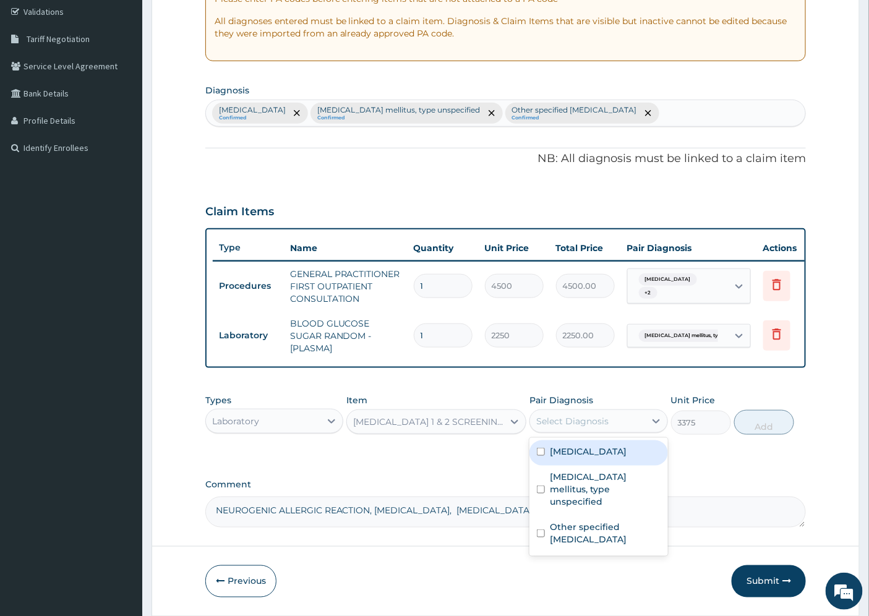
click at [617, 431] on div "Select Diagnosis" at bounding box center [587, 421] width 114 height 20
click at [609, 460] on div "Tinea nigra" at bounding box center [598, 452] width 138 height 25
checkbox input "true"
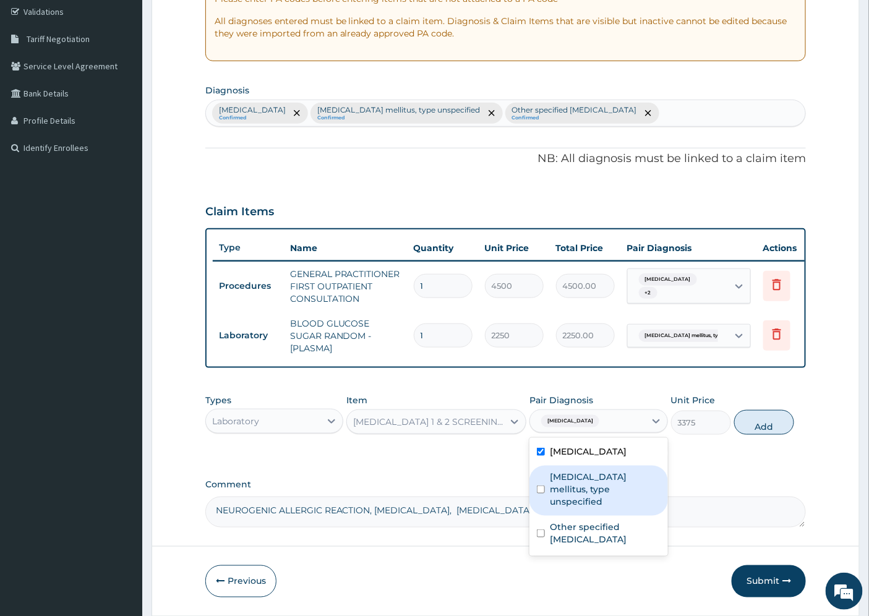
click at [605, 492] on label "Diabetes mellitus, type unspecified" at bounding box center [605, 489] width 110 height 37
checkbox input "true"
click at [746, 434] on button "Add" at bounding box center [764, 422] width 60 height 25
type input "0"
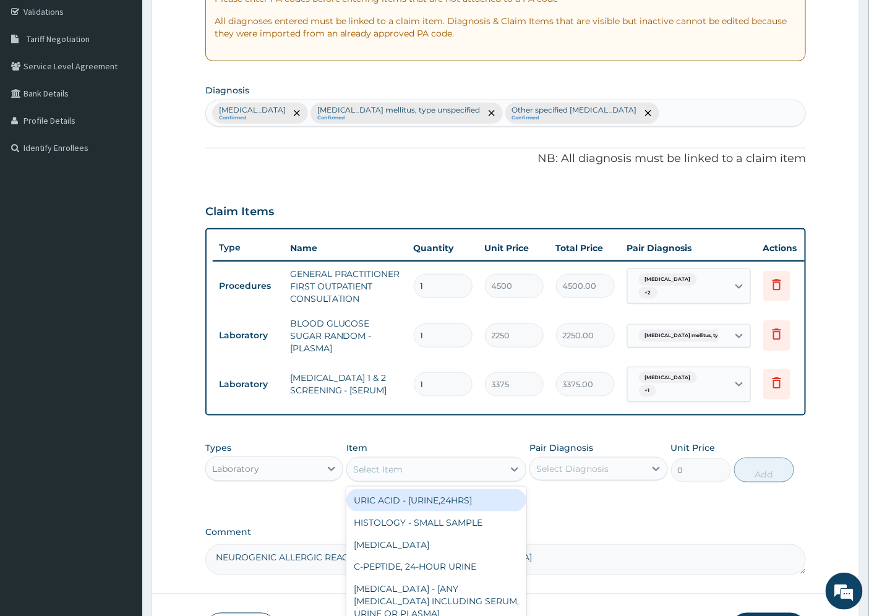
click at [381, 474] on div "Select Item" at bounding box center [377, 469] width 49 height 12
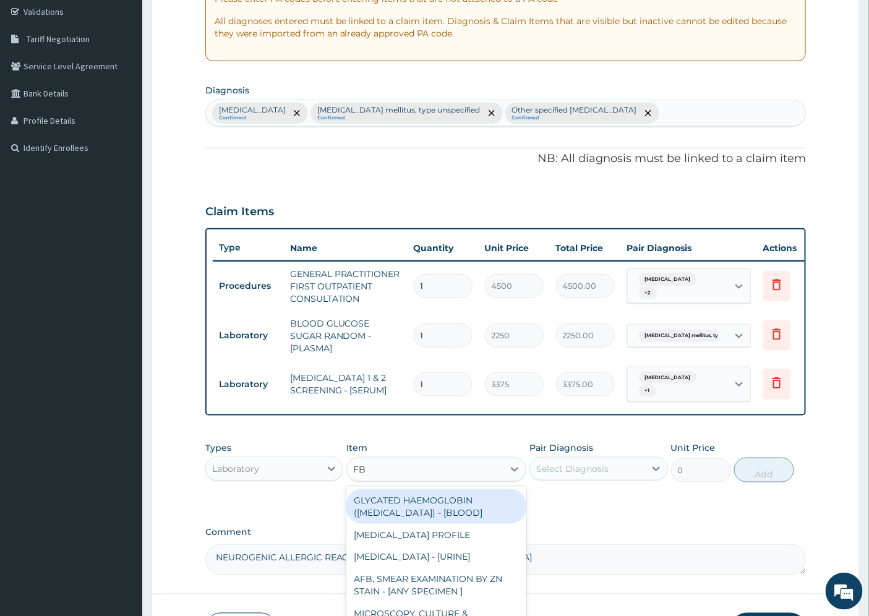
type input "FBC"
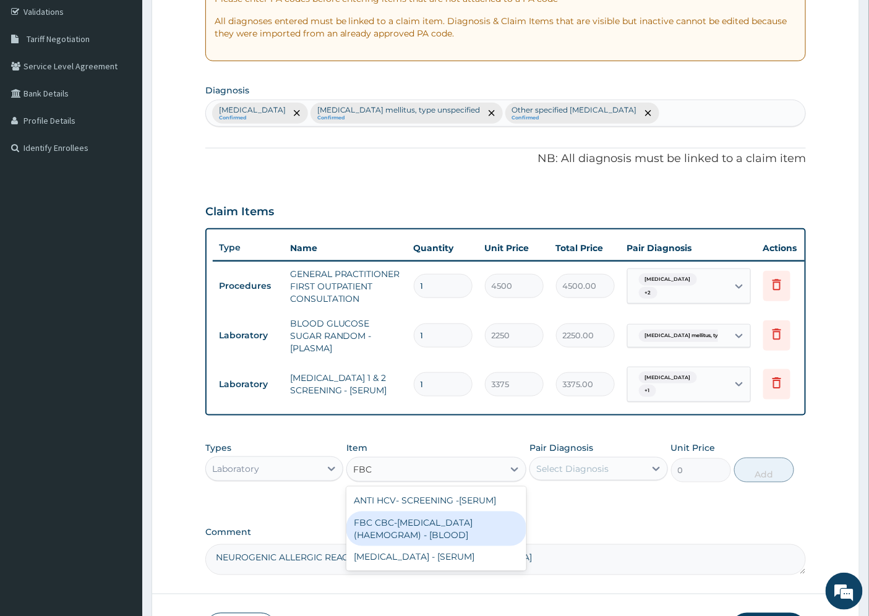
click at [409, 533] on div "FBC CBC-COMPLETE BLOOD COUNT (HAEMOGRAM) - [BLOOD]" at bounding box center [436, 529] width 180 height 35
type input "6000"
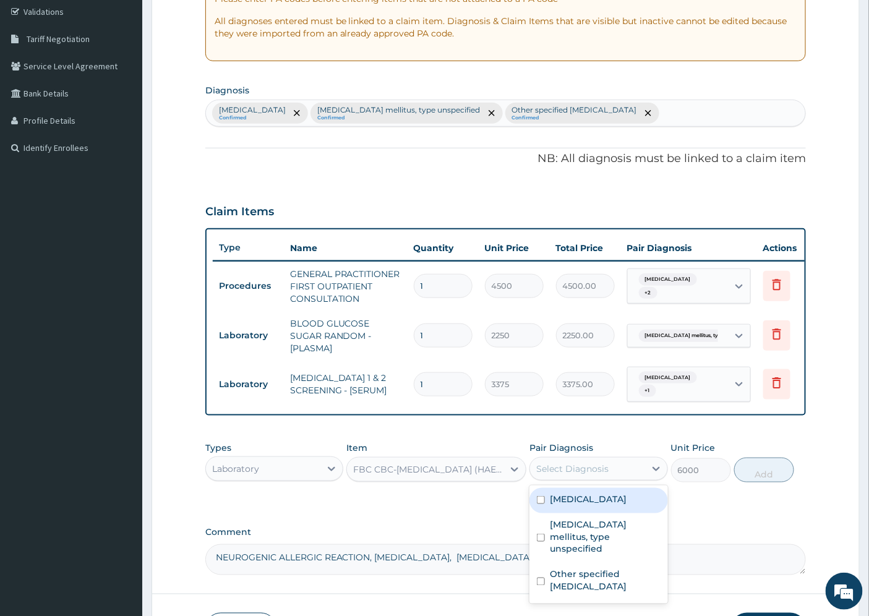
click at [588, 474] on div "Select Diagnosis" at bounding box center [572, 469] width 72 height 12
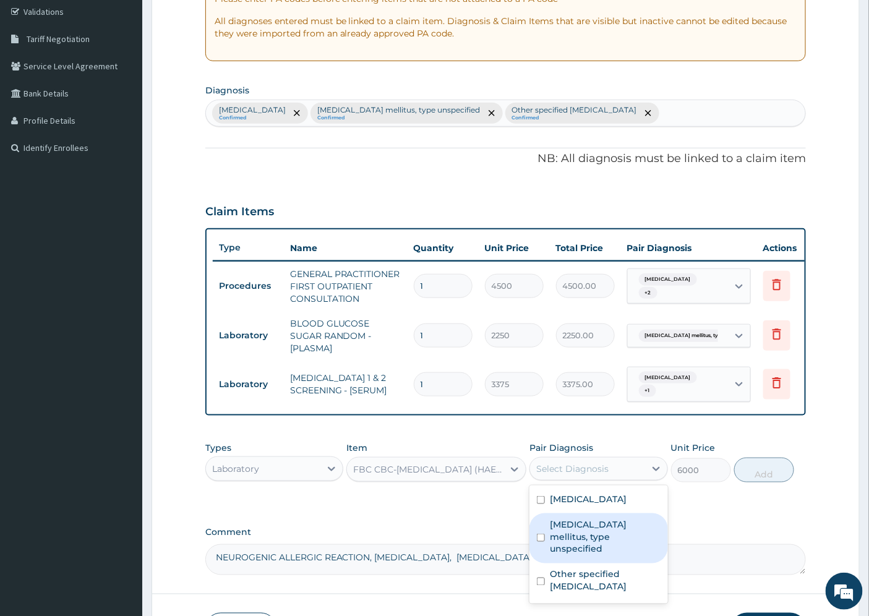
click at [607, 539] on label "Diabetes mellitus, type unspecified" at bounding box center [605, 536] width 110 height 37
checkbox input "true"
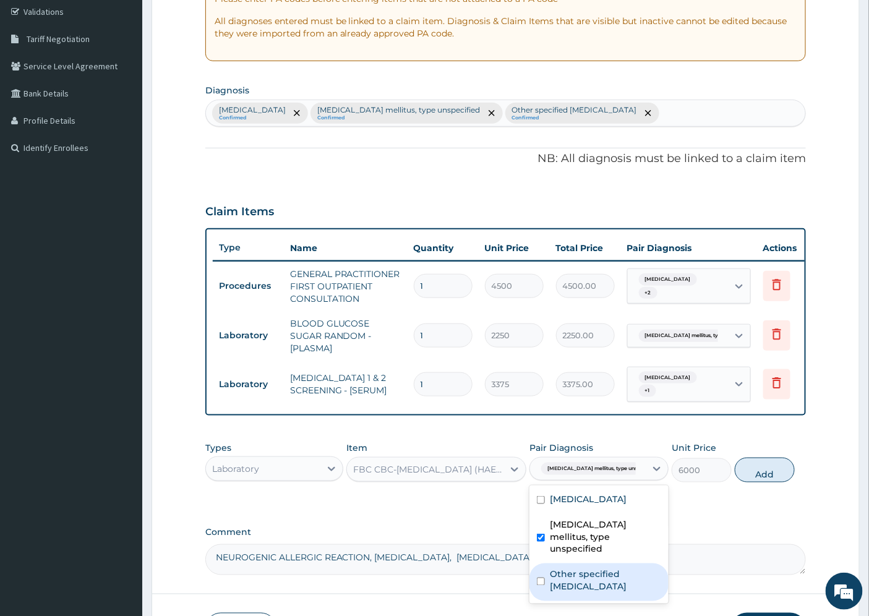
click at [607, 568] on label "Other specified scabies" at bounding box center [605, 580] width 111 height 25
checkbox input "true"
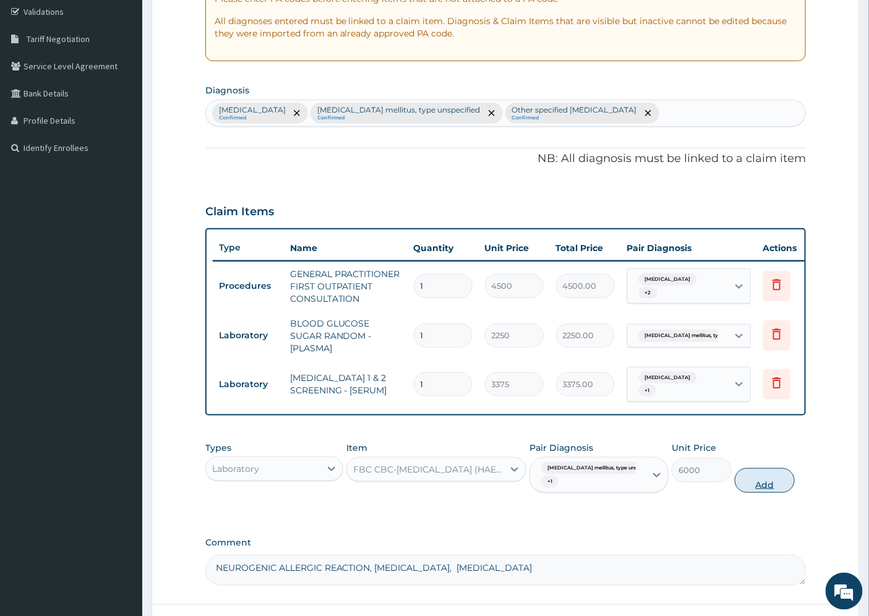
click at [757, 485] on button "Add" at bounding box center [765, 480] width 60 height 25
type input "0"
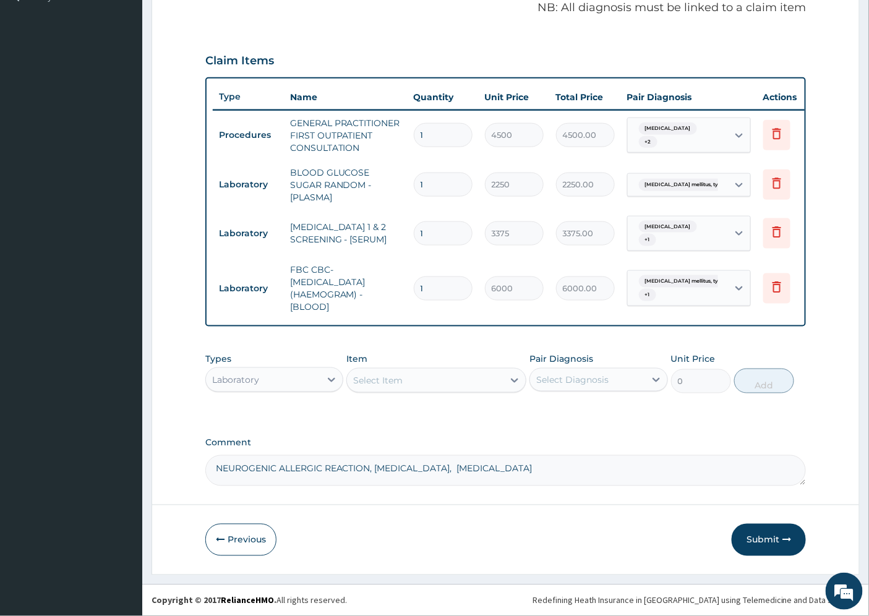
scroll to position [387, 0]
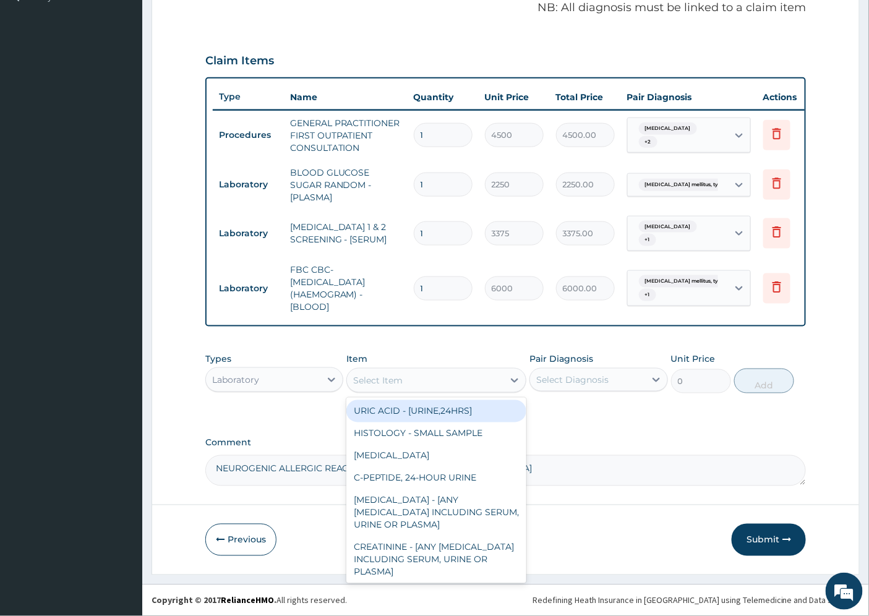
click at [369, 382] on div "Select Item" at bounding box center [377, 380] width 49 height 12
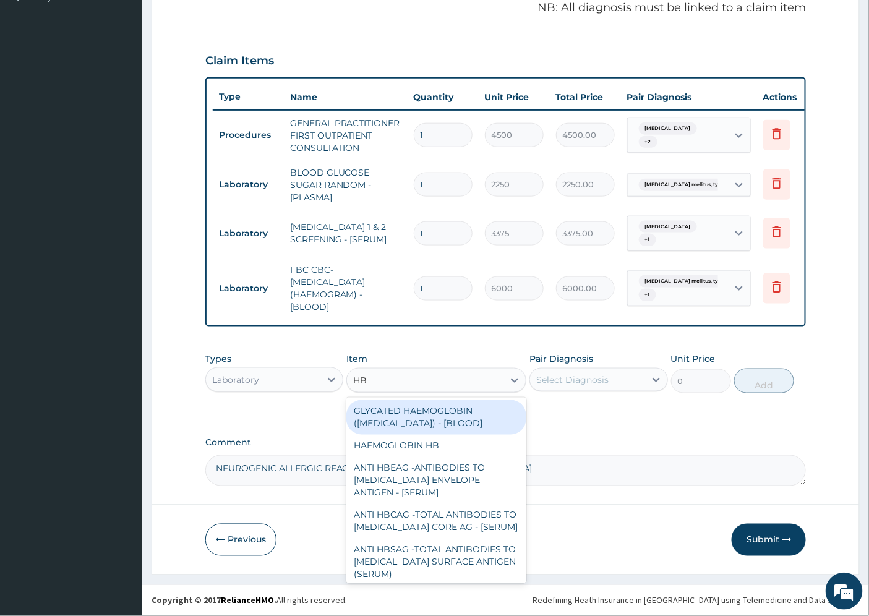
type input "HBA"
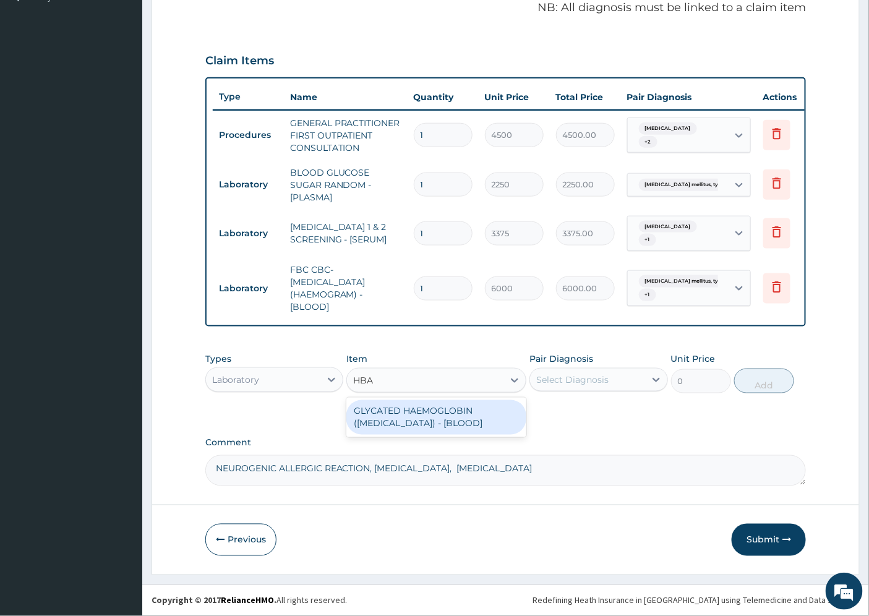
click at [438, 419] on div "GLYCATED HAEMOGLOBIN (HBA1C) - [BLOOD]" at bounding box center [436, 417] width 180 height 35
type input "16500"
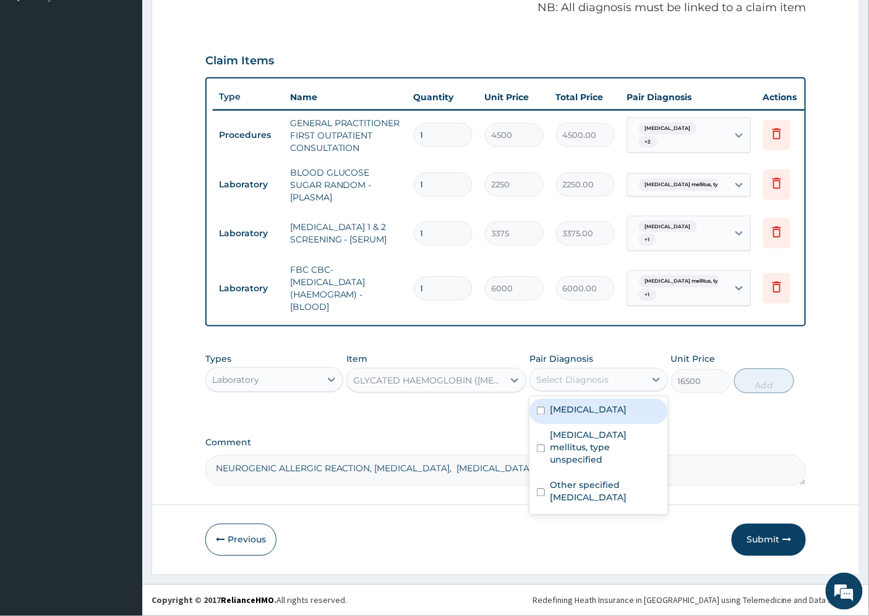
click at [599, 376] on div "Select Diagnosis" at bounding box center [572, 380] width 72 height 12
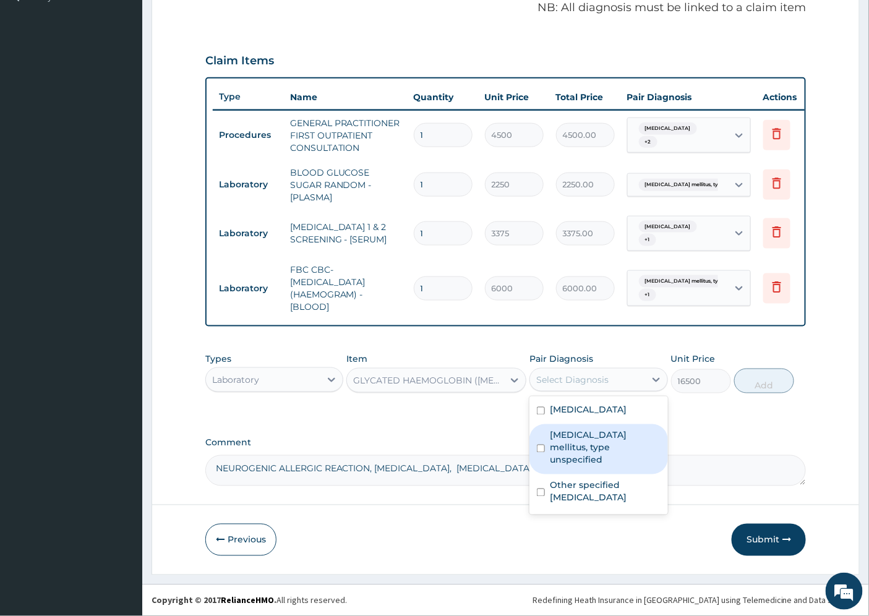
click at [602, 434] on label "Diabetes mellitus, type unspecified" at bounding box center [605, 447] width 110 height 37
checkbox input "true"
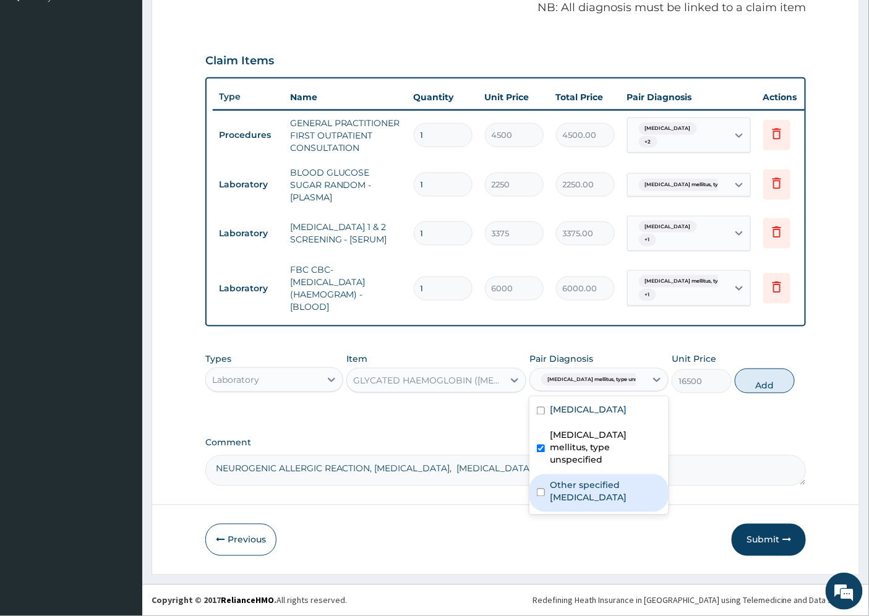
click at [594, 479] on label "Other specified scabies" at bounding box center [605, 491] width 111 height 25
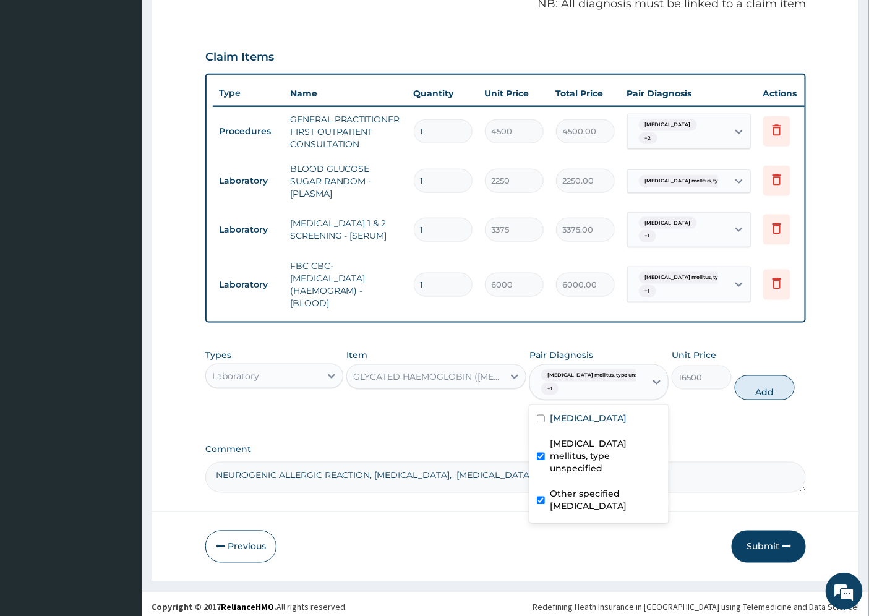
checkbox input "true"
click at [768, 392] on button "Add" at bounding box center [765, 387] width 60 height 25
type input "0"
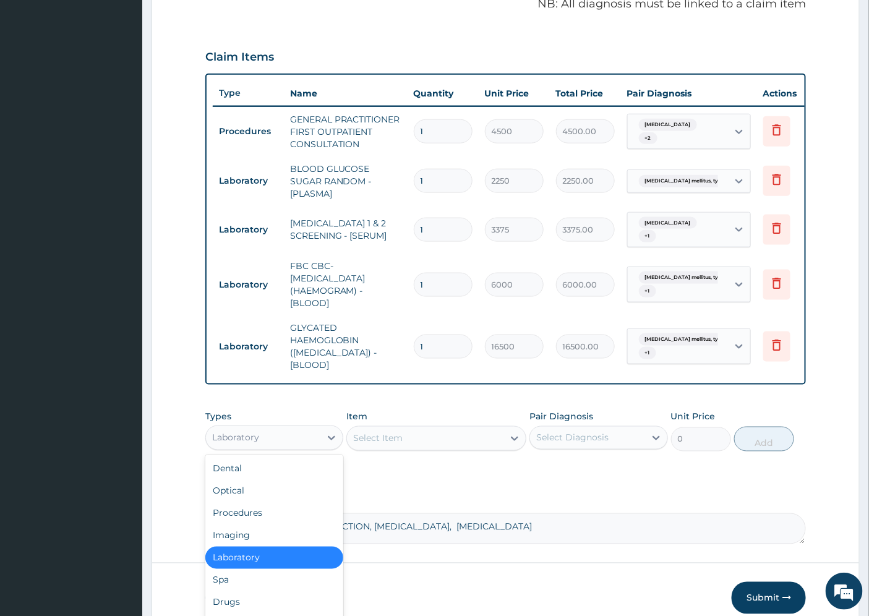
click at [272, 428] on div "Laboratory" at bounding box center [263, 438] width 114 height 20
click at [232, 592] on div "Drugs" at bounding box center [274, 602] width 138 height 22
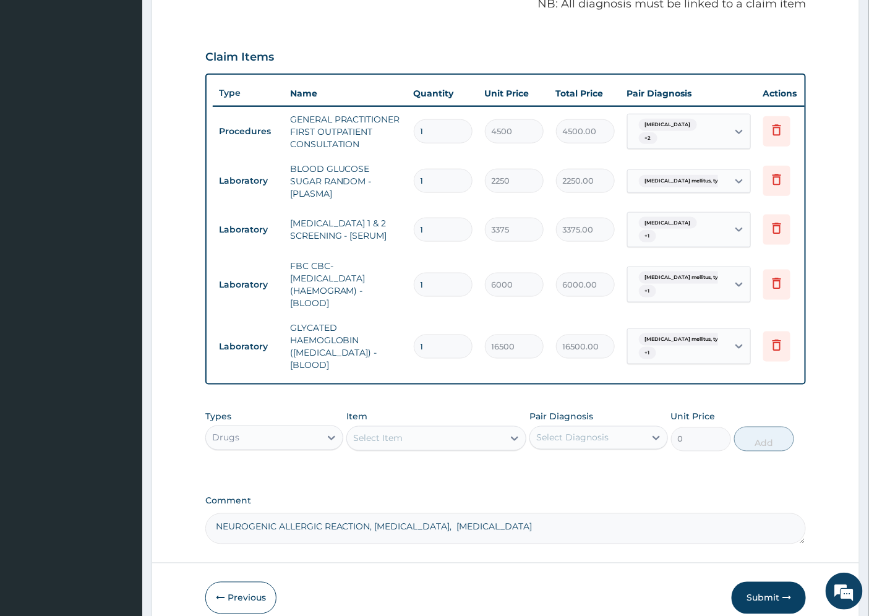
click at [387, 432] on div "Select Item" at bounding box center [377, 438] width 49 height 12
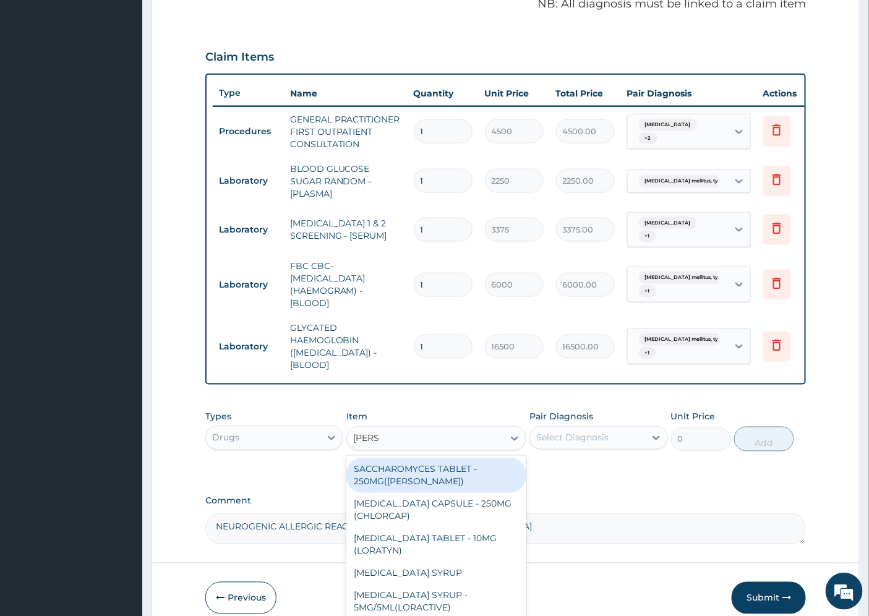
type input "LORAT"
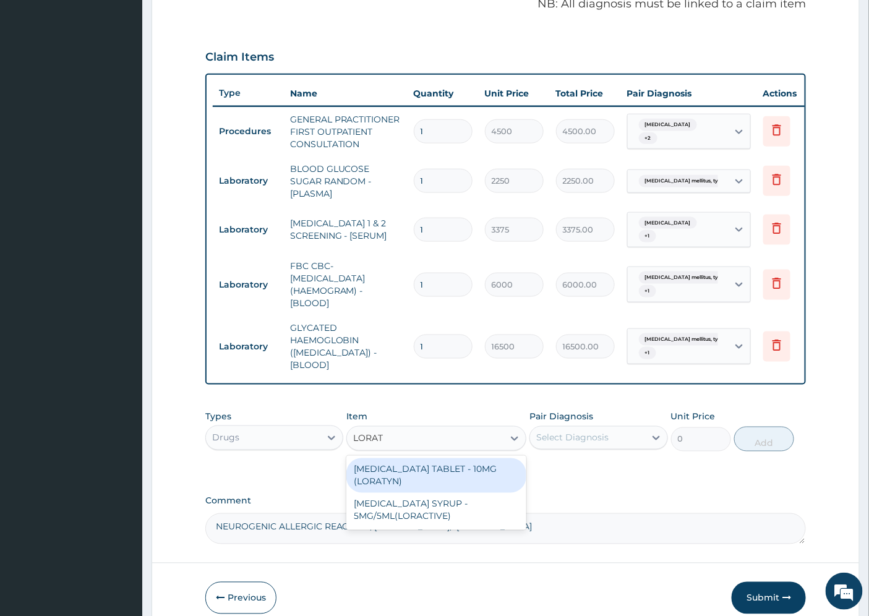
click at [431, 462] on div "LORATADINE TABLET - 10MG (LORATYN)" at bounding box center [436, 475] width 180 height 35
type input "112"
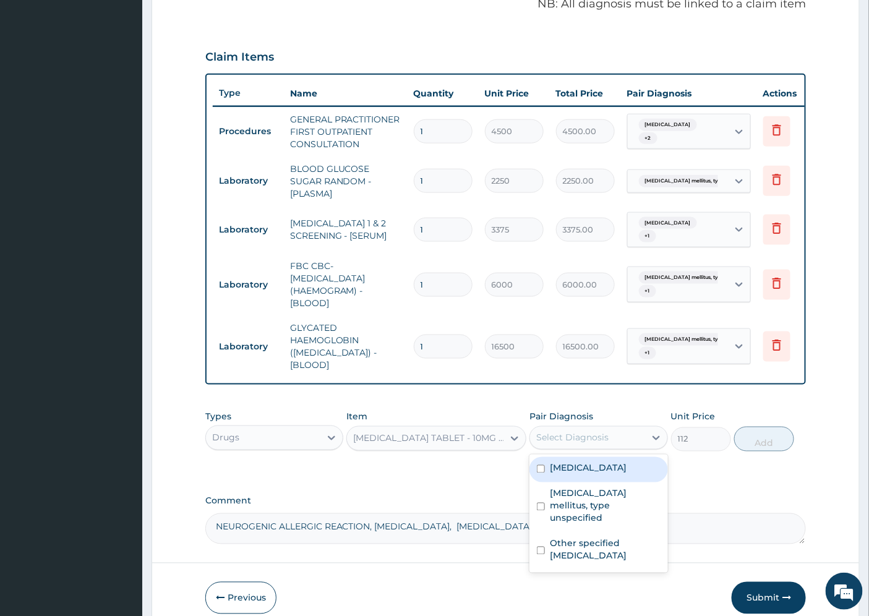
click at [589, 432] on div "Select Diagnosis" at bounding box center [572, 438] width 72 height 12
click at [601, 460] on div "Tinea nigra" at bounding box center [598, 469] width 138 height 25
checkbox input "true"
click at [752, 435] on button "Add" at bounding box center [764, 439] width 60 height 25
type input "0"
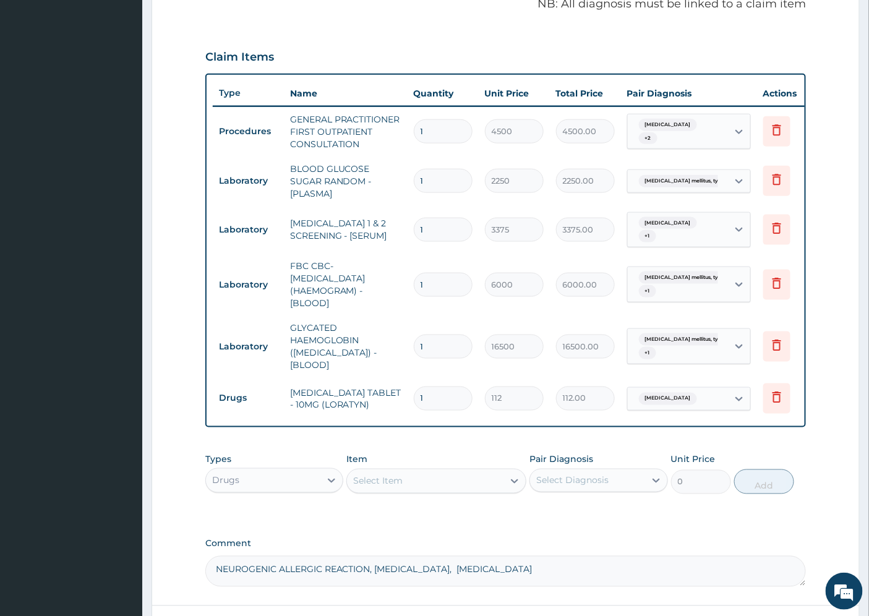
type input "0.00"
type input "7"
type input "784.00"
type input "7"
click at [371, 475] on div "Select Item" at bounding box center [377, 481] width 49 height 12
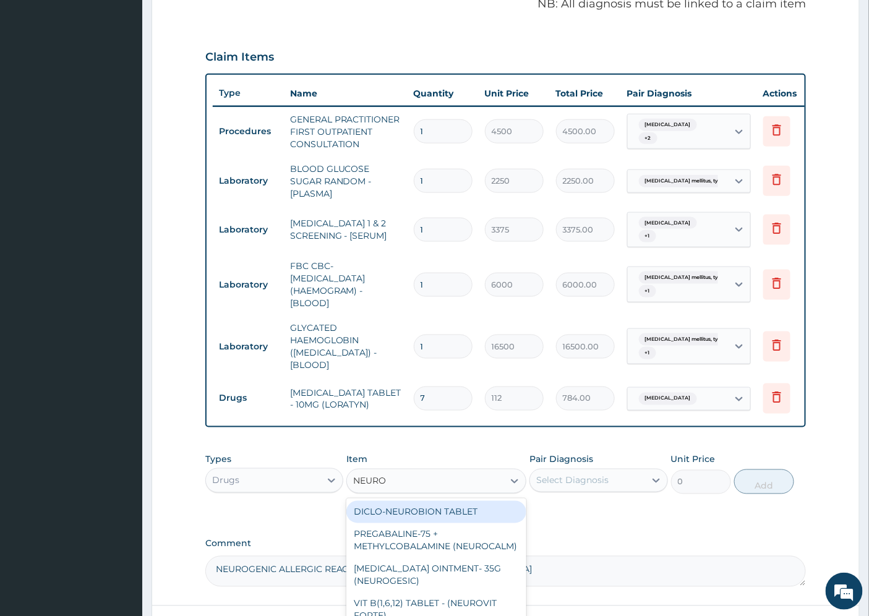
type input "NEUROV"
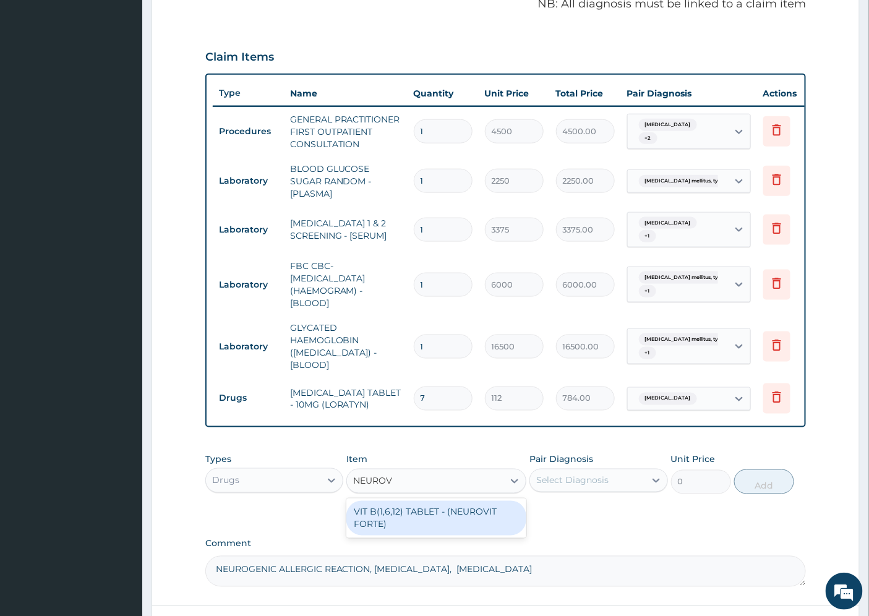
click at [400, 508] on div "VIT B(1,6,12) TABLET - (NEUROVIT FORTE)" at bounding box center [436, 518] width 180 height 35
type input "224"
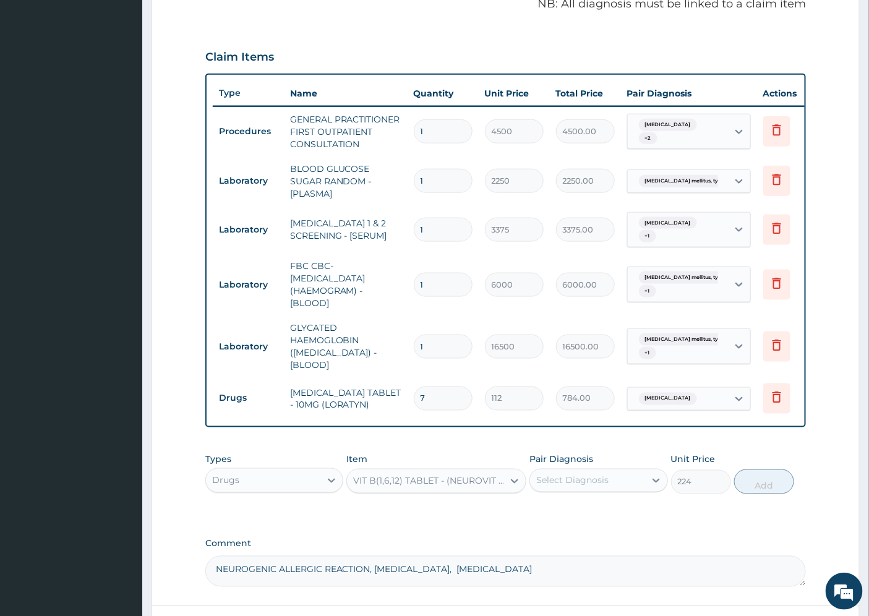
click at [623, 471] on div "Select Diagnosis" at bounding box center [587, 481] width 114 height 20
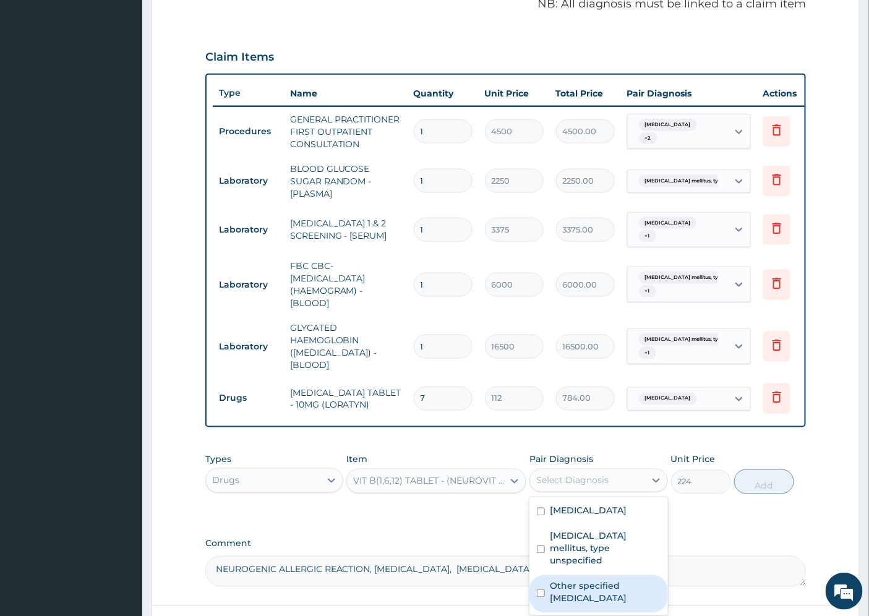
click at [609, 580] on label "Other specified scabies" at bounding box center [605, 592] width 110 height 25
checkbox input "true"
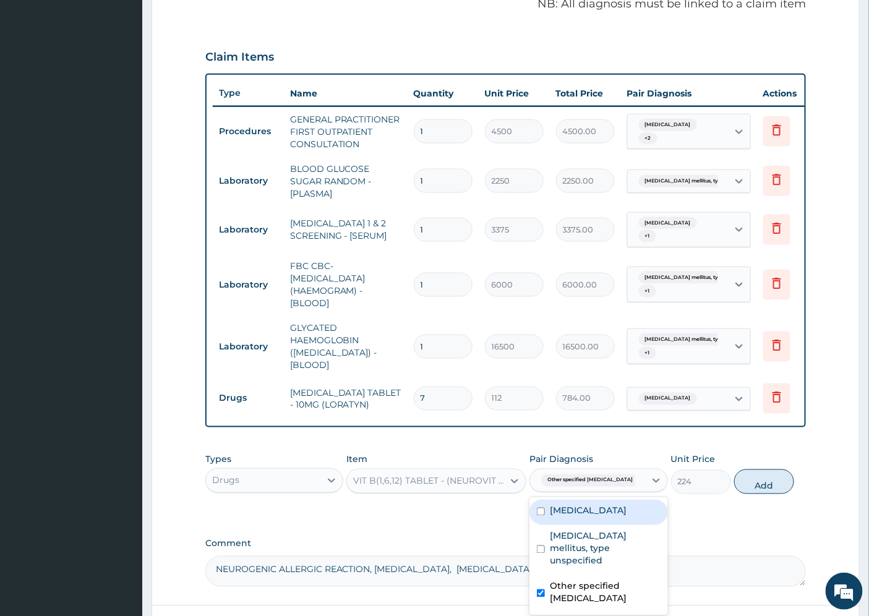
click at [607, 500] on div "Tinea nigra" at bounding box center [598, 512] width 138 height 25
checkbox input "true"
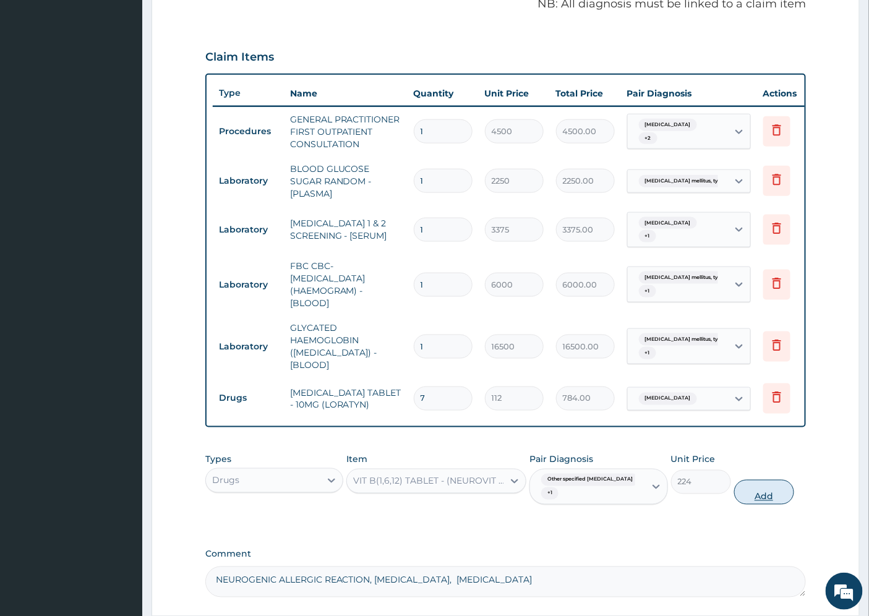
click at [758, 480] on button "Add" at bounding box center [764, 492] width 60 height 25
type input "0"
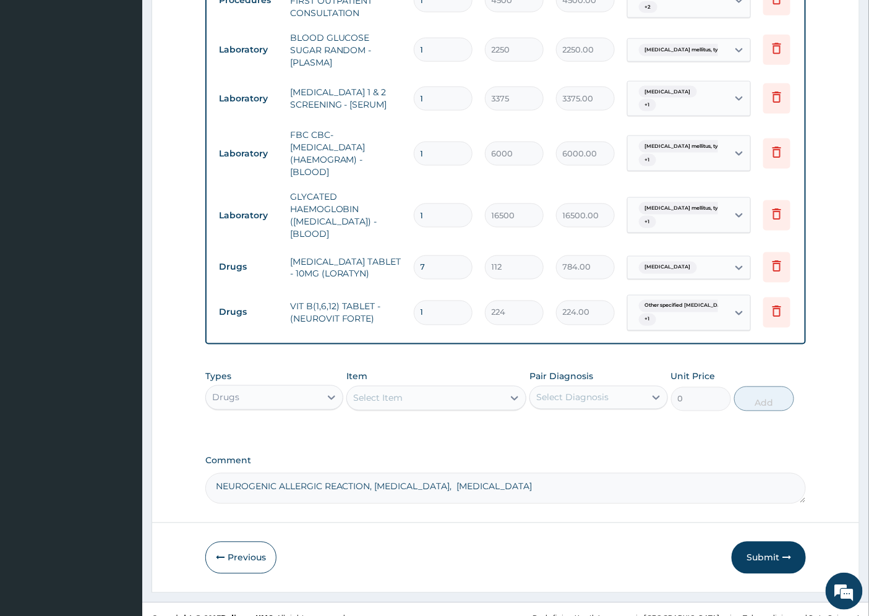
scroll to position [527, 0]
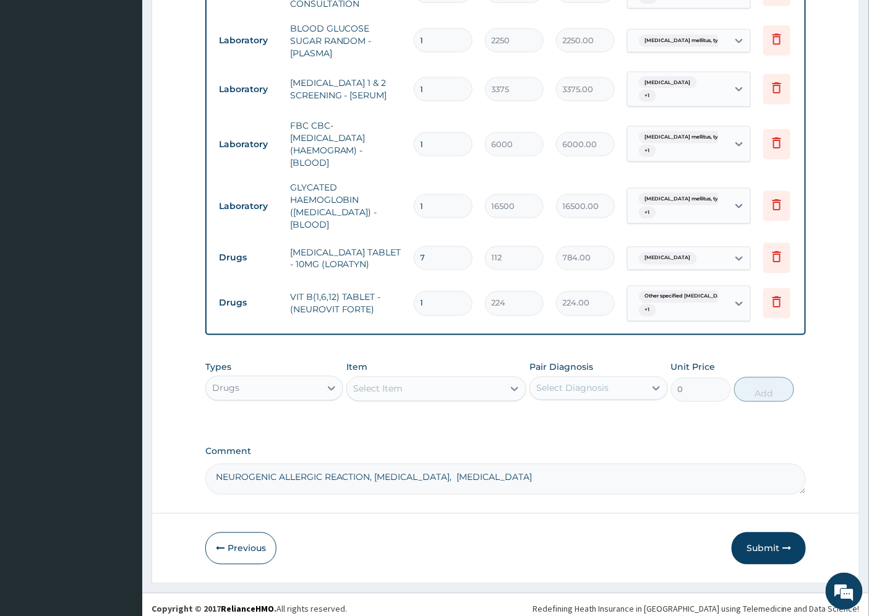
type input "0.00"
type input "7"
type input "1568.00"
type input "7"
click at [771, 536] on button "Submit" at bounding box center [769, 549] width 74 height 32
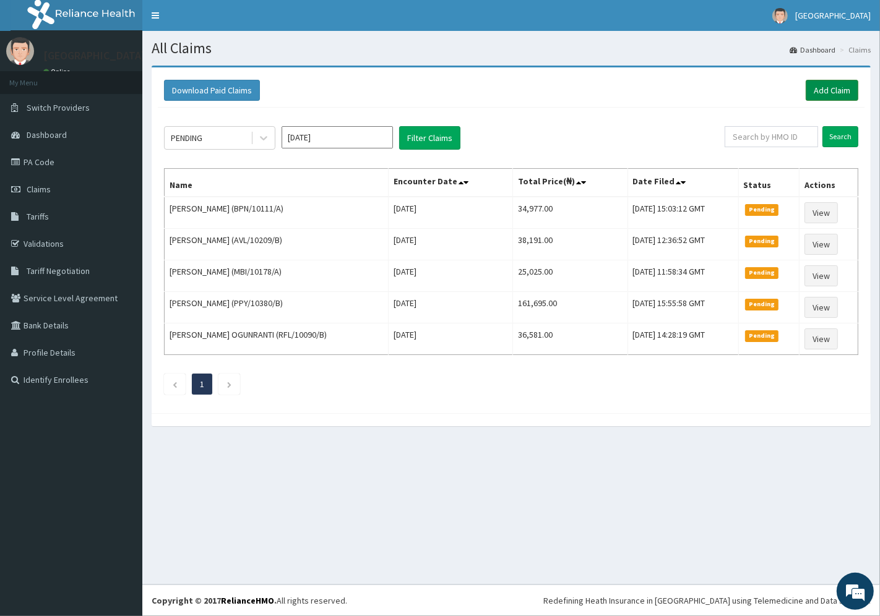
click at [831, 89] on link "Add Claim" at bounding box center [831, 90] width 53 height 21
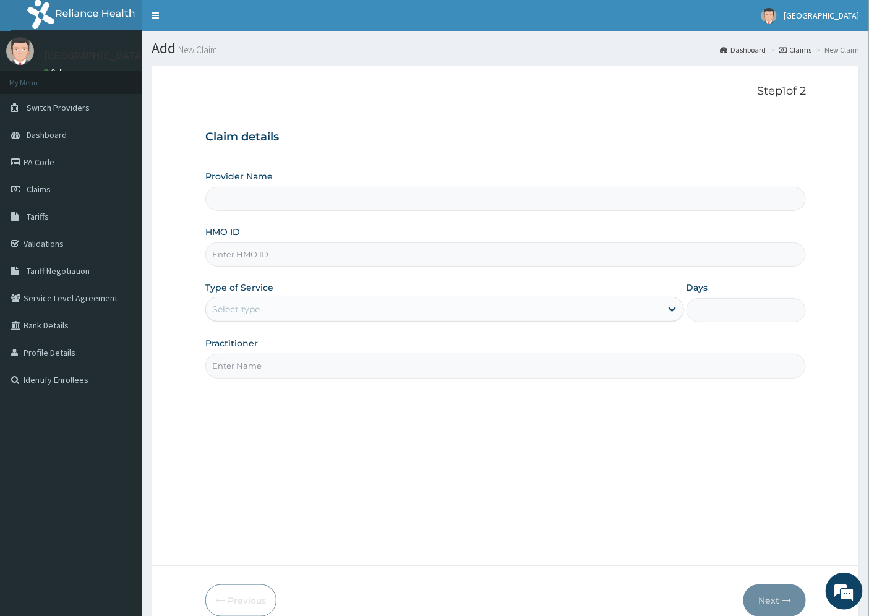
type input "[GEOGRAPHIC_DATA]"
click at [264, 254] on input "HMO ID" at bounding box center [505, 254] width 601 height 24
paste input "MBI/10178/A"
type input "MBI/10178/A"
click at [245, 306] on div "Select type" at bounding box center [236, 309] width 48 height 12
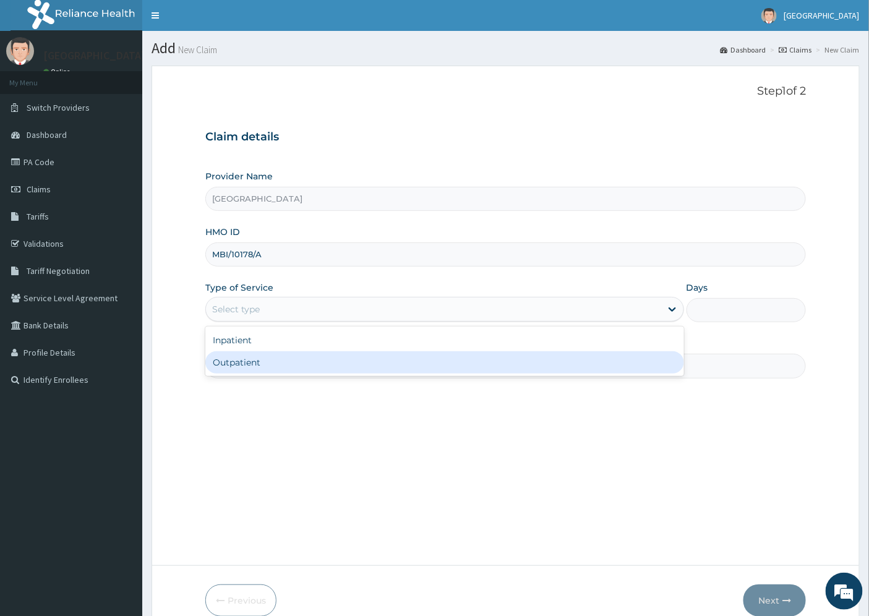
click at [260, 362] on div "Outpatient" at bounding box center [444, 362] width 479 height 22
type input "1"
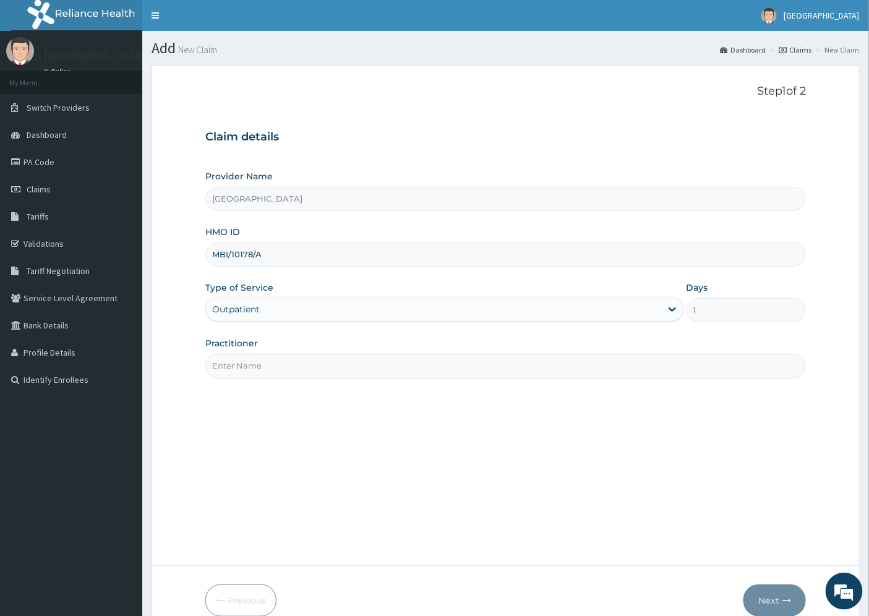
click at [246, 370] on input "Practitioner" at bounding box center [505, 366] width 601 height 24
type input "[PERSON_NAME][GEOGRAPHIC_DATA]"
click at [766, 600] on button "Next" at bounding box center [774, 601] width 62 height 32
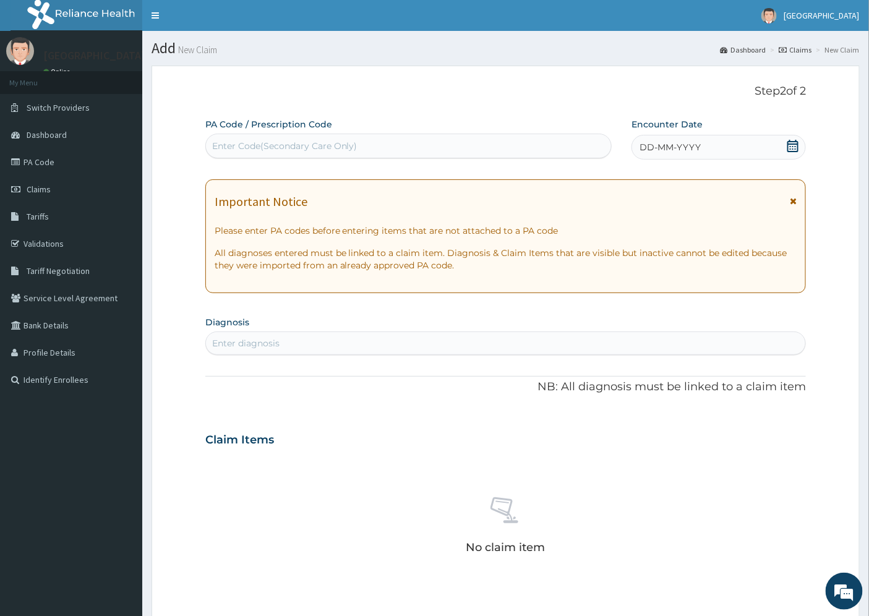
click at [692, 145] on span "DD-MM-YYYY" at bounding box center [670, 147] width 61 height 12
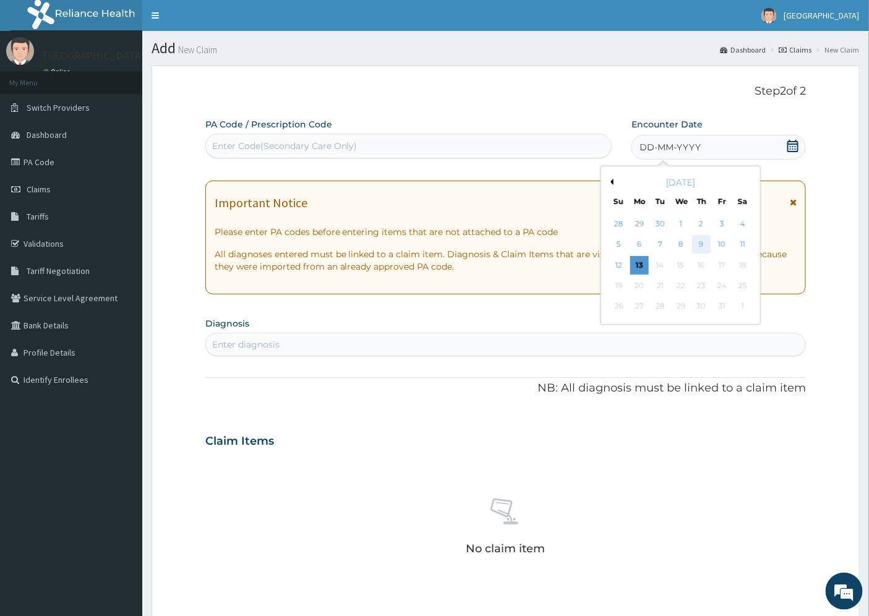
click at [701, 246] on div "9" at bounding box center [701, 245] width 19 height 19
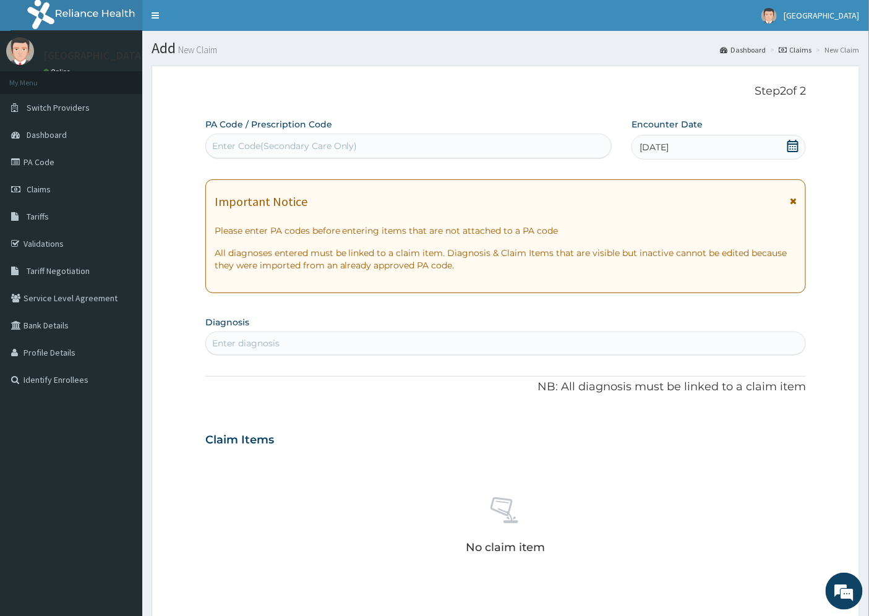
click at [235, 339] on div "Enter diagnosis" at bounding box center [245, 343] width 67 height 12
type input "[MEDICAL_DATA]"
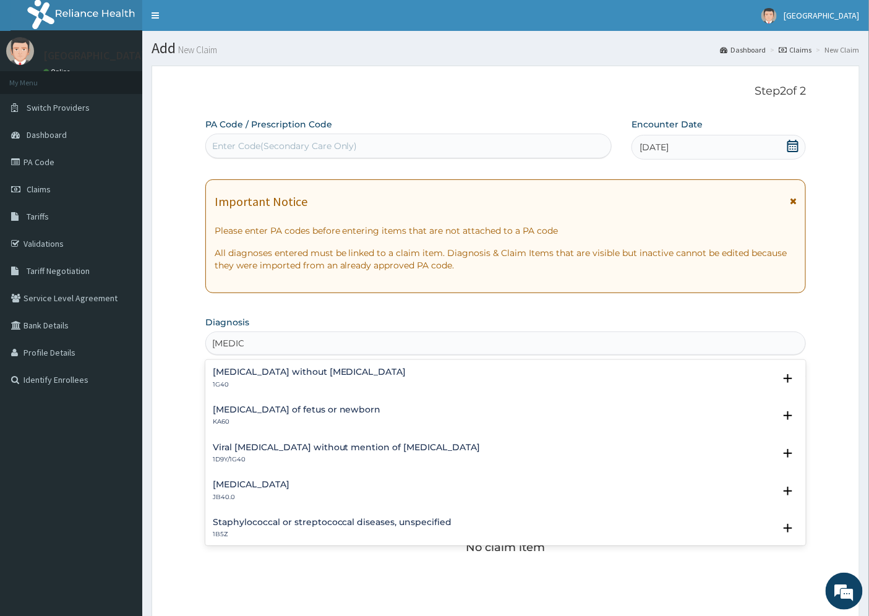
click at [246, 373] on h4 "[MEDICAL_DATA] without [MEDICAL_DATA]" at bounding box center [310, 371] width 194 height 9
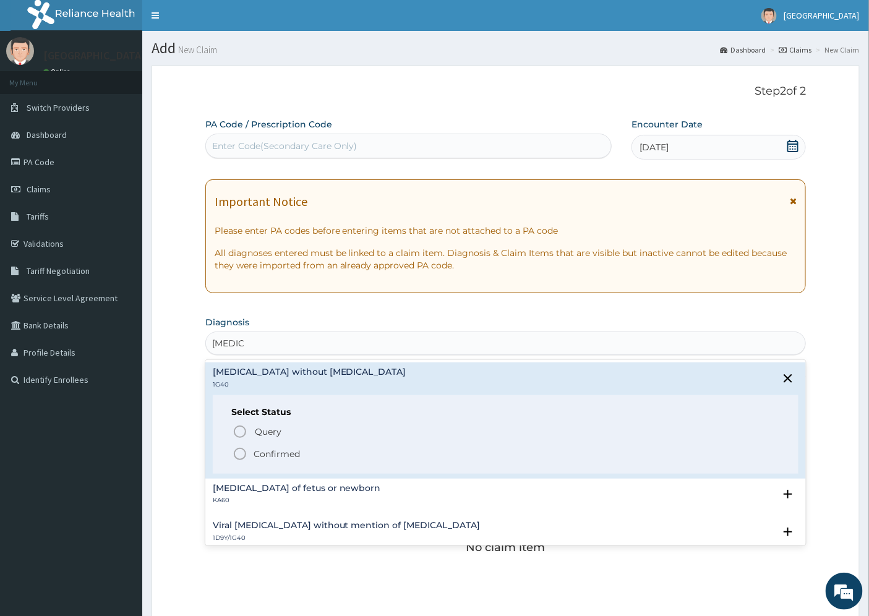
click at [275, 453] on p "Confirmed" at bounding box center [277, 454] width 46 height 12
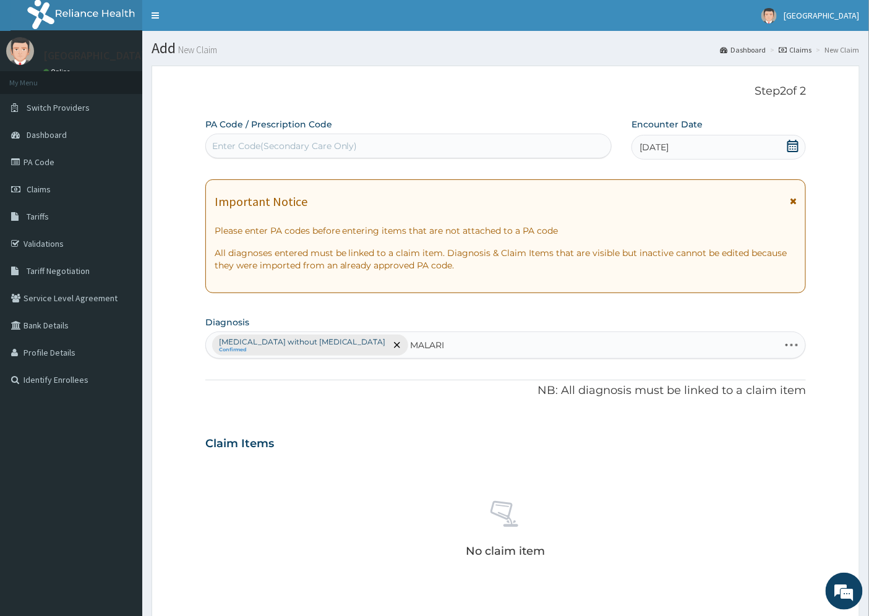
type input "[MEDICAL_DATA]"
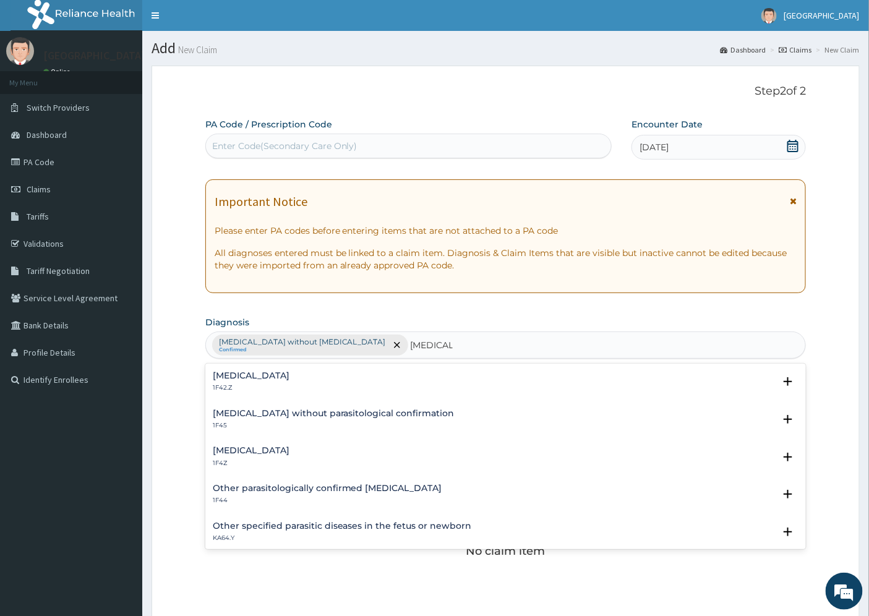
click at [242, 449] on h4 "[MEDICAL_DATA]" at bounding box center [251, 450] width 77 height 9
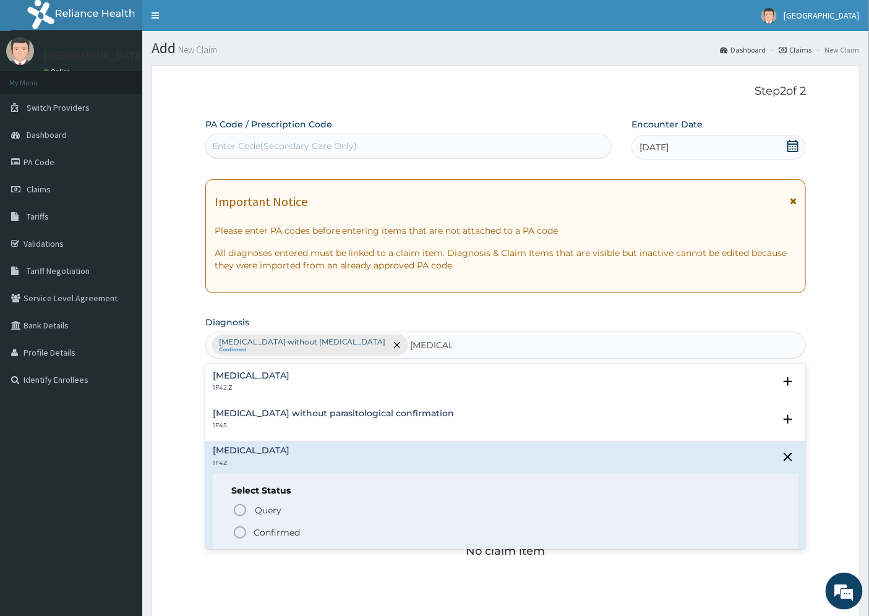
click at [281, 526] on p "Confirmed" at bounding box center [277, 532] width 46 height 12
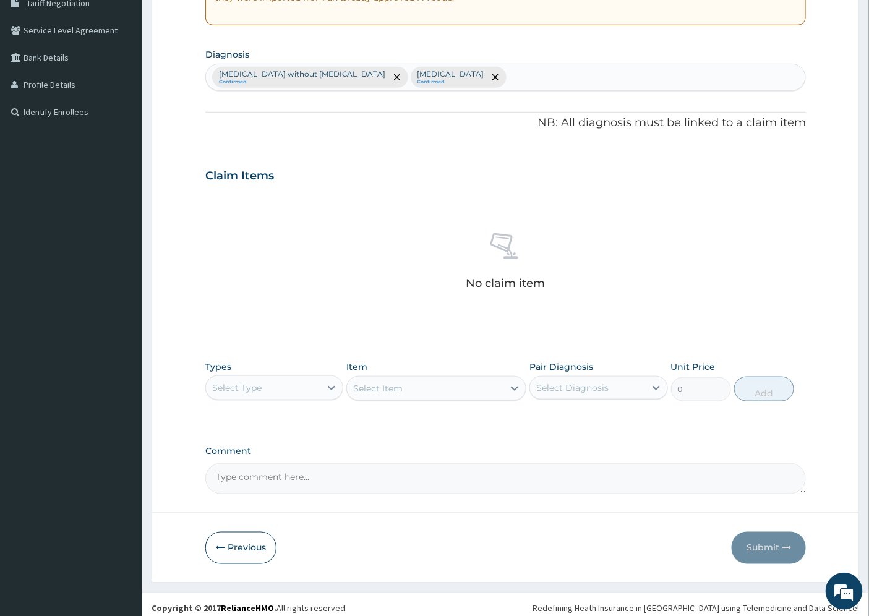
scroll to position [275, 0]
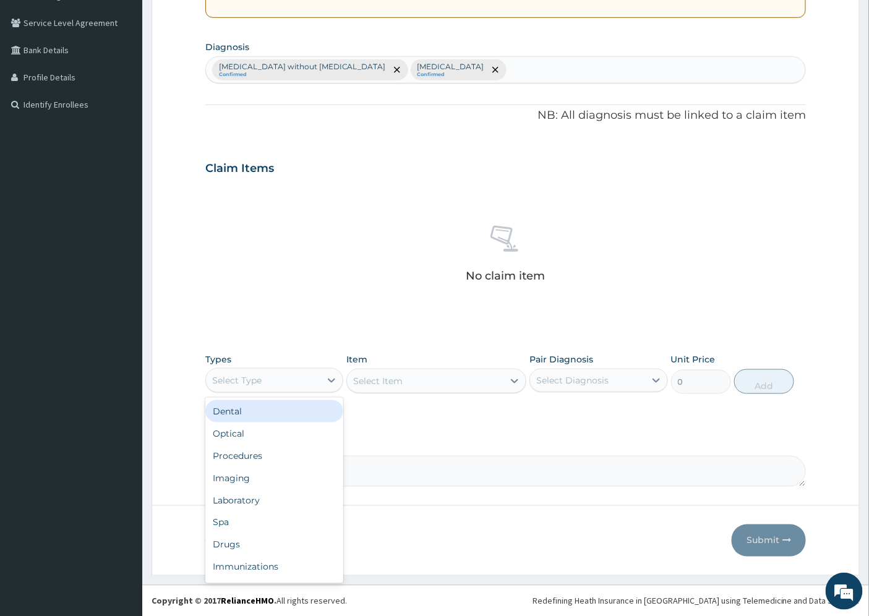
click at [305, 382] on div "Select Type" at bounding box center [263, 381] width 114 height 20
click at [264, 453] on div "Procedures" at bounding box center [274, 456] width 138 height 22
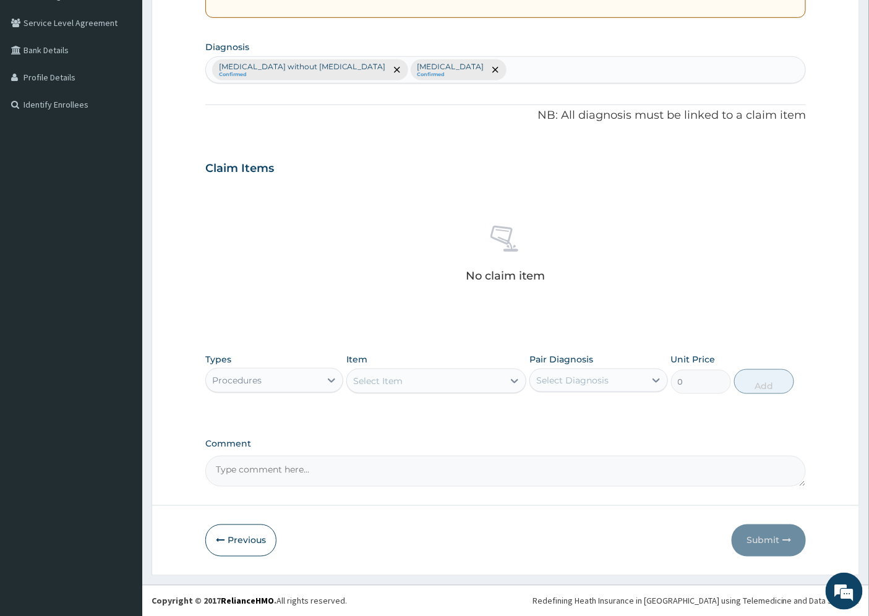
click at [407, 379] on div "Select Item" at bounding box center [425, 381] width 156 height 20
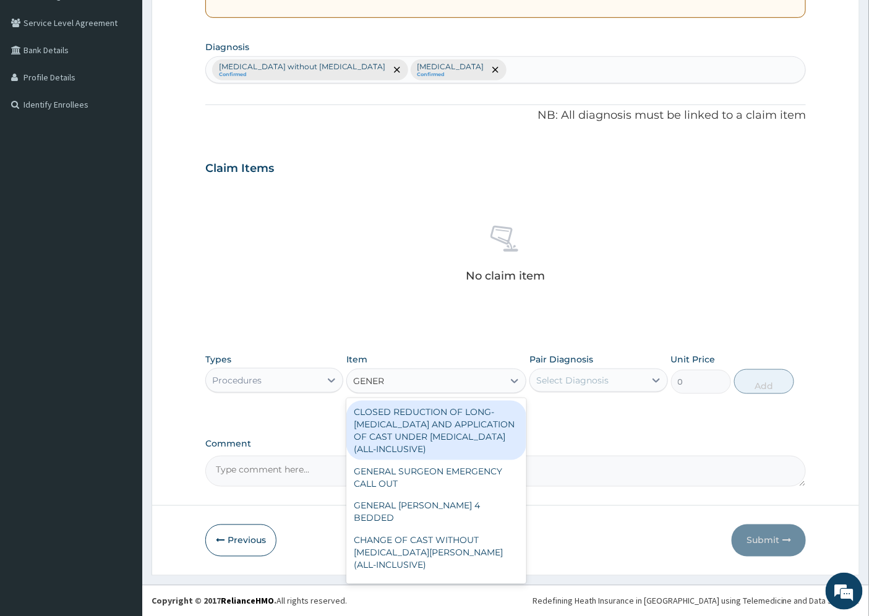
type input "GENERA"
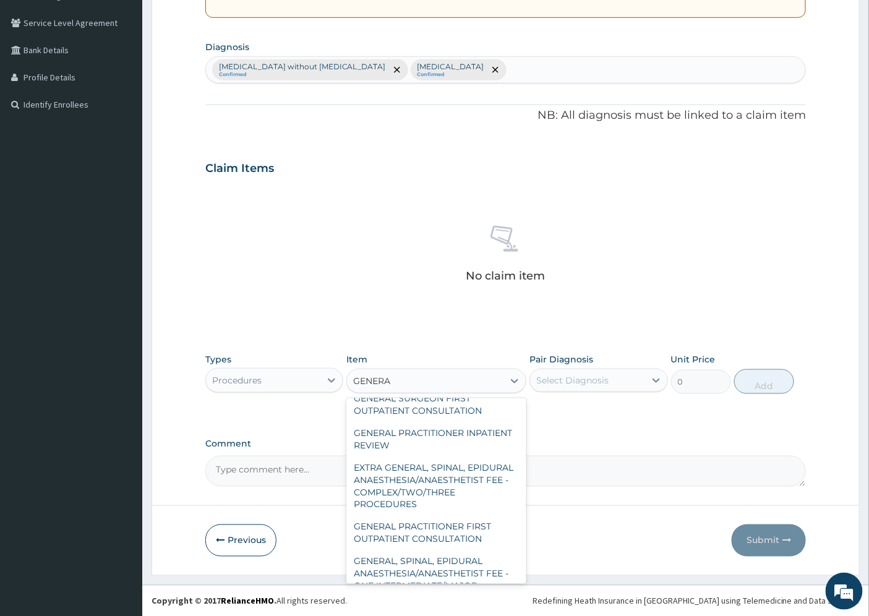
scroll to position [206, 0]
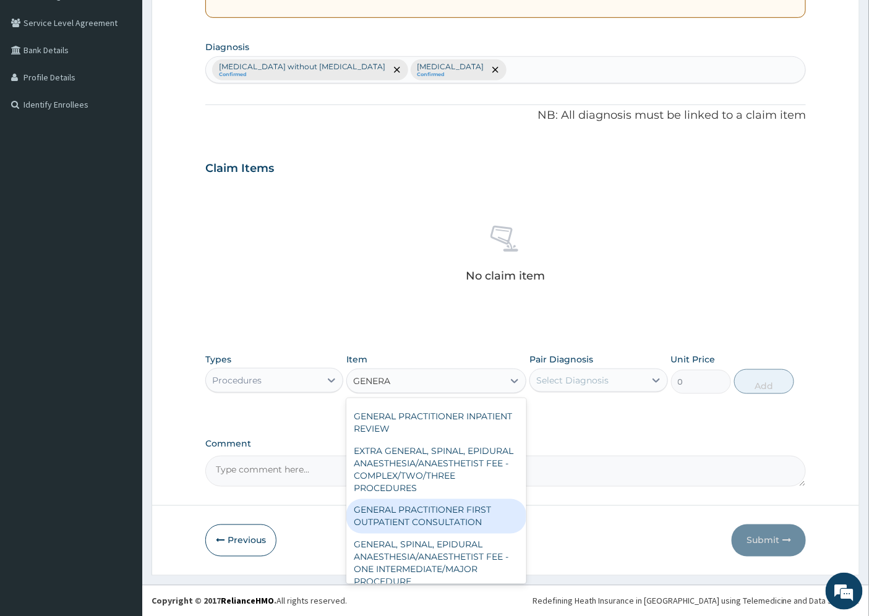
click at [454, 525] on div "GENERAL PRACTITIONER FIRST OUTPATIENT CONSULTATION" at bounding box center [436, 516] width 180 height 35
type input "4500"
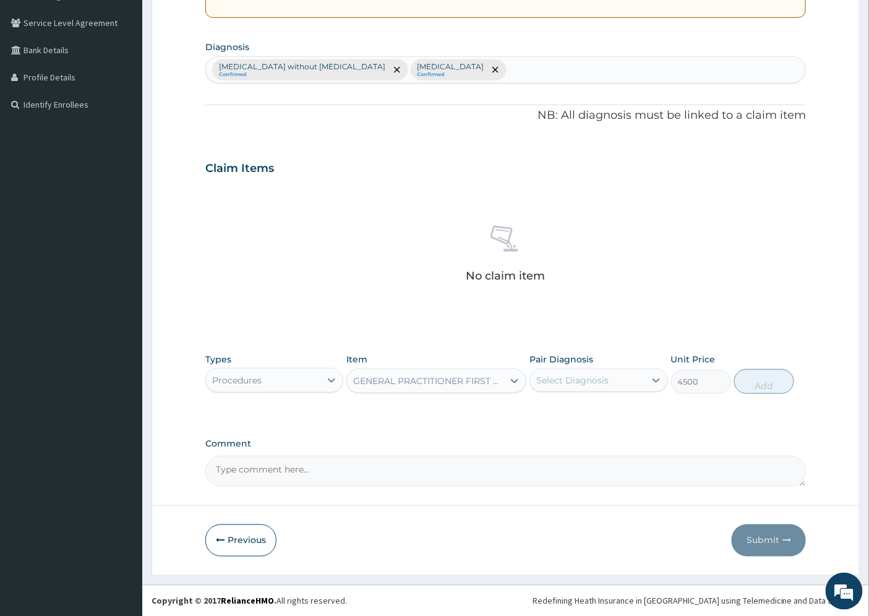
click at [614, 376] on div "Select Diagnosis" at bounding box center [587, 381] width 114 height 20
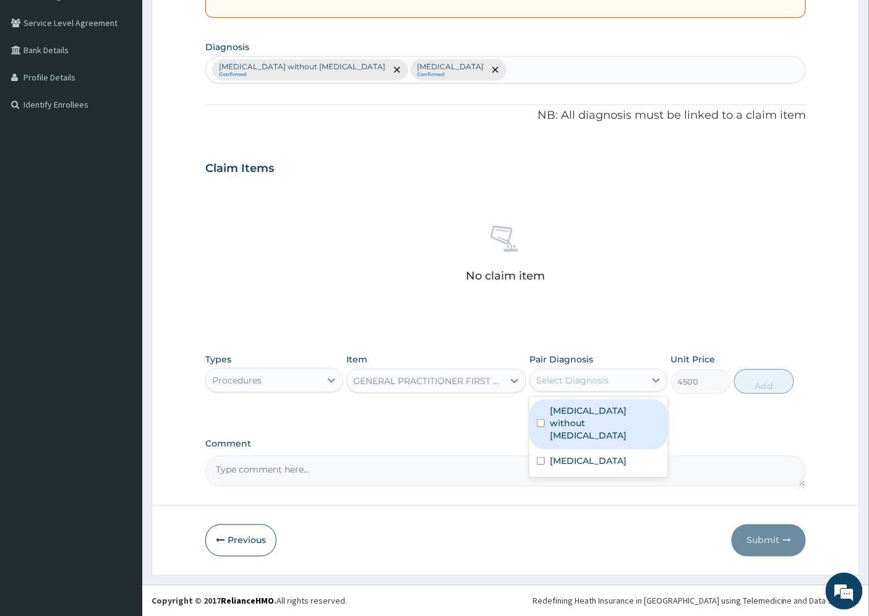
click at [613, 414] on label "[MEDICAL_DATA] without [MEDICAL_DATA]" at bounding box center [605, 423] width 110 height 37
checkbox input "true"
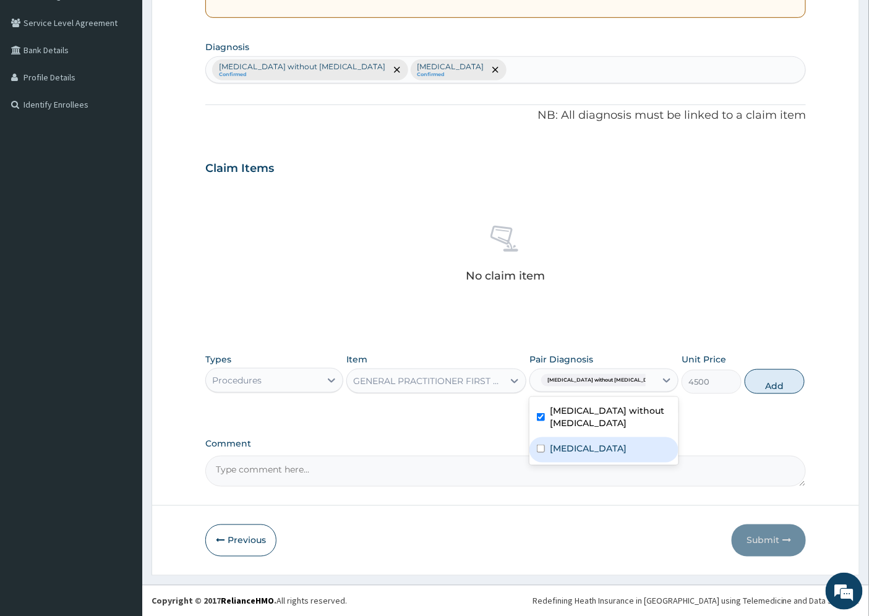
click at [599, 452] on label "[MEDICAL_DATA]" at bounding box center [588, 448] width 77 height 12
checkbox input "true"
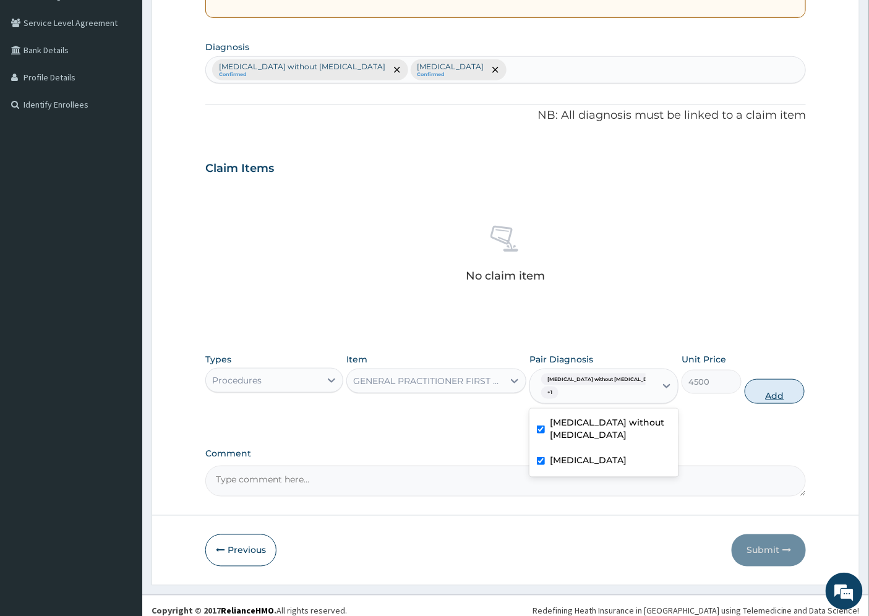
click at [753, 387] on button "Add" at bounding box center [775, 391] width 60 height 25
type input "0"
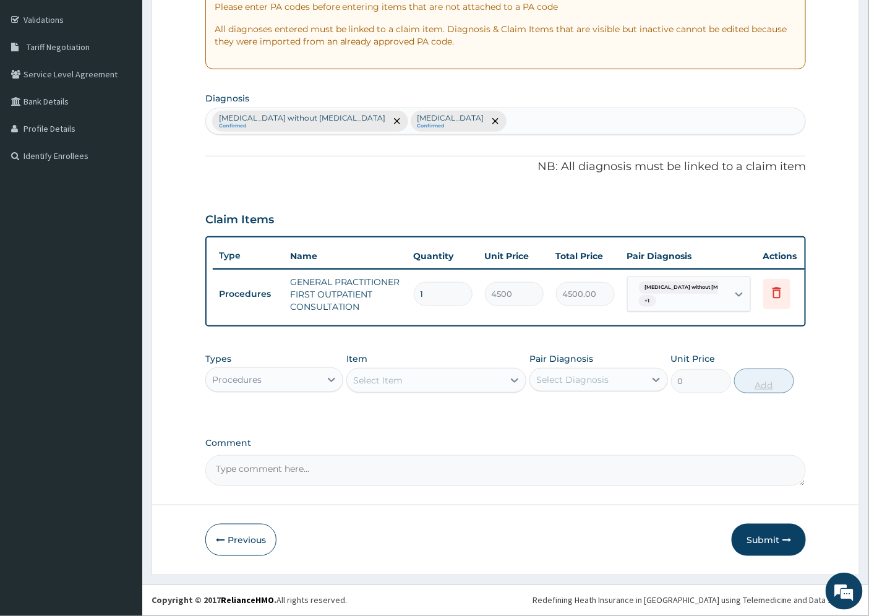
scroll to position [232, 0]
click at [308, 379] on div "Procedures" at bounding box center [263, 380] width 114 height 20
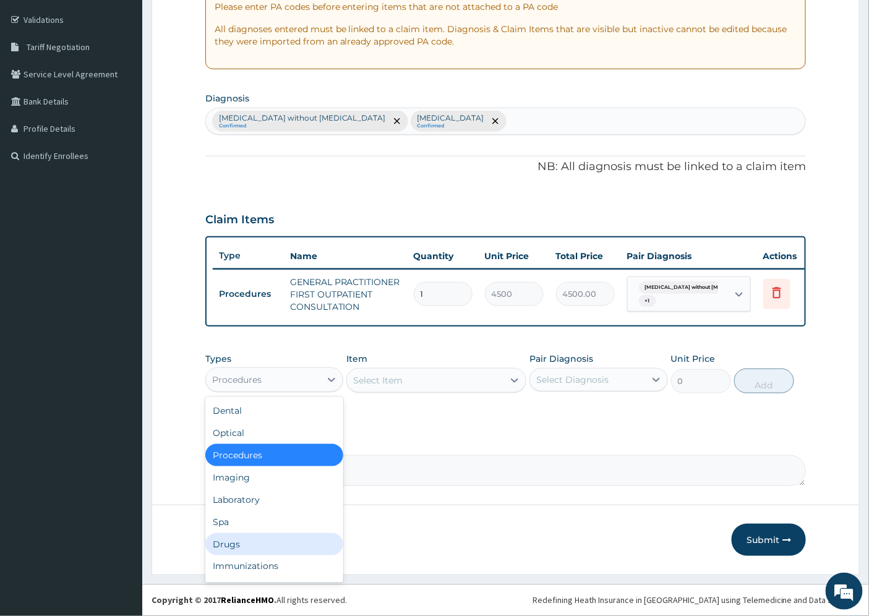
click at [236, 543] on div "Drugs" at bounding box center [274, 544] width 138 height 22
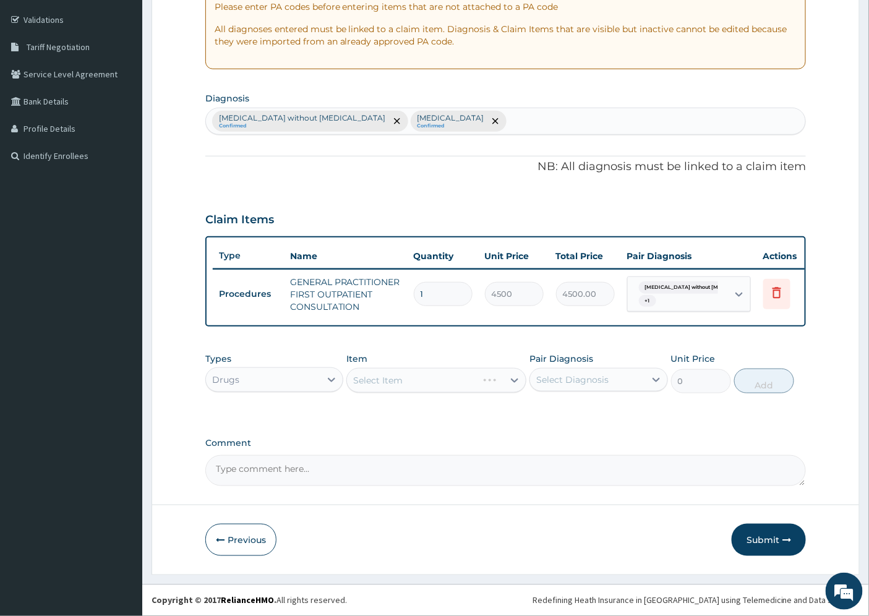
click at [382, 378] on div "Select Item" at bounding box center [436, 380] width 180 height 25
click at [402, 380] on div "Select Item" at bounding box center [436, 380] width 180 height 25
click at [465, 380] on div "Select Item" at bounding box center [436, 380] width 180 height 25
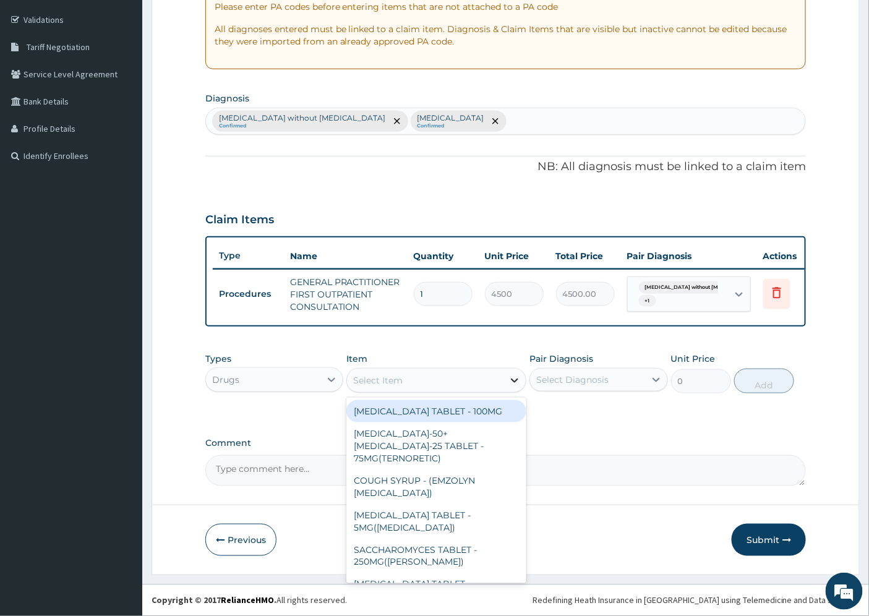
click at [512, 380] on icon at bounding box center [515, 381] width 7 height 4
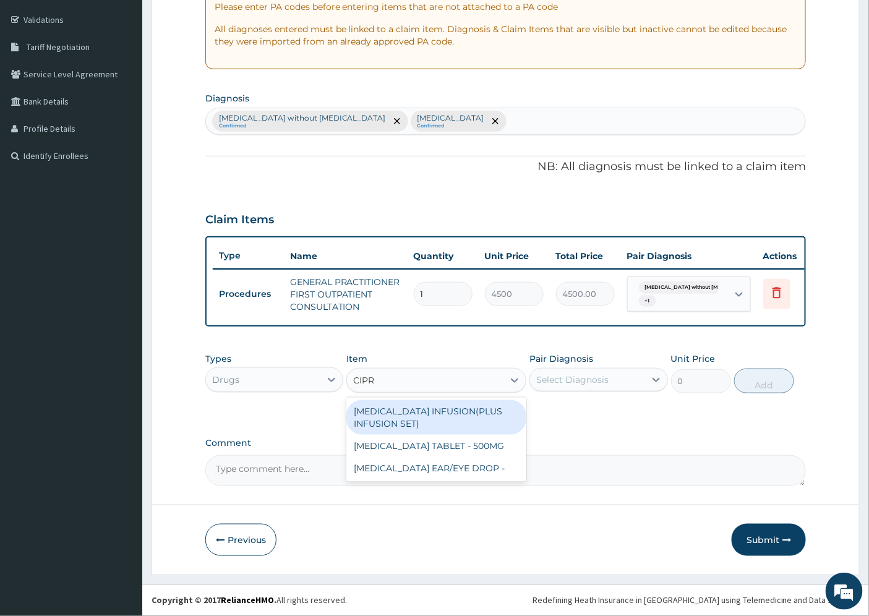
type input "[MEDICAL_DATA]"
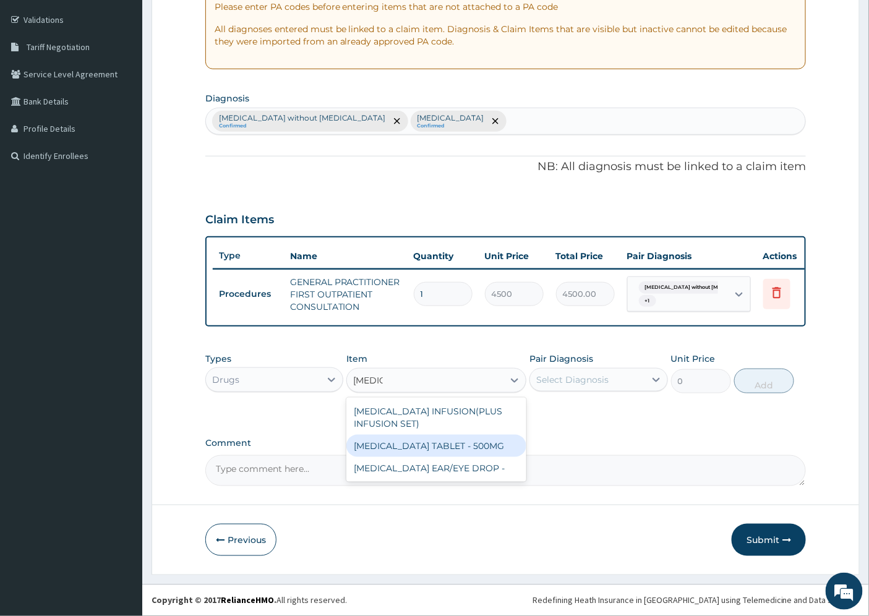
click at [479, 447] on div "[MEDICAL_DATA] TABLET - 500MG" at bounding box center [436, 446] width 180 height 22
type input "224"
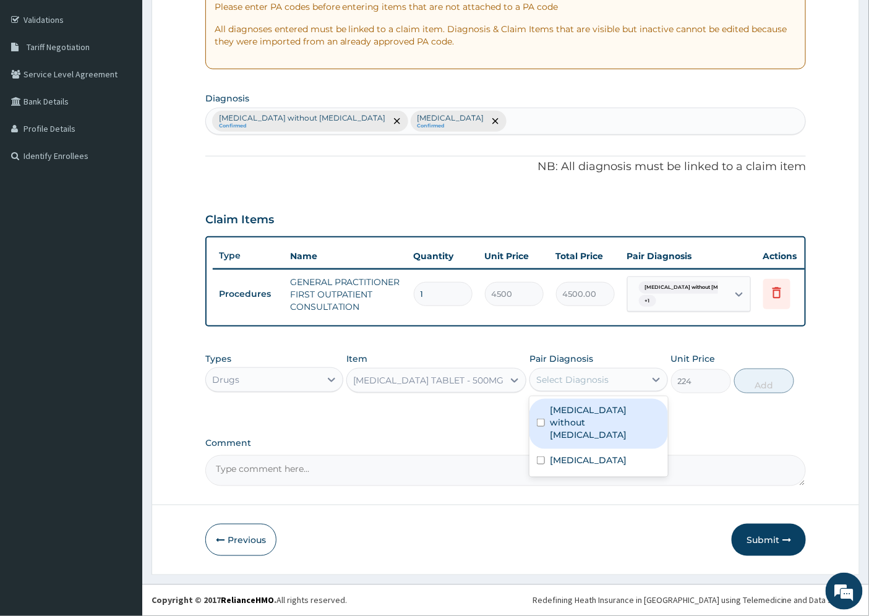
click at [591, 376] on div "Select Diagnosis" at bounding box center [572, 380] width 72 height 12
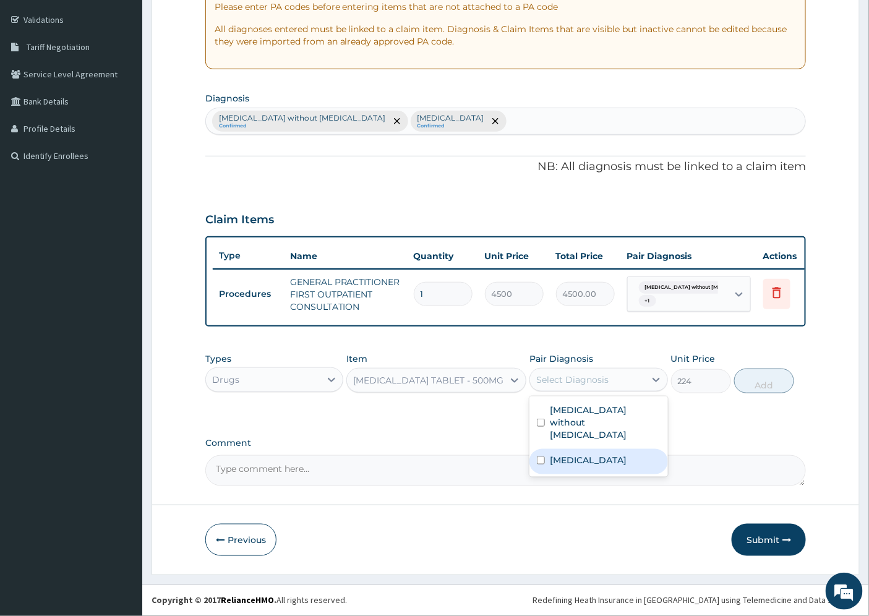
click at [582, 454] on label "[MEDICAL_DATA]" at bounding box center [588, 460] width 77 height 12
checkbox input "true"
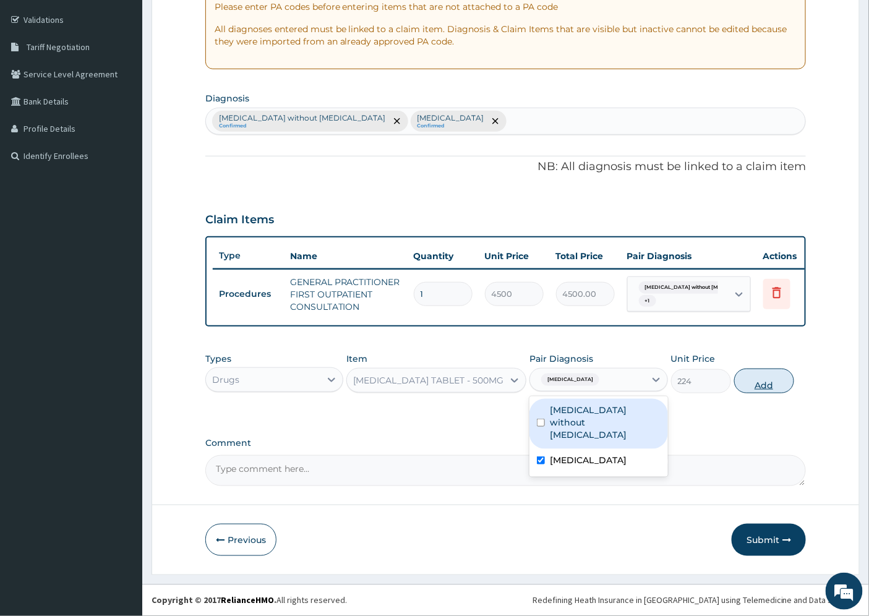
click at [760, 382] on button "Add" at bounding box center [764, 381] width 60 height 25
type input "0"
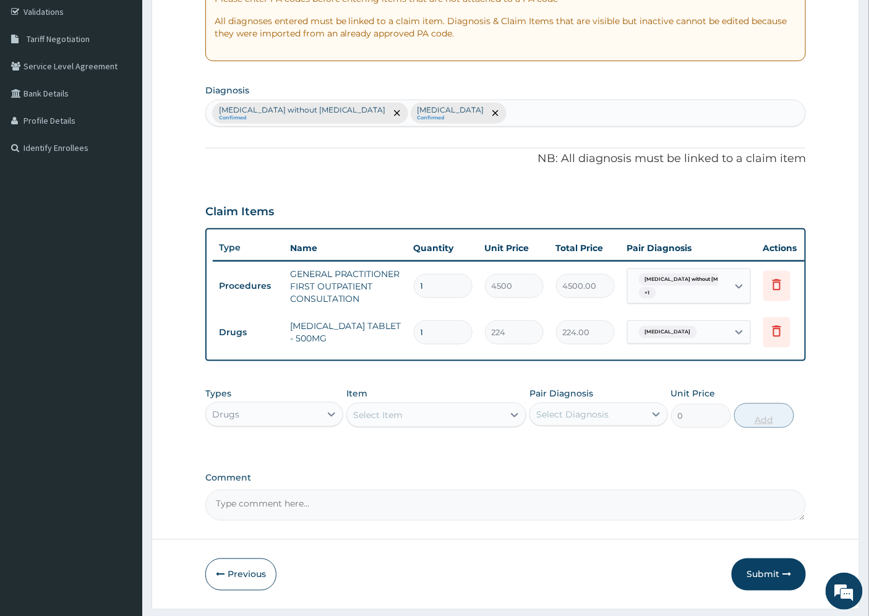
type input "10"
type input "2240.00"
type input "10"
click at [371, 421] on div "Select Item" at bounding box center [377, 415] width 49 height 12
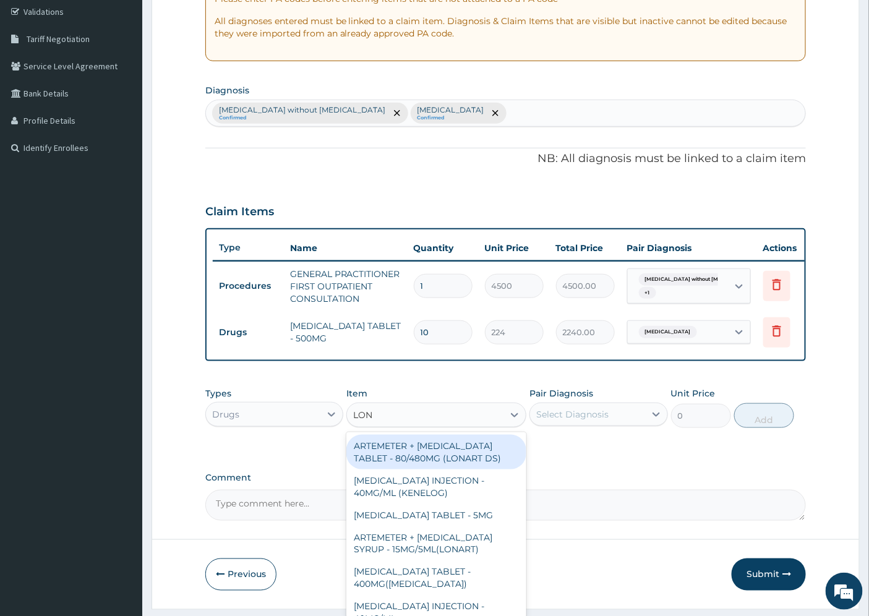
type input "[PERSON_NAME]"
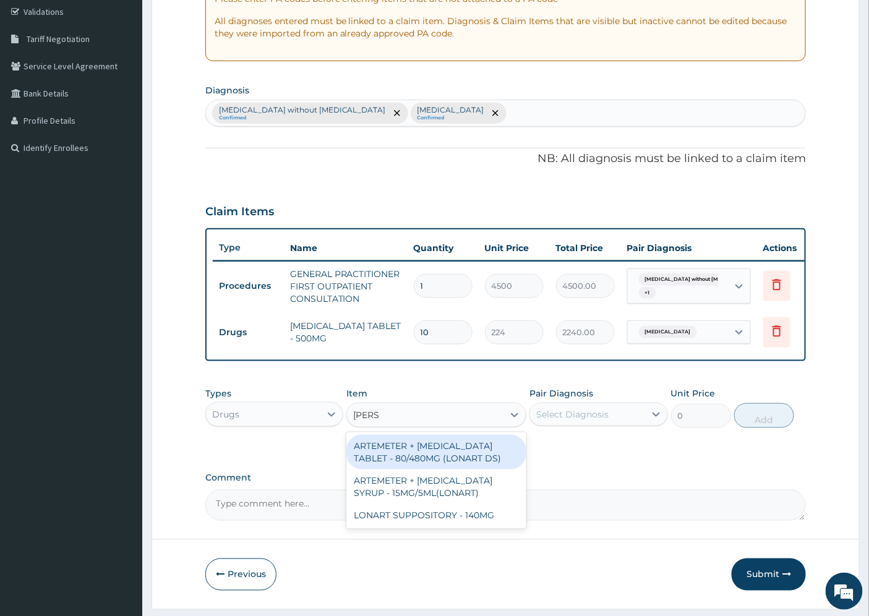
click at [471, 461] on div "ARTEMETER + [MEDICAL_DATA] TABLET - 80/480MG (LONART DS)" at bounding box center [436, 452] width 180 height 35
type input "672"
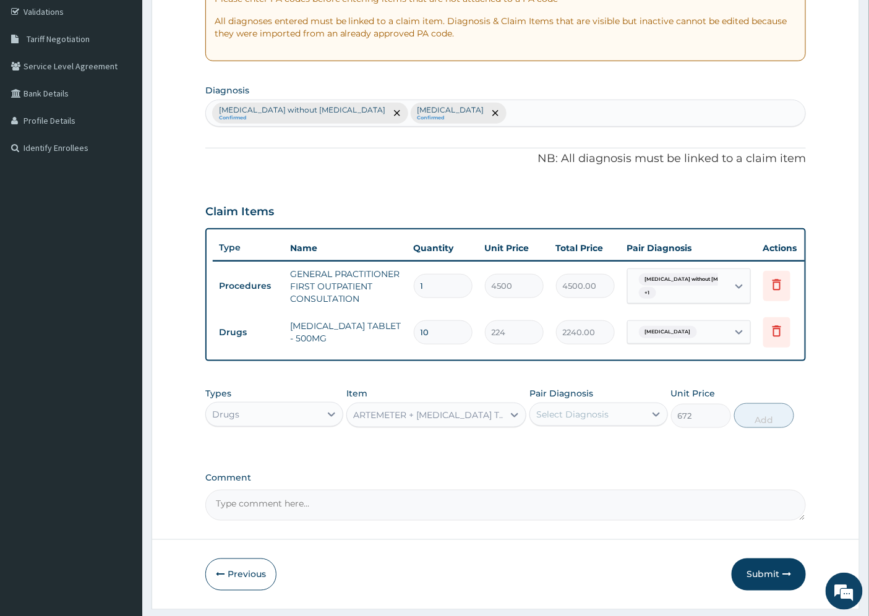
click at [580, 421] on div "Select Diagnosis" at bounding box center [572, 414] width 72 height 12
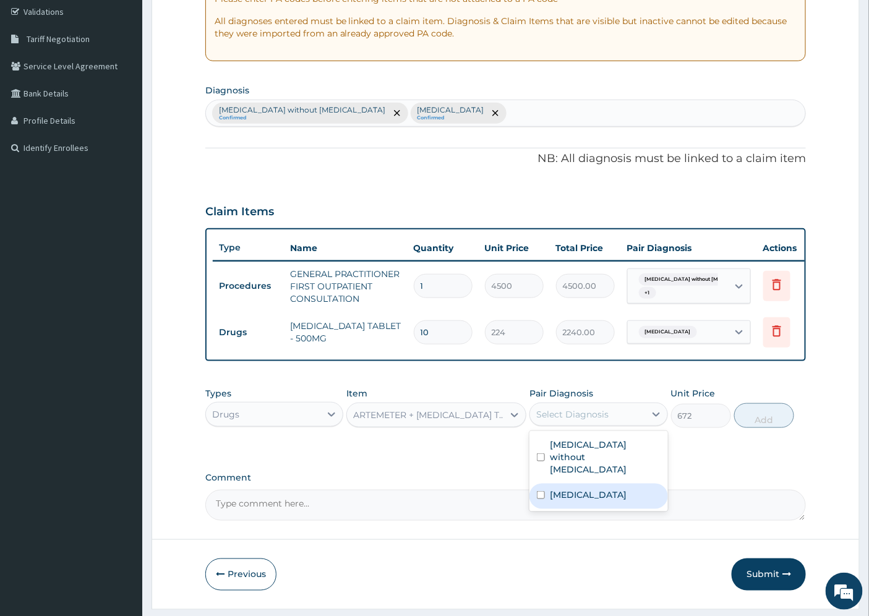
click at [598, 497] on div "[MEDICAL_DATA]" at bounding box center [598, 496] width 138 height 25
checkbox input "true"
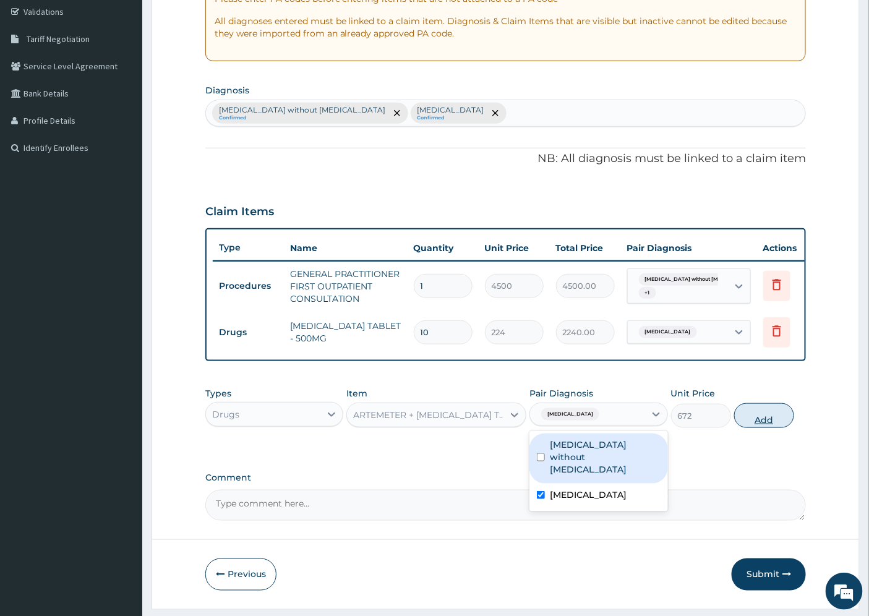
click at [753, 424] on button "Add" at bounding box center [764, 415] width 60 height 25
type input "0"
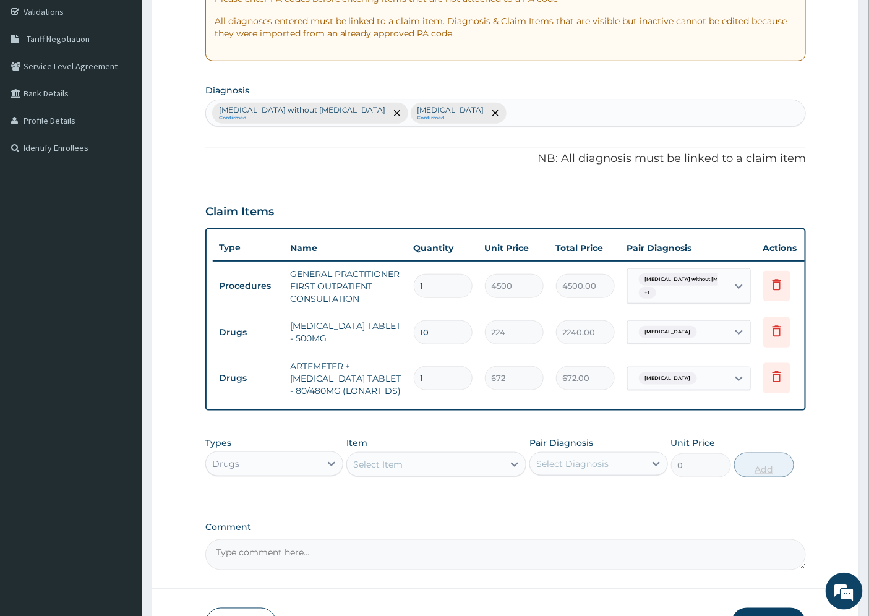
type input "12"
type input "8064.00"
type input "12"
click at [382, 471] on div "Select Item" at bounding box center [377, 464] width 49 height 12
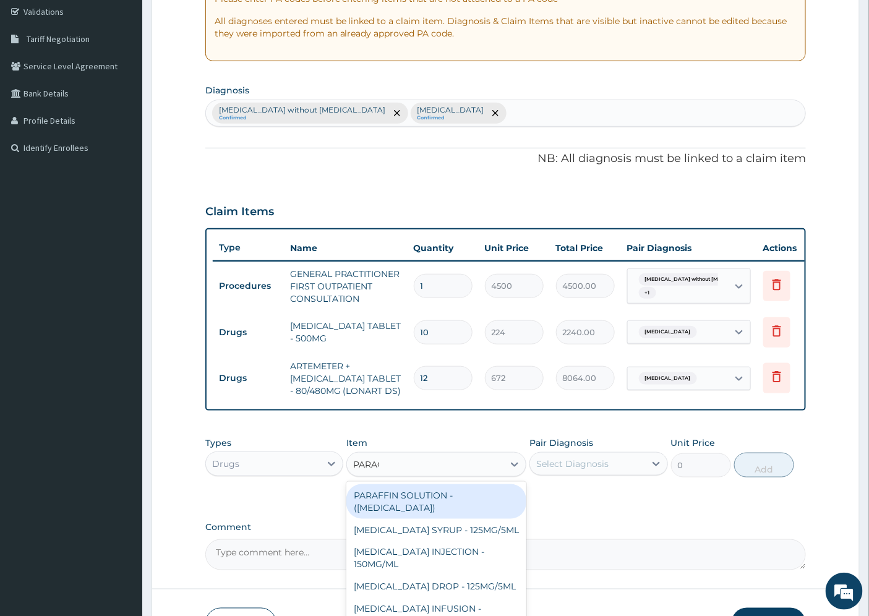
type input "PARACE"
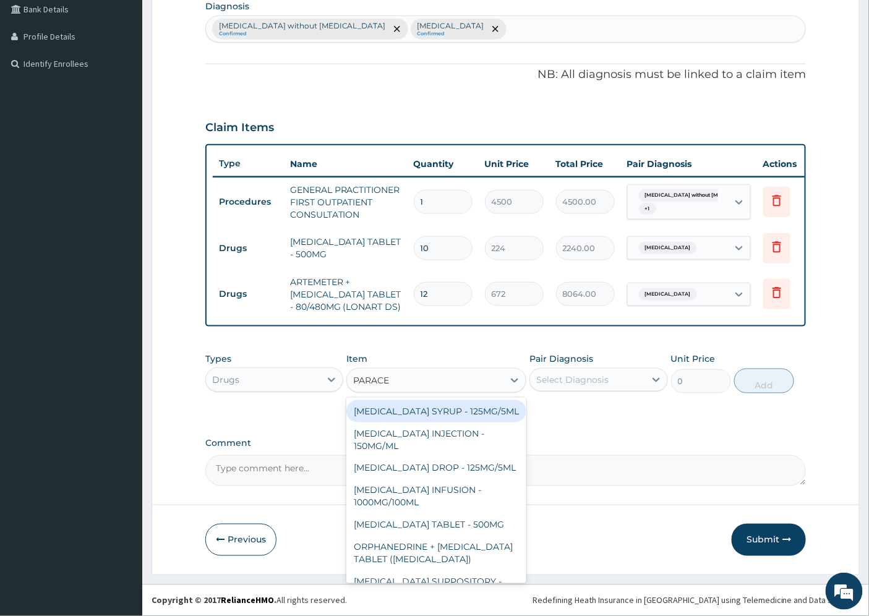
scroll to position [325, 0]
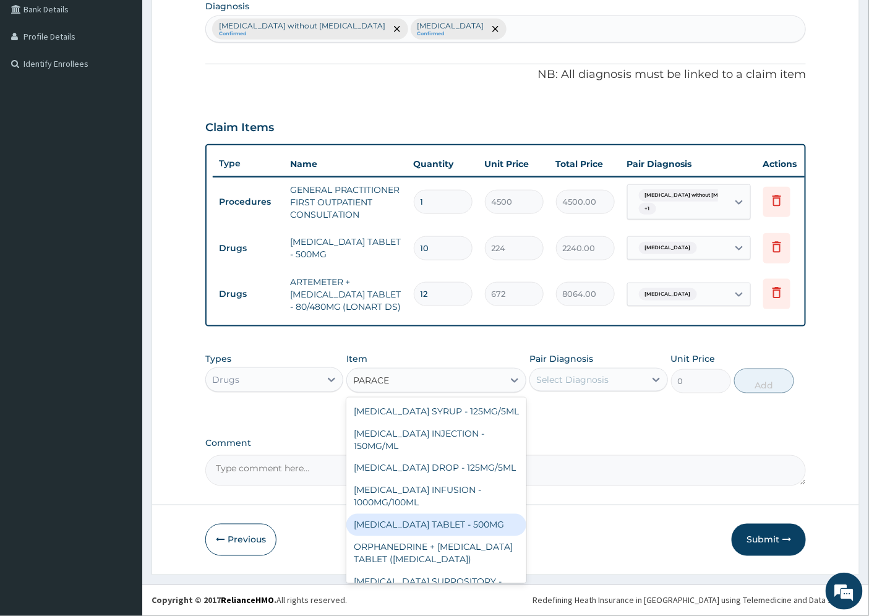
click at [479, 536] on div "[MEDICAL_DATA] TABLET - 500MG" at bounding box center [436, 525] width 180 height 22
type input "38.400000000000006"
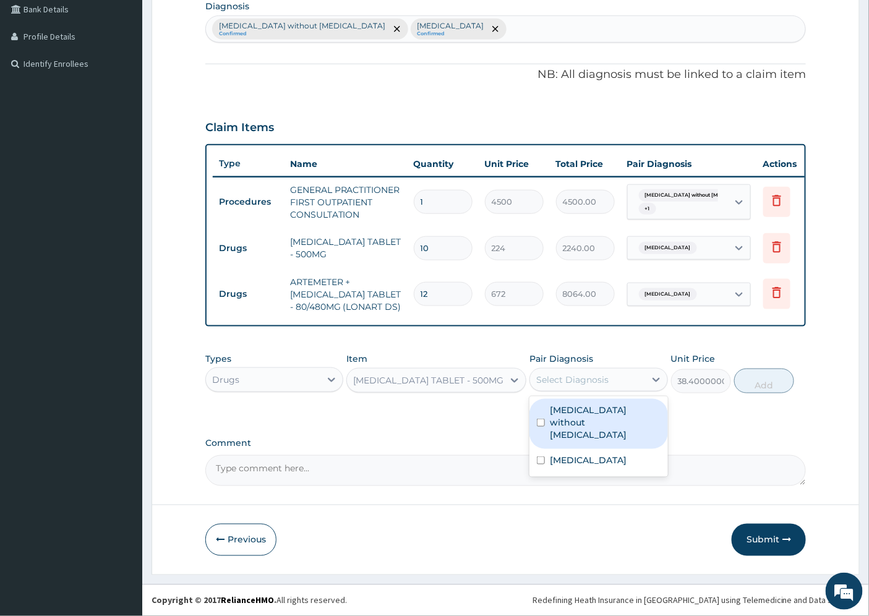
click at [560, 377] on div "Select Diagnosis" at bounding box center [572, 380] width 72 height 12
click at [581, 414] on label "[MEDICAL_DATA] without [MEDICAL_DATA]" at bounding box center [605, 422] width 110 height 37
checkbox input "true"
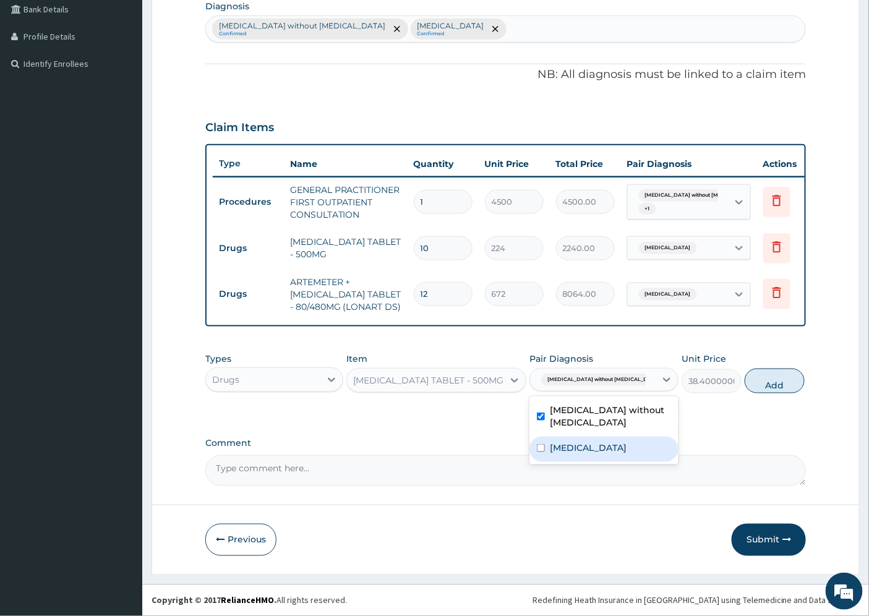
click at [580, 443] on label "[MEDICAL_DATA]" at bounding box center [588, 448] width 77 height 12
checkbox input "true"
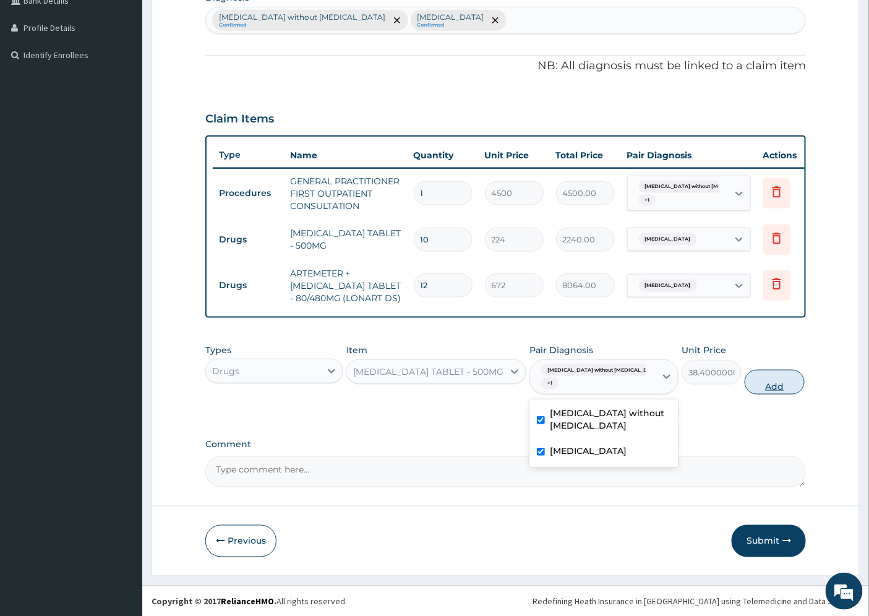
click at [756, 393] on button "Add" at bounding box center [775, 382] width 60 height 25
type input "0"
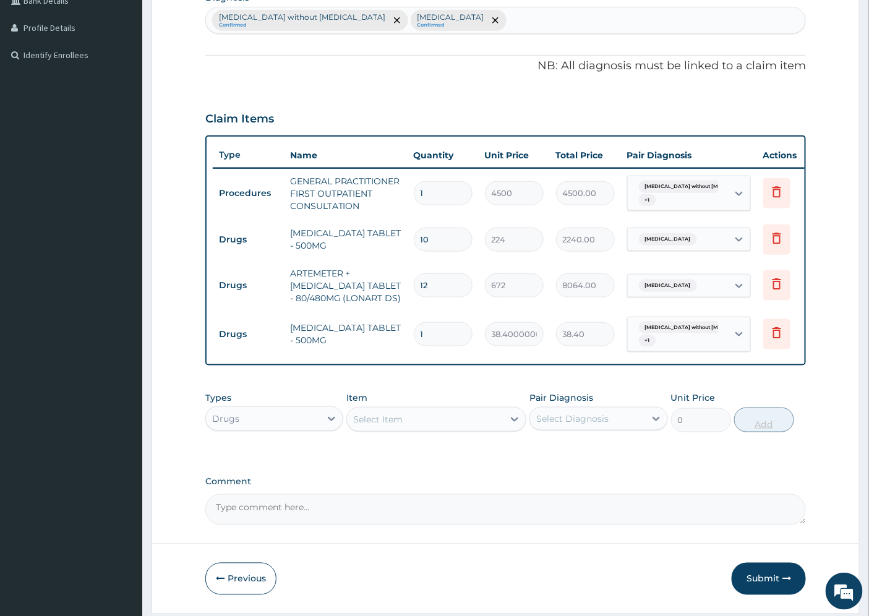
type input "18"
type input "691.20"
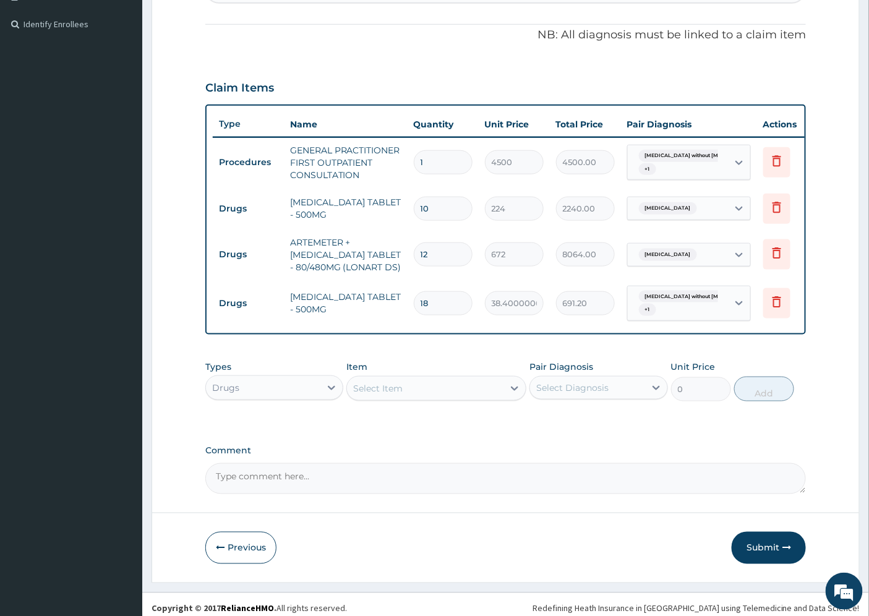
scroll to position [373, 0]
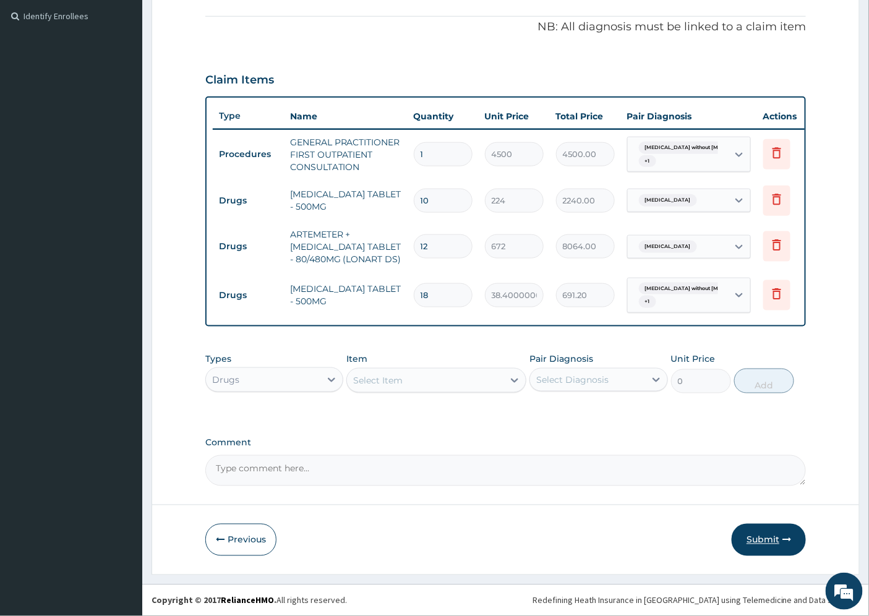
type input "18"
click at [774, 537] on button "Submit" at bounding box center [769, 540] width 74 height 32
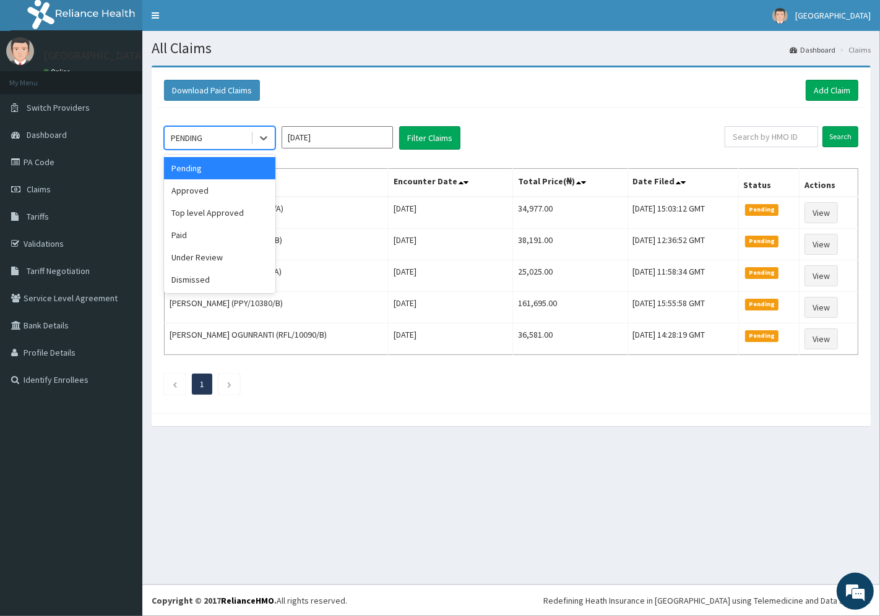
click at [215, 136] on div "PENDING" at bounding box center [208, 138] width 86 height 20
click at [211, 189] on div "Approved" at bounding box center [219, 190] width 111 height 22
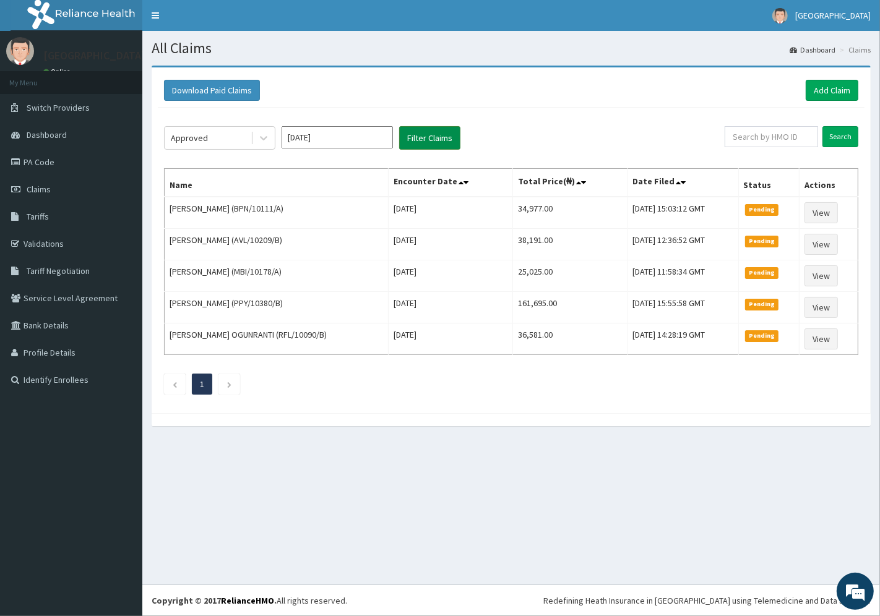
click at [425, 135] on button "Filter Claims" at bounding box center [429, 138] width 61 height 24
